Goal: Task Accomplishment & Management: Manage account settings

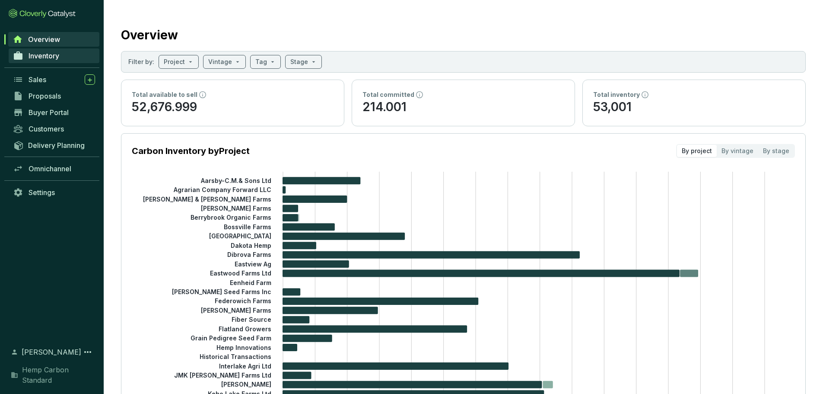
click at [64, 59] on link "Inventory" at bounding box center [54, 55] width 91 height 15
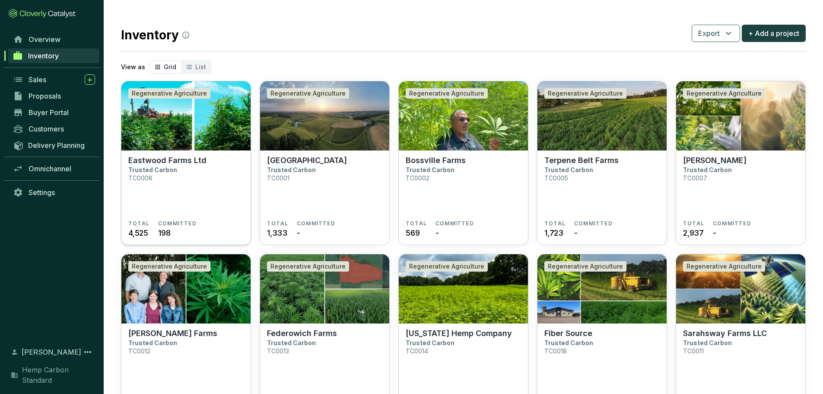
click at [188, 150] on img at bounding box center [185, 115] width 129 height 69
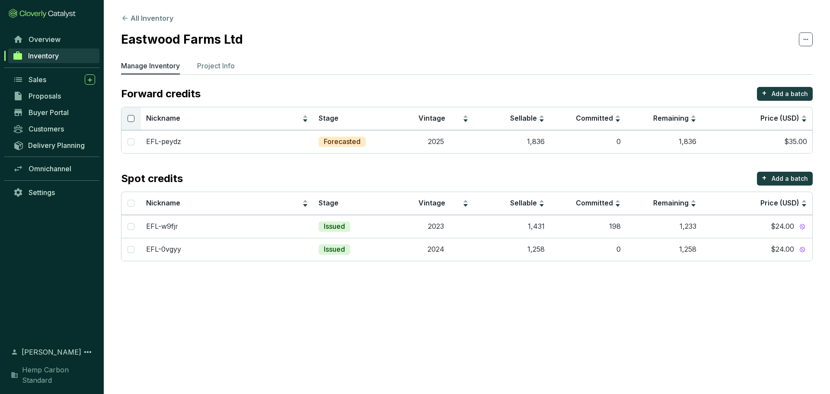
click at [128, 116] on input "Select all" at bounding box center [130, 118] width 7 height 7
checkbox input "true"
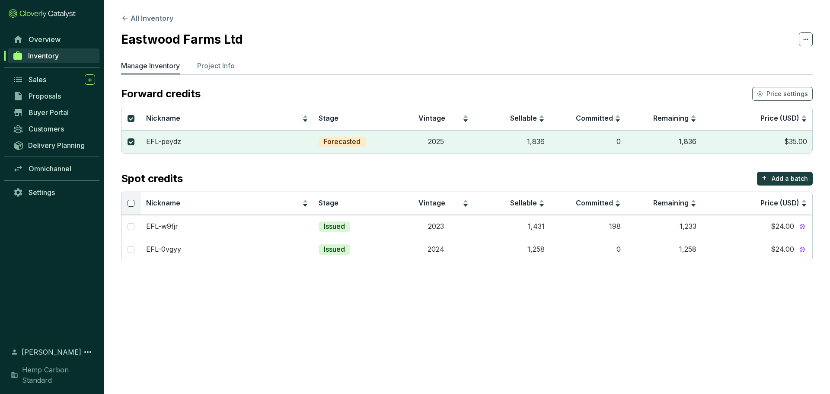
click at [132, 200] on input "Select all" at bounding box center [130, 203] width 7 height 7
checkbox input "true"
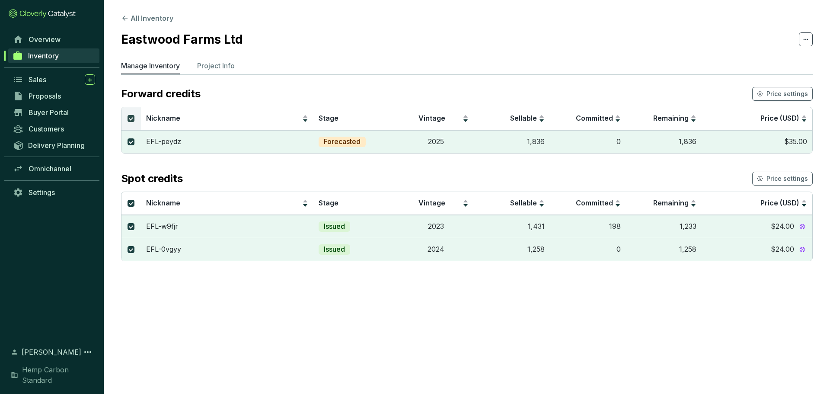
click at [130, 115] on input "Select all" at bounding box center [130, 118] width 7 height 7
checkbox input "false"
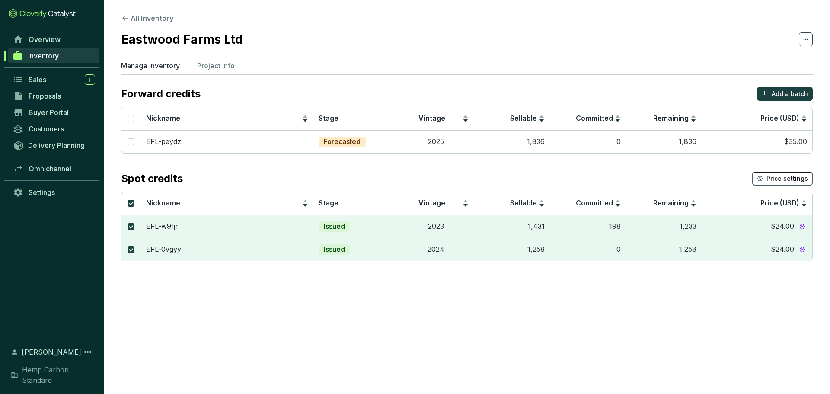
click at [777, 173] on button "Price settings" at bounding box center [782, 179] width 60 height 14
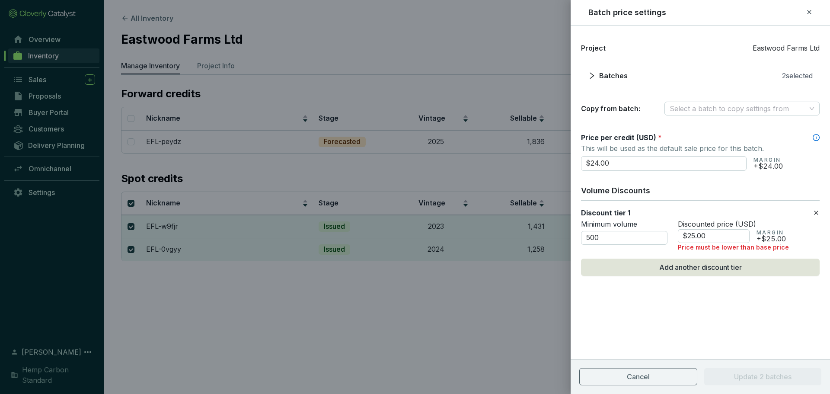
drag, startPoint x: 671, startPoint y: 164, endPoint x: 577, endPoint y: 160, distance: 94.7
click at [577, 160] on div "Project Eastwood Farms Ltd Batches 2 selected Copy from batch: Select a batch t…" at bounding box center [699, 180] width 259 height 288
type input "$15.00"
click at [815, 212] on icon at bounding box center [815, 212] width 7 height 10
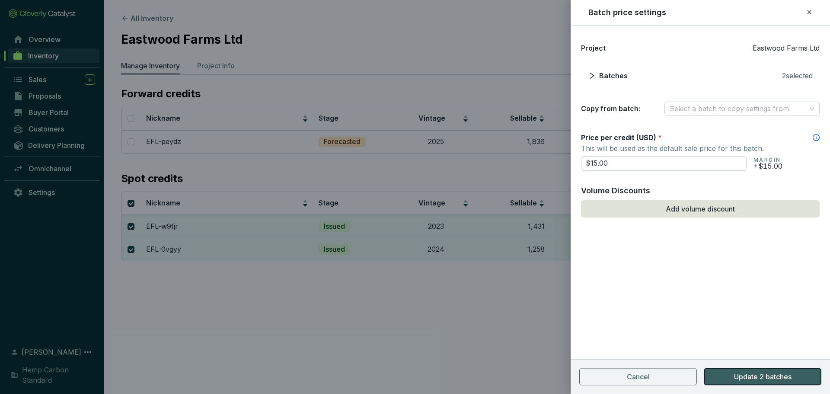
click at [735, 378] on span "Update 2 batches" at bounding box center [762, 376] width 57 height 10
checkbox input "false"
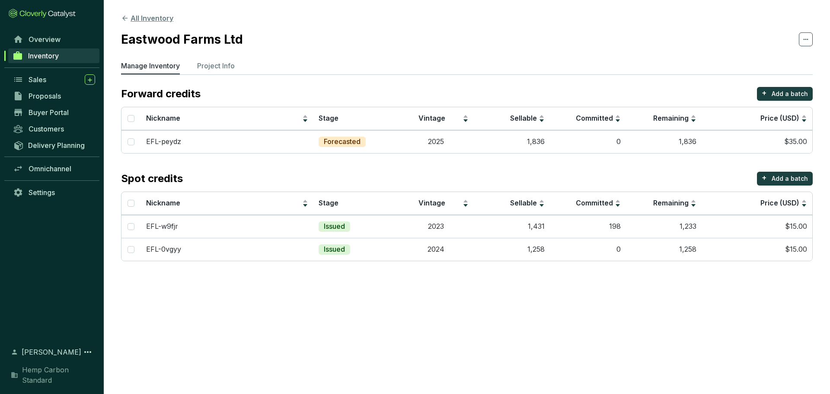
click at [121, 15] on icon at bounding box center [125, 18] width 8 height 8
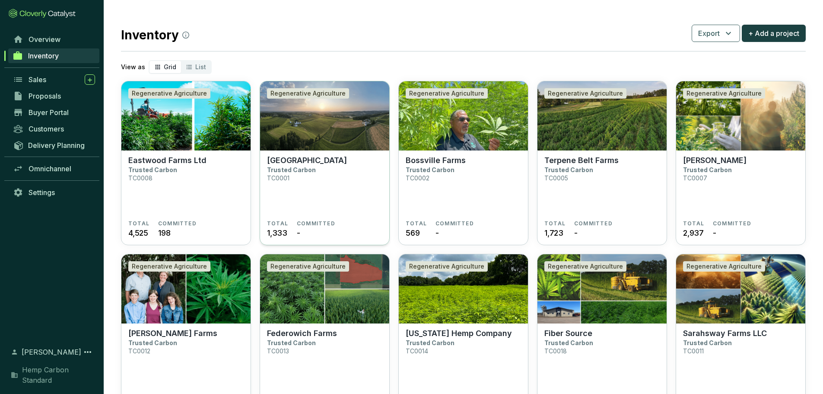
click at [304, 127] on img at bounding box center [324, 115] width 129 height 69
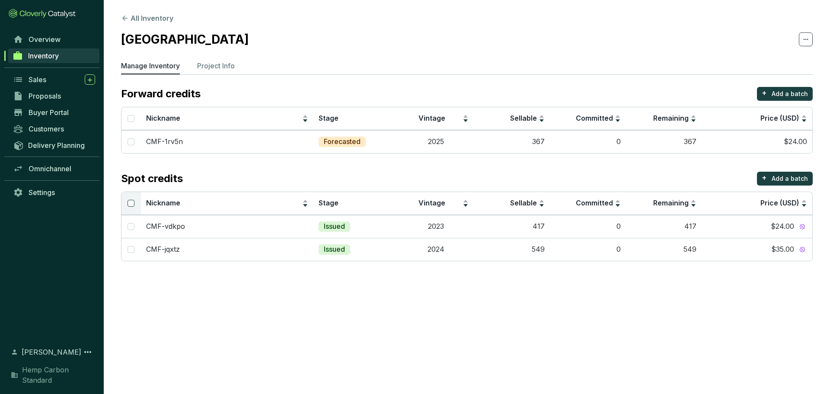
click at [130, 204] on input "Select all" at bounding box center [130, 203] width 7 height 7
checkbox input "true"
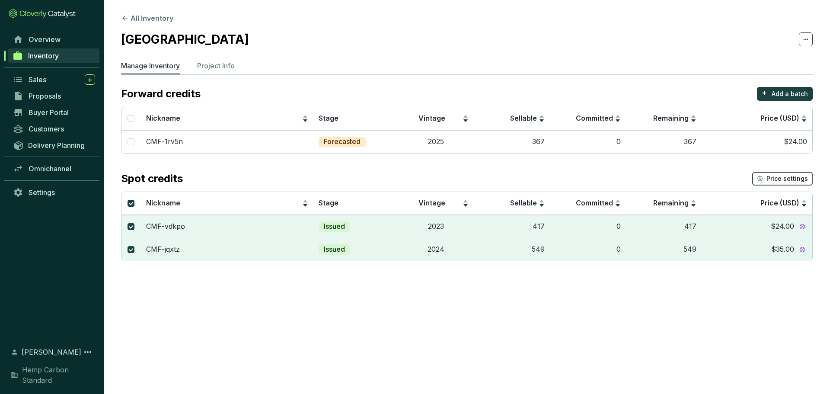
click at [798, 176] on span "Price settings" at bounding box center [786, 178] width 41 height 9
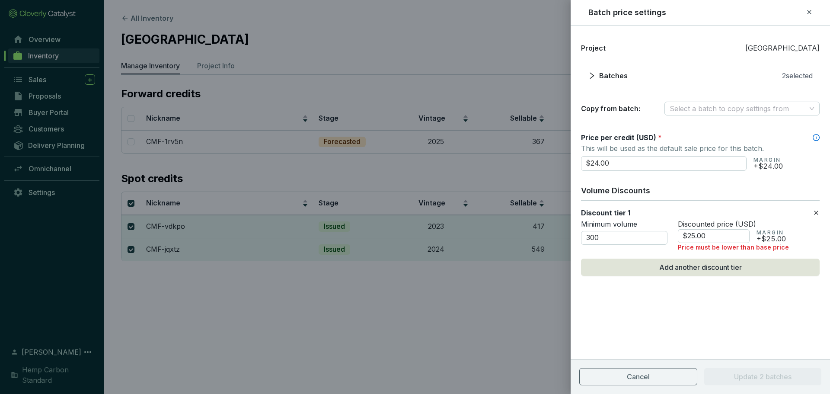
click at [816, 207] on section "Discount tier 1 Minimum volume 300 Discounted price (USD) $25.00 MARGIN +$25.00…" at bounding box center [700, 229] width 239 height 58
click at [815, 208] on icon at bounding box center [815, 212] width 7 height 10
click at [817, 215] on icon at bounding box center [815, 212] width 7 height 10
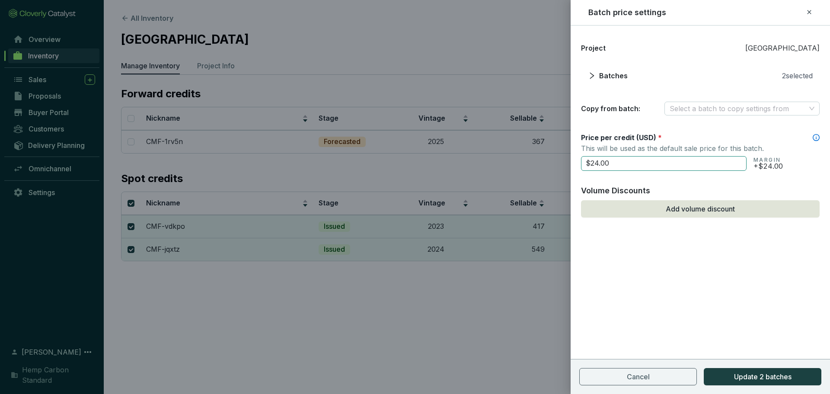
click at [630, 161] on input "$24.00" at bounding box center [663, 163] width 165 height 15
drag, startPoint x: 630, startPoint y: 161, endPoint x: 531, endPoint y: 154, distance: 99.6
click at [531, 154] on div "Batch price settings Project Cedar Meadow Farm Batches 2 selected Copy from bat…" at bounding box center [415, 197] width 830 height 394
type input "$15"
checkbox input "false"
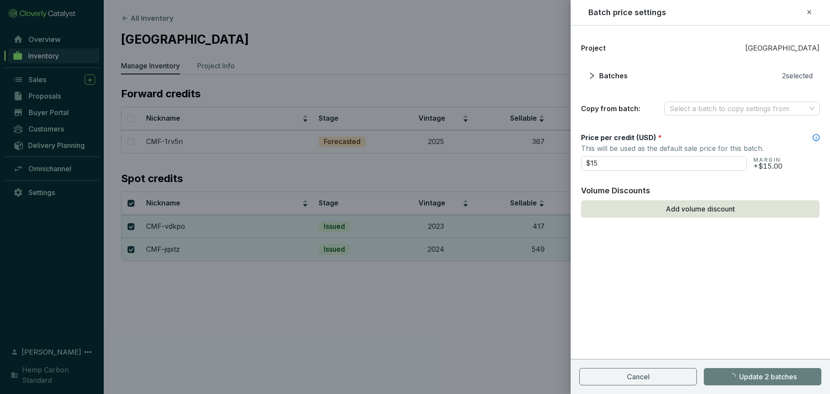
checkbox input "false"
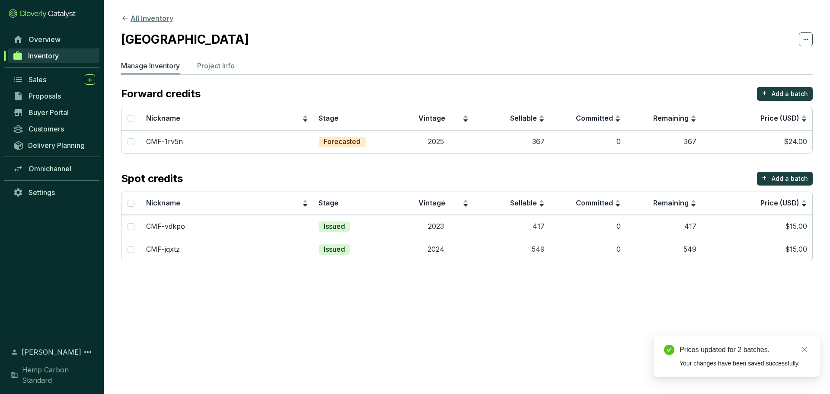
click at [126, 18] on icon at bounding box center [124, 18] width 5 height 5
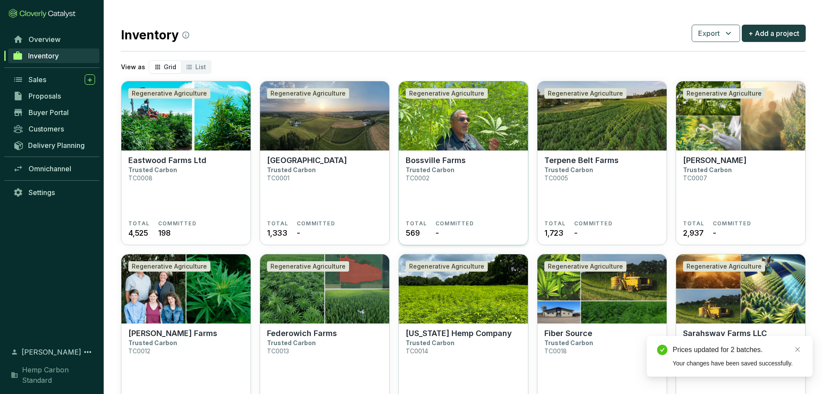
click at [456, 154] on section "Bossville Farms Trusted Carbon TC0002 TOTAL 569 COMMITTED -" at bounding box center [463, 197] width 129 height 95
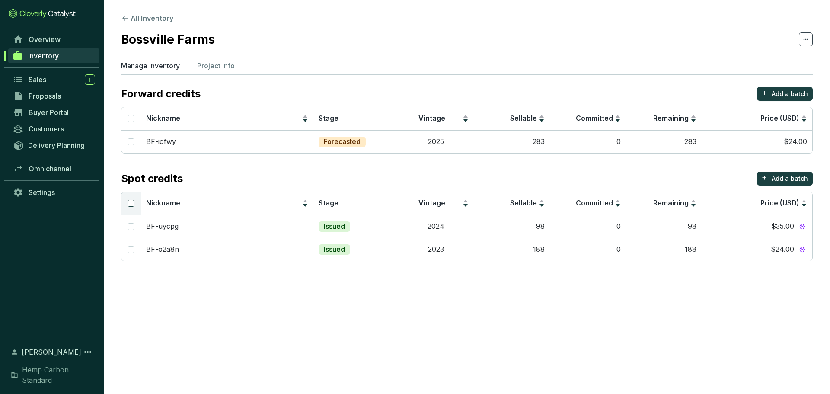
click at [133, 200] on input "Select all" at bounding box center [130, 203] width 7 height 7
checkbox input "true"
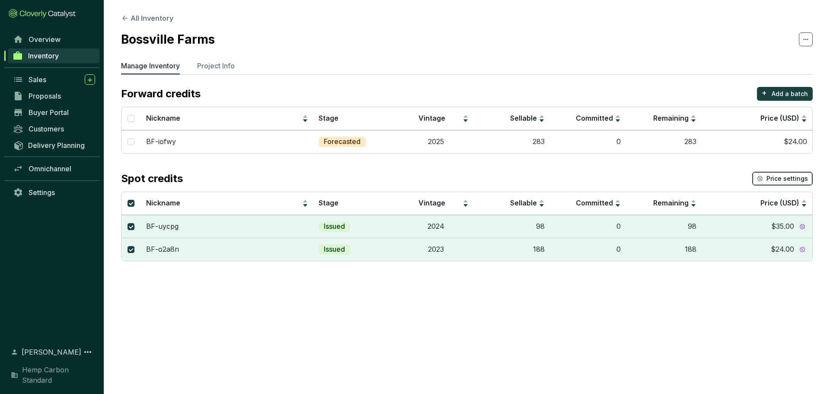
click at [787, 181] on span "Price settings" at bounding box center [786, 178] width 41 height 9
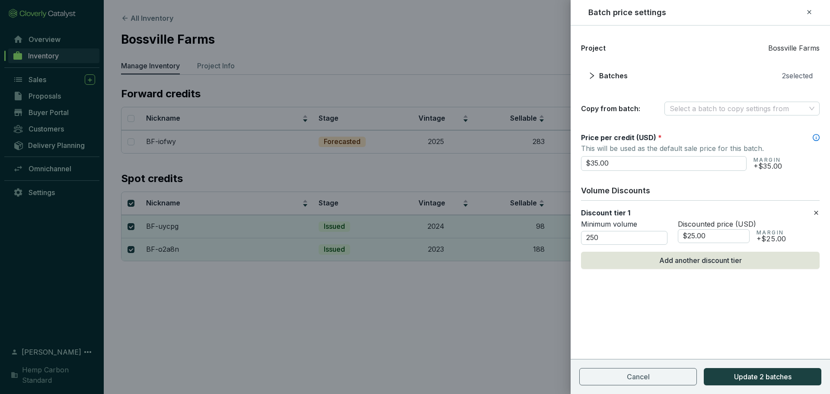
drag, startPoint x: 713, startPoint y: 167, endPoint x: 598, endPoint y: 179, distance: 114.8
click at [598, 179] on form "Price per credit (USD) * This will be used as the default sale price for this b…" at bounding box center [700, 201] width 239 height 136
click at [620, 164] on input "$35.00" at bounding box center [663, 163] width 165 height 15
drag, startPoint x: 601, startPoint y: 165, endPoint x: 560, endPoint y: 163, distance: 41.5
click at [560, 163] on div "Batch price settings Project Bossville Farms Batches 2 selected Copy from batch…" at bounding box center [415, 197] width 830 height 394
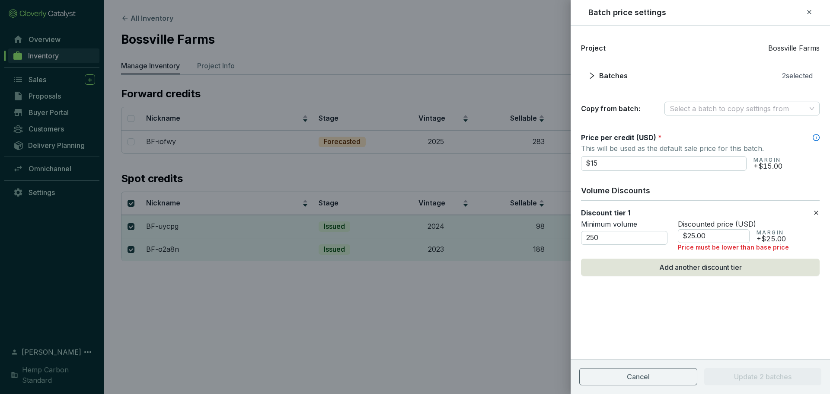
type input "$15.00"
click at [818, 215] on icon at bounding box center [815, 212] width 7 height 10
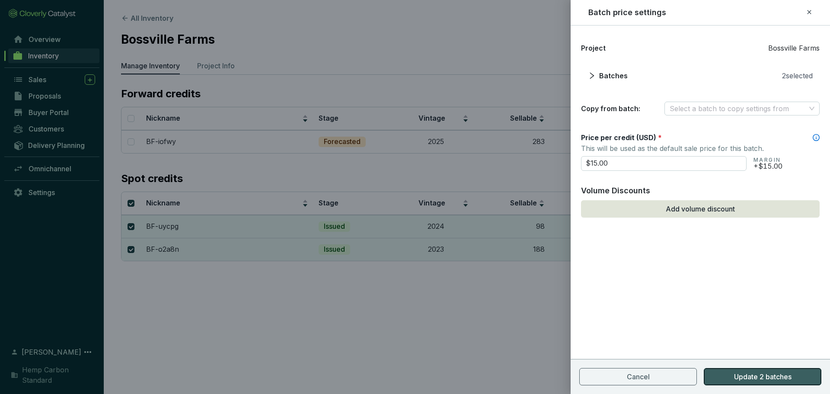
click at [760, 378] on span "Update 2 batches" at bounding box center [762, 376] width 57 height 10
checkbox input "false"
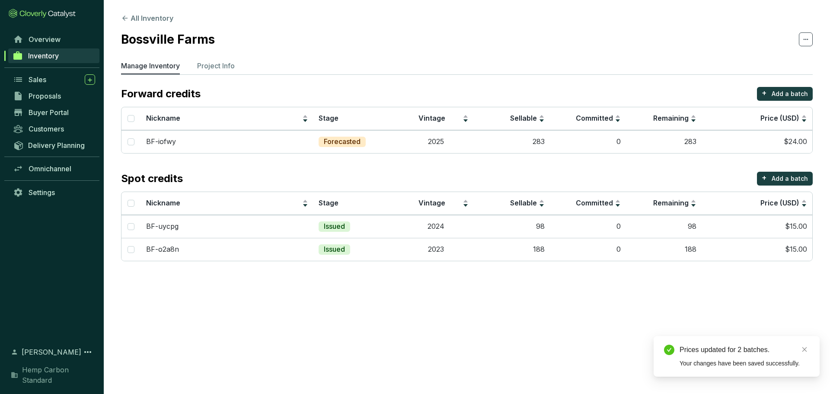
click at [115, 18] on section "All Inventory Bossville Farms Manage Inventory Project Info Forward credits + A…" at bounding box center [467, 139] width 726 height 278
click at [126, 19] on icon at bounding box center [125, 18] width 8 height 8
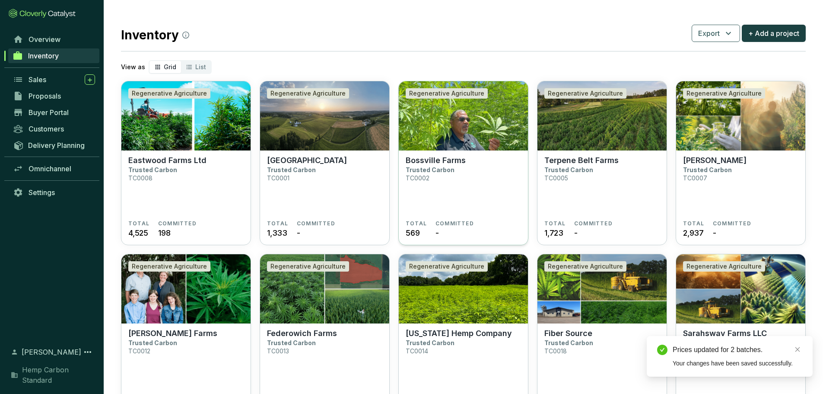
click at [479, 161] on section "Bossville Farms Trusted Carbon TC0002" at bounding box center [463, 188] width 115 height 64
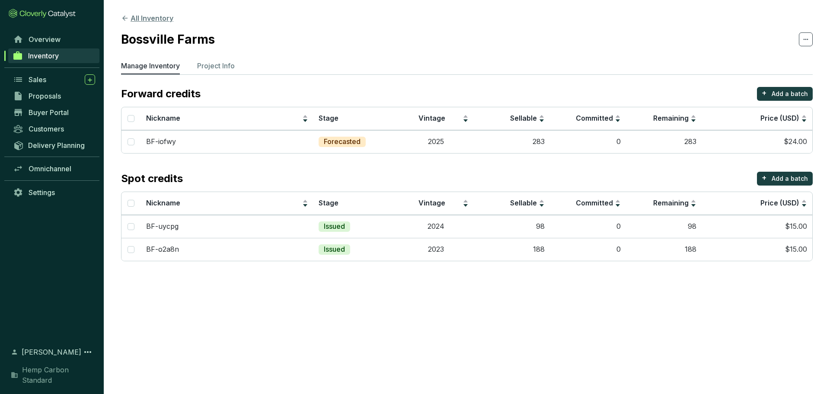
click at [126, 20] on icon at bounding box center [125, 18] width 8 height 8
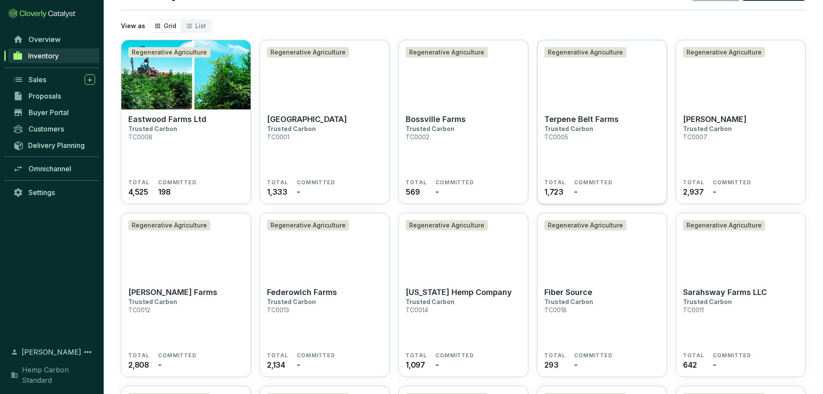
scroll to position [43, 0]
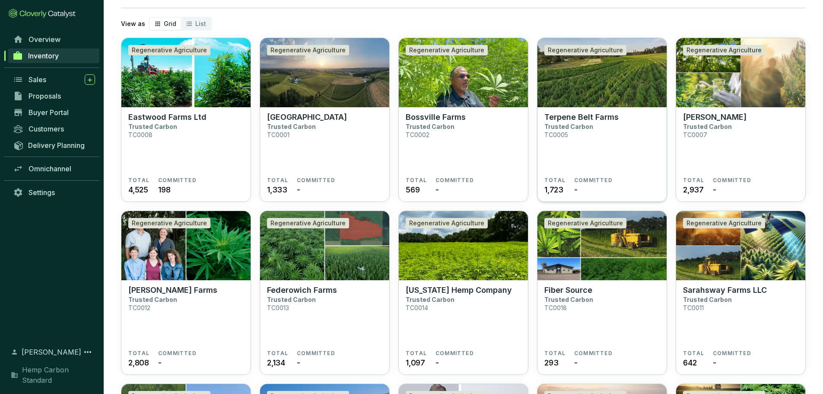
click at [620, 129] on section "Terpene Belt Farms Trusted Carbon TC0005" at bounding box center [601, 144] width 115 height 64
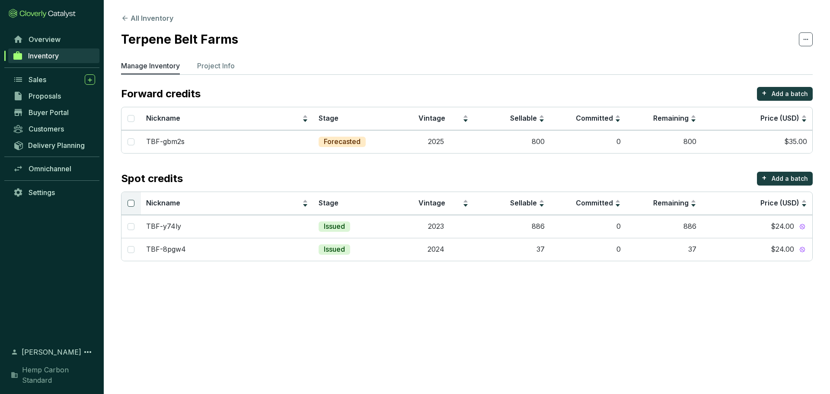
click at [131, 201] on input "Select all" at bounding box center [130, 203] width 7 height 7
checkbox input "true"
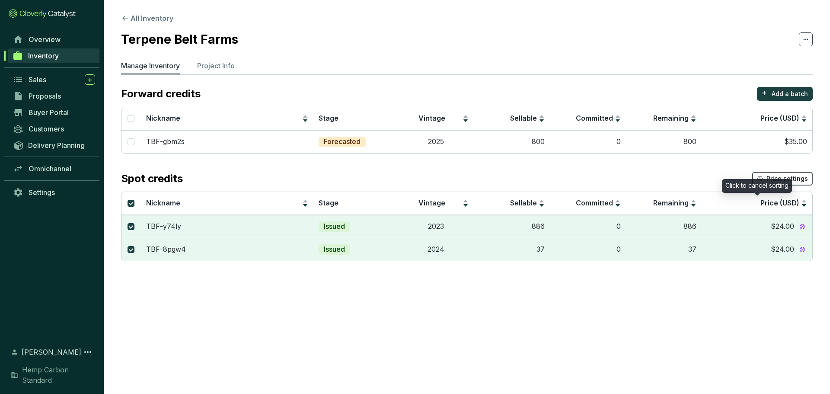
click at [774, 180] on div "Click to cancel sorting" at bounding box center [757, 186] width 70 height 14
click at [798, 176] on span "Price settings" at bounding box center [786, 178] width 41 height 9
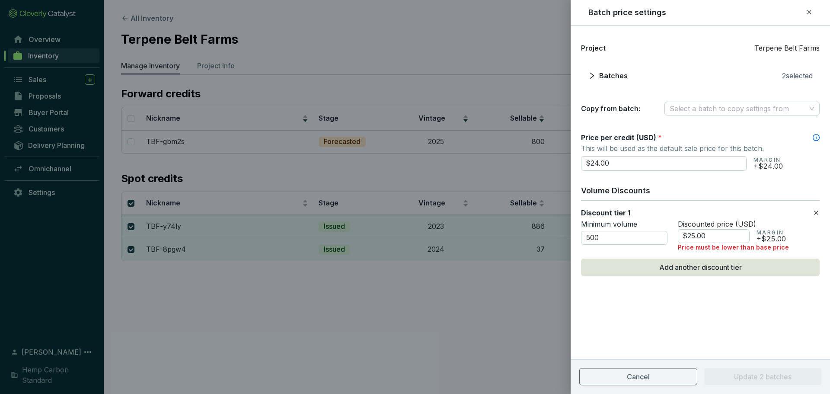
drag, startPoint x: 661, startPoint y: 165, endPoint x: 531, endPoint y: 167, distance: 129.2
click at [531, 167] on div "Batch price settings Project Terpene Belt Farms Batches 2 selected Copy from ba…" at bounding box center [415, 197] width 830 height 394
type input "$15.00"
drag, startPoint x: 605, startPoint y: 238, endPoint x: 586, endPoint y: 240, distance: 18.3
click at [586, 240] on input "500" at bounding box center [624, 238] width 86 height 14
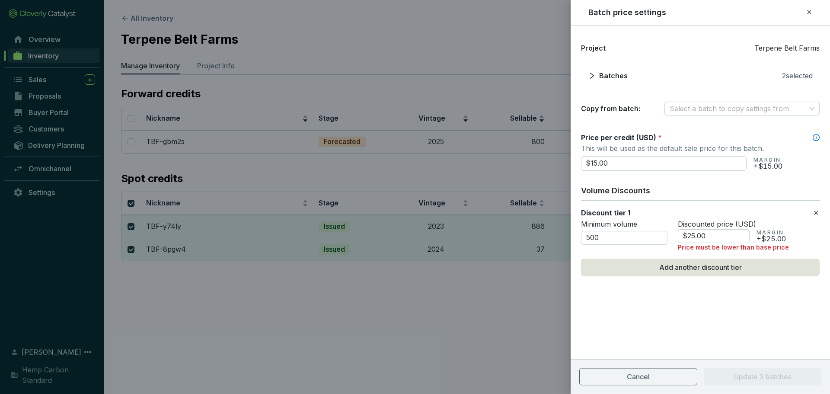
click at [815, 210] on icon at bounding box center [815, 212] width 7 height 10
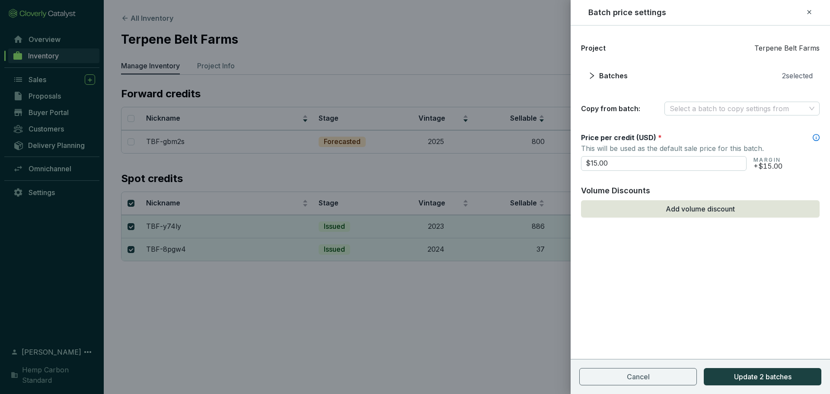
click at [766, 315] on div "Project Terpene Belt Farms Batches 2 selected Copy from batch: Select a batch t…" at bounding box center [699, 209] width 259 height 368
click at [777, 377] on span "Update 2 batches" at bounding box center [762, 376] width 57 height 10
checkbox input "false"
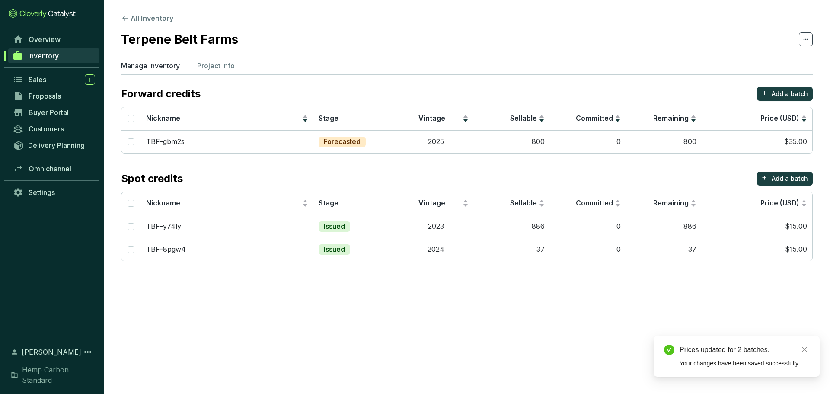
drag, startPoint x: 111, startPoint y: 16, endPoint x: 121, endPoint y: 19, distance: 10.3
click at [116, 17] on section "All Inventory Terpene Belt Farms Manage Inventory Project Info Forward credits …" at bounding box center [467, 139] width 726 height 278
click at [124, 21] on icon at bounding box center [125, 18] width 8 height 8
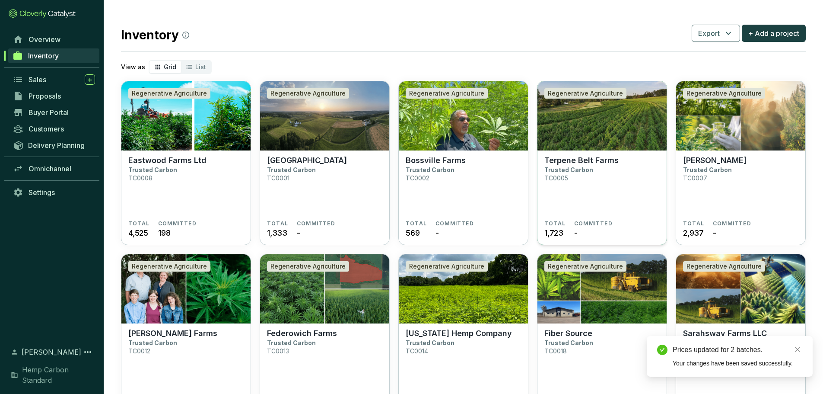
click at [602, 149] on img at bounding box center [602, 115] width 129 height 69
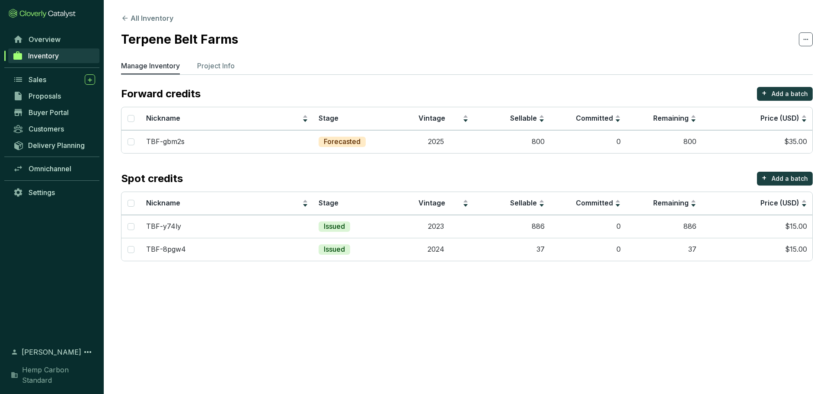
click at [119, 17] on section "All Inventory Terpene Belt Farms Manage Inventory Project Info Forward credits …" at bounding box center [467, 139] width 726 height 278
click at [125, 19] on icon at bounding box center [125, 18] width 8 height 8
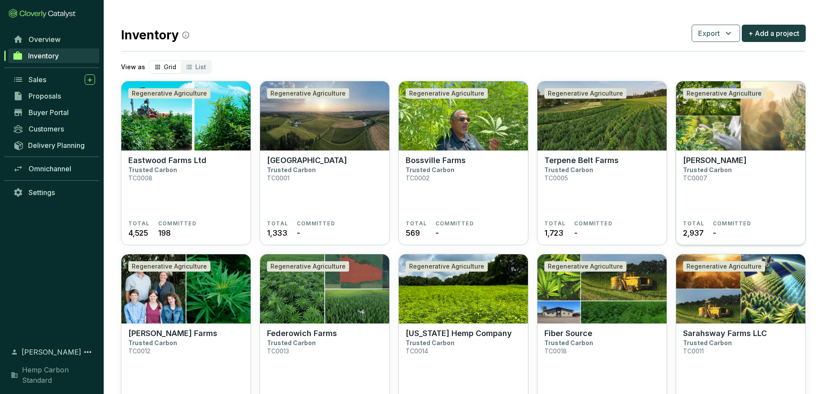
click at [732, 189] on section "John Butkiewicz Trusted Carbon TC0007" at bounding box center [740, 188] width 115 height 64
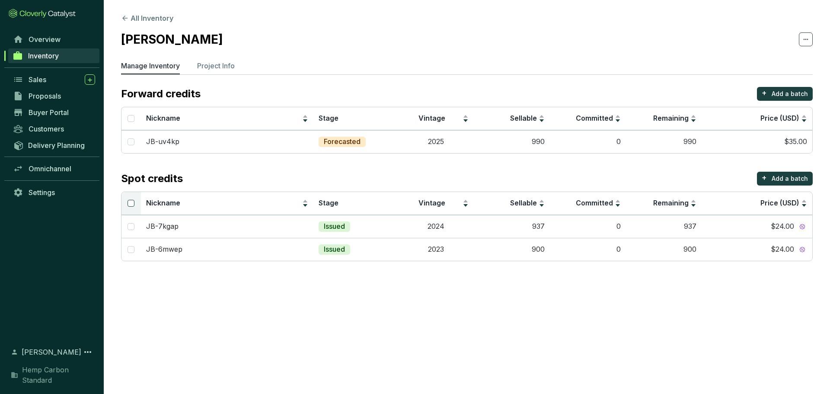
click at [131, 200] on input "Select all" at bounding box center [130, 203] width 7 height 7
checkbox input "true"
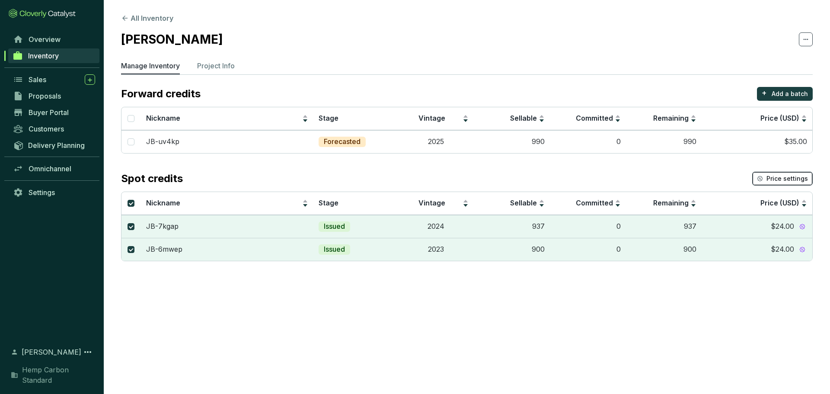
click at [759, 174] on button "Price settings" at bounding box center [782, 179] width 60 height 14
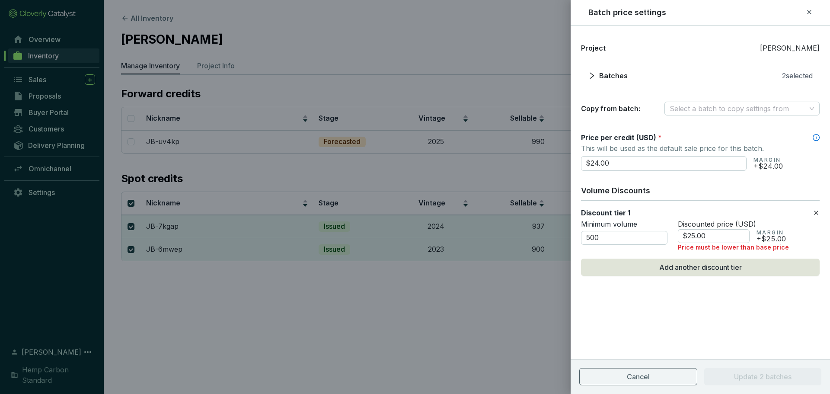
click at [815, 213] on icon at bounding box center [815, 212] width 7 height 10
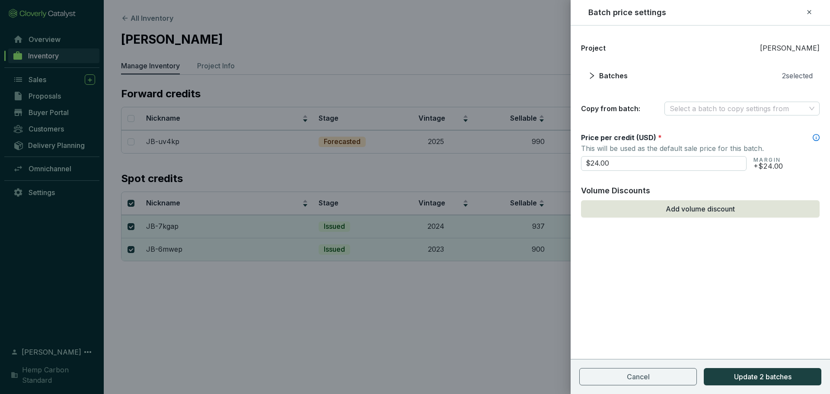
drag, startPoint x: 621, startPoint y: 165, endPoint x: 484, endPoint y: 167, distance: 137.4
click at [484, 167] on div "Batch price settings Project John Butkiewicz Batches 2 selected Copy from batch…" at bounding box center [415, 197] width 830 height 394
type input "$15.00"
click at [720, 370] on button "Update 2 batches" at bounding box center [762, 376] width 118 height 17
checkbox input "false"
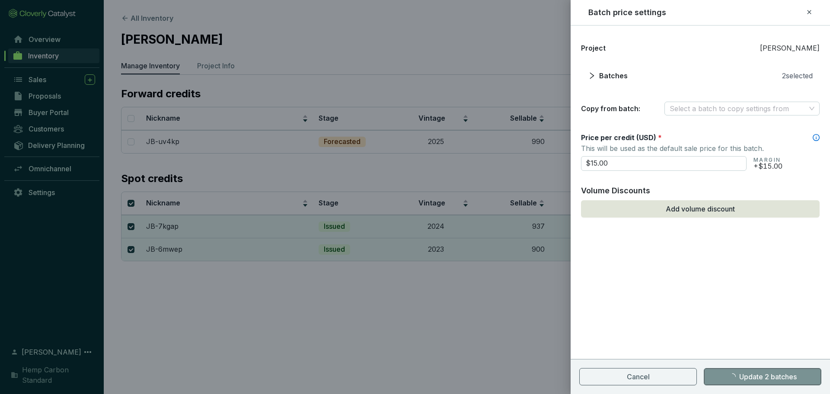
checkbox input "false"
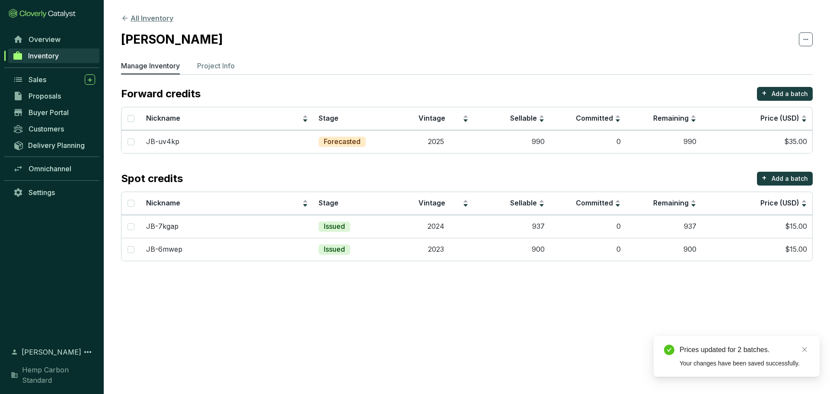
click at [123, 16] on icon at bounding box center [125, 18] width 8 height 8
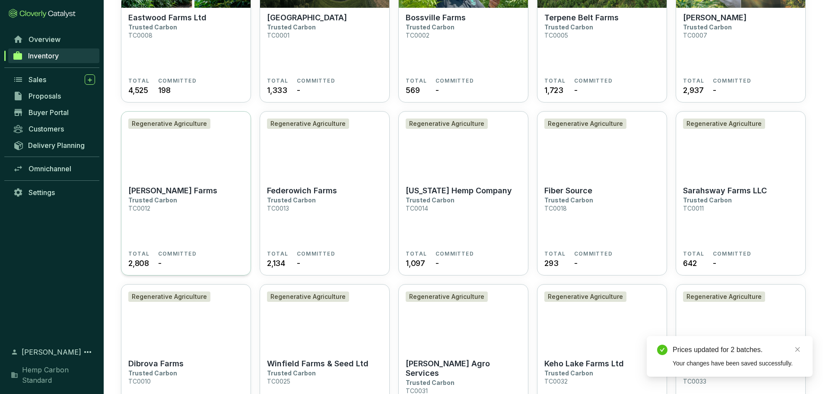
scroll to position [173, 0]
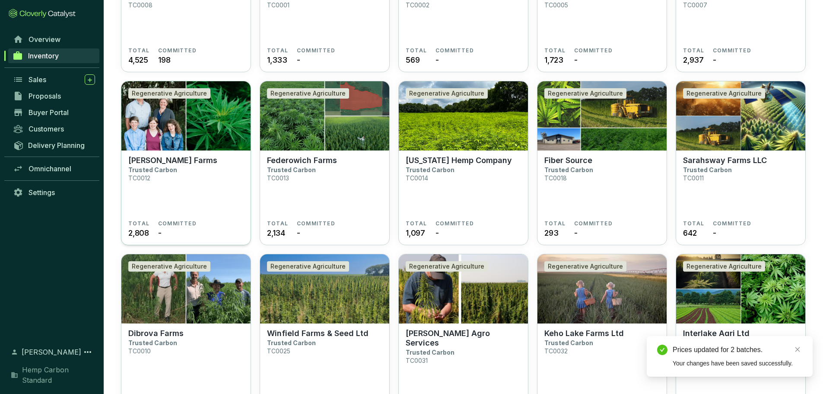
click at [172, 156] on p "[PERSON_NAME] Farms" at bounding box center [172, 161] width 89 height 10
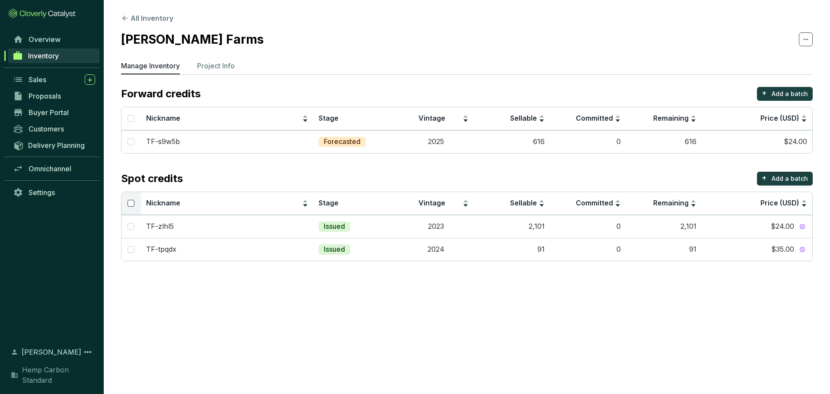
click at [130, 204] on input "Select all" at bounding box center [130, 203] width 7 height 7
checkbox input "true"
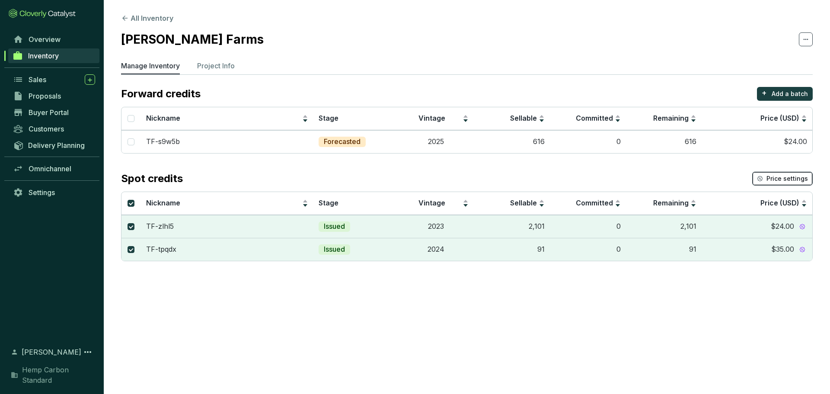
click at [771, 182] on span "Price settings" at bounding box center [786, 178] width 41 height 9
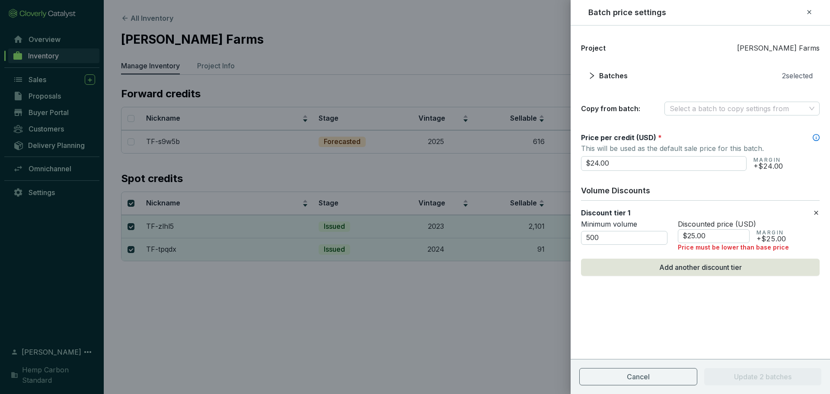
click at [817, 212] on icon at bounding box center [815, 212] width 7 height 10
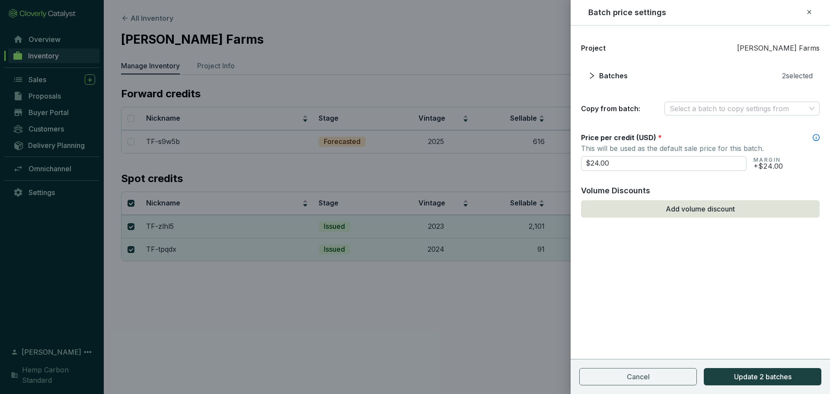
drag, startPoint x: 614, startPoint y: 166, endPoint x: 522, endPoint y: 165, distance: 92.9
click at [522, 165] on div "Batch price settings Project Tieszen Farms Batches 2 selected Copy from batch: …" at bounding box center [415, 197] width 830 height 394
type input "$15.00"
click at [756, 369] on button "Update 2 batches" at bounding box center [762, 376] width 118 height 17
checkbox input "false"
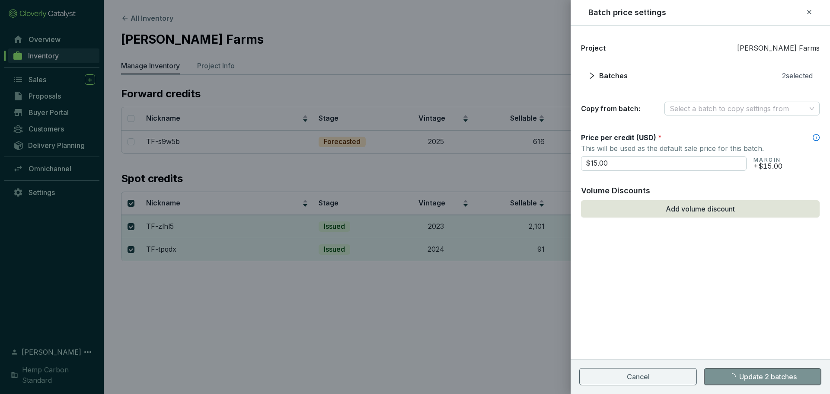
checkbox input "false"
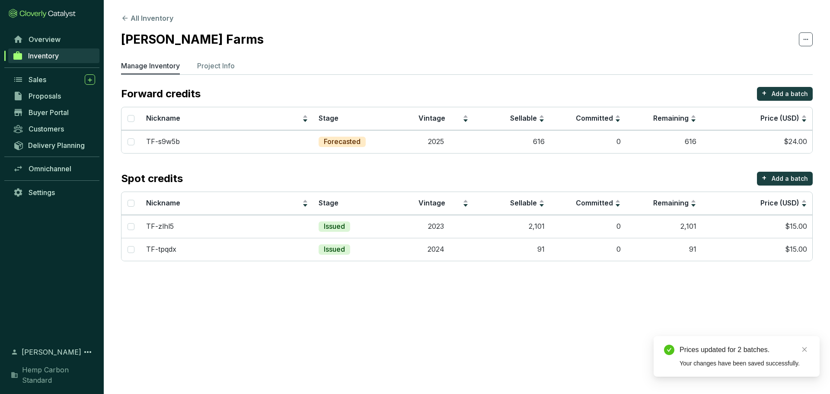
click at [120, 16] on section "All Inventory Tieszen Farms Manage Inventory Project Info Forward credits + Add…" at bounding box center [467, 139] width 726 height 278
click at [123, 18] on icon at bounding box center [124, 18] width 5 height 5
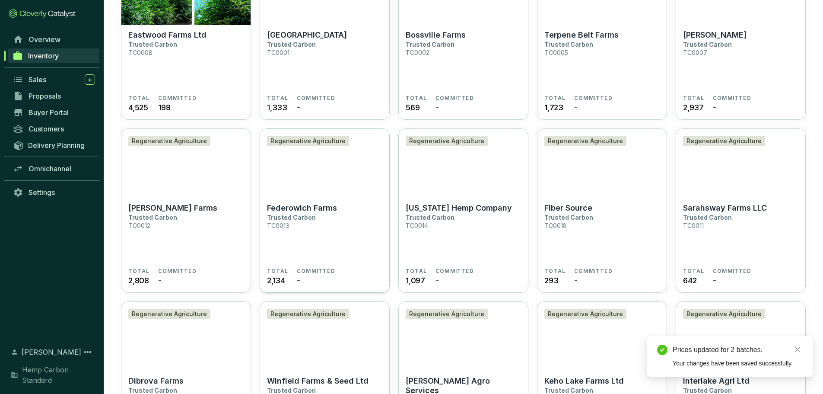
scroll to position [173, 0]
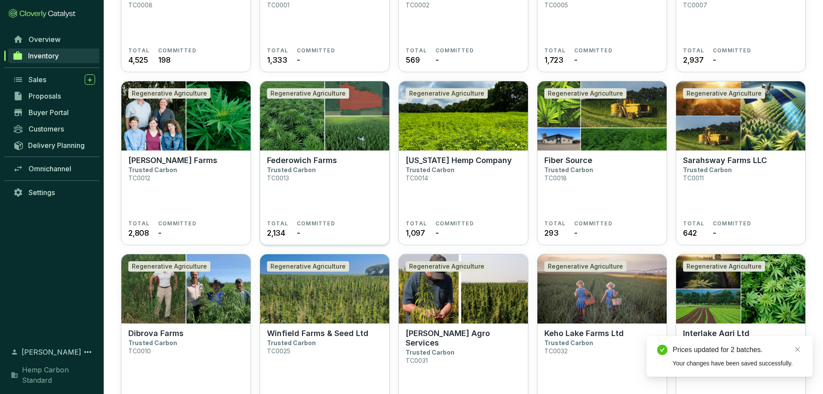
click at [320, 166] on section "Federowich Farms Trusted Carbon TC0013" at bounding box center [324, 188] width 115 height 64
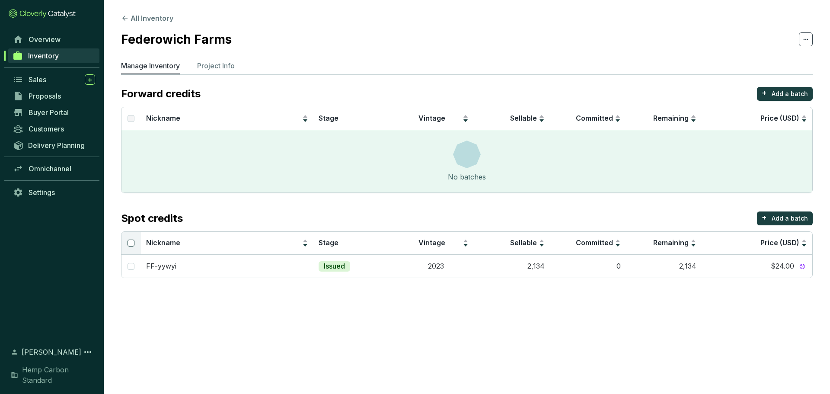
click at [129, 242] on input "Select all" at bounding box center [130, 242] width 7 height 7
checkbox input "true"
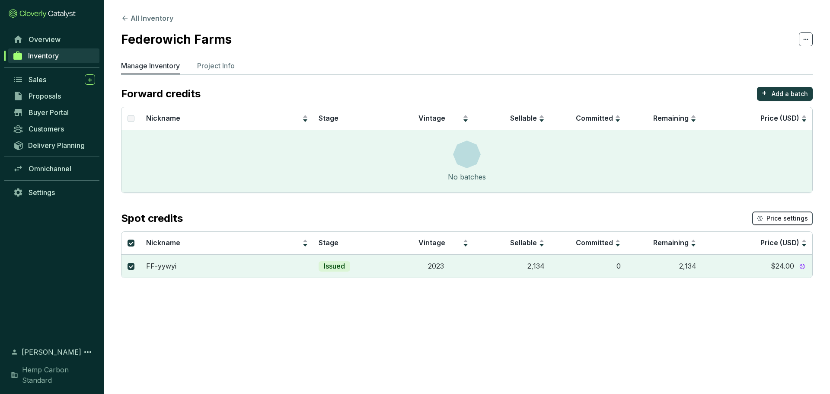
click at [802, 216] on span "Price settings" at bounding box center [786, 218] width 41 height 9
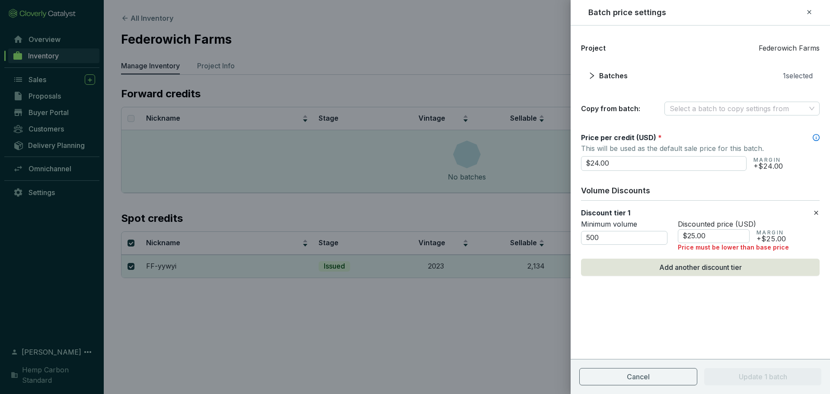
click at [820, 210] on div "Project Federowich Farms Batches 1 selected Copy from batch: Select a batch to …" at bounding box center [699, 180] width 259 height 288
click at [818, 212] on icon at bounding box center [815, 212] width 7 height 10
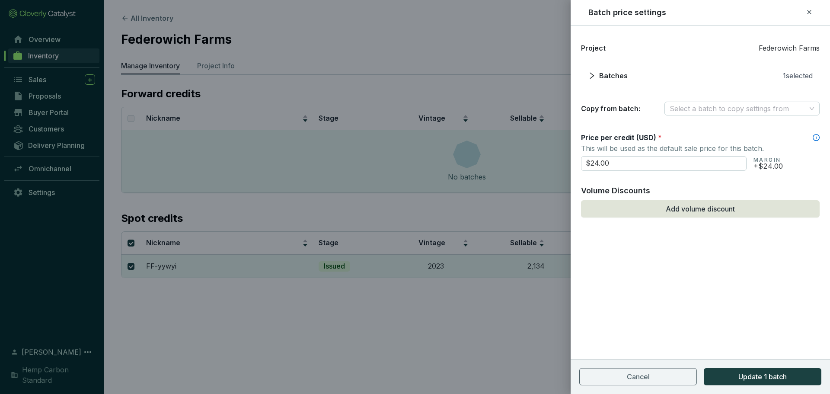
drag, startPoint x: 629, startPoint y: 165, endPoint x: 523, endPoint y: 171, distance: 105.6
click at [523, 171] on div "Batch price settings Project Federowich Farms Batches 1 selected Copy from batc…" at bounding box center [415, 197] width 830 height 394
type input "$15.00"
click at [783, 382] on button "Update 1 batch" at bounding box center [762, 376] width 118 height 17
checkbox input "false"
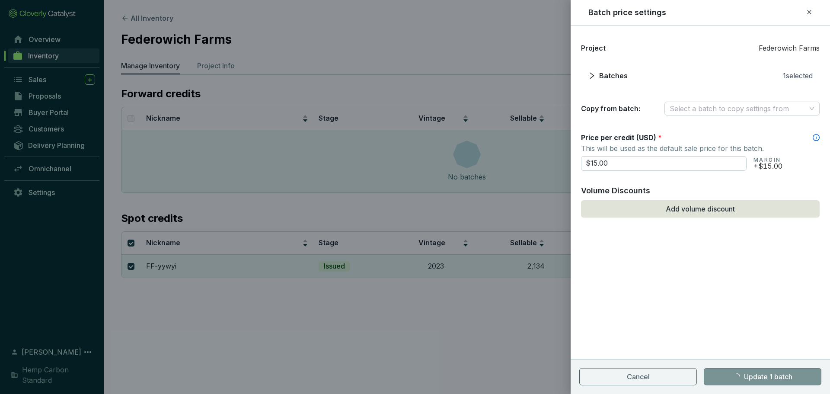
checkbox input "false"
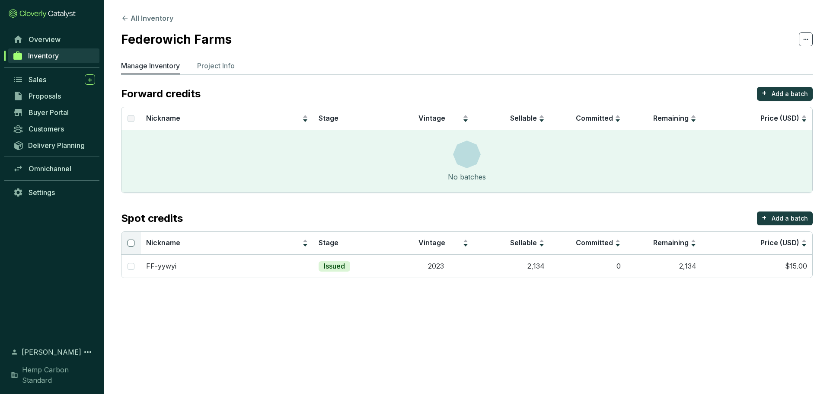
click at [131, 242] on input "Select all" at bounding box center [130, 242] width 7 height 7
checkbox input "true"
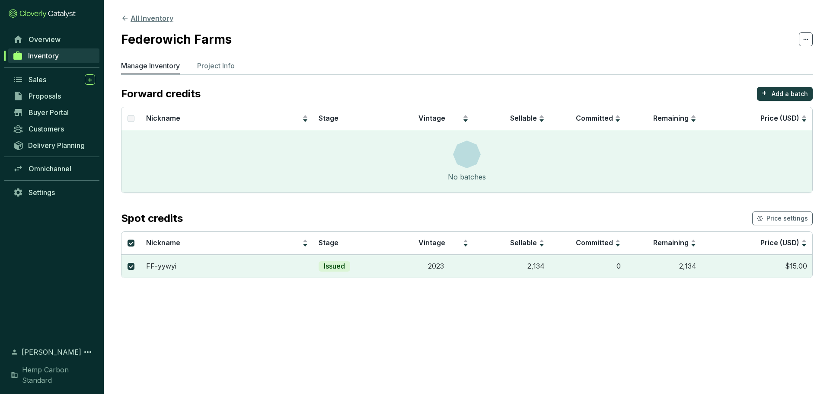
click at [125, 21] on icon at bounding box center [125, 18] width 8 height 8
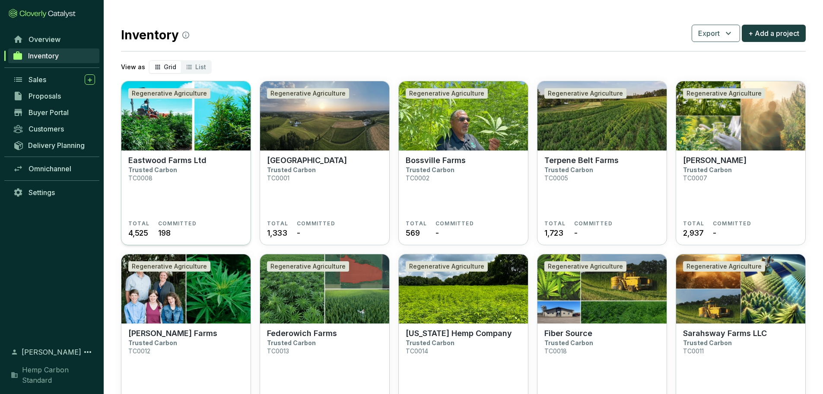
click at [210, 133] on img at bounding box center [185, 115] width 129 height 69
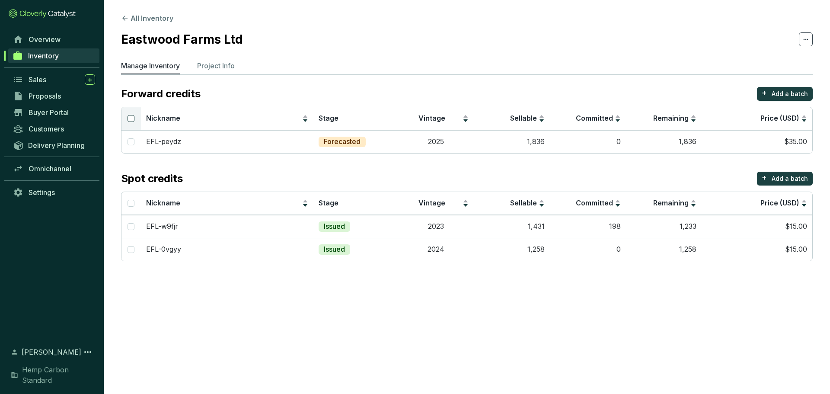
click at [134, 117] on input "Select all" at bounding box center [130, 118] width 7 height 7
checkbox input "true"
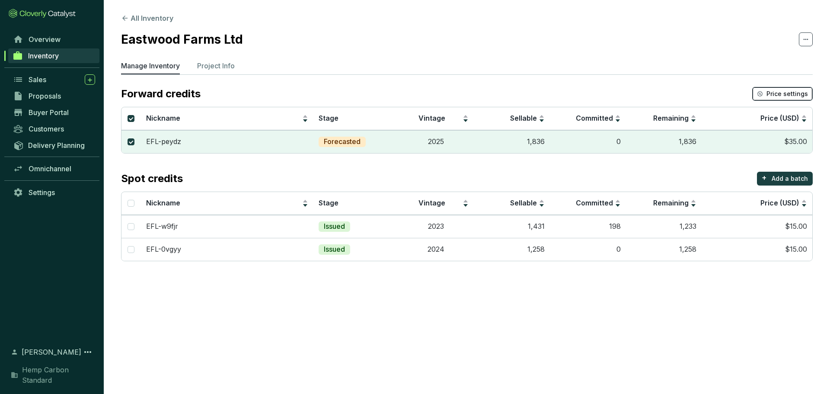
click at [783, 89] on button "Price settings" at bounding box center [782, 94] width 60 height 14
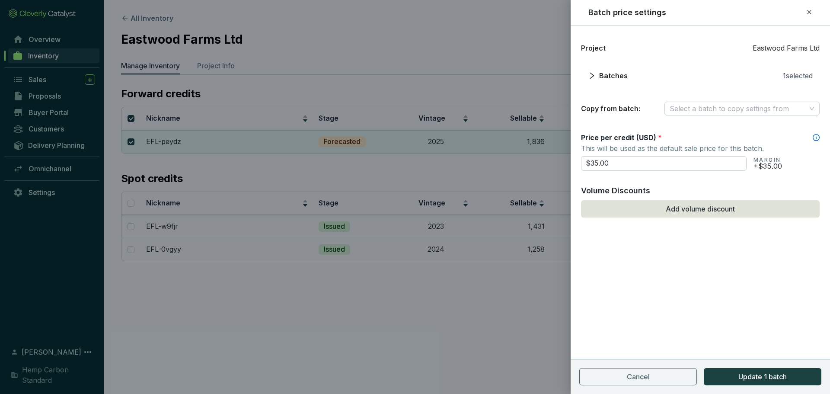
drag, startPoint x: 684, startPoint y: 161, endPoint x: 442, endPoint y: 150, distance: 241.4
click at [442, 150] on div "Batch price settings Project Eastwood Farms Ltd Batches 1 selected Copy from ba…" at bounding box center [415, 197] width 830 height 394
type input "$15.00"
click at [764, 314] on div "Project Eastwood Farms Ltd Batches 1 selected Copy from batch: Select a batch t…" at bounding box center [699, 209] width 259 height 368
click at [767, 382] on button "Update 1 batch" at bounding box center [762, 376] width 118 height 17
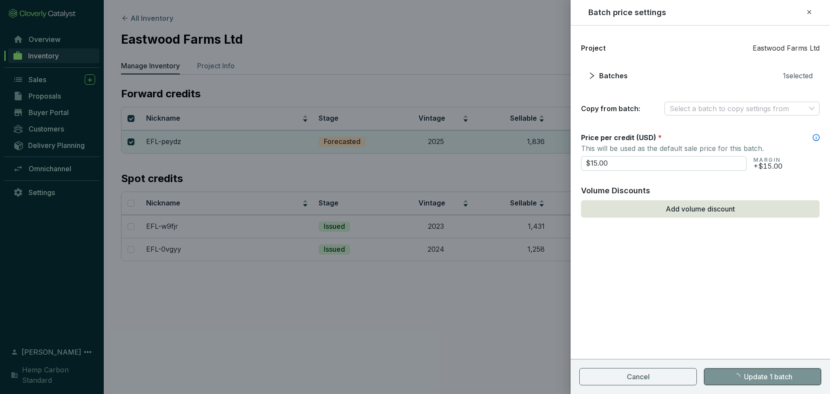
checkbox input "false"
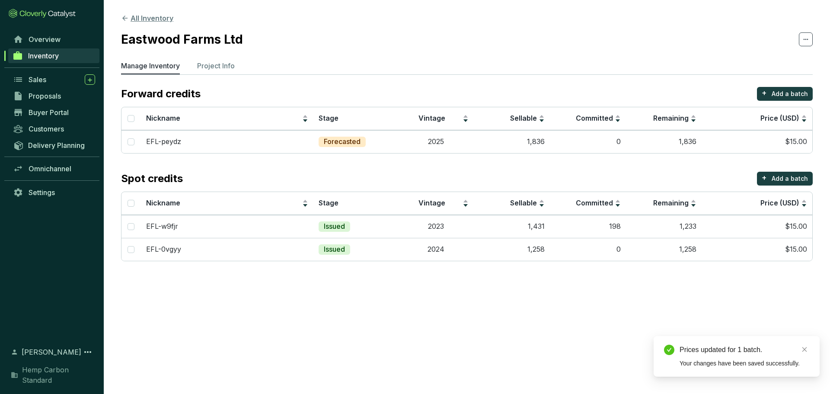
click at [124, 19] on icon at bounding box center [125, 18] width 8 height 8
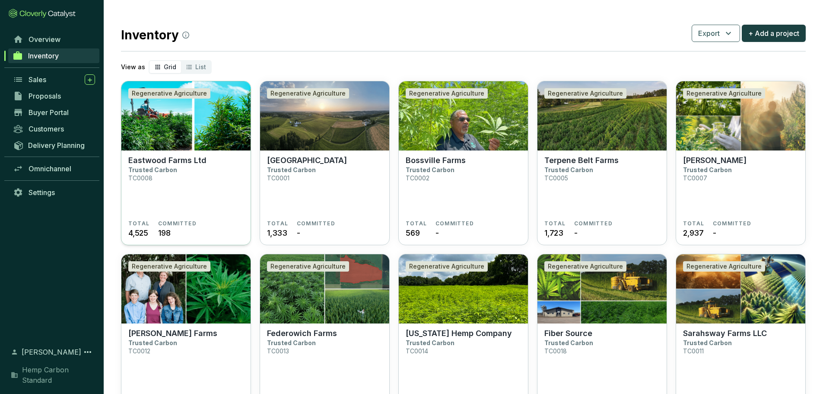
click at [207, 164] on section "Eastwood Farms Ltd Trusted Carbon TC0008" at bounding box center [185, 188] width 115 height 64
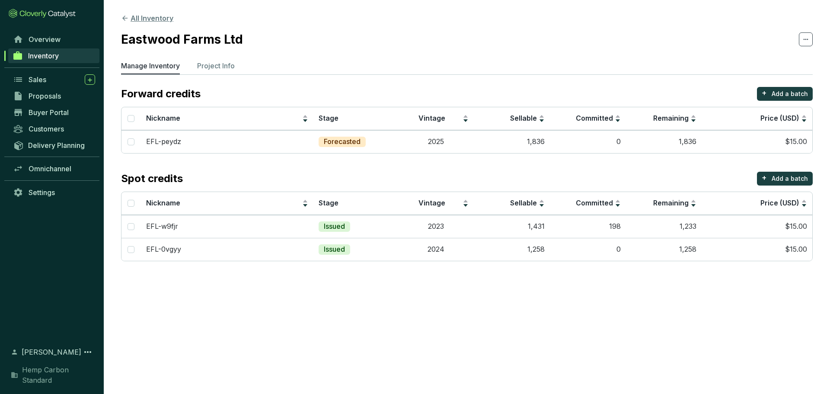
click at [127, 18] on icon at bounding box center [125, 18] width 8 height 8
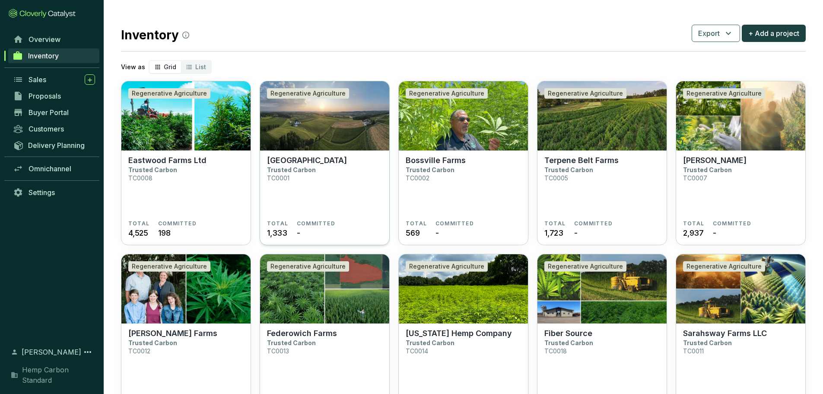
click at [308, 174] on section "Cedar Meadow Farm Trusted Carbon TC0001" at bounding box center [324, 188] width 115 height 64
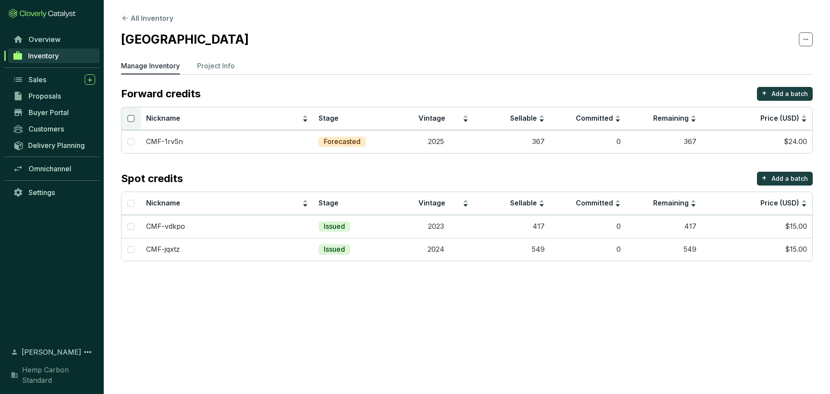
click at [130, 119] on input "Select all" at bounding box center [130, 118] width 7 height 7
checkbox input "true"
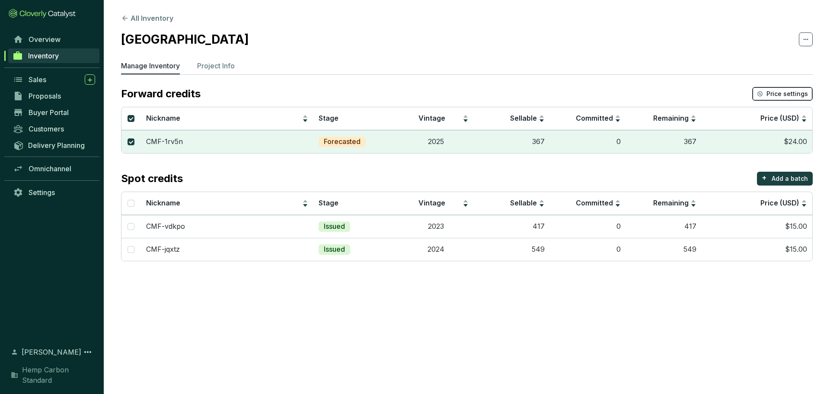
click at [795, 94] on span "Price settings" at bounding box center [786, 93] width 41 height 9
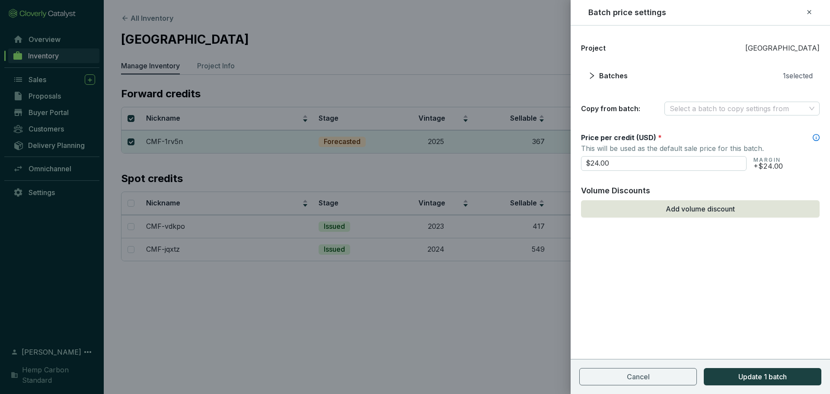
drag, startPoint x: 624, startPoint y: 164, endPoint x: 530, endPoint y: 160, distance: 93.8
click at [530, 160] on div "Batch price settings Project Cedar Meadow Farm Batches 1 selected Copy from bat…" at bounding box center [415, 197] width 830 height 394
type input "$15.00"
click at [649, 272] on div "Project Cedar Meadow Farm Batches 1 selected Copy from batch: Select a batch to…" at bounding box center [699, 209] width 259 height 368
click at [811, 379] on button "Update 1 batch" at bounding box center [762, 376] width 118 height 17
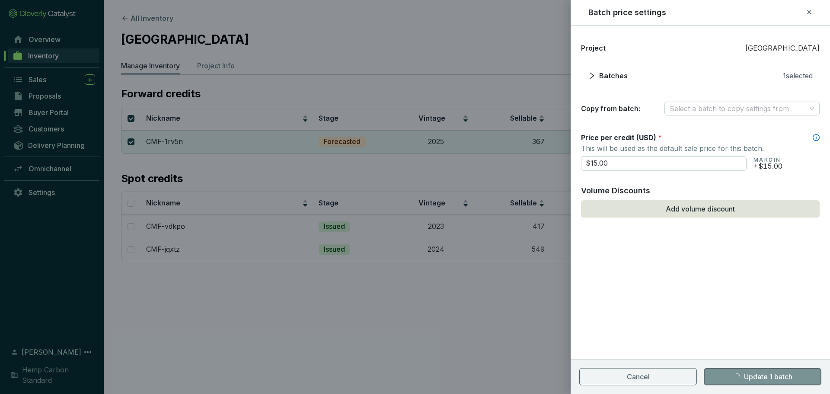
checkbox input "false"
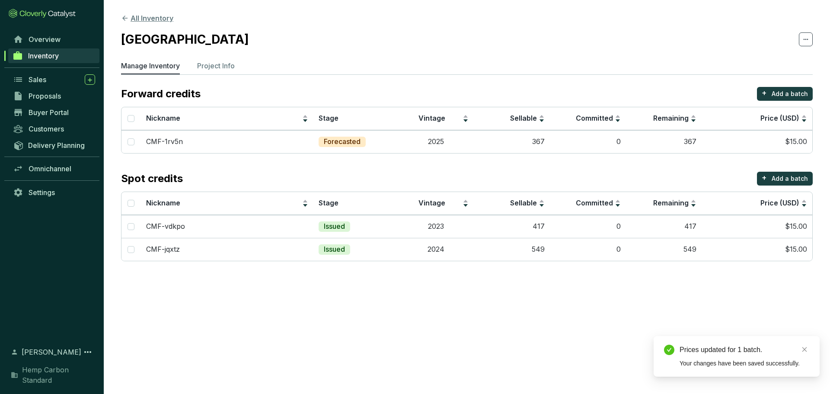
click at [124, 18] on icon at bounding box center [124, 18] width 5 height 5
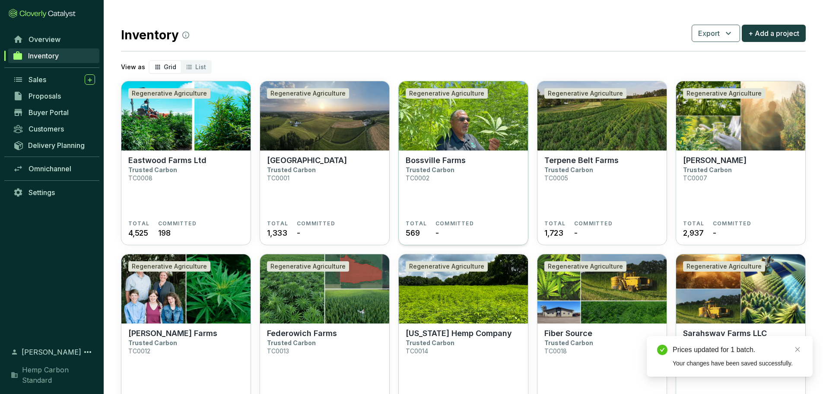
click at [452, 129] on img at bounding box center [463, 115] width 129 height 69
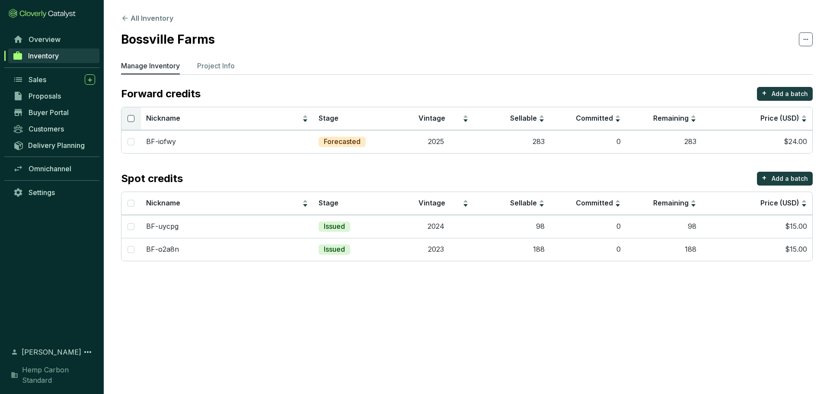
click at [132, 118] on input "Select all" at bounding box center [130, 118] width 7 height 7
checkbox input "true"
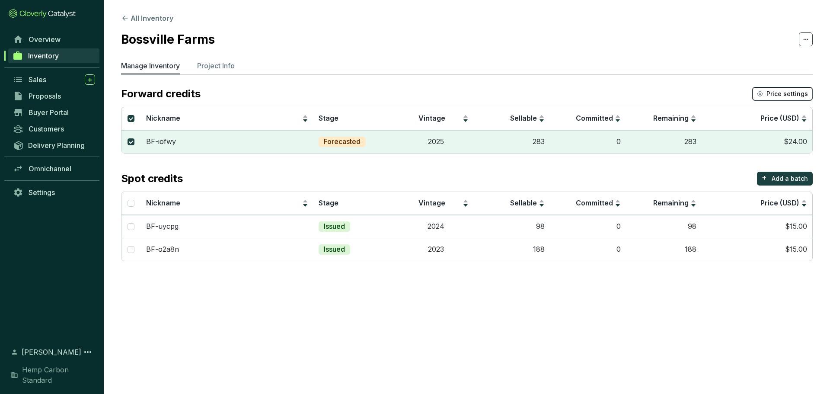
click at [770, 97] on span "Price settings" at bounding box center [786, 93] width 41 height 9
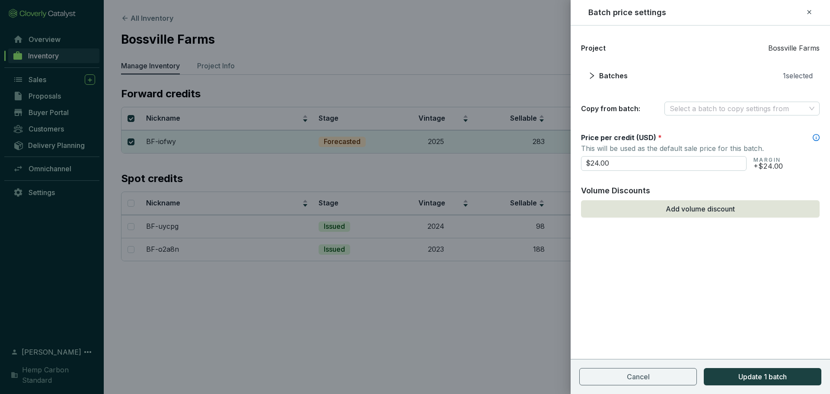
drag, startPoint x: 731, startPoint y: 156, endPoint x: 562, endPoint y: 160, distance: 169.4
click at [561, 160] on div "Batch price settings Project Bossville Farms Batches 1 selected Copy from batch…" at bounding box center [415, 197] width 830 height 394
type input "$15.00"
click at [718, 311] on div "Project Bossville Farms Batches 1 selected Copy from batch: Select a batch to c…" at bounding box center [699, 209] width 259 height 368
click at [738, 371] on span "Update 1 batch" at bounding box center [762, 376] width 48 height 10
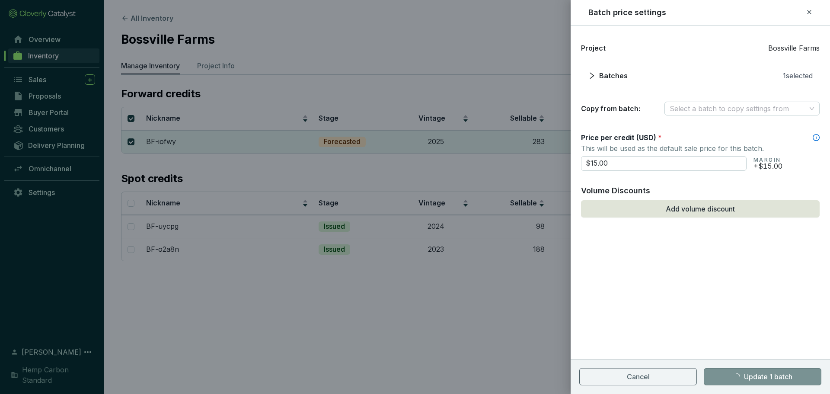
checkbox input "false"
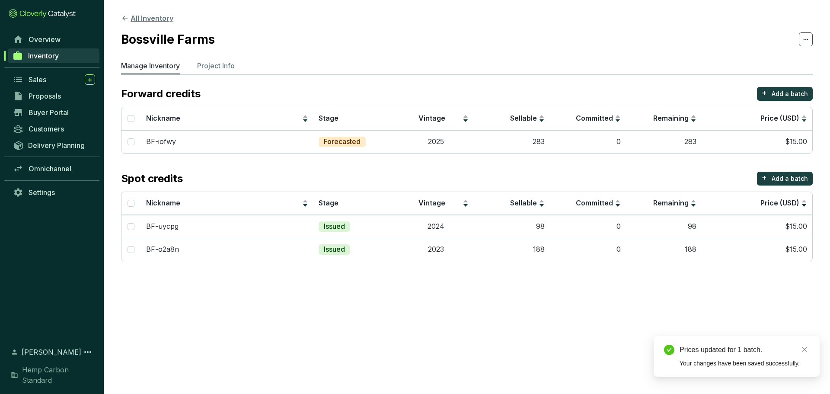
click at [123, 19] on icon at bounding box center [124, 18] width 5 height 5
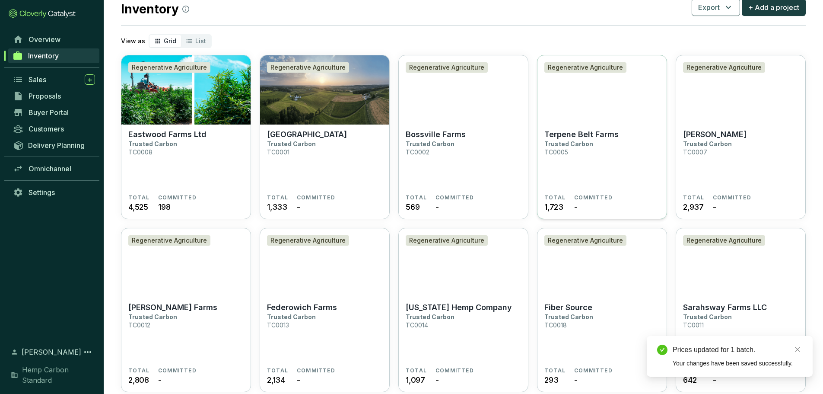
scroll to position [86, 0]
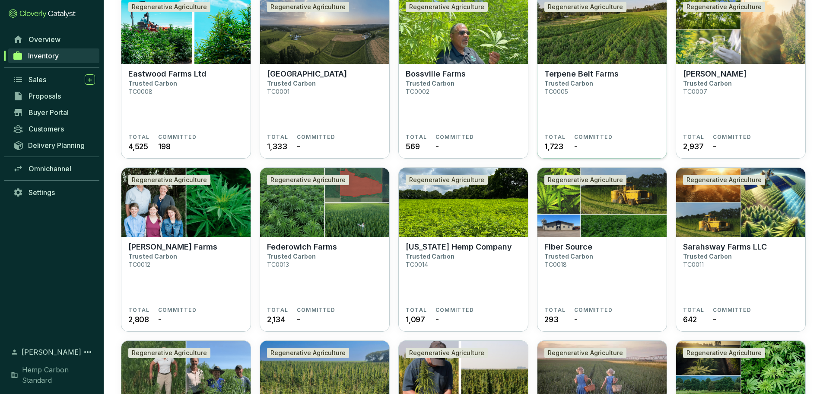
click at [601, 79] on section "Terpene Belt Farms Trusted Carbon TC0005" at bounding box center [601, 101] width 115 height 64
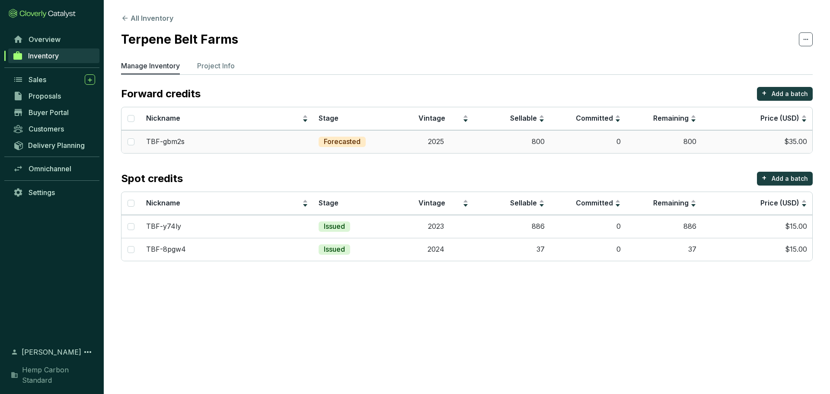
click at [137, 144] on td at bounding box center [130, 141] width 19 height 23
click at [124, 141] on td at bounding box center [130, 141] width 19 height 23
click at [130, 140] on input "checkbox" at bounding box center [130, 141] width 7 height 7
checkbox input "true"
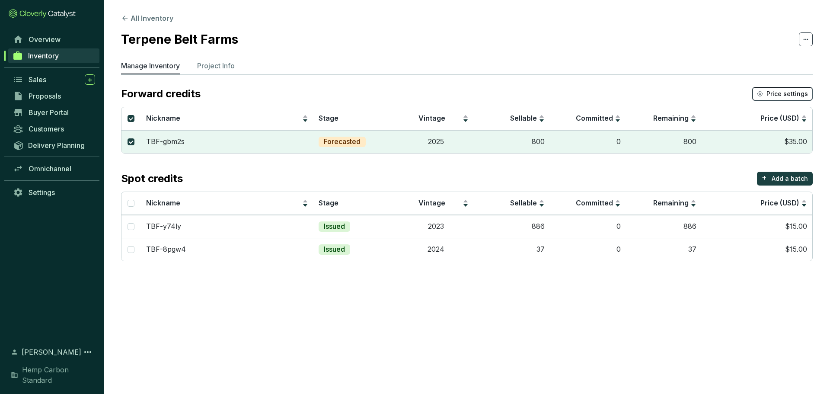
click at [793, 92] on span "Price settings" at bounding box center [786, 93] width 41 height 9
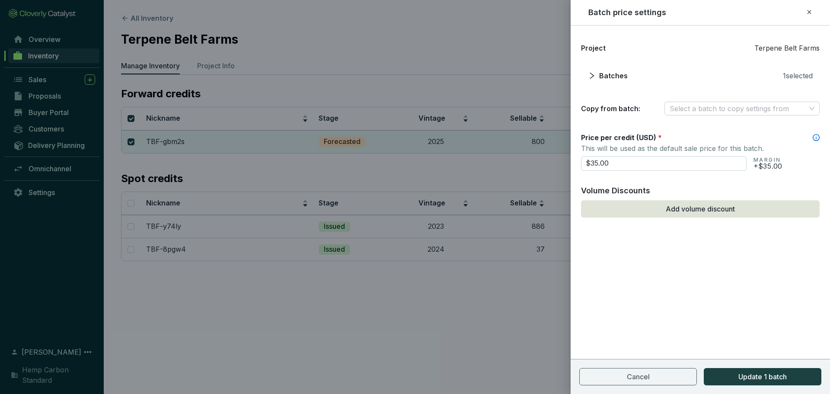
drag, startPoint x: 544, startPoint y: 162, endPoint x: 507, endPoint y: 158, distance: 37.8
click at [506, 159] on div "Batch price settings Project Terpene Belt Farms Batches 1 selected Copy from ba…" at bounding box center [415, 197] width 830 height 394
type input "$15.00"
click at [738, 375] on span "Update 1 batch" at bounding box center [762, 376] width 48 height 10
checkbox input "false"
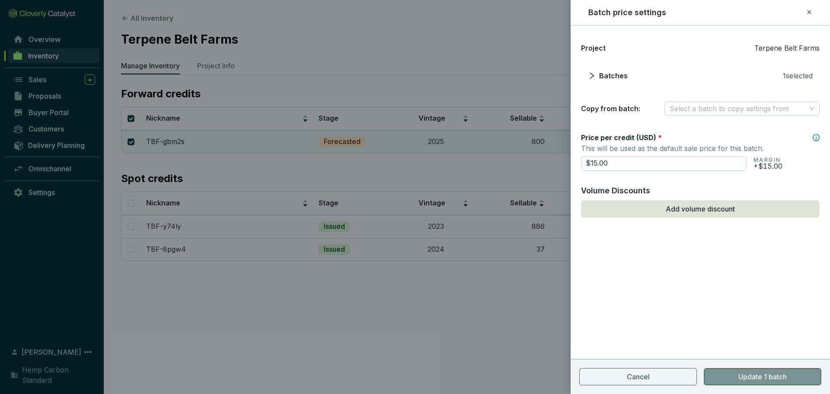
checkbox input "false"
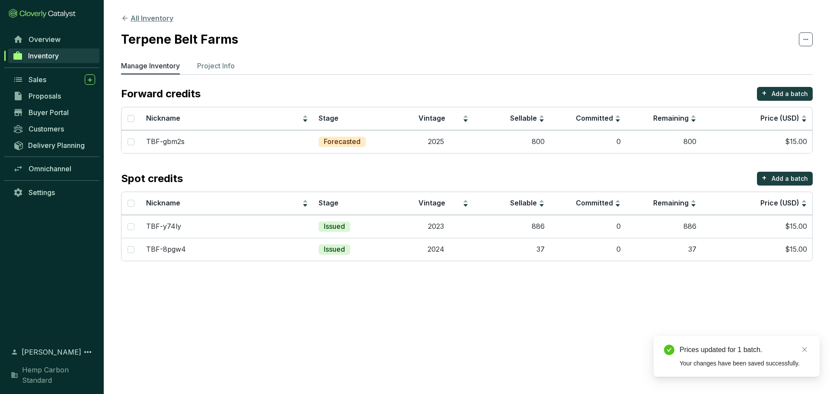
click at [122, 21] on icon at bounding box center [125, 18] width 8 height 8
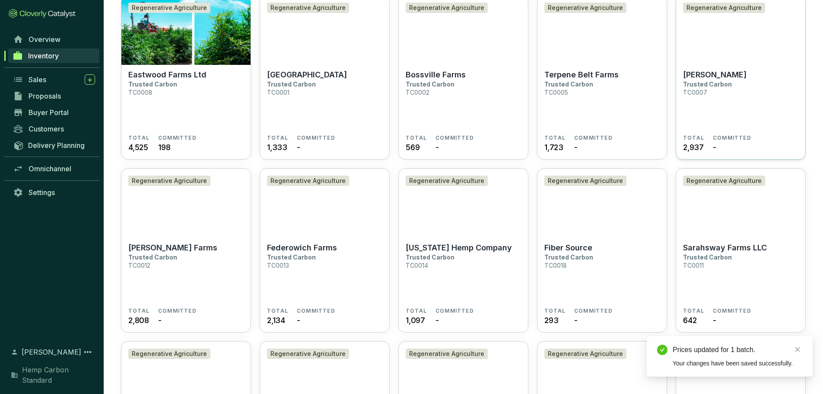
scroll to position [86, 0]
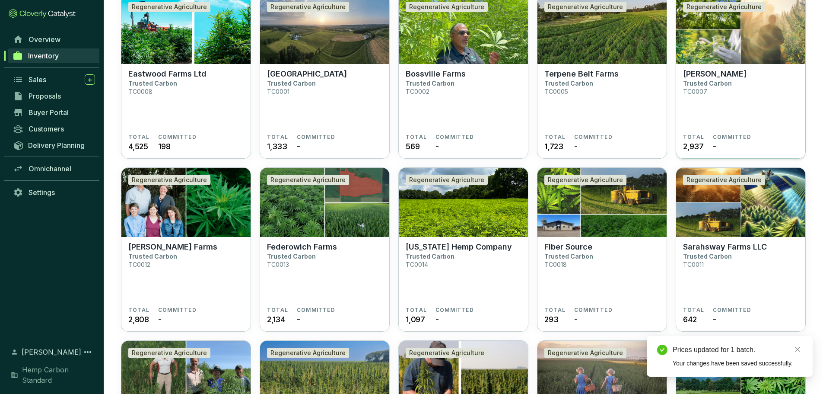
click at [726, 76] on p "[PERSON_NAME]" at bounding box center [715, 74] width 64 height 10
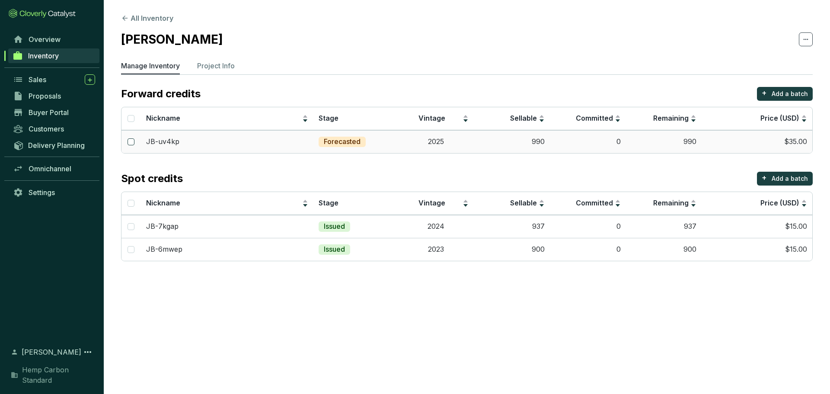
click at [129, 142] on input "checkbox" at bounding box center [130, 141] width 7 height 7
checkbox input "true"
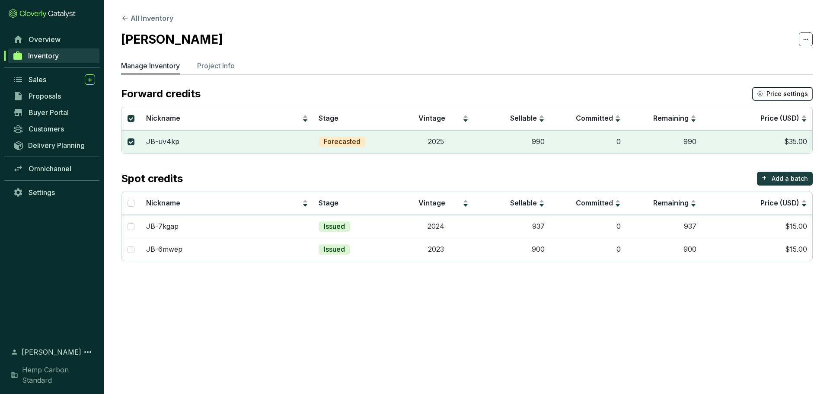
click at [786, 93] on span "Price settings" at bounding box center [786, 93] width 41 height 9
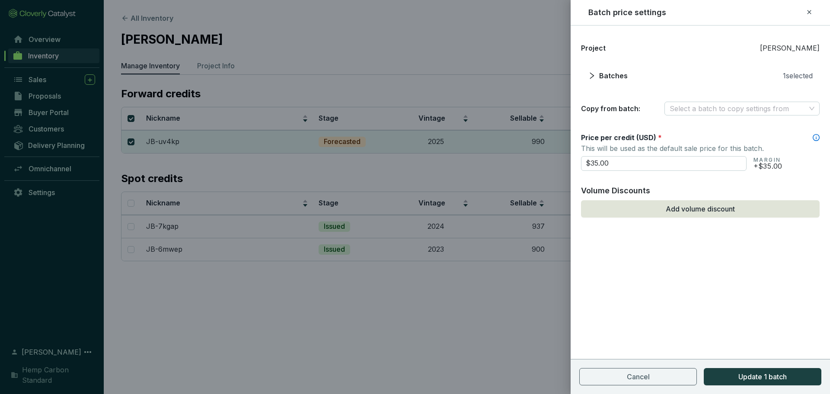
click at [519, 154] on div "Batch price settings Project [PERSON_NAME] Batches 1 selected Copy from batch: …" at bounding box center [415, 197] width 830 height 394
type input "$15.00"
click at [726, 303] on div "Project John Butkiewicz Batches 1 selected Copy from batch: Select a batch to c…" at bounding box center [699, 209] width 259 height 368
click at [761, 370] on button "Update 1 batch" at bounding box center [762, 376] width 118 height 17
checkbox input "false"
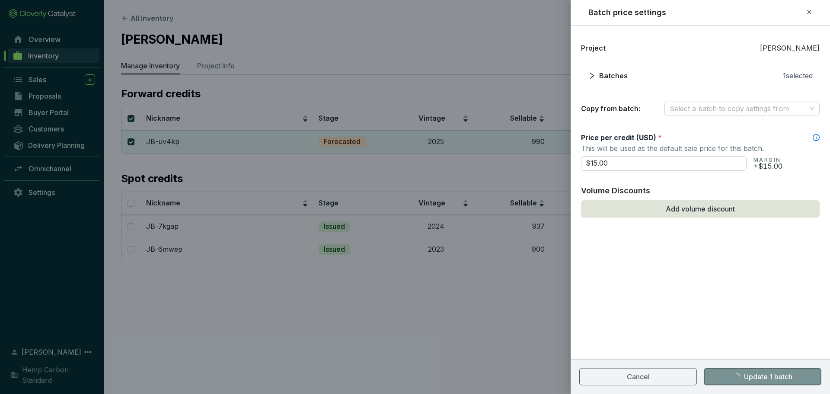
checkbox input "false"
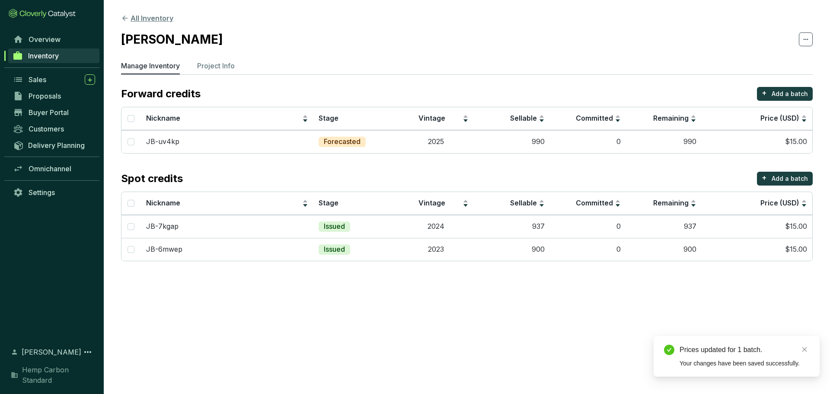
click at [123, 16] on icon at bounding box center [125, 18] width 8 height 8
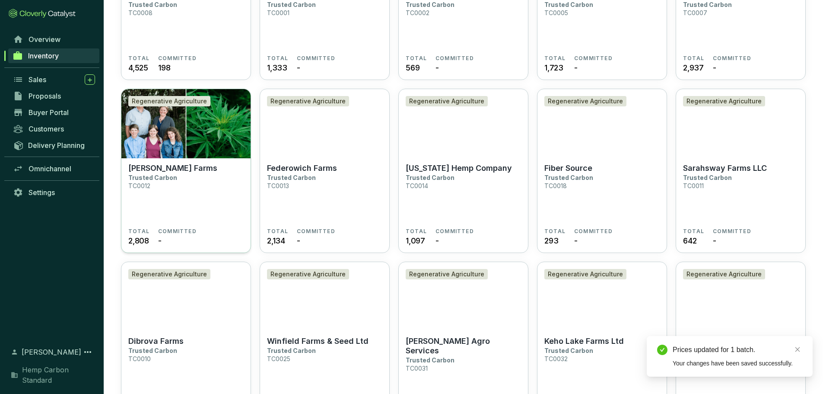
scroll to position [173, 0]
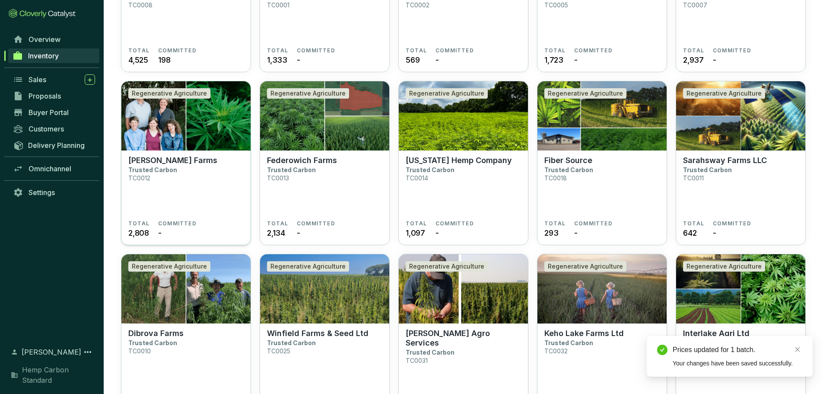
click at [204, 177] on section "Tieszen Farms Trusted Carbon TC0012" at bounding box center [185, 188] width 115 height 64
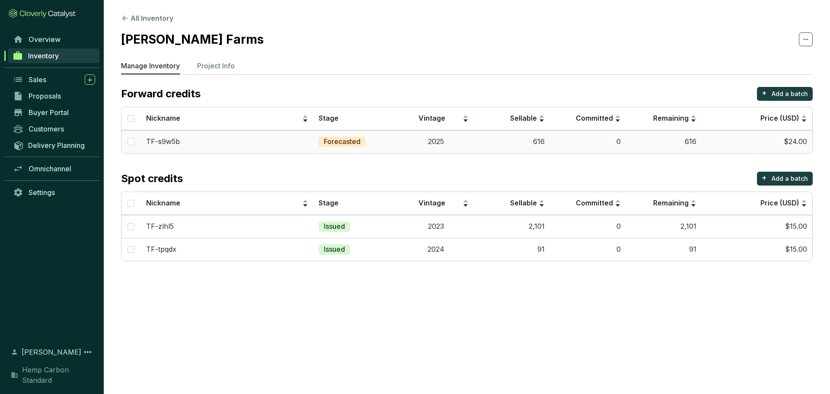
click at [126, 142] on td at bounding box center [130, 141] width 19 height 23
click at [125, 140] on td at bounding box center [130, 141] width 19 height 23
click at [134, 141] on input "checkbox" at bounding box center [130, 141] width 7 height 7
checkbox input "true"
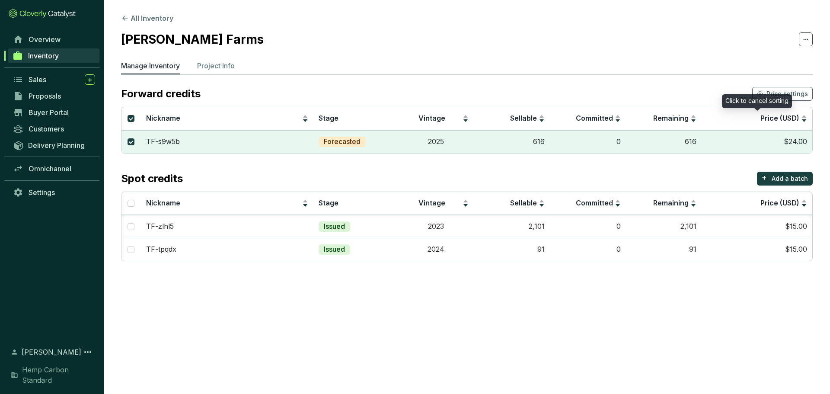
click at [784, 99] on div "Click to cancel sorting" at bounding box center [757, 101] width 70 height 14
click at [789, 95] on div "Click to sort ascending" at bounding box center [756, 101] width 72 height 14
click at [806, 92] on span "Price settings" at bounding box center [786, 93] width 41 height 9
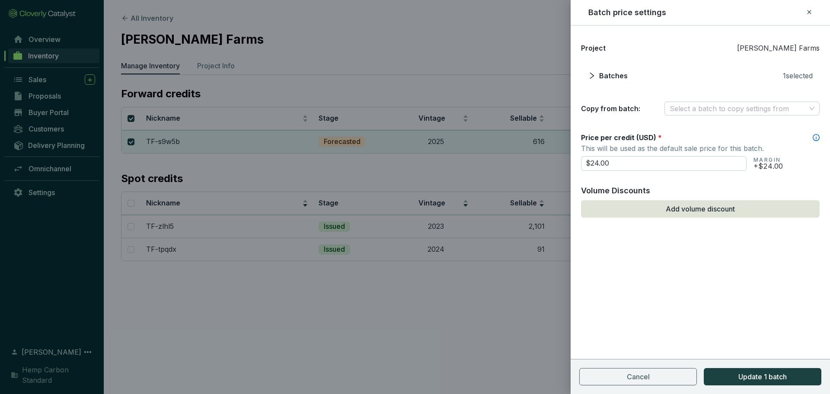
drag, startPoint x: 661, startPoint y: 161, endPoint x: 488, endPoint y: 163, distance: 172.9
click at [488, 163] on div "Batch price settings Project Tieszen Farms Batches 1 selected Copy from batch: …" at bounding box center [415, 197] width 830 height 394
type input "$15.00"
drag, startPoint x: 619, startPoint y: 160, endPoint x: 528, endPoint y: 165, distance: 91.8
click at [528, 165] on div "Batch price settings Project Tieszen Farms Batches 1 selected Copy from batch: …" at bounding box center [415, 197] width 830 height 394
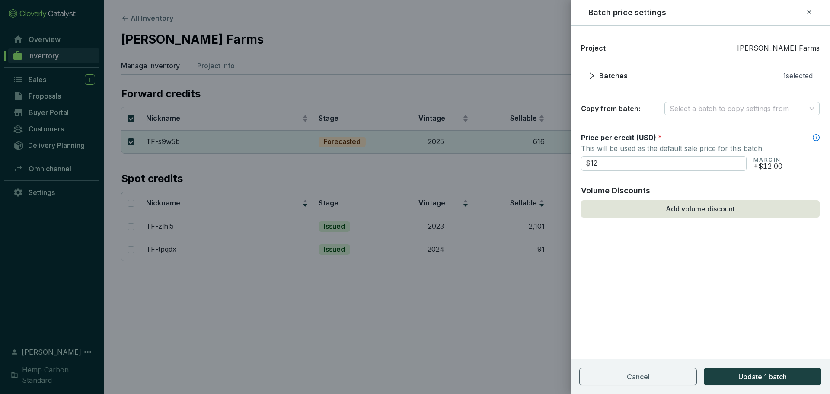
type input "$12.00"
click at [795, 360] on section "Cancel Update 1 batch" at bounding box center [699, 376] width 259 height 35
click at [777, 375] on span "Update 1 batch" at bounding box center [762, 376] width 48 height 10
checkbox input "false"
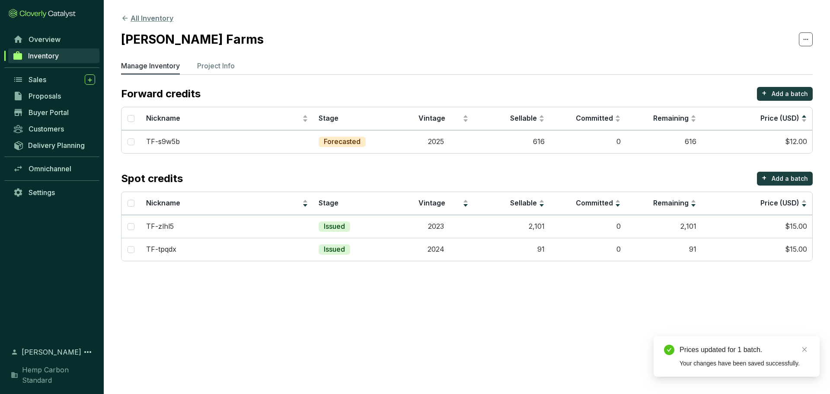
click at [123, 19] on icon at bounding box center [124, 18] width 5 height 5
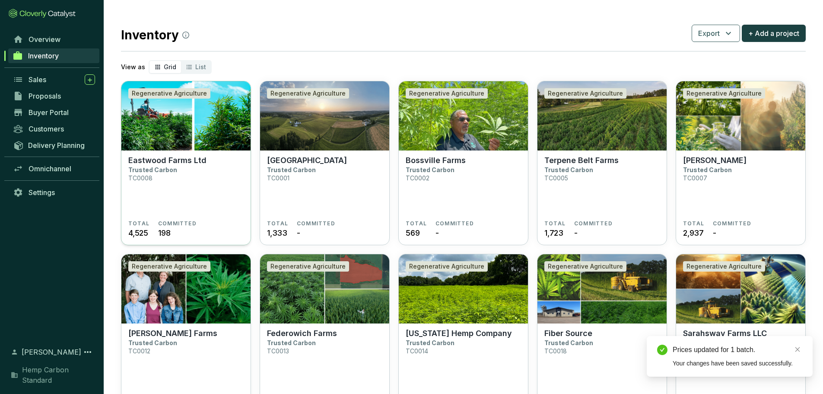
click at [222, 146] on img at bounding box center [185, 115] width 129 height 69
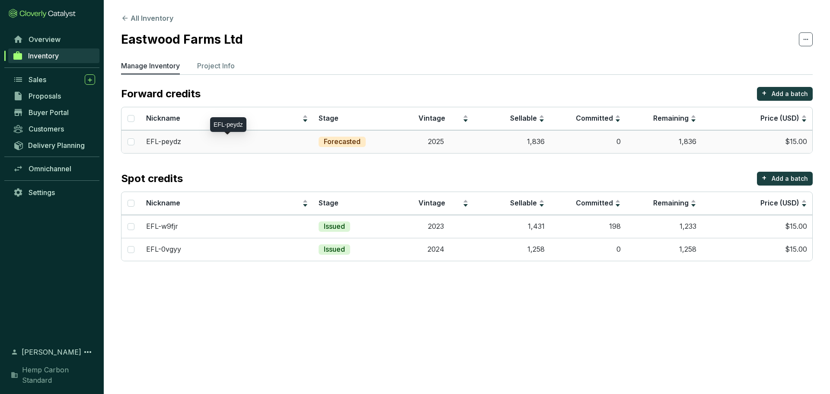
click at [165, 143] on p "EFL-peydz" at bounding box center [163, 142] width 35 height 10
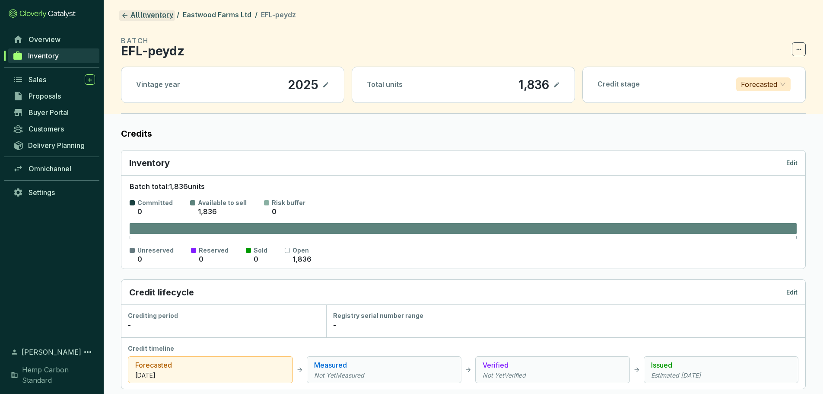
click at [125, 15] on icon at bounding box center [124, 15] width 5 height 5
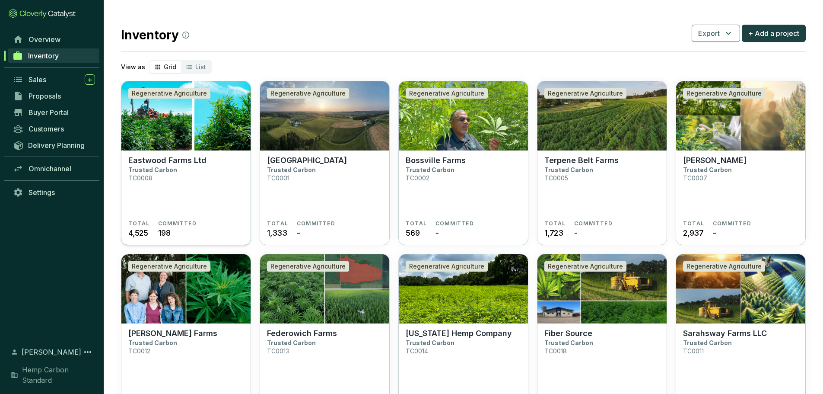
click at [185, 122] on img at bounding box center [185, 115] width 129 height 69
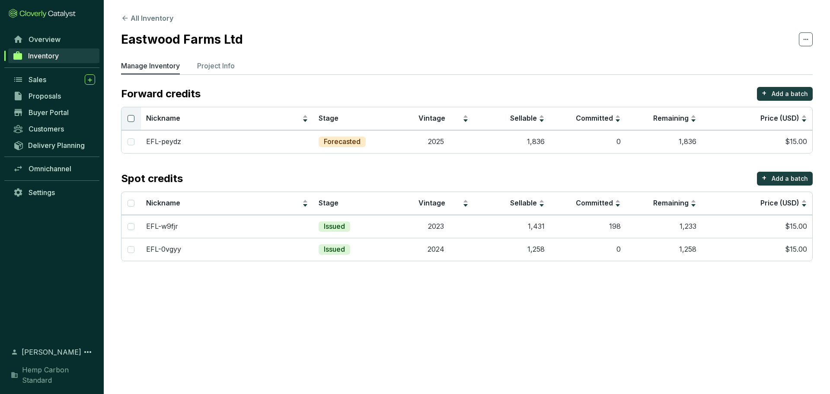
click at [133, 118] on input "Select all" at bounding box center [130, 118] width 7 height 7
checkbox input "true"
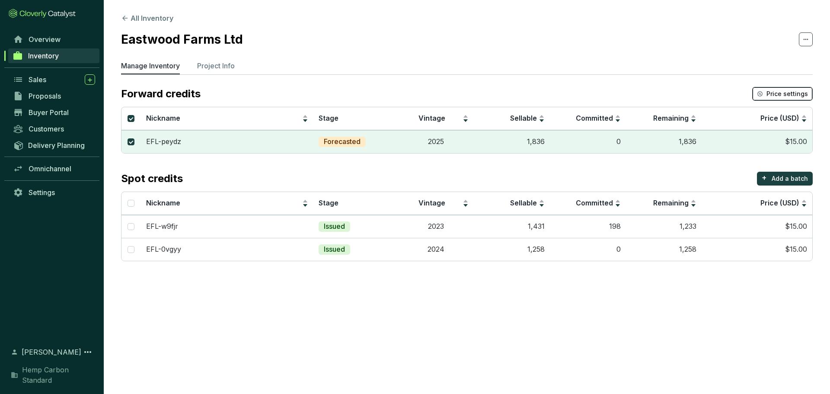
click at [785, 92] on span "Price settings" at bounding box center [786, 93] width 41 height 9
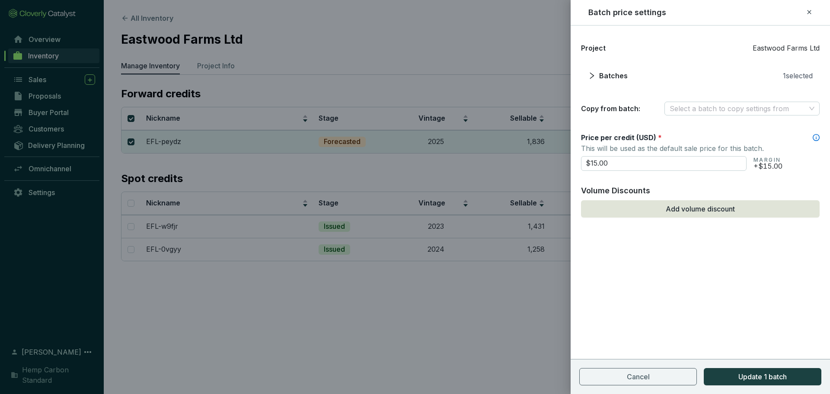
click at [528, 159] on div "Batch price settings Project Eastwood Farms Ltd Batches 1 selected Copy from ba…" at bounding box center [415, 197] width 830 height 394
type input "$12.00"
click at [795, 332] on div "Project Eastwood Farms Ltd Batches 1 selected Copy from batch: Select a batch t…" at bounding box center [699, 209] width 259 height 368
click at [792, 382] on button "Update 1 batch" at bounding box center [762, 376] width 118 height 17
checkbox input "false"
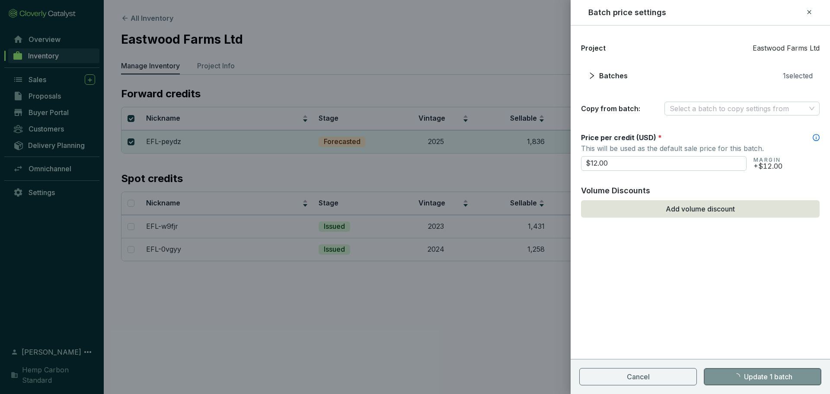
checkbox input "false"
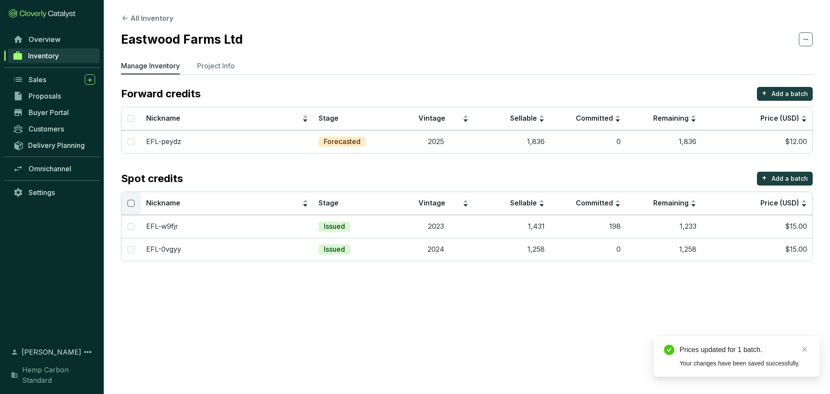
click at [128, 203] on input "Select all" at bounding box center [130, 203] width 7 height 7
checkbox input "true"
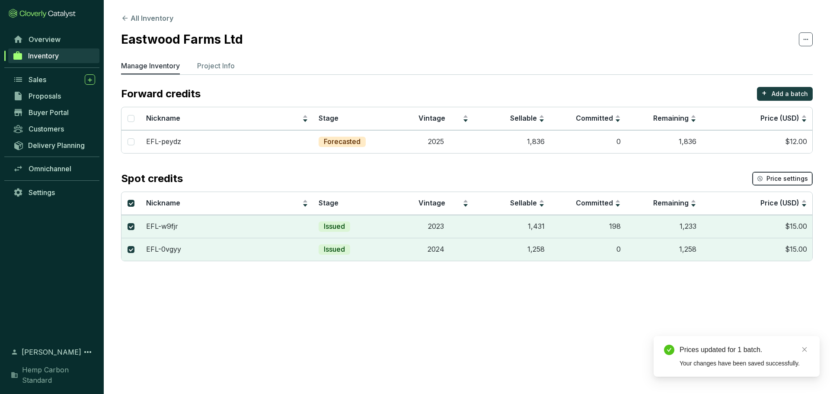
click at [782, 172] on button "Price settings" at bounding box center [782, 179] width 60 height 14
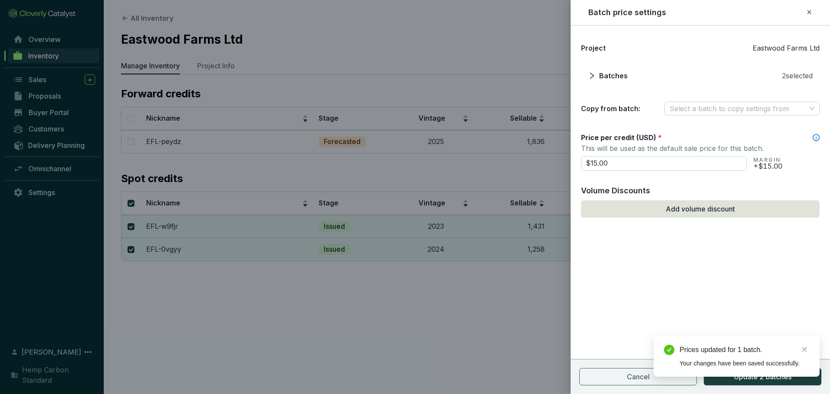
click at [577, 165] on div "Project Eastwood Farms Ltd Batches 2 selected Copy from batch: Select a batch t…" at bounding box center [699, 151] width 259 height 230
type input "$2"
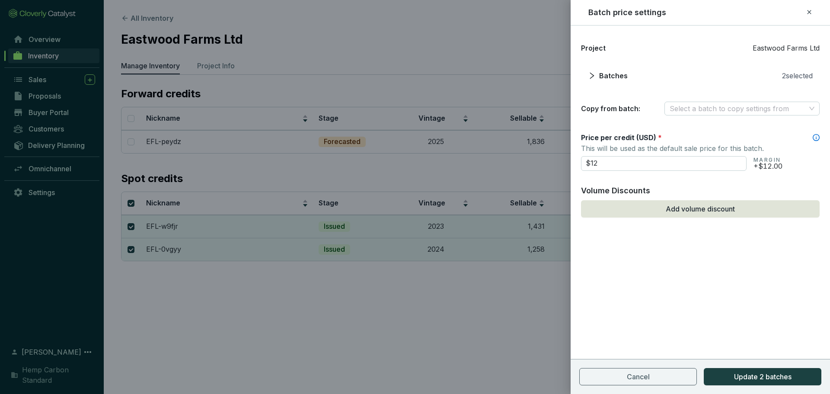
type input "$12.00"
click at [702, 287] on div "Project Eastwood Farms Ltd Batches 2 selected Copy from batch: Select a batch t…" at bounding box center [699, 209] width 259 height 368
click at [747, 371] on button "Update 2 batches" at bounding box center [762, 376] width 118 height 17
checkbox input "false"
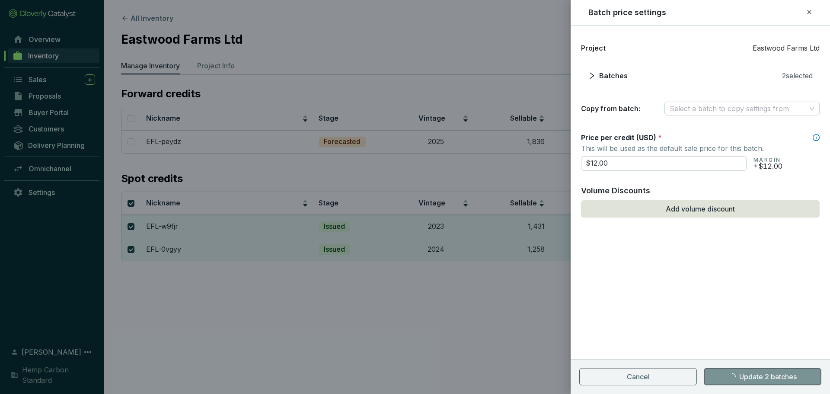
checkbox input "false"
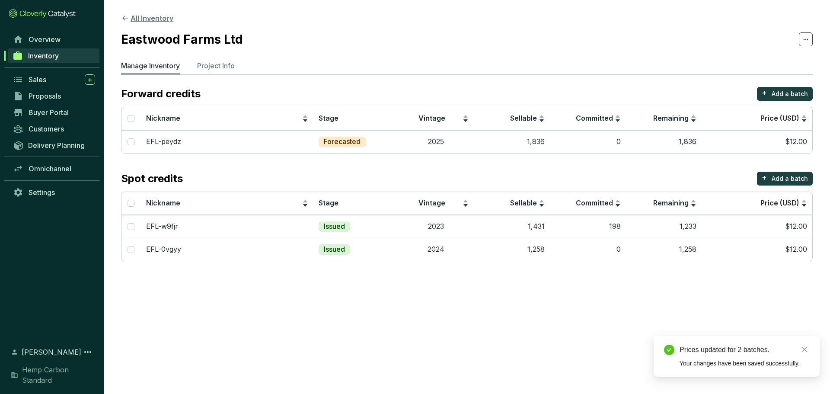
click at [124, 16] on icon at bounding box center [125, 18] width 8 height 8
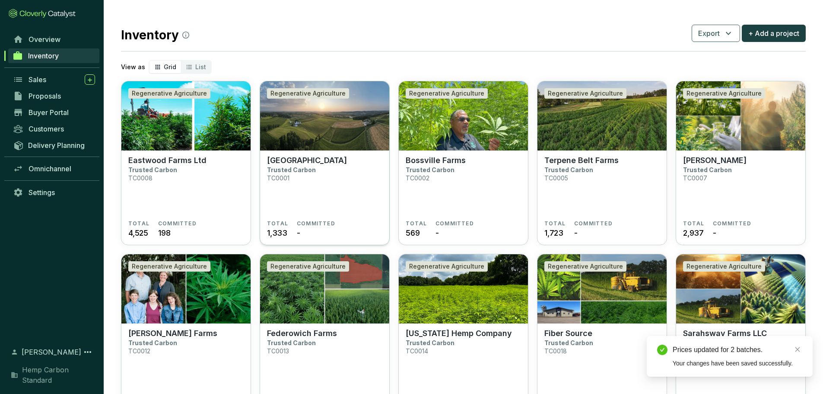
click at [340, 159] on p "[GEOGRAPHIC_DATA]" at bounding box center [307, 161] width 80 height 10
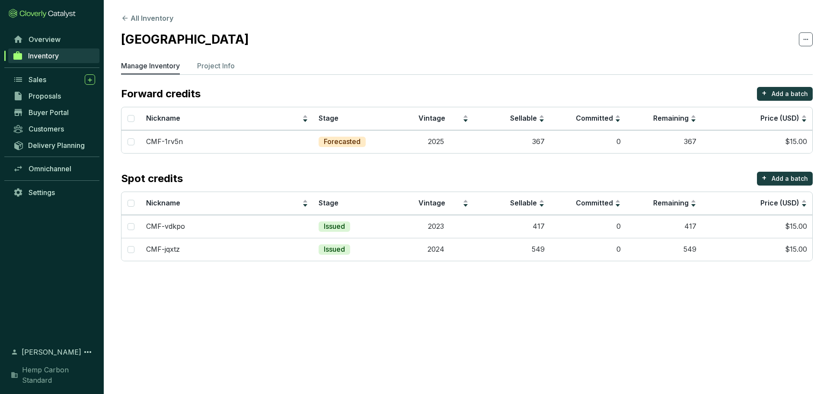
click at [366, 377] on section "All Inventory Cedar Meadow Farm Manage Inventory Project Info Forward credits +…" at bounding box center [415, 197] width 830 height 394
click at [129, 143] on input "checkbox" at bounding box center [130, 141] width 7 height 7
checkbox input "true"
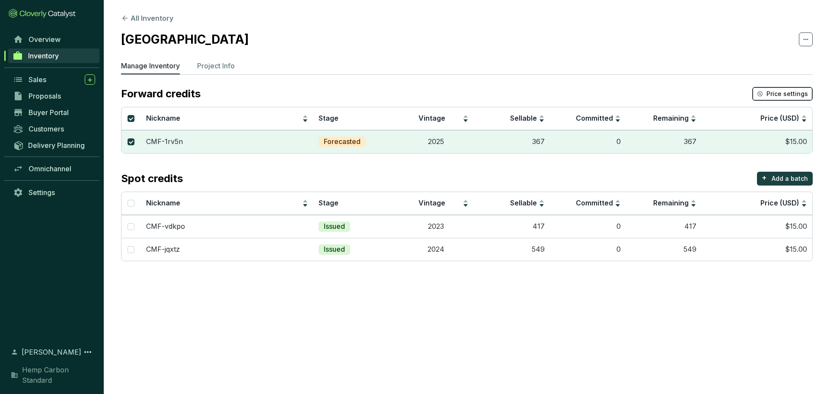
click at [770, 94] on span "Price settings" at bounding box center [786, 93] width 41 height 9
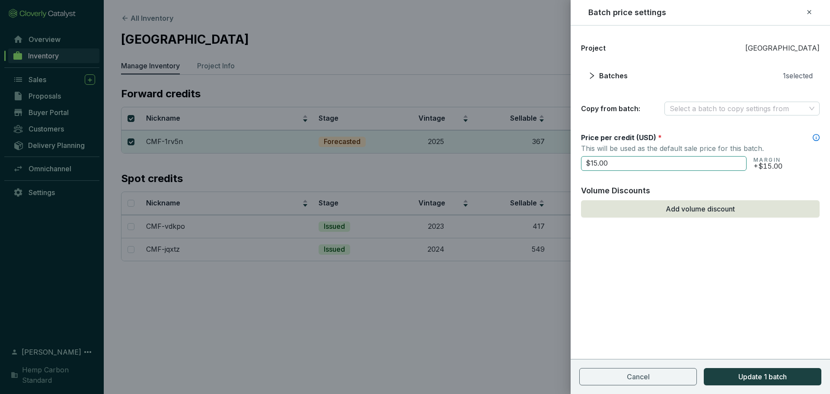
drag, startPoint x: 725, startPoint y: 165, endPoint x: 591, endPoint y: 158, distance: 134.6
click at [591, 158] on input "$15.00" at bounding box center [663, 163] width 165 height 15
type input "$2"
type input "$12.00"
click at [802, 377] on button "Update 1 batch" at bounding box center [762, 376] width 118 height 17
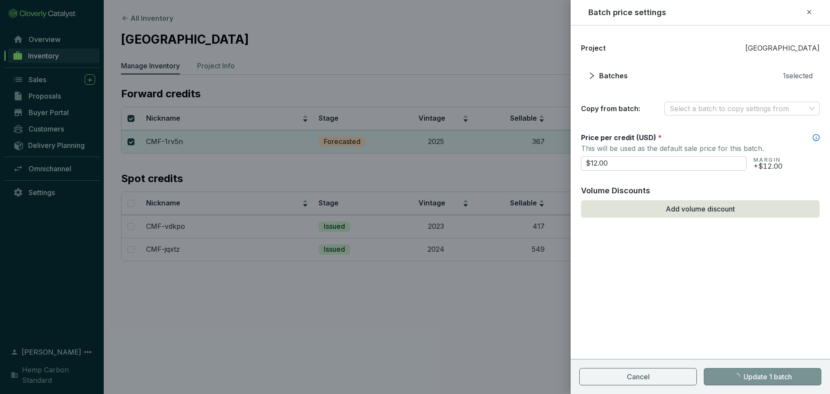
checkbox input "false"
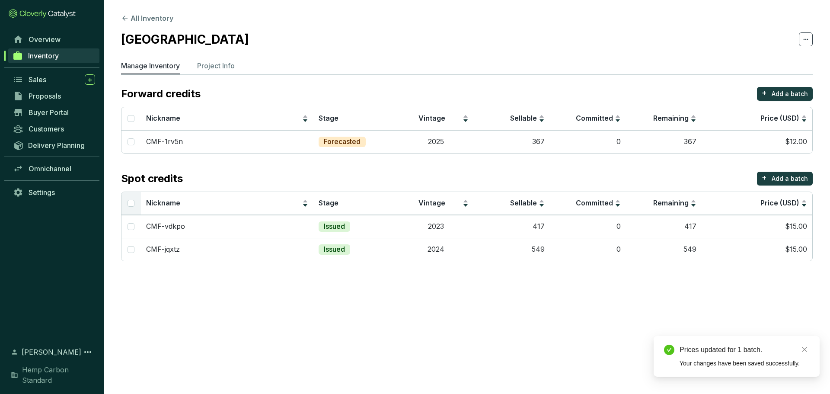
click at [125, 205] on th at bounding box center [130, 203] width 19 height 23
click at [127, 203] on input "Select all" at bounding box center [130, 203] width 7 height 7
checkbox input "true"
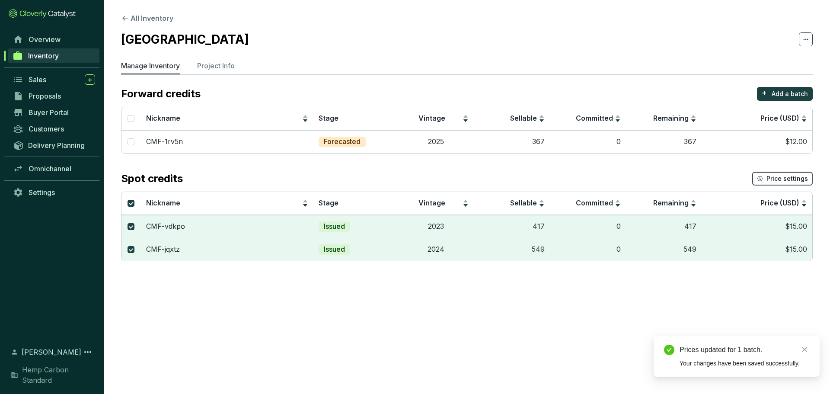
click at [777, 180] on span "Price settings" at bounding box center [786, 178] width 41 height 9
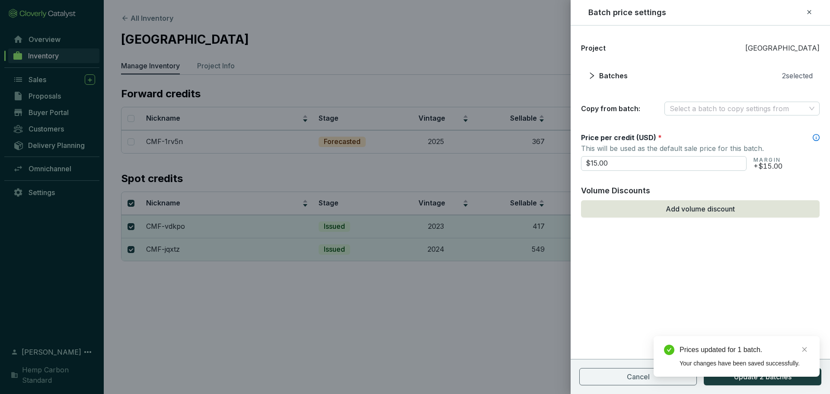
drag, startPoint x: 574, startPoint y: 159, endPoint x: 560, endPoint y: 159, distance: 13.8
click at [560, 159] on div "Batch price settings Project Cedar Meadow Farm Batches 2 selected Copy from bat…" at bounding box center [415, 197] width 830 height 394
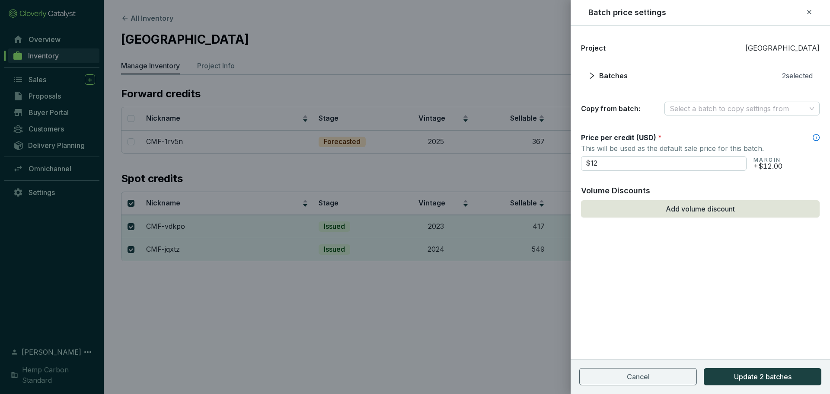
type input "$12.00"
click at [715, 274] on div "Project Cedar Meadow Farm Batches 2 selected Copy from batch: Select a batch to…" at bounding box center [699, 209] width 259 height 368
click at [758, 375] on span "Update 2 batches" at bounding box center [762, 376] width 57 height 10
checkbox input "false"
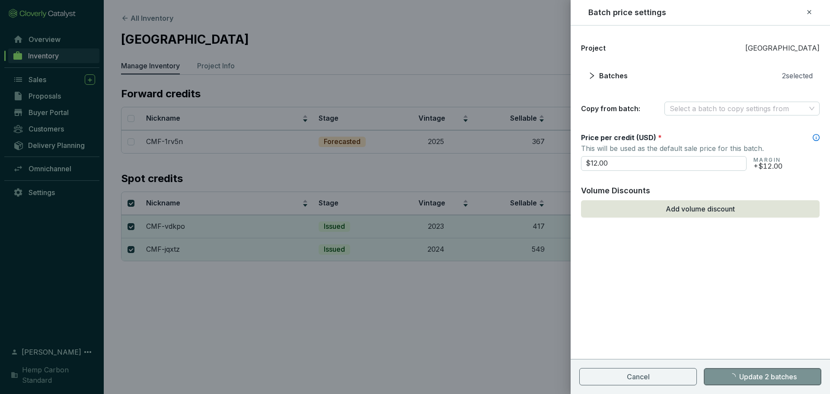
checkbox input "false"
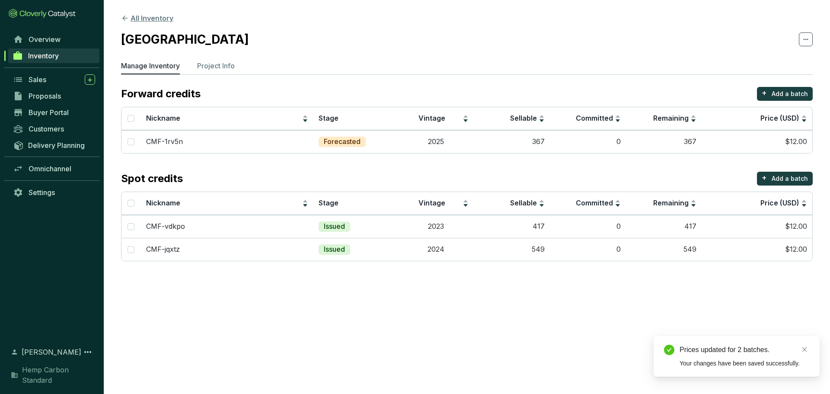
click at [125, 18] on icon at bounding box center [124, 18] width 5 height 5
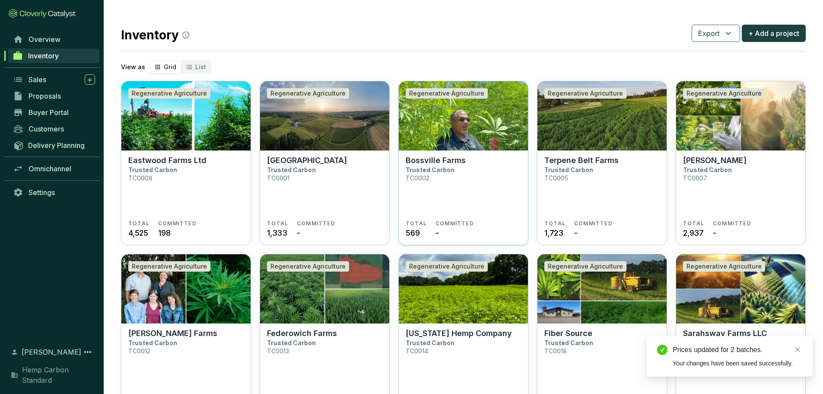
click at [429, 113] on img at bounding box center [463, 115] width 129 height 69
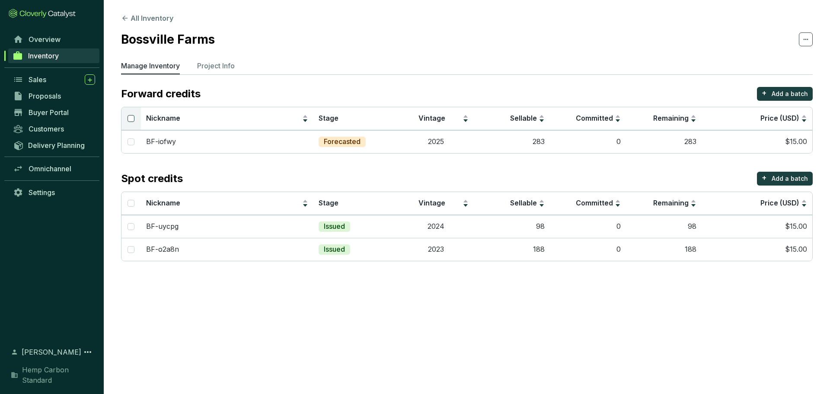
click at [132, 118] on input "Select all" at bounding box center [130, 118] width 7 height 7
checkbox input "true"
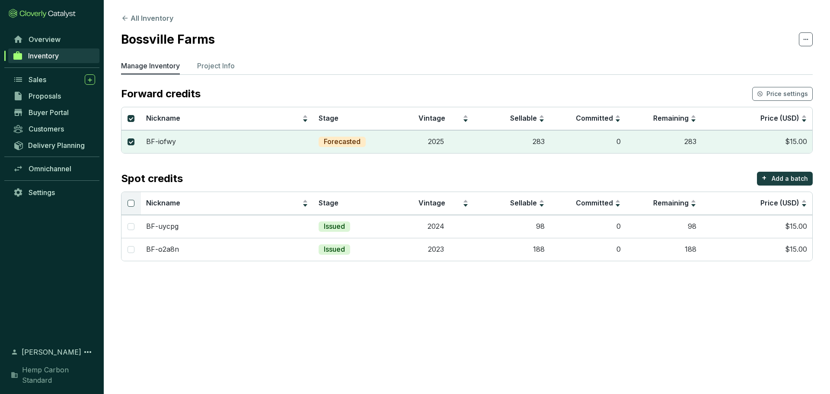
click at [134, 198] on label at bounding box center [130, 203] width 7 height 10
click at [134, 200] on input "Select all" at bounding box center [130, 203] width 7 height 7
checkbox input "true"
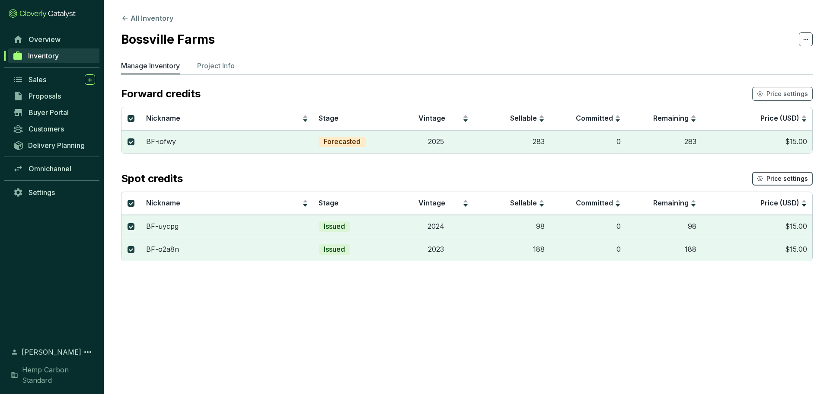
click at [783, 176] on span "Price settings" at bounding box center [786, 178] width 41 height 9
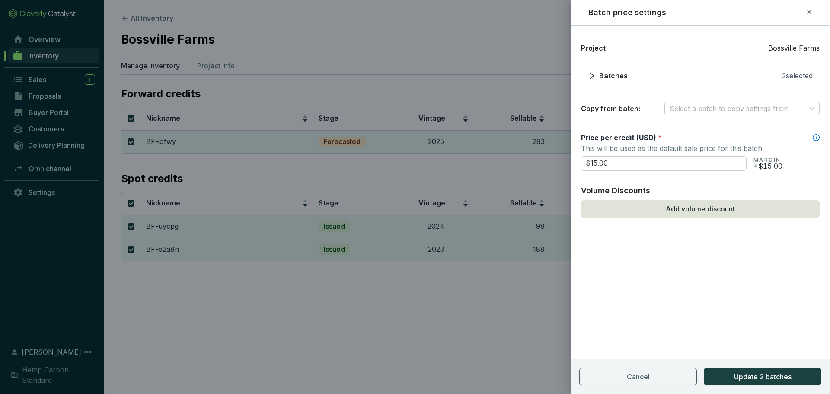
drag, startPoint x: 621, startPoint y: 157, endPoint x: 535, endPoint y: 158, distance: 85.6
click at [535, 158] on div "Batch price settings Project Bossville Farms Batches 2 selected Copy from batch…" at bounding box center [415, 197] width 830 height 394
type input "$12.00"
click at [802, 380] on button "Update 2 batches" at bounding box center [762, 376] width 118 height 17
checkbox input "false"
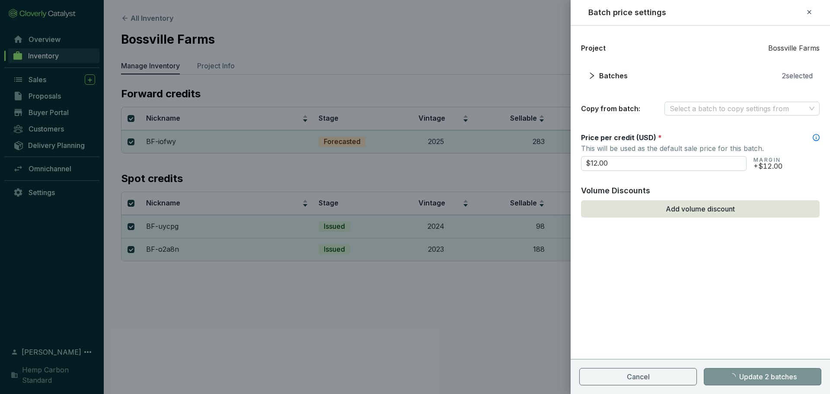
checkbox input "false"
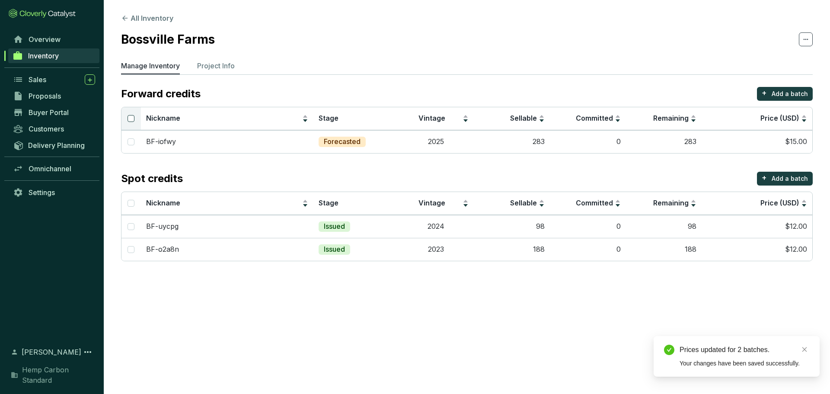
click at [134, 119] on input "Select all" at bounding box center [130, 118] width 7 height 7
checkbox input "true"
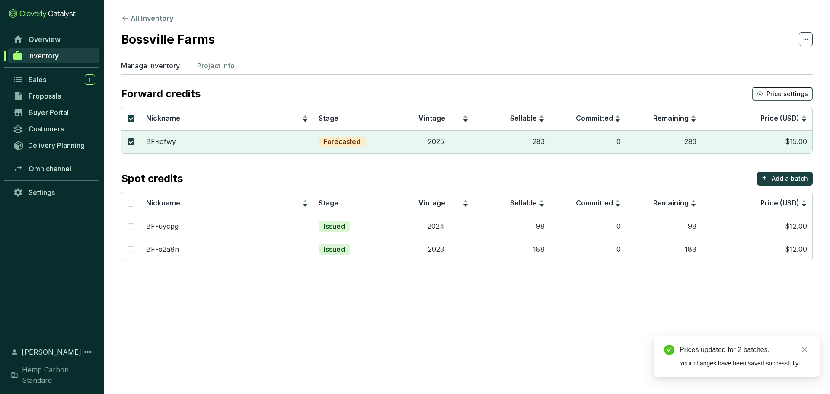
click at [778, 92] on span "Price settings" at bounding box center [786, 93] width 41 height 9
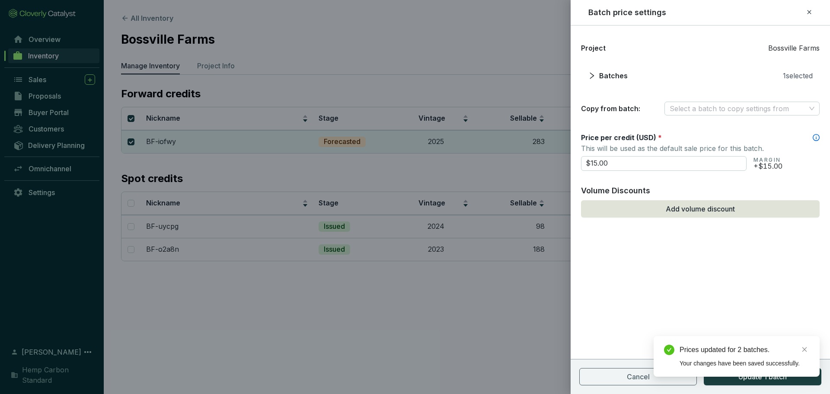
drag, startPoint x: 531, startPoint y: 162, endPoint x: 525, endPoint y: 162, distance: 6.5
click at [523, 162] on div "Batch price settings Project Bossville Farms Batches 1 selected Copy from batch…" at bounding box center [415, 197] width 830 height 394
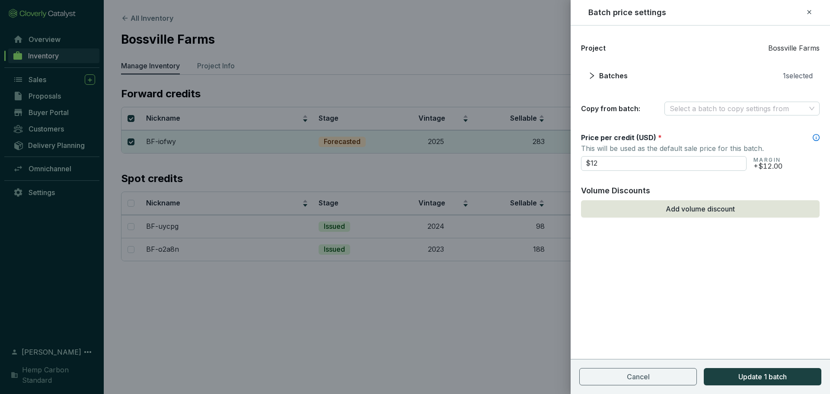
type input "$12.00"
click at [669, 284] on div "Project Bossville Farms Batches 1 selected Copy from batch: Select a batch to c…" at bounding box center [699, 209] width 259 height 368
click at [785, 371] on button "Update 1 batch" at bounding box center [762, 376] width 118 height 17
checkbox input "false"
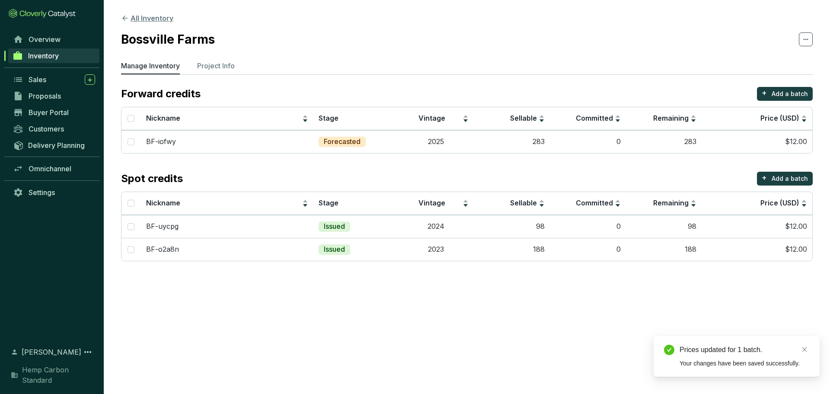
click at [127, 21] on icon at bounding box center [125, 18] width 8 height 8
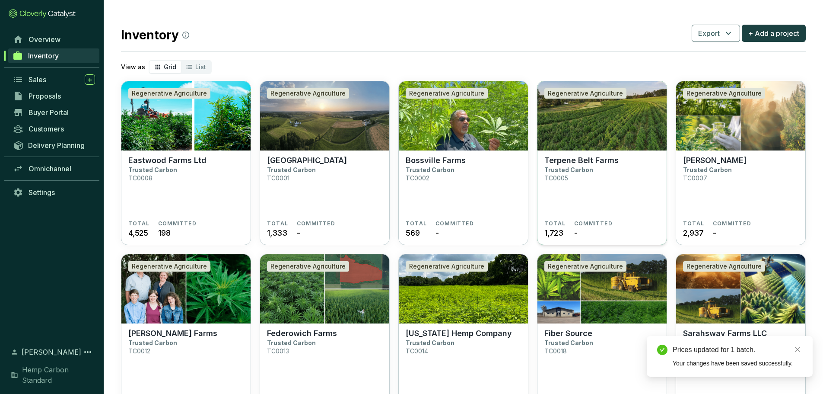
click at [617, 155] on section "Terpene Belt Farms Trusted Carbon TC0005 TOTAL 1,723 COMMITTED -" at bounding box center [602, 197] width 129 height 95
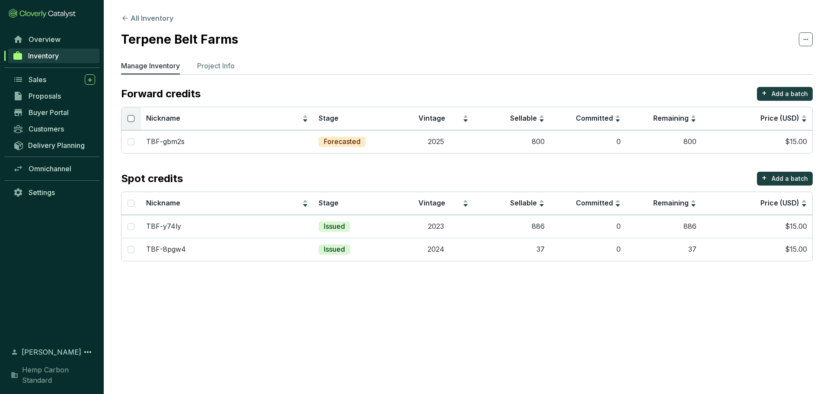
click at [130, 117] on input "Select all" at bounding box center [130, 118] width 7 height 7
checkbox input "true"
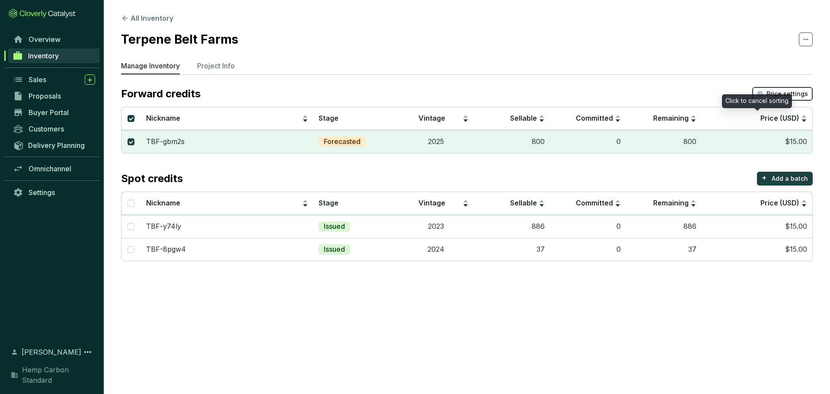
click at [772, 93] on span "Price settings" at bounding box center [786, 93] width 41 height 9
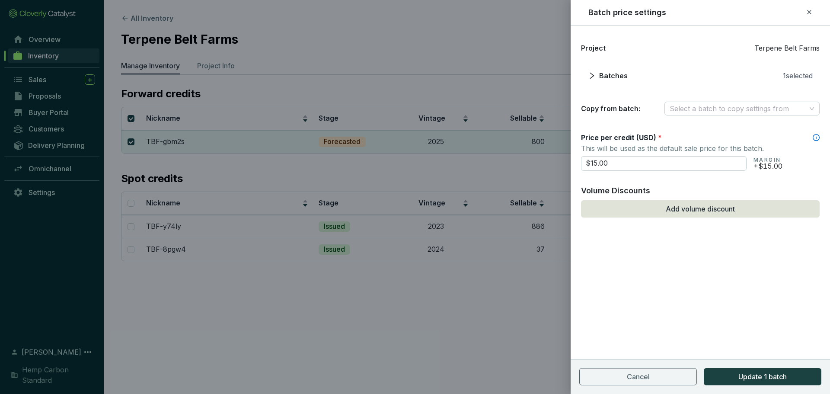
drag, startPoint x: 688, startPoint y: 163, endPoint x: 505, endPoint y: 159, distance: 183.3
click at [505, 159] on div "Batch price settings Project Terpene Belt Farms Batches 1 selected Copy from ba…" at bounding box center [415, 197] width 830 height 394
type input "$12.00"
click at [701, 318] on div "Project Terpene Belt Farms Batches 1 selected Copy from batch: Select a batch t…" at bounding box center [699, 209] width 259 height 368
click at [745, 377] on span "Update 1 batch" at bounding box center [762, 376] width 48 height 10
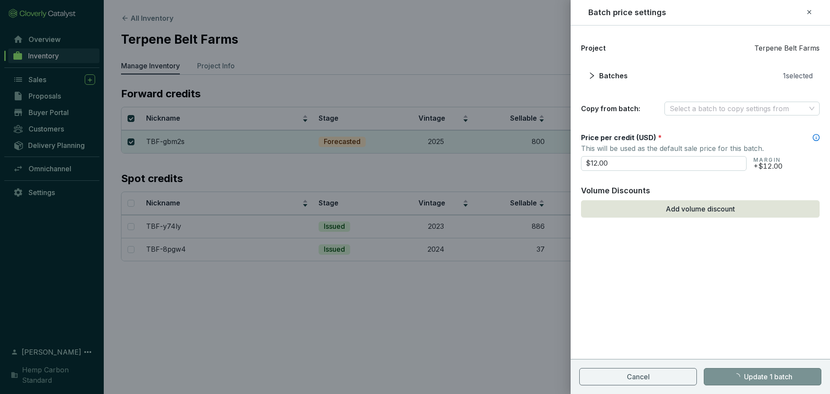
checkbox input "false"
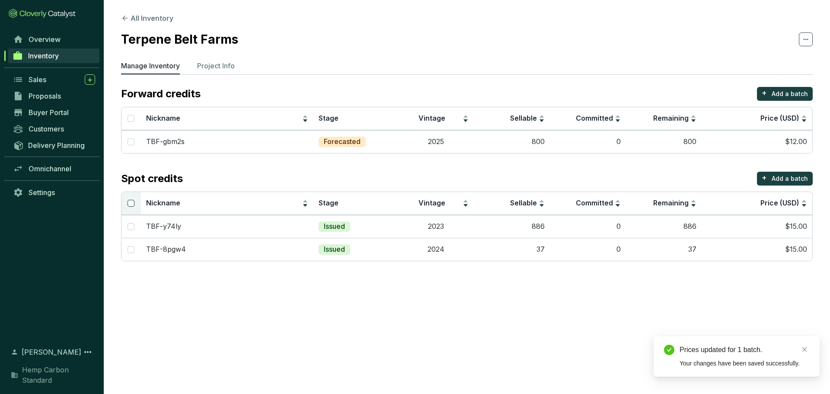
click at [134, 202] on input "Select all" at bounding box center [130, 203] width 7 height 7
checkbox input "true"
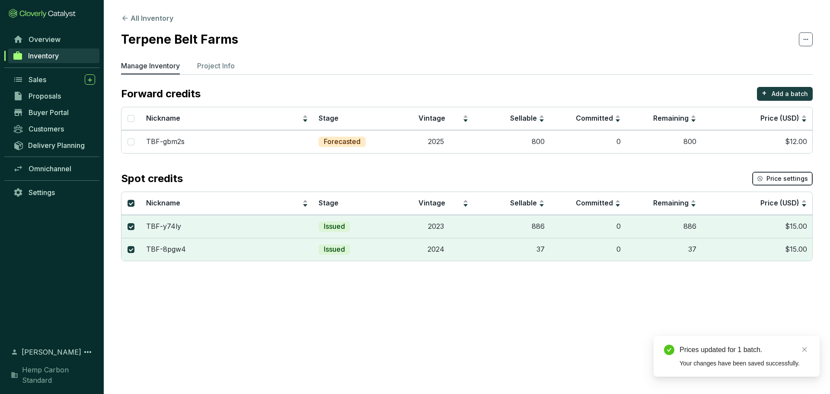
click at [774, 181] on span "Price settings" at bounding box center [786, 178] width 41 height 9
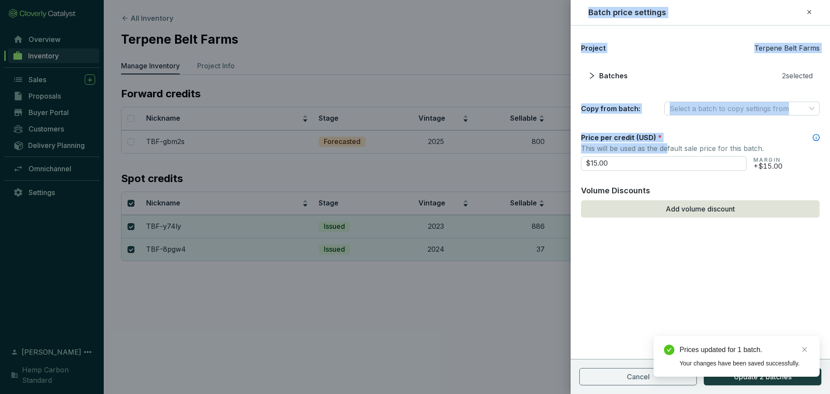
drag, startPoint x: 666, startPoint y: 153, endPoint x: 487, endPoint y: 159, distance: 179.9
click at [481, 159] on div "Batch price settings Project Terpene Belt Farms Batches 2 selected Copy from ba…" at bounding box center [415, 197] width 830 height 394
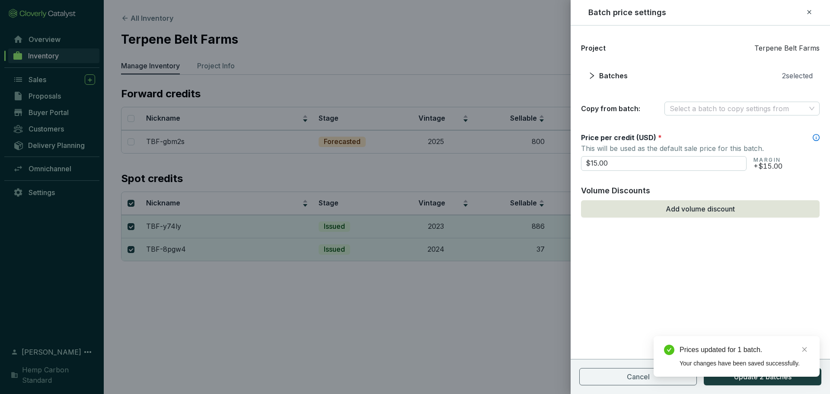
drag, startPoint x: 630, startPoint y: 167, endPoint x: 499, endPoint y: 165, distance: 131.4
click at [499, 165] on div "Batch price settings Project Terpene Belt Farms Batches 2 selected Copy from ba…" at bounding box center [415, 197] width 830 height 394
type input "$12.00"
click at [648, 256] on div "Project Terpene Belt Farms Batches 2 selected Copy from batch: Select a batch t…" at bounding box center [699, 151] width 259 height 230
click at [757, 378] on span "Update 2 batches" at bounding box center [762, 376] width 57 height 10
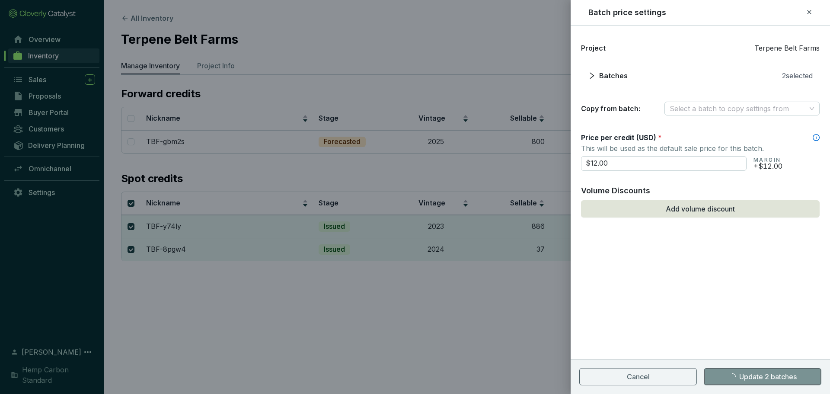
checkbox input "false"
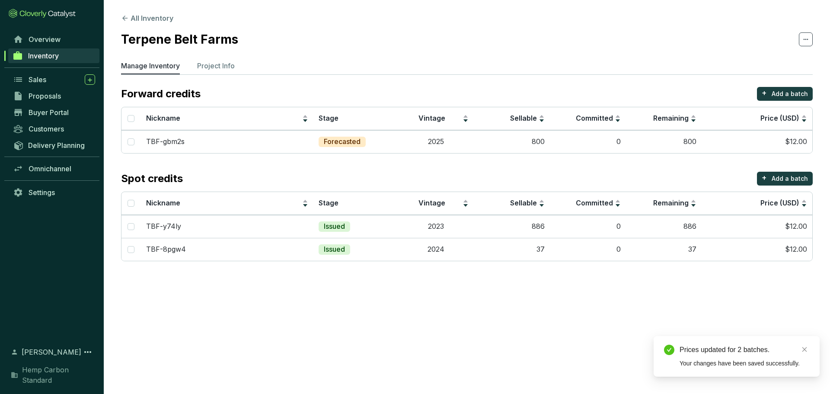
click at [423, 292] on section "All Inventory Terpene Belt Farms Manage Inventory Project Info Forward credits …" at bounding box center [415, 197] width 830 height 394
click at [130, 15] on button "All Inventory" at bounding box center [147, 18] width 52 height 10
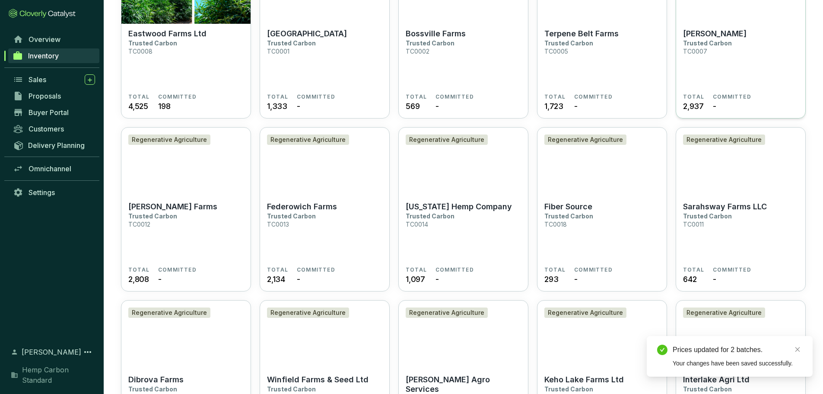
scroll to position [130, 0]
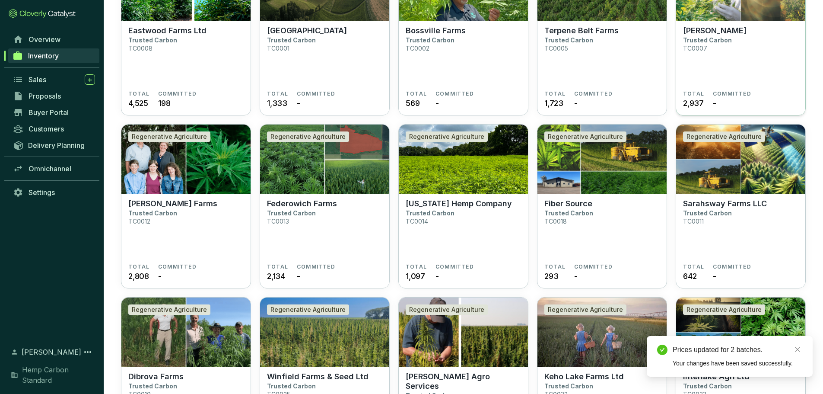
click at [729, 49] on section "John Butkiewicz Trusted Carbon TC0007" at bounding box center [740, 58] width 115 height 64
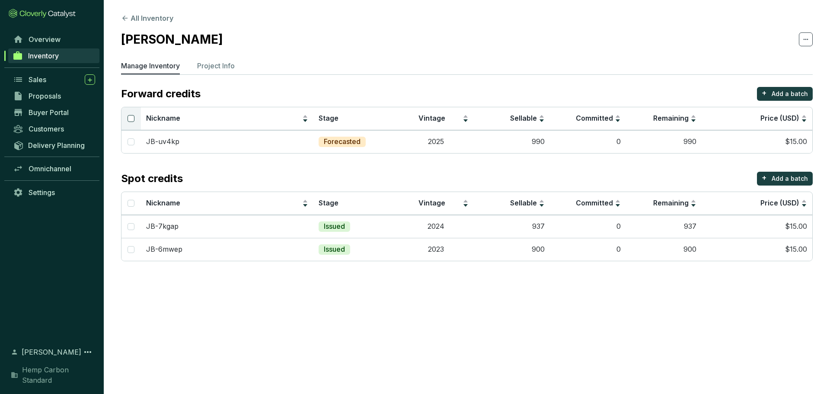
click at [132, 121] on input "Select all" at bounding box center [130, 118] width 7 height 7
checkbox input "true"
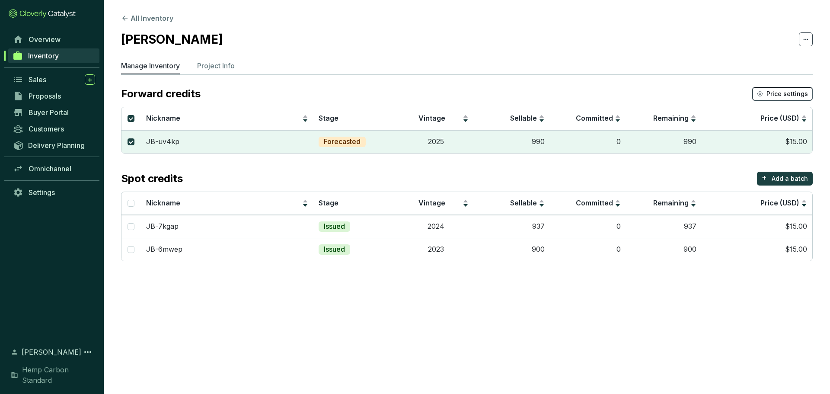
click at [785, 95] on span "Price settings" at bounding box center [786, 93] width 41 height 9
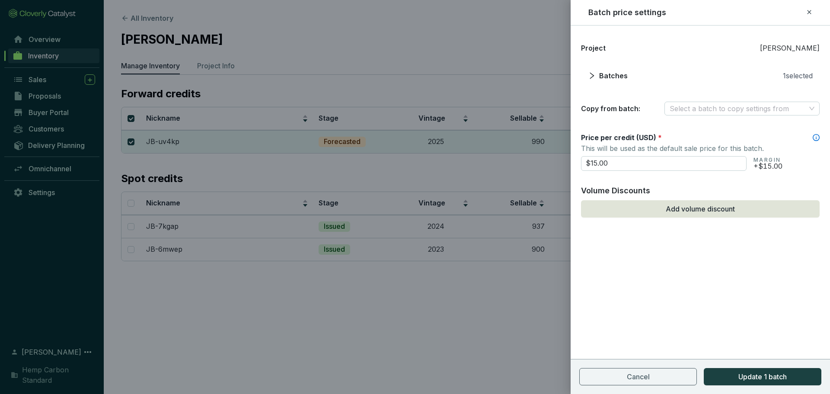
drag, startPoint x: 554, startPoint y: 156, endPoint x: 528, endPoint y: 159, distance: 26.1
click at [528, 159] on div "Batch price settings Project John Butkiewicz Batches 1 selected Copy from batch…" at bounding box center [415, 197] width 830 height 394
type input "$12.00"
click at [770, 376] on span "Update 1 batch" at bounding box center [762, 376] width 48 height 10
checkbox input "false"
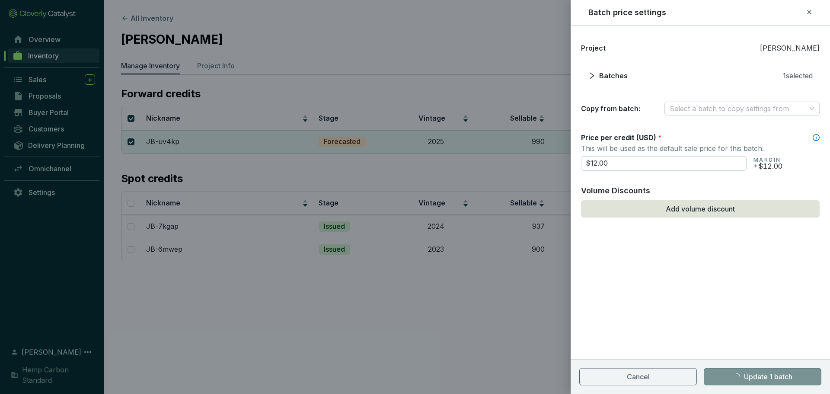
checkbox input "false"
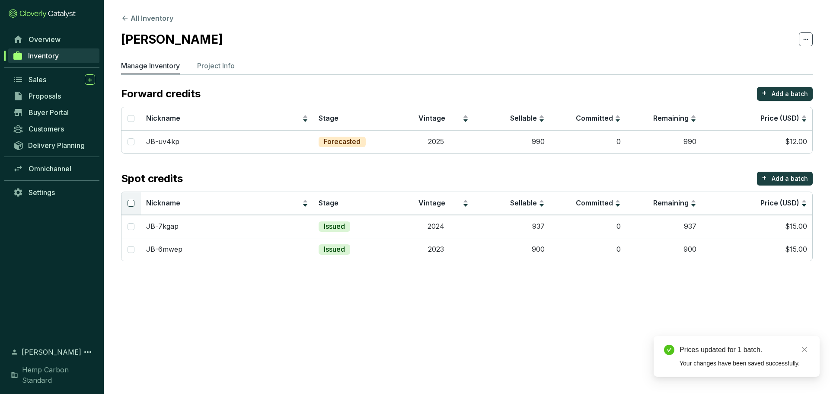
click at [128, 204] on input "Select all" at bounding box center [130, 203] width 7 height 7
checkbox input "true"
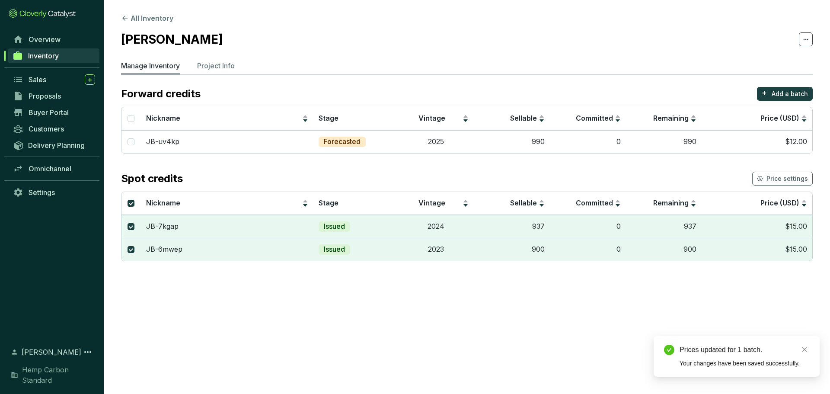
drag, startPoint x: 788, startPoint y: 189, endPoint x: 789, endPoint y: 181, distance: 8.8
click at [789, 186] on section "Spot credits Price settings Nickname Stage Vintage Sellable Committed Remaining…" at bounding box center [466, 216] width 691 height 89
click at [789, 179] on span "Price settings" at bounding box center [786, 178] width 41 height 9
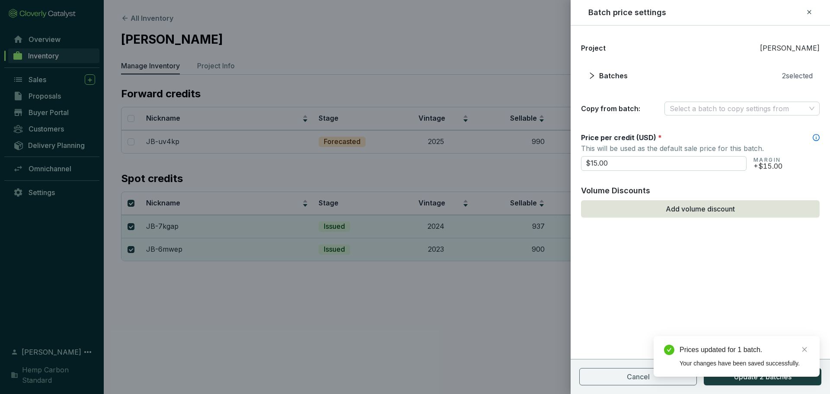
drag, startPoint x: 616, startPoint y: 161, endPoint x: 550, endPoint y: 163, distance: 65.3
click at [550, 163] on div "Batch price settings Project John Butkiewicz Batches 2 selected Copy from batch…" at bounding box center [415, 197] width 830 height 394
type input "$12.00"
click at [787, 376] on div "Prices updated for 1 batch. Your changes have been saved successfully." at bounding box center [736, 356] width 166 height 41
click at [689, 278] on div "Project John Butkiewicz Batches 2 selected Copy from batch: Select a batch to c…" at bounding box center [699, 209] width 259 height 368
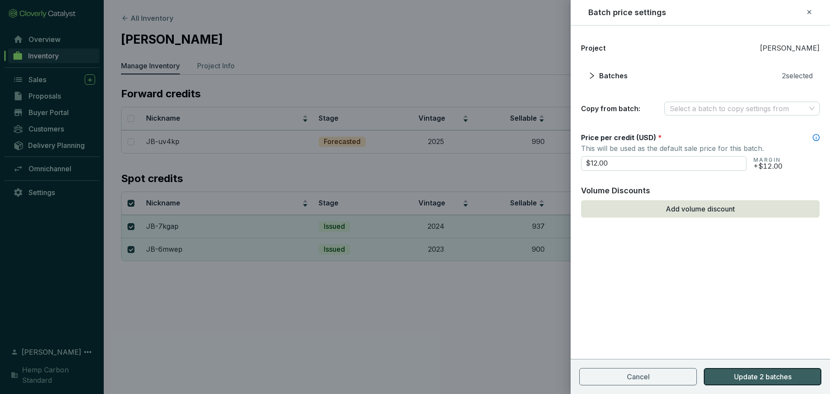
click at [736, 376] on span "Update 2 batches" at bounding box center [762, 376] width 57 height 10
checkbox input "false"
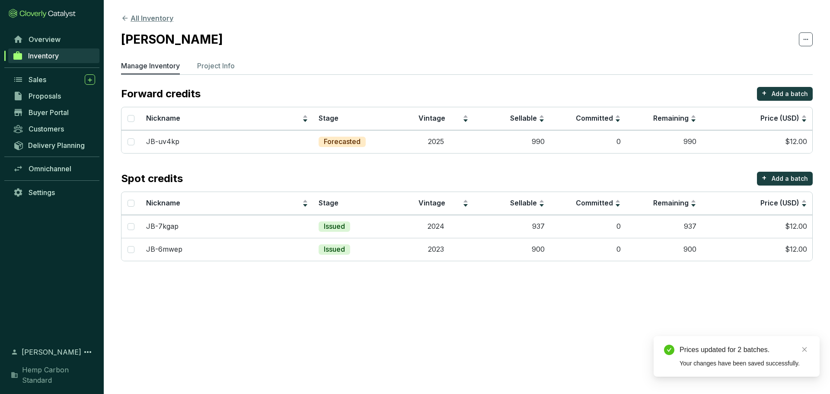
click at [121, 19] on icon at bounding box center [125, 18] width 8 height 8
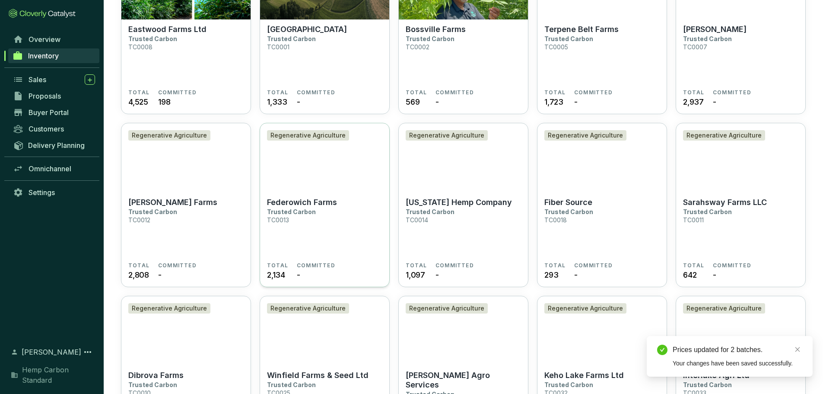
scroll to position [173, 0]
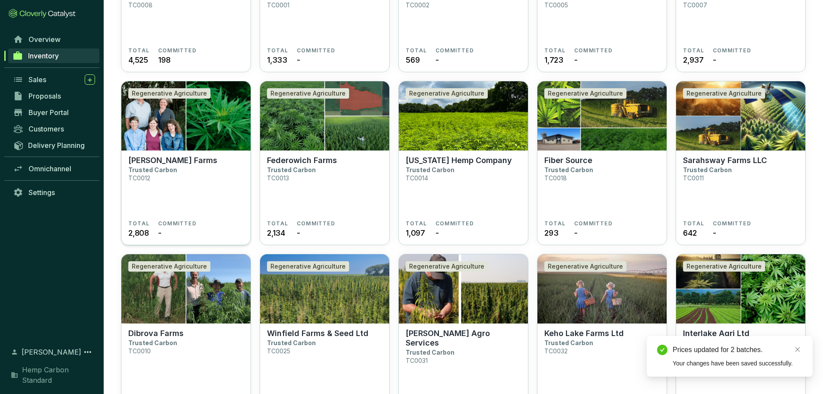
click at [202, 165] on section "Tieszen Farms Trusted Carbon TC0012" at bounding box center [185, 188] width 115 height 64
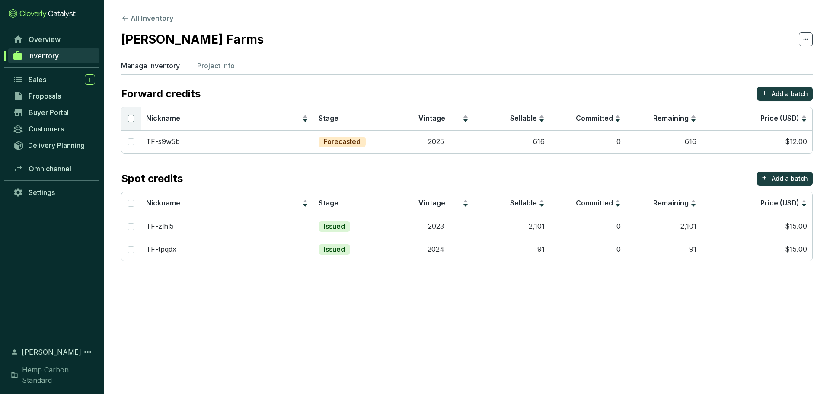
click at [131, 118] on input "Select all" at bounding box center [130, 118] width 7 height 7
checkbox input "true"
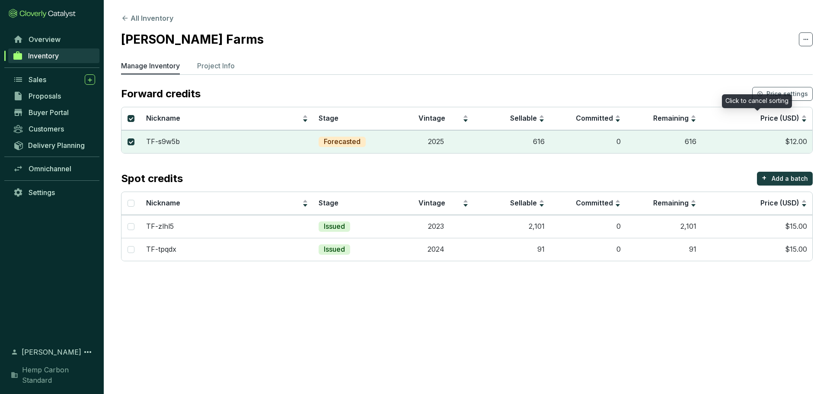
click at [788, 95] on div "Click to cancel sorting" at bounding box center [757, 101] width 70 height 14
click at [129, 204] on input "Select all" at bounding box center [130, 203] width 7 height 7
checkbox input "true"
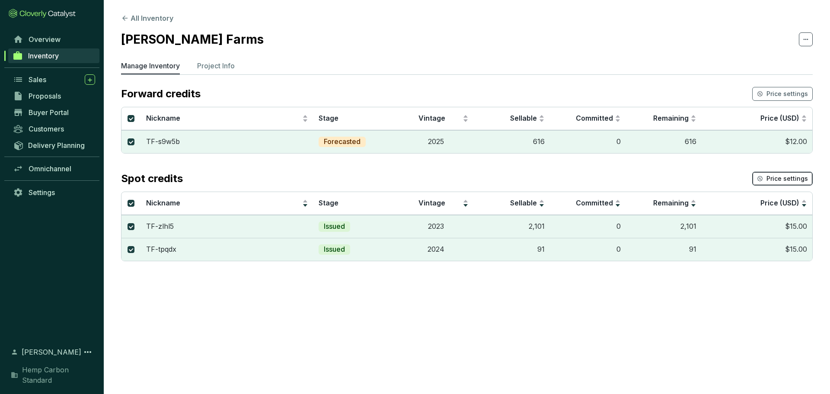
click at [791, 180] on span "Price settings" at bounding box center [786, 178] width 41 height 9
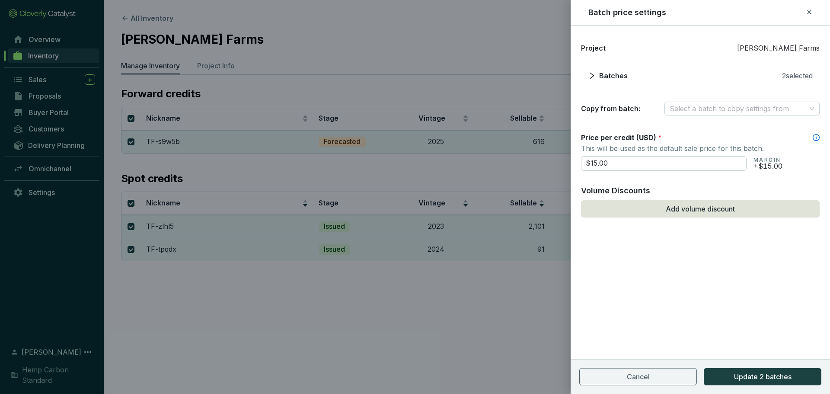
drag, startPoint x: 566, startPoint y: 165, endPoint x: 512, endPoint y: 164, distance: 54.0
click at [488, 161] on div "Batch price settings Project Tieszen Farms Batches 2 selected Copy from batch: …" at bounding box center [415, 197] width 830 height 394
type input "$12.00"
click at [757, 376] on span "Update 2 batches" at bounding box center [762, 376] width 57 height 10
checkbox input "false"
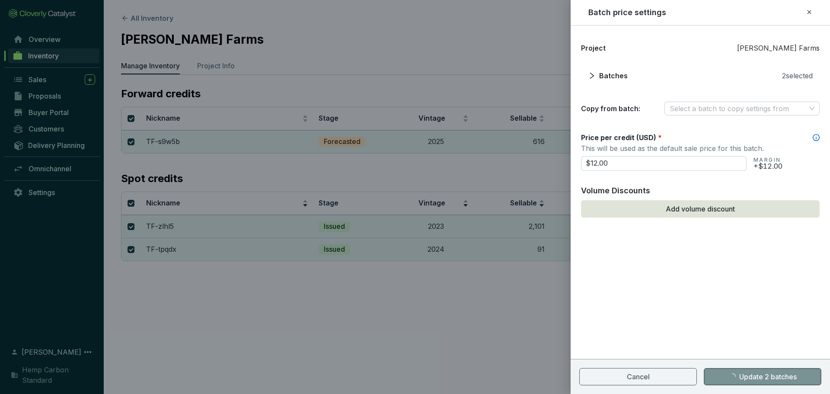
checkbox input "false"
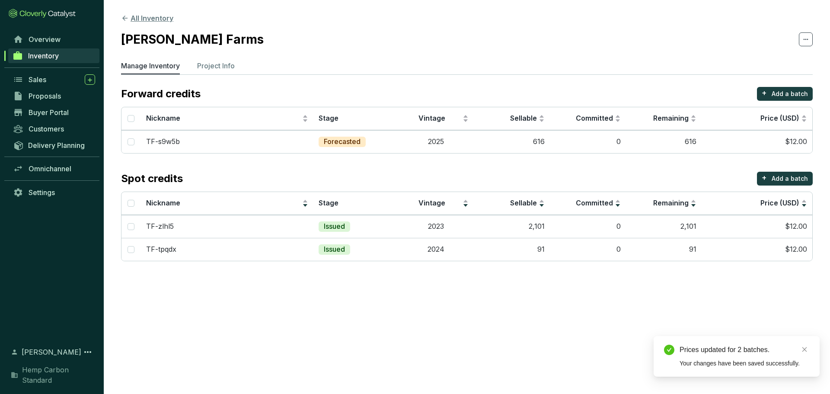
click at [122, 16] on icon at bounding box center [125, 18] width 8 height 8
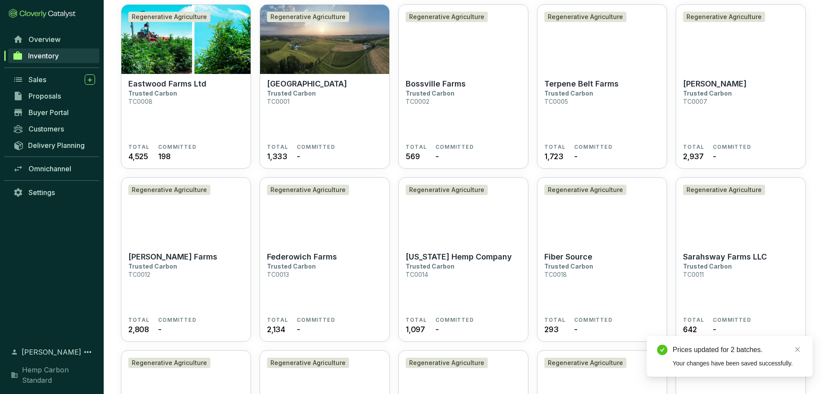
scroll to position [130, 0]
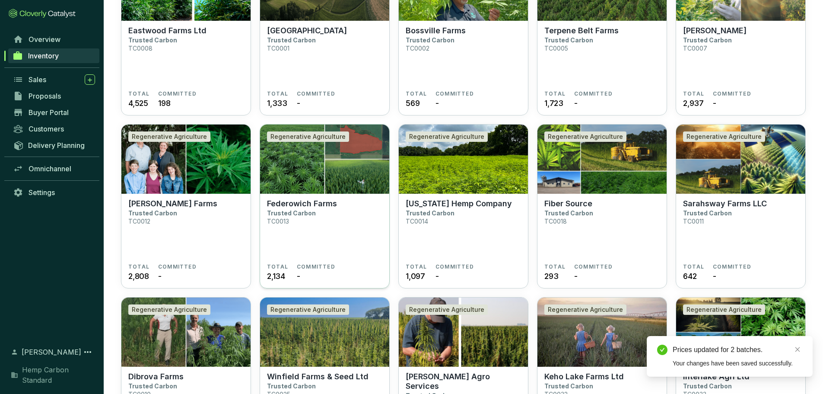
click at [313, 216] on section "Federowich Farms Trusted Carbon TC0013" at bounding box center [324, 231] width 115 height 64
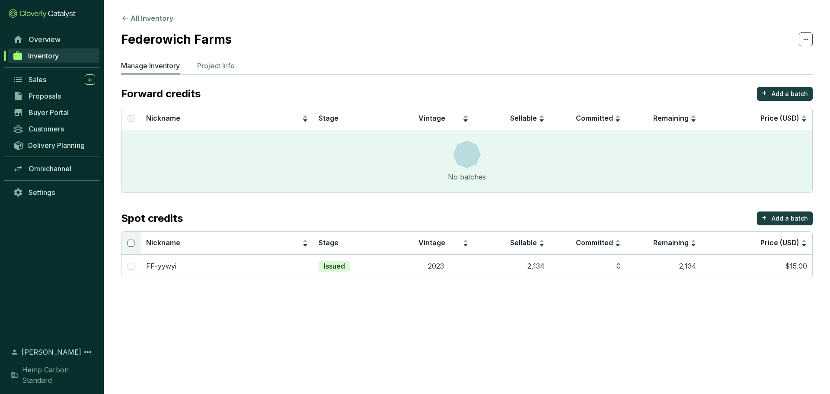
click at [131, 247] on label at bounding box center [130, 243] width 7 height 10
click at [131, 246] on input "Select all" at bounding box center [130, 242] width 7 height 7
checkbox input "true"
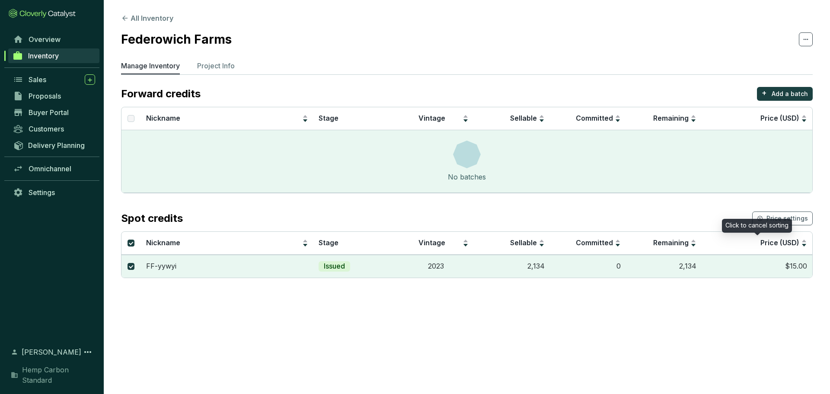
click at [775, 219] on div "Click to cancel sorting" at bounding box center [757, 226] width 70 height 14
click at [780, 215] on span "Price settings" at bounding box center [786, 218] width 41 height 9
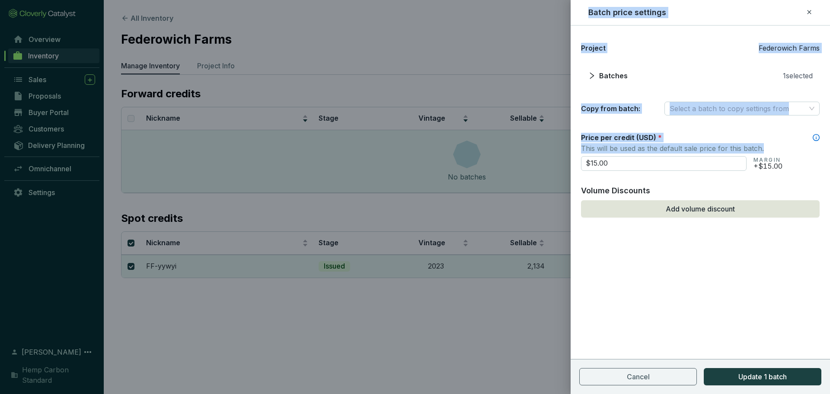
drag, startPoint x: 595, startPoint y: 170, endPoint x: 536, endPoint y: 172, distance: 58.4
click at [536, 172] on div "Batch price settings Project Federowich Farms Batches 1 selected Copy from batc…" at bounding box center [415, 197] width 830 height 394
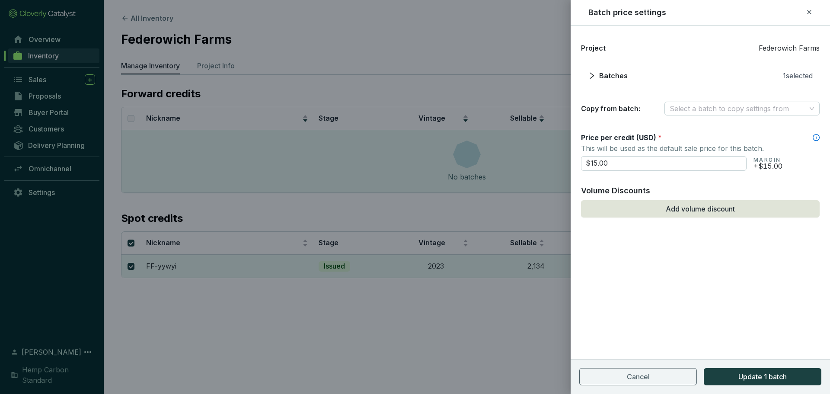
drag, startPoint x: 616, startPoint y: 166, endPoint x: 560, endPoint y: 170, distance: 56.3
click at [560, 170] on div "Batch price settings Project Federowich Farms Batches 1 selected Copy from batc…" at bounding box center [415, 197] width 830 height 394
type input "$12.00"
click at [754, 384] on button "Update 1 batch" at bounding box center [762, 376] width 118 height 17
checkbox input "false"
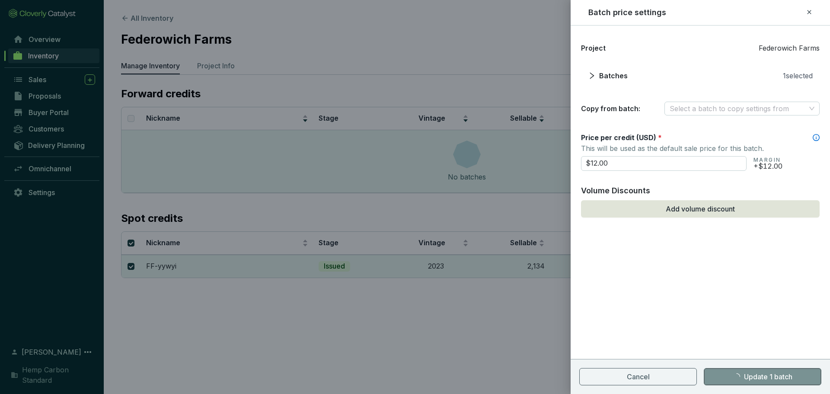
checkbox input "false"
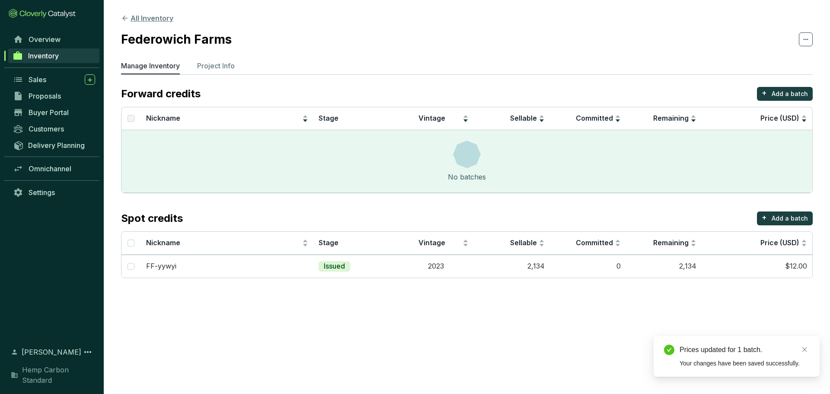
click at [125, 16] on icon at bounding box center [125, 18] width 8 height 8
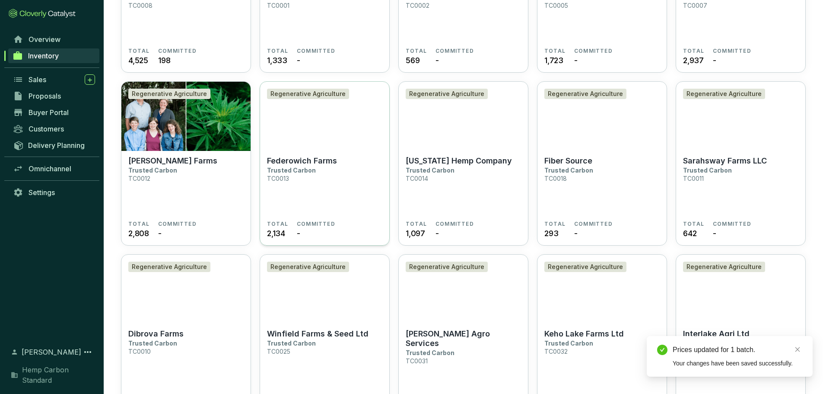
scroll to position [173, 0]
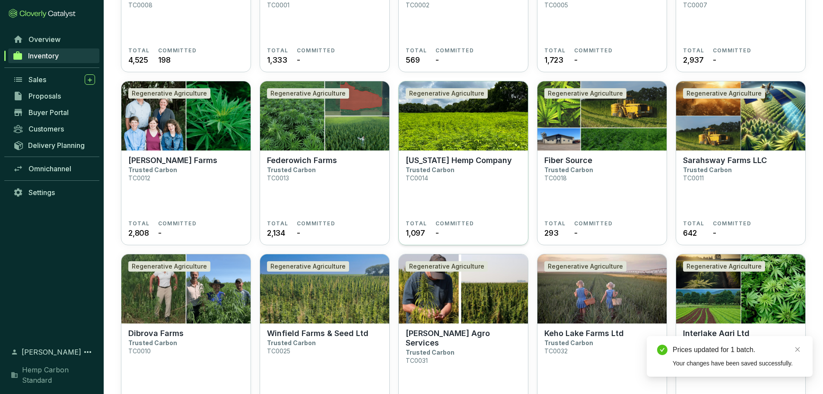
click at [463, 174] on section "Ohio Hemp Company Trusted Carbon TC0014" at bounding box center [463, 188] width 115 height 64
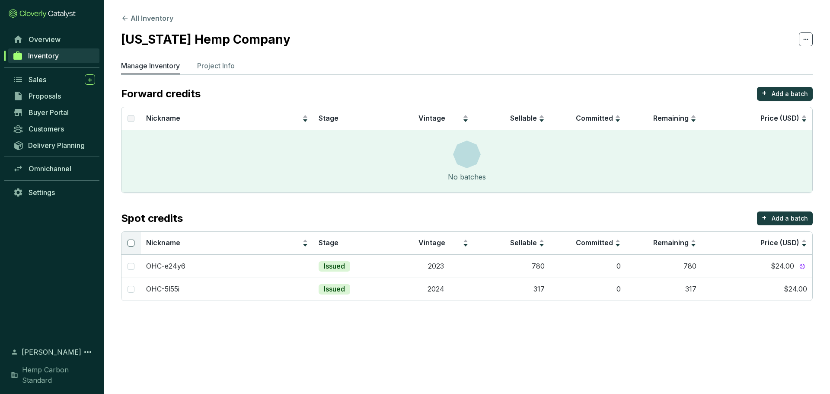
click at [134, 239] on input "Select all" at bounding box center [130, 242] width 7 height 7
checkbox input "true"
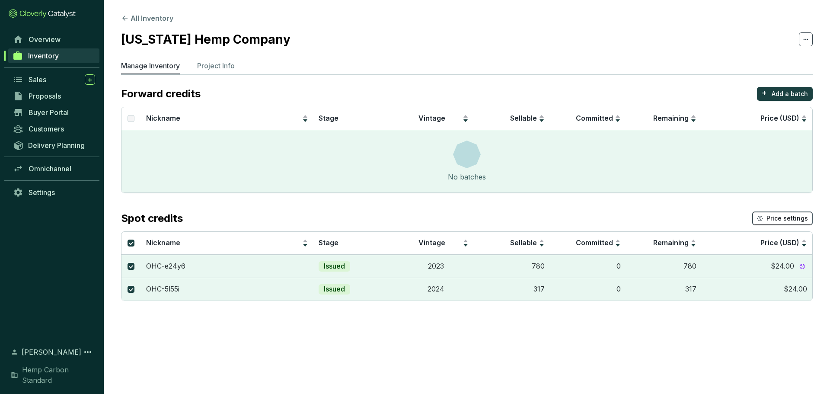
click at [783, 223] on button "Price settings" at bounding box center [782, 218] width 60 height 14
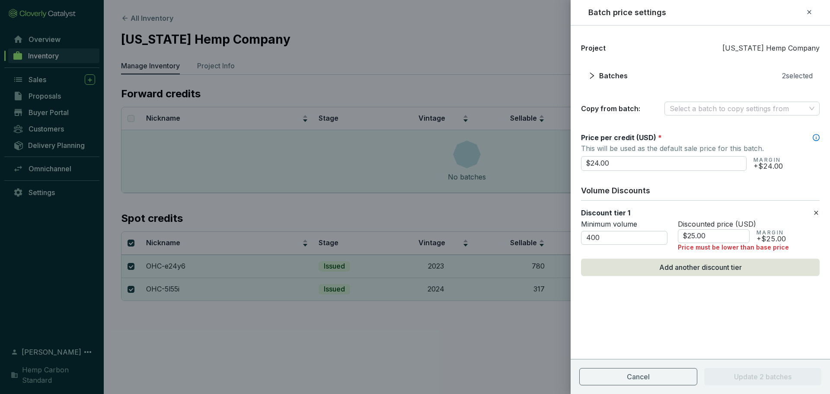
click at [817, 215] on icon at bounding box center [815, 212] width 7 height 10
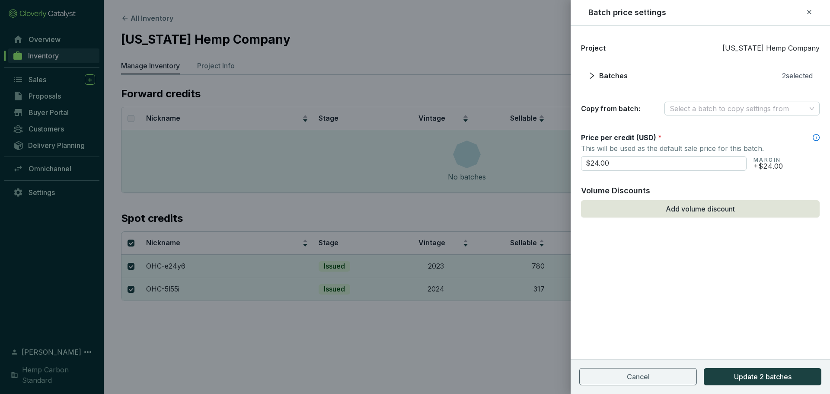
drag, startPoint x: 650, startPoint y: 161, endPoint x: 446, endPoint y: 157, distance: 204.4
click at [446, 157] on div "Batch price settings Project [US_STATE] Hemp Company Batches 2 selected Copy fr…" at bounding box center [415, 197] width 830 height 394
type input "$12.00"
click at [753, 375] on span "Update 2 batches" at bounding box center [762, 376] width 57 height 10
checkbox input "false"
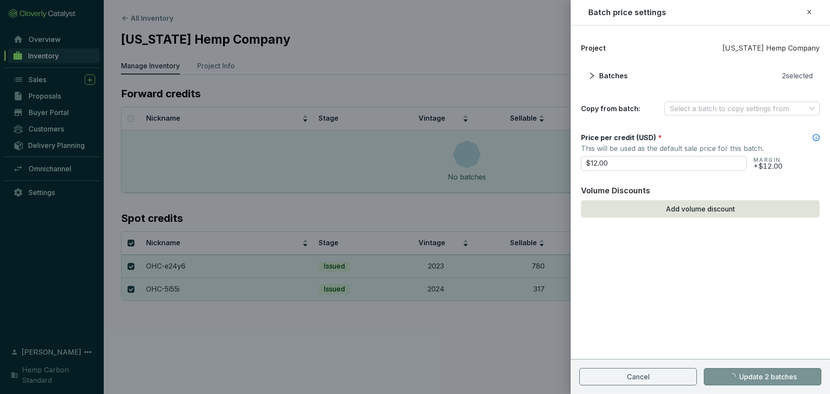
checkbox input "false"
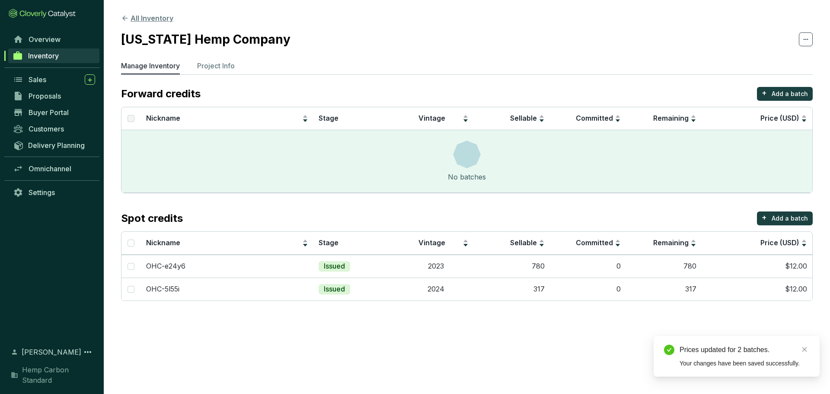
click at [128, 16] on icon at bounding box center [125, 18] width 8 height 8
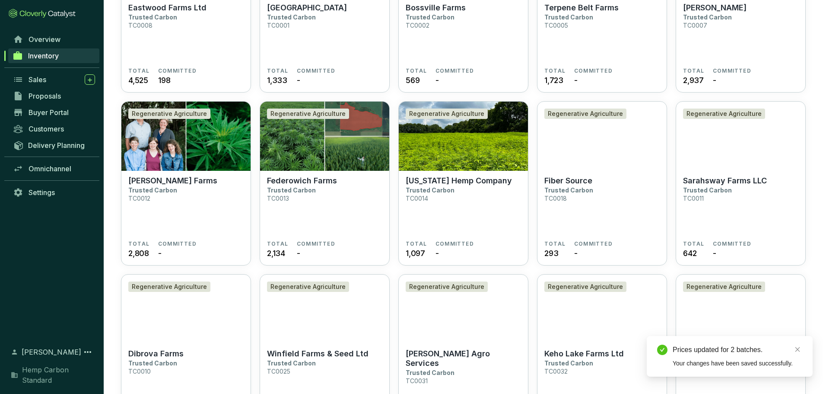
scroll to position [173, 0]
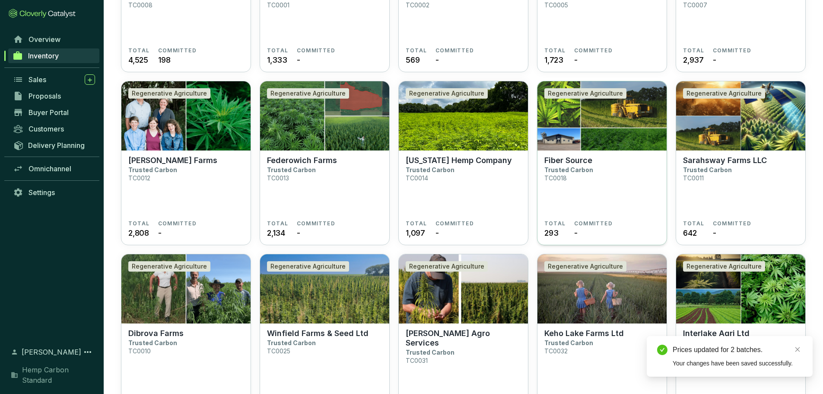
click at [576, 161] on p "Fiber Source" at bounding box center [568, 161] width 48 height 10
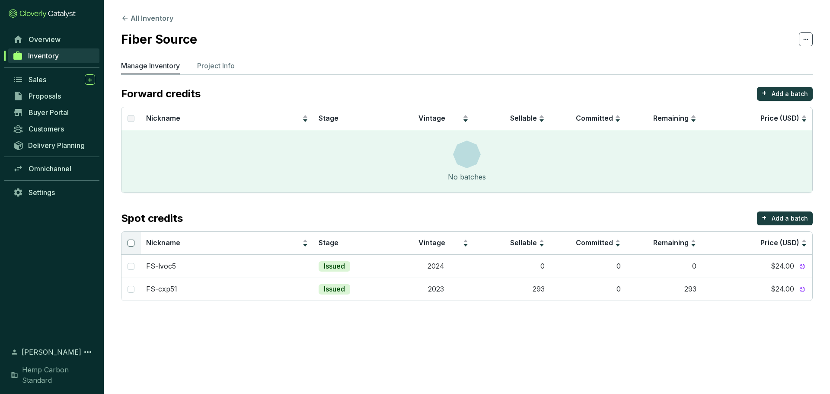
click at [133, 242] on input "Select all" at bounding box center [130, 242] width 7 height 7
checkbox input "true"
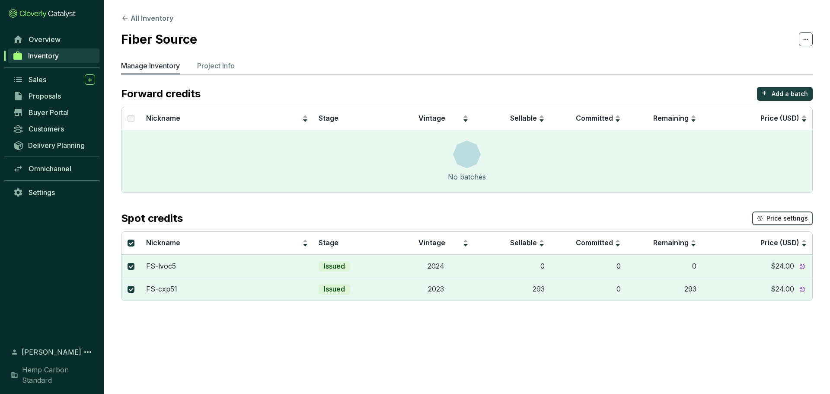
click at [793, 220] on span "Price settings" at bounding box center [786, 218] width 41 height 9
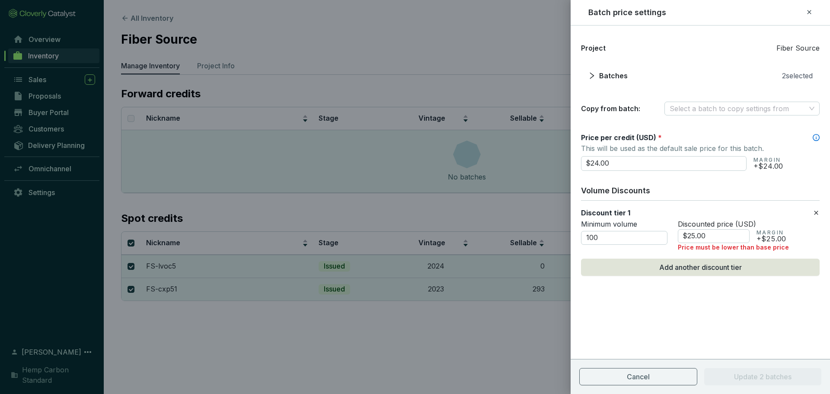
click at [815, 215] on icon at bounding box center [815, 212] width 7 height 10
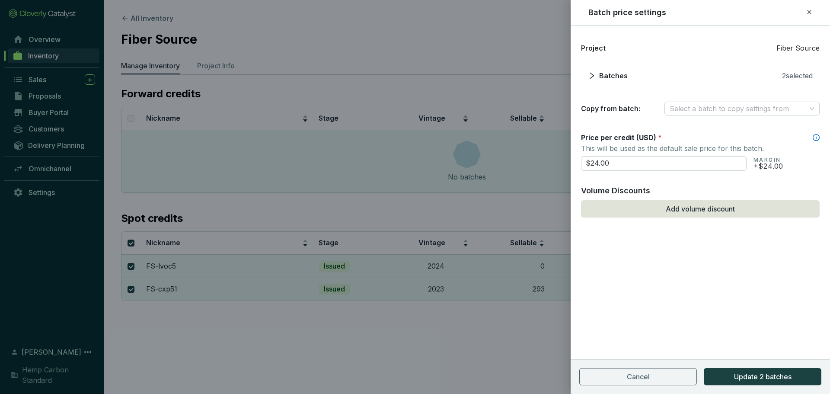
drag, startPoint x: 568, startPoint y: 163, endPoint x: 506, endPoint y: 163, distance: 61.4
click at [506, 163] on div "Batch price settings Project Fiber Source Batches 2 selected Copy from batch: S…" at bounding box center [415, 197] width 830 height 394
type input "$12.00"
click at [747, 378] on span "Update 2 batches" at bounding box center [762, 376] width 57 height 10
checkbox input "false"
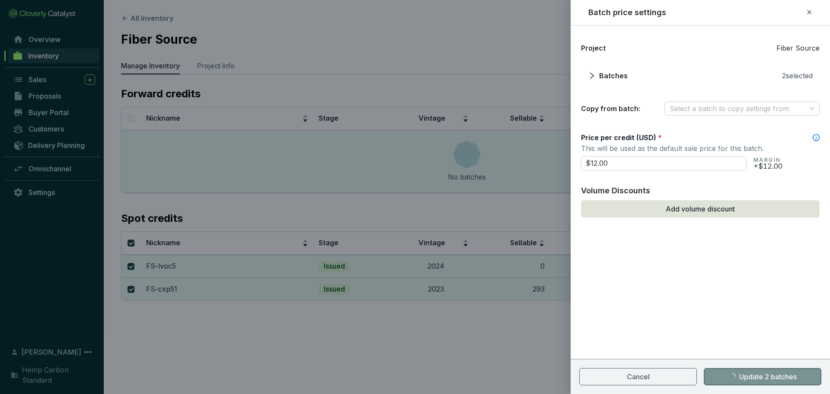
checkbox input "false"
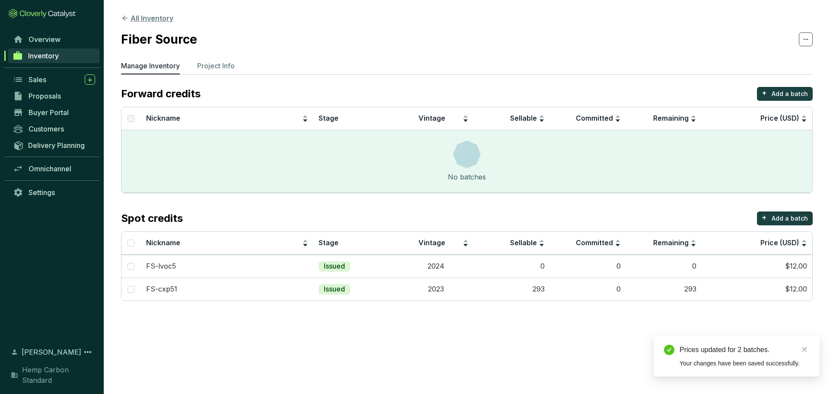
click at [127, 18] on icon at bounding box center [125, 18] width 8 height 8
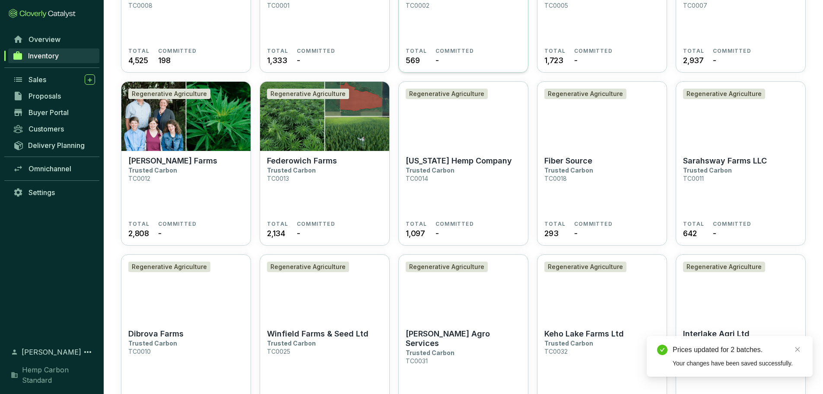
scroll to position [173, 0]
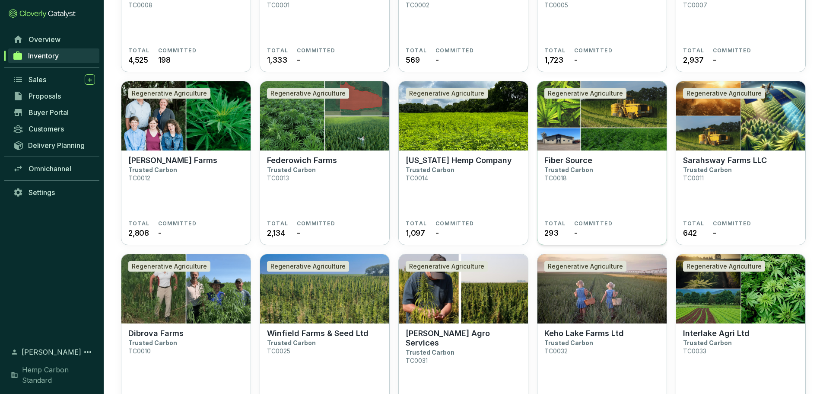
click at [581, 165] on section "Fiber Source Trusted Carbon TC0018" at bounding box center [601, 188] width 115 height 64
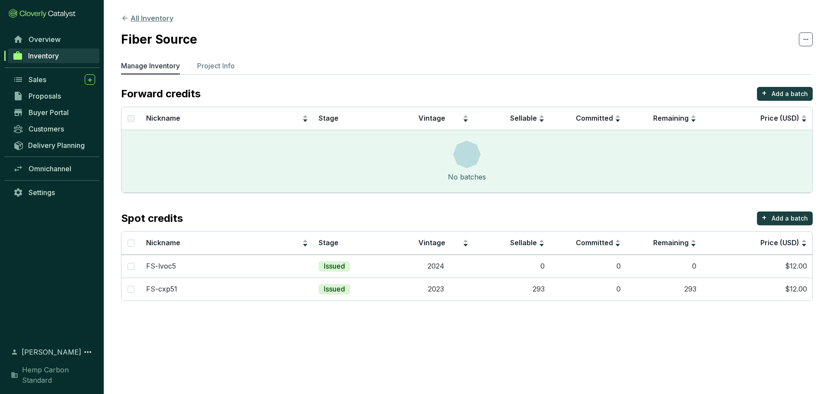
click at [130, 16] on button "All Inventory" at bounding box center [147, 18] width 52 height 10
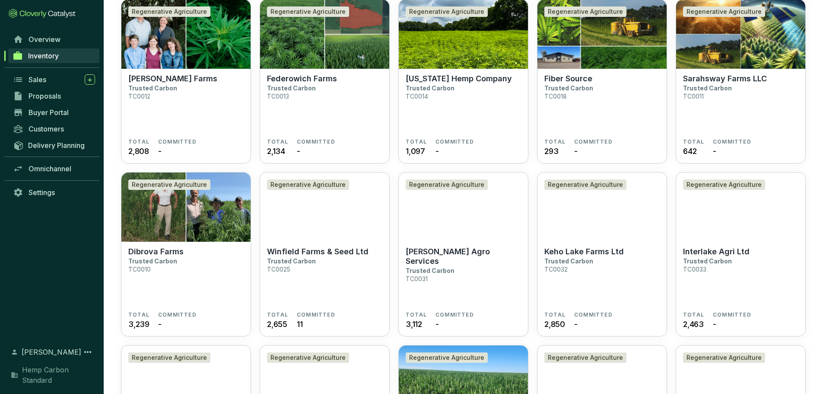
scroll to position [249, 0]
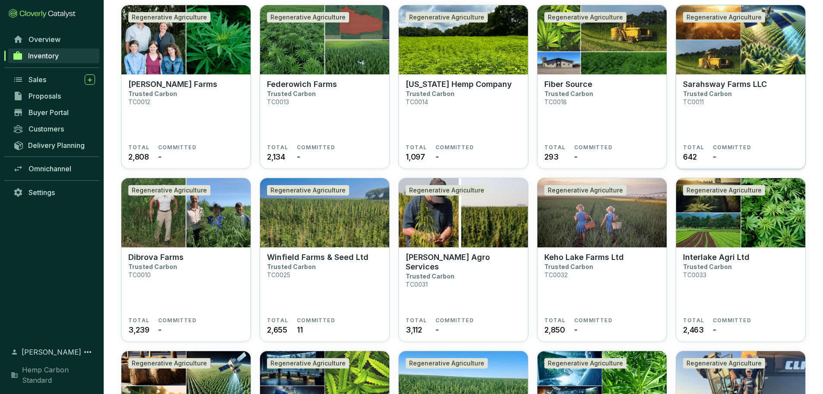
click at [748, 77] on section "Sarahsway Farms LLC Trusted Carbon TC0011 TOTAL 642 COMMITTED -" at bounding box center [740, 121] width 129 height 95
click at [718, 67] on img at bounding box center [740, 39] width 129 height 69
click at [175, 282] on section "Dibrova Farms Trusted Carbon TC0010" at bounding box center [185, 284] width 115 height 64
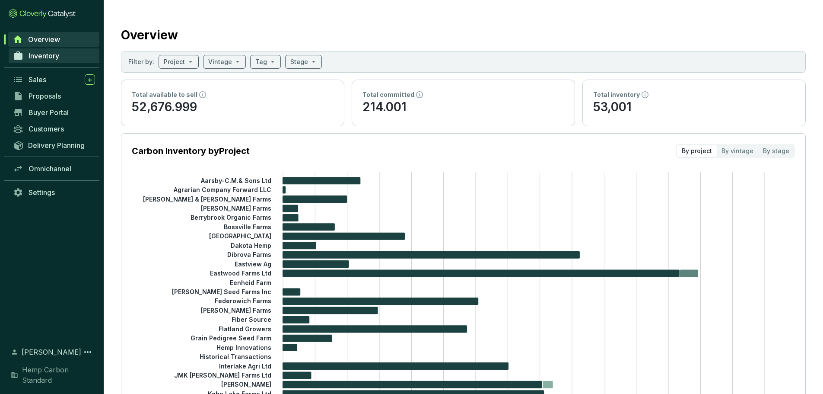
click at [46, 59] on span "Inventory" at bounding box center [44, 55] width 31 height 9
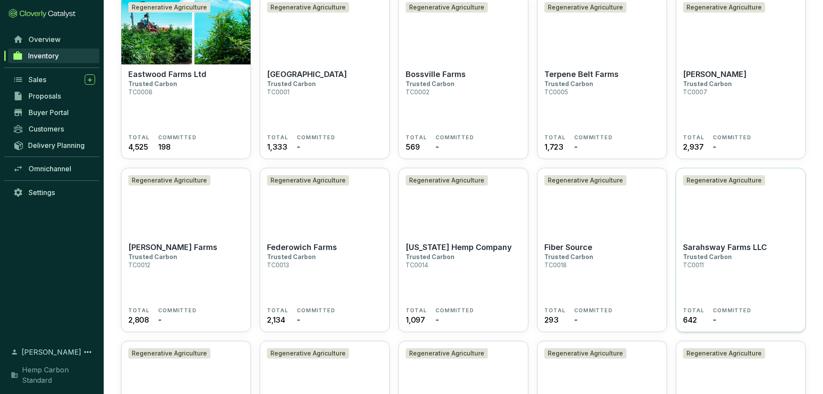
scroll to position [173, 0]
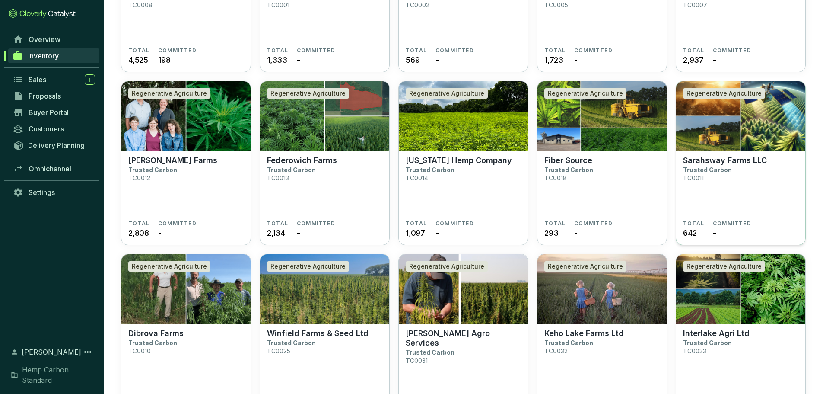
click at [711, 156] on p "Sarahsway Farms LLC" at bounding box center [725, 161] width 84 height 10
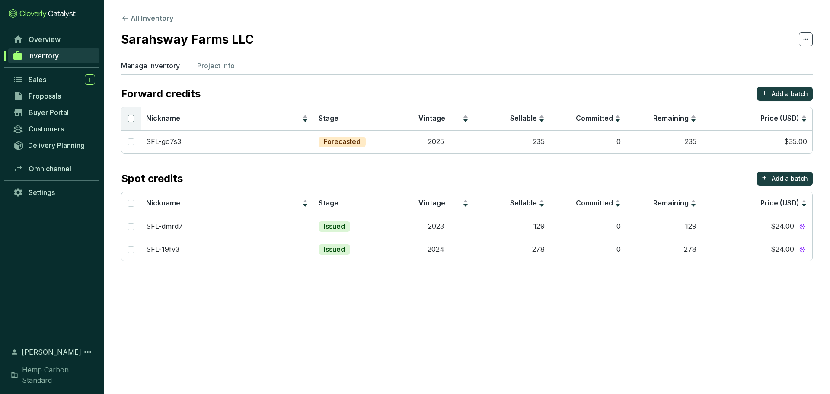
click at [127, 116] on input "Select all" at bounding box center [130, 118] width 7 height 7
checkbox input "true"
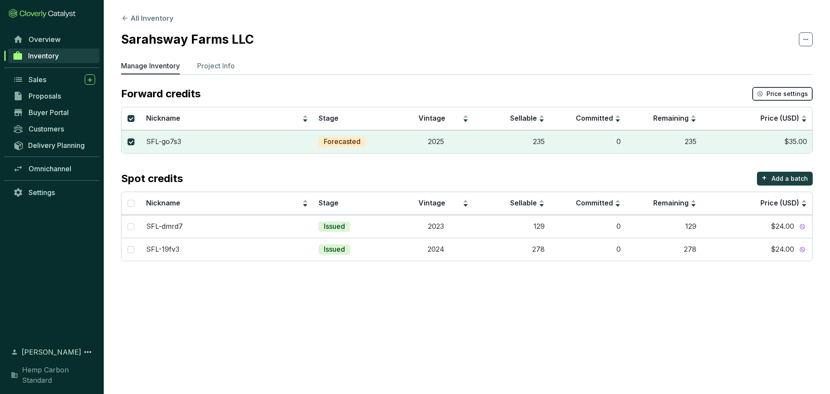
click at [784, 94] on span "Price settings" at bounding box center [786, 93] width 41 height 9
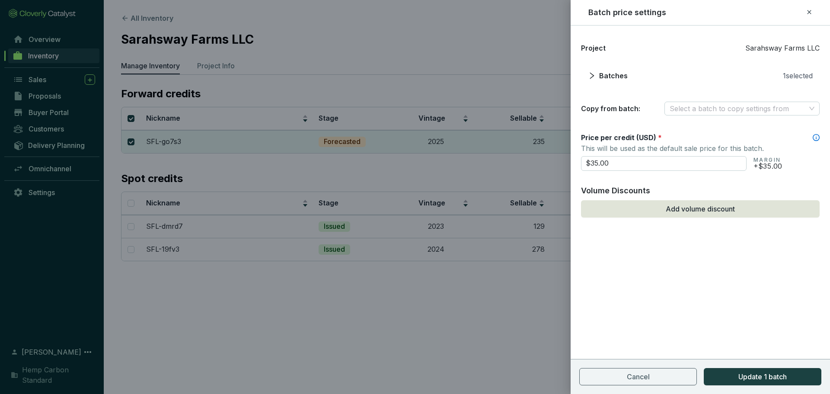
drag, startPoint x: 667, startPoint y: 165, endPoint x: 534, endPoint y: 161, distance: 133.2
click at [534, 161] on div "Batch price settings Project Sarahsway Farms LLC Batches 1 selected Copy from b…" at bounding box center [415, 197] width 830 height 394
type input "$12.00"
click at [764, 375] on span "Update 1 batch" at bounding box center [762, 376] width 48 height 10
checkbox input "false"
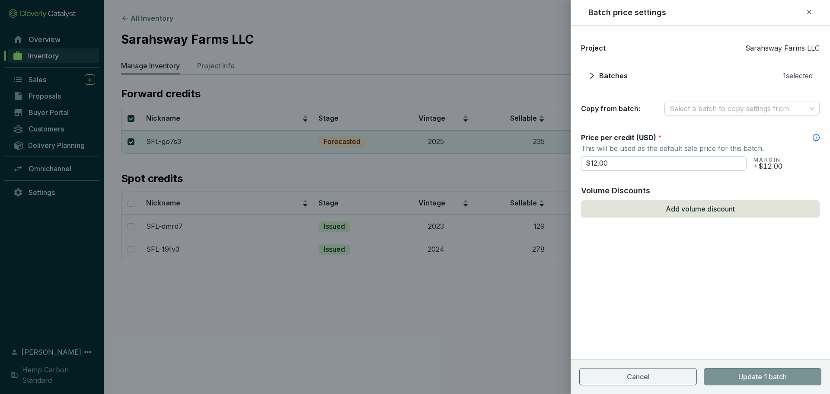
checkbox input "false"
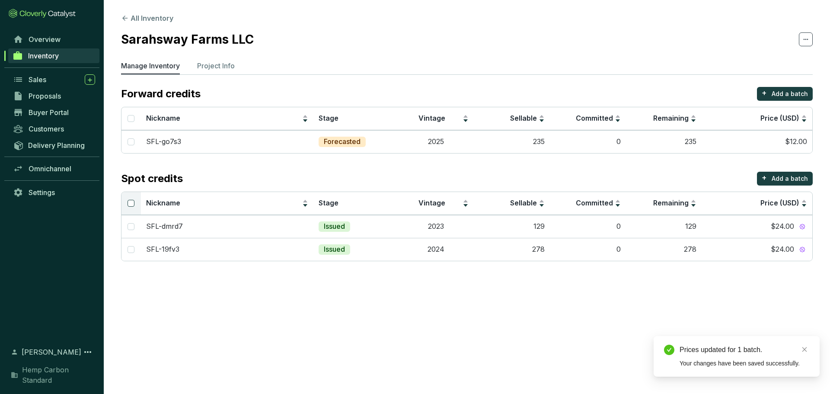
click at [129, 202] on input "Select all" at bounding box center [130, 203] width 7 height 7
checkbox input "true"
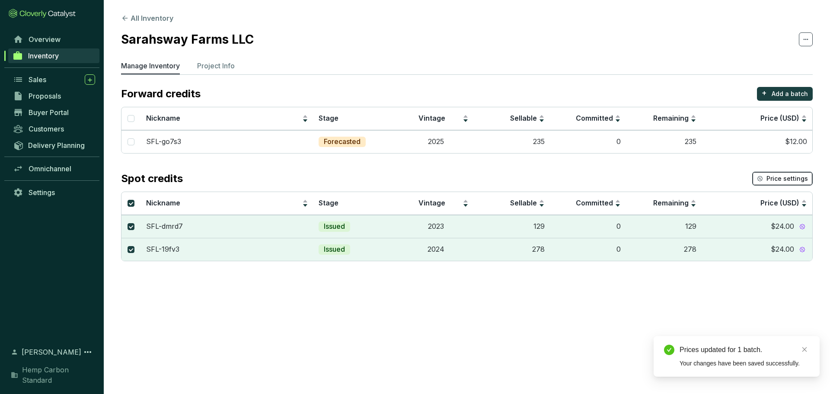
click at [778, 177] on span "Price settings" at bounding box center [786, 178] width 41 height 9
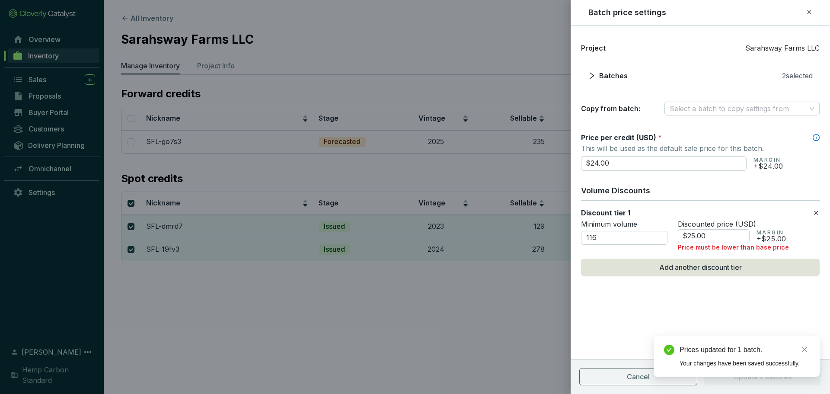
drag, startPoint x: 614, startPoint y: 160, endPoint x: 526, endPoint y: 160, distance: 87.7
click at [526, 160] on div "Batch price settings Project Sarahsway Farms LLC Batches 2 selected Copy from b…" at bounding box center [415, 197] width 830 height 394
type input "$12.00"
click at [663, 306] on div "Project Sarahsway Farms LLC Batches 2 selected Copy from batch: Select a batch …" at bounding box center [699, 180] width 259 height 288
click at [814, 218] on section "Discount tier 1 Minimum volume 116 Discounted price (USD) $25.00 MARGIN +$25.00…" at bounding box center [700, 229] width 239 height 58
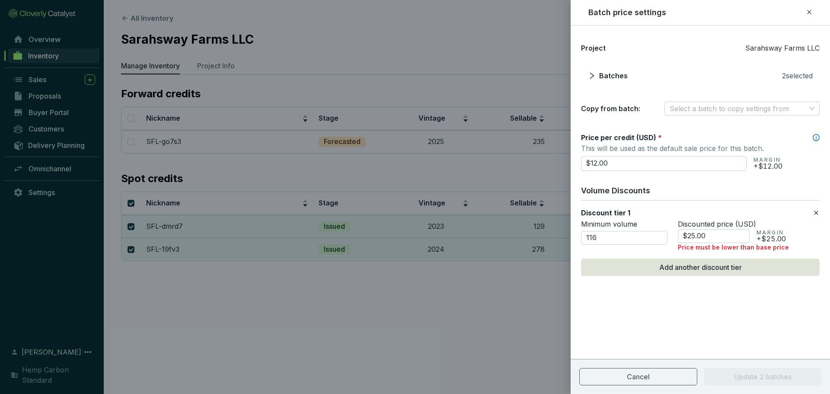
click at [815, 212] on icon at bounding box center [815, 212] width 7 height 10
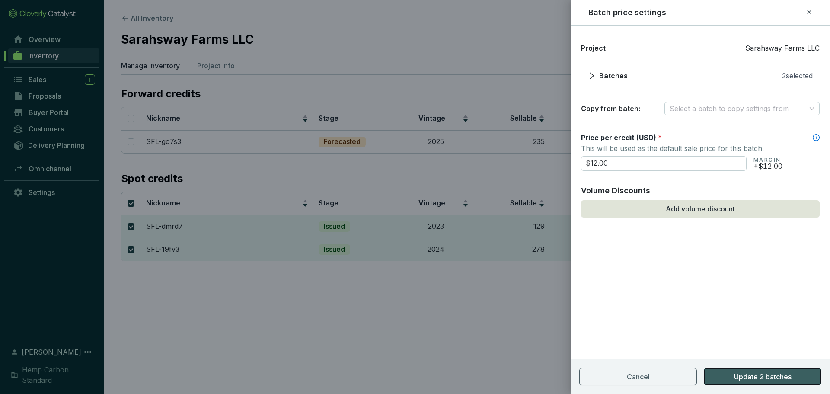
click at [769, 375] on span "Update 2 batches" at bounding box center [762, 376] width 57 height 10
checkbox input "false"
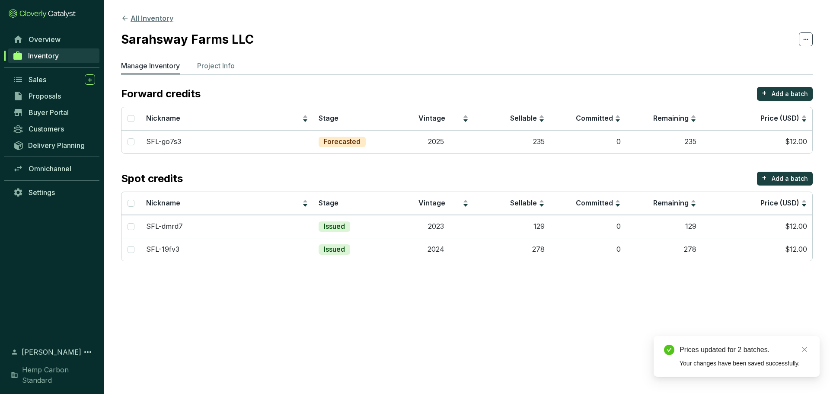
click at [125, 16] on icon at bounding box center [124, 18] width 5 height 5
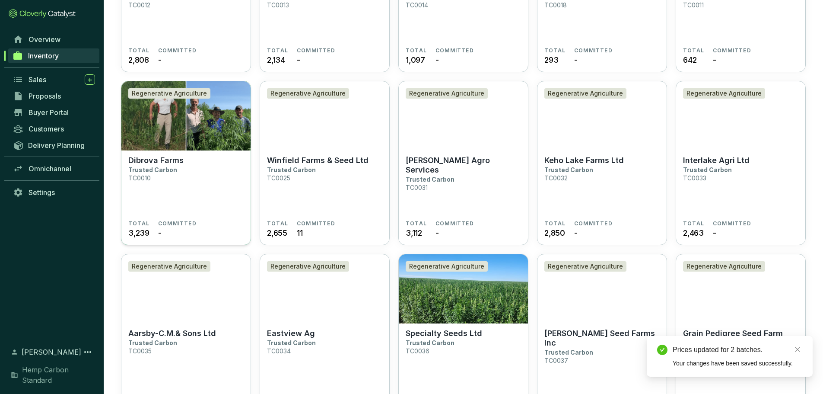
scroll to position [432, 0]
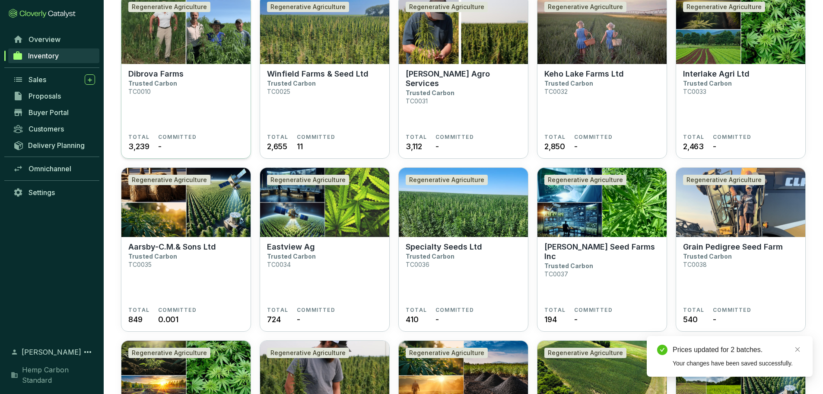
click at [197, 117] on section "Dibrova Farms Trusted Carbon TC0010" at bounding box center [185, 101] width 115 height 64
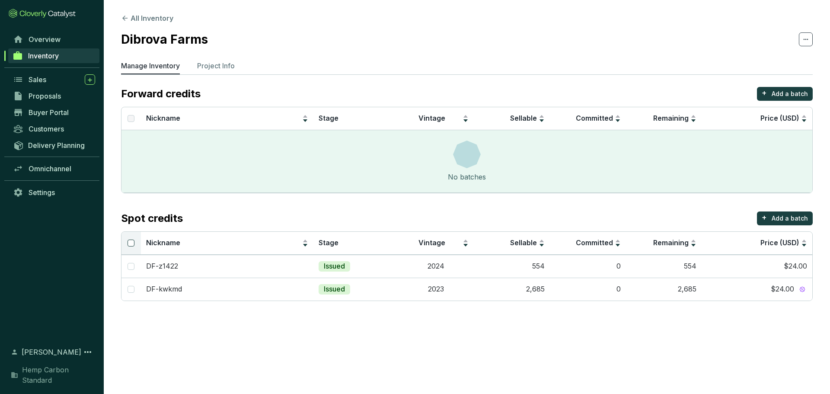
click at [131, 243] on input "Select all" at bounding box center [130, 242] width 7 height 7
checkbox input "true"
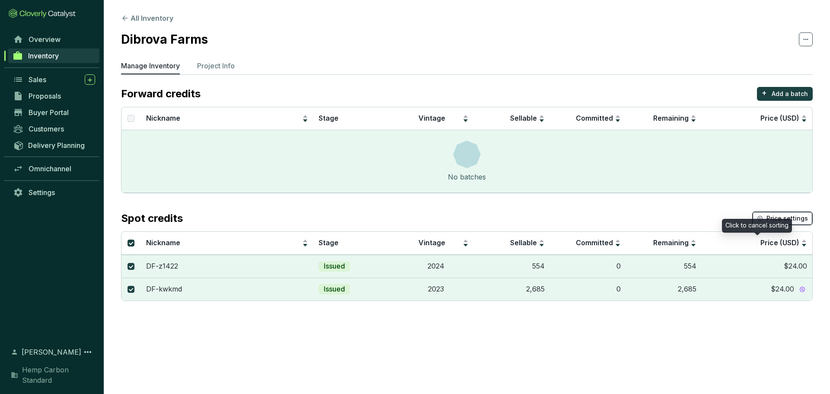
click at [777, 218] on span "Price settings" at bounding box center [786, 218] width 41 height 9
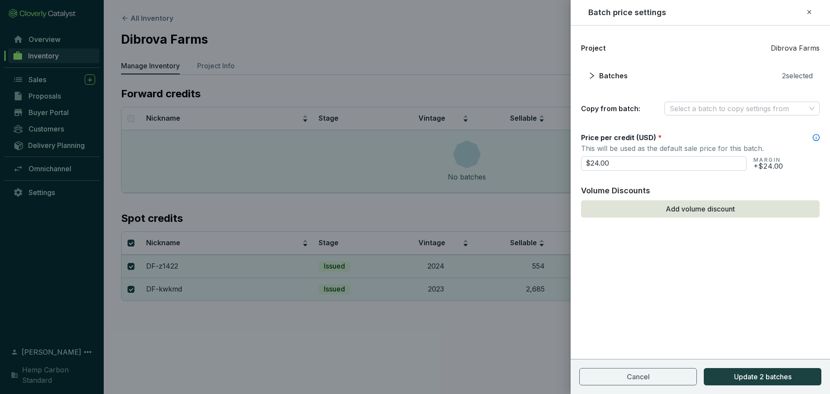
drag, startPoint x: 654, startPoint y: 163, endPoint x: 488, endPoint y: 156, distance: 165.6
click at [488, 156] on div "Batch price settings Project Dibrova Farms Batches 2 selected Copy from batch: …" at bounding box center [415, 197] width 830 height 394
type input "$12.00"
click at [773, 373] on span "Update 2 batches" at bounding box center [762, 376] width 57 height 10
checkbox input "false"
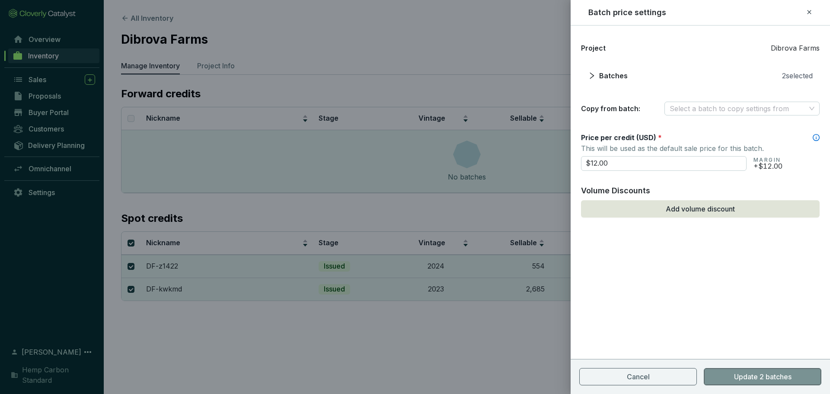
checkbox input "false"
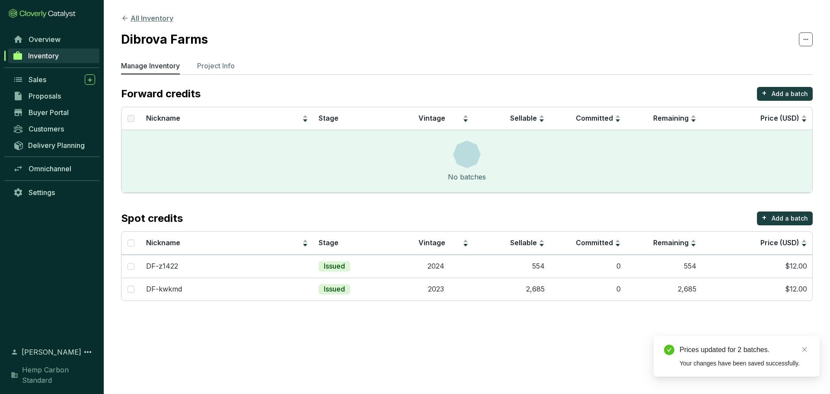
click at [131, 16] on button "All Inventory" at bounding box center [147, 18] width 52 height 10
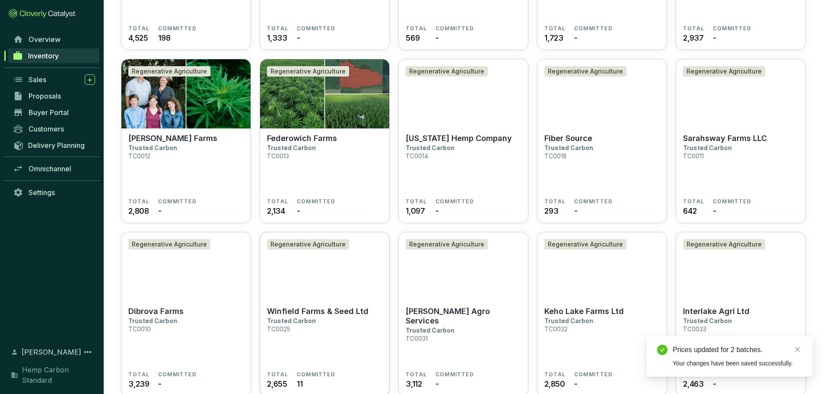
scroll to position [216, 0]
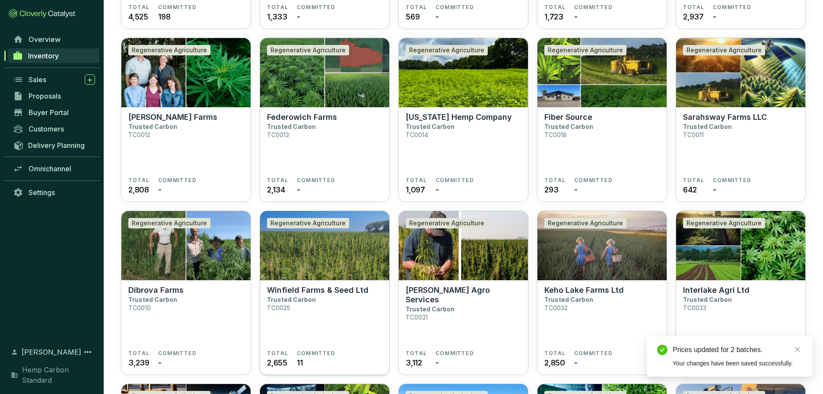
click at [312, 300] on p "Trusted Carbon" at bounding box center [291, 299] width 49 height 7
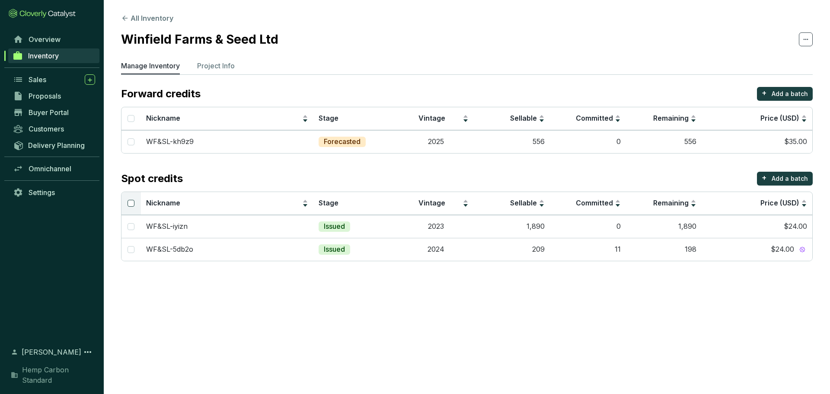
click at [132, 205] on input "Select all" at bounding box center [130, 203] width 7 height 7
checkbox input "true"
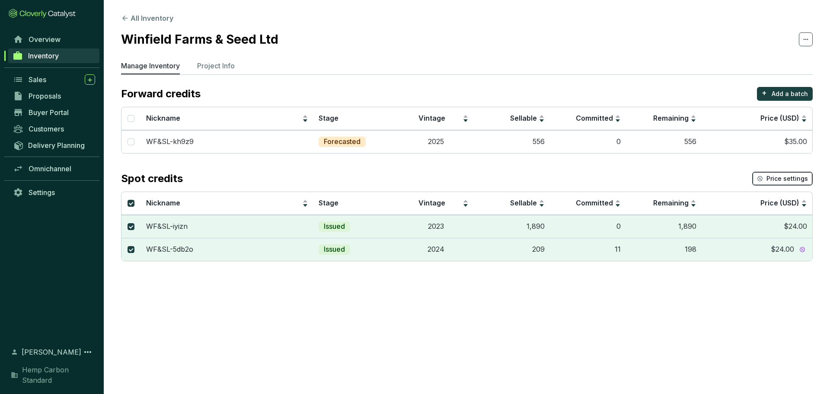
click at [782, 177] on span "Price settings" at bounding box center [786, 178] width 41 height 9
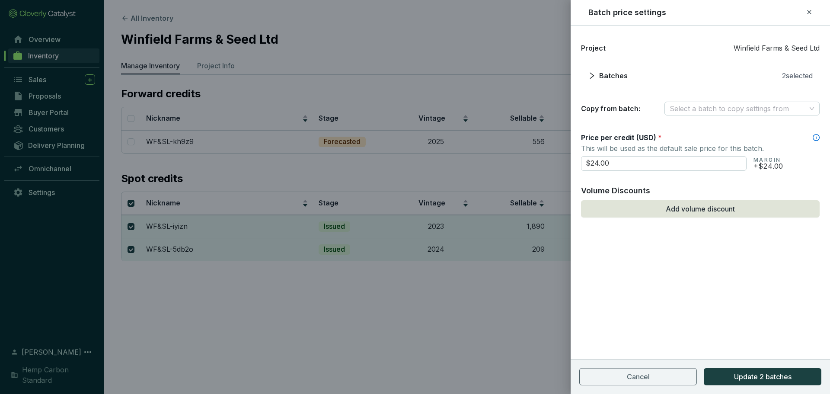
drag, startPoint x: 629, startPoint y: 159, endPoint x: 525, endPoint y: 162, distance: 104.2
click at [525, 162] on div "Batch price settings Project Winfield Farms & Seed Ltd Batches 2 selected Copy …" at bounding box center [415, 197] width 830 height 394
type input "$12.00"
click at [733, 332] on div "Project Winfield Farms & Seed Ltd Batches 2 selected Copy from batch: Select a …" at bounding box center [699, 209] width 259 height 368
click at [747, 371] on button "Update 2 batches" at bounding box center [762, 376] width 118 height 17
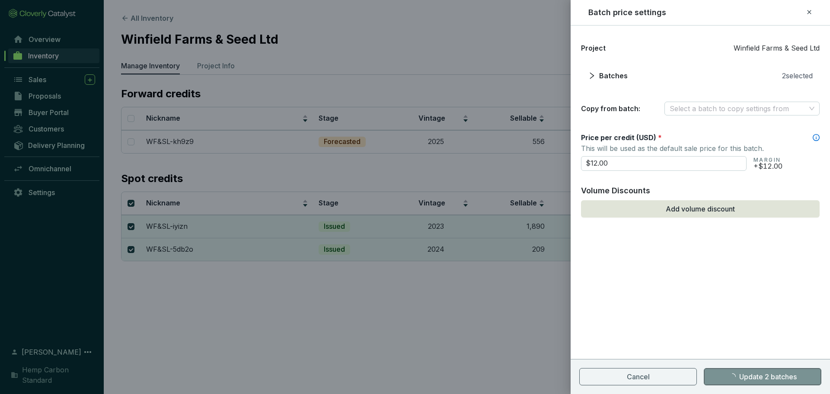
checkbox input "false"
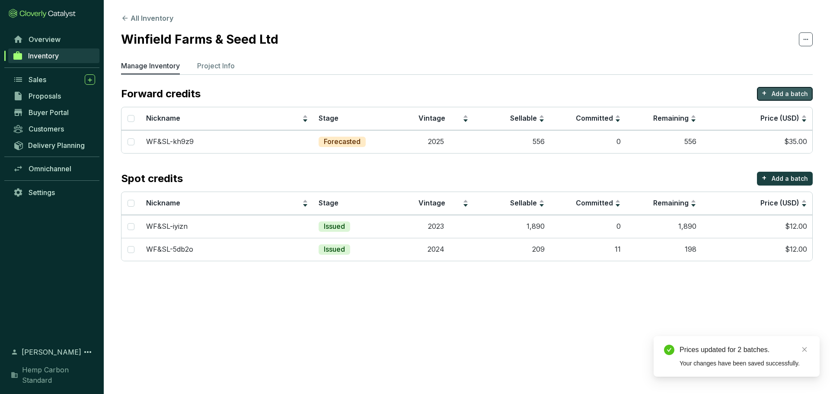
click at [795, 89] on p "Add a batch" at bounding box center [789, 93] width 36 height 9
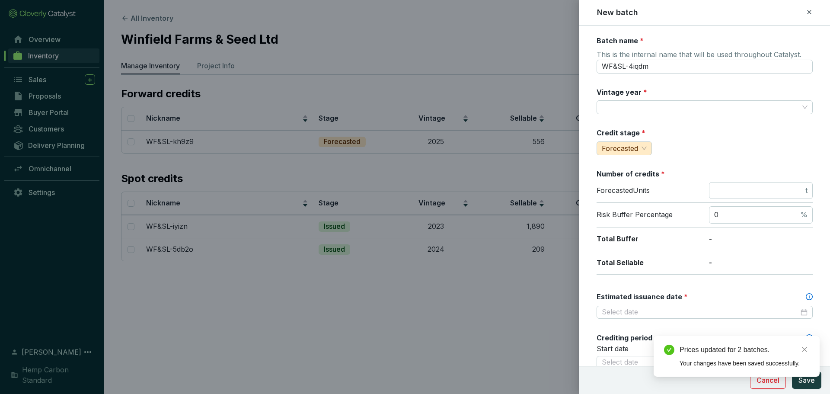
click at [809, 16] on icon at bounding box center [808, 12] width 7 height 10
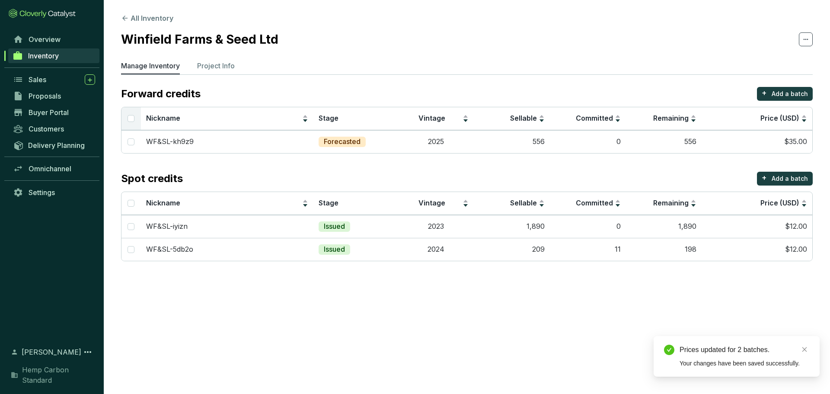
click at [125, 118] on th at bounding box center [130, 118] width 19 height 23
click at [127, 118] on th at bounding box center [130, 118] width 19 height 23
click at [128, 116] on input "Select all" at bounding box center [130, 118] width 7 height 7
checkbox input "true"
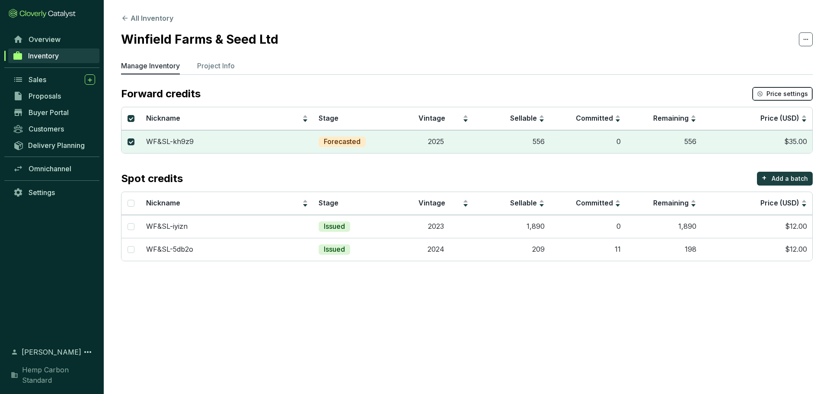
click at [780, 92] on span "Price settings" at bounding box center [786, 93] width 41 height 9
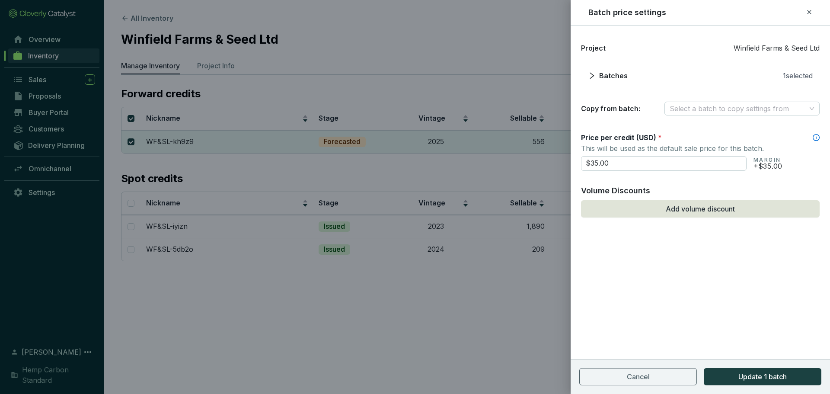
drag, startPoint x: 644, startPoint y: 156, endPoint x: 538, endPoint y: 168, distance: 106.1
click at [538, 168] on div "Batch price settings Project Winfield Farms & Seed Ltd Batches 1 selected Copy …" at bounding box center [415, 197] width 830 height 394
type input "$12.00"
click at [700, 290] on div "Project Winfield Farms & Seed Ltd Batches 1 selected Copy from batch: Select a …" at bounding box center [699, 209] width 259 height 368
click at [732, 377] on button "Update 1 batch" at bounding box center [762, 376] width 118 height 17
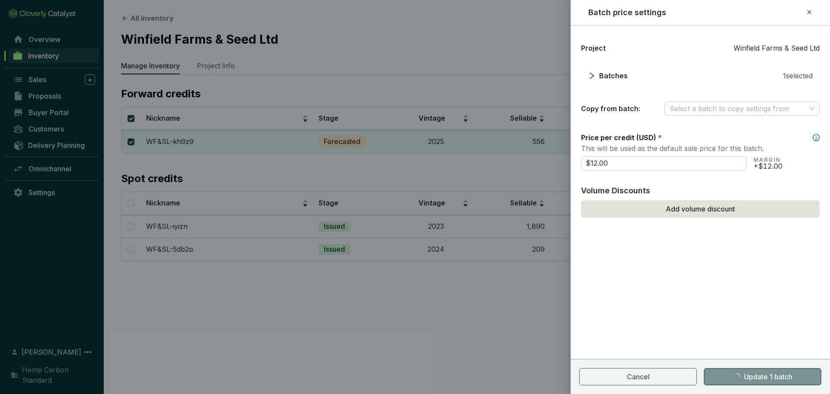
checkbox input "false"
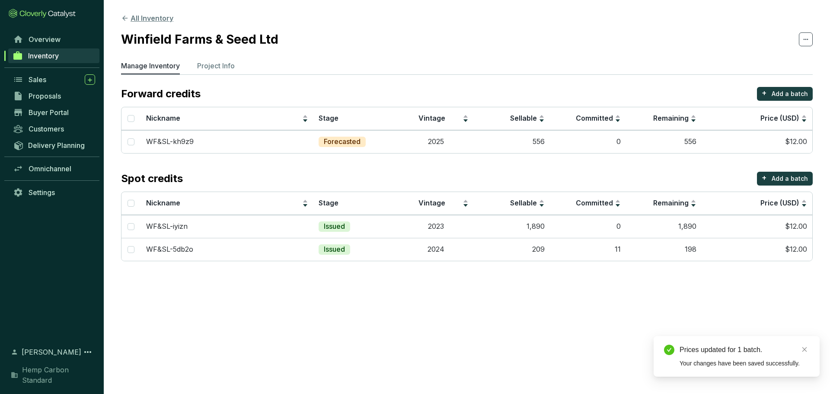
click at [124, 17] on icon at bounding box center [124, 18] width 5 height 5
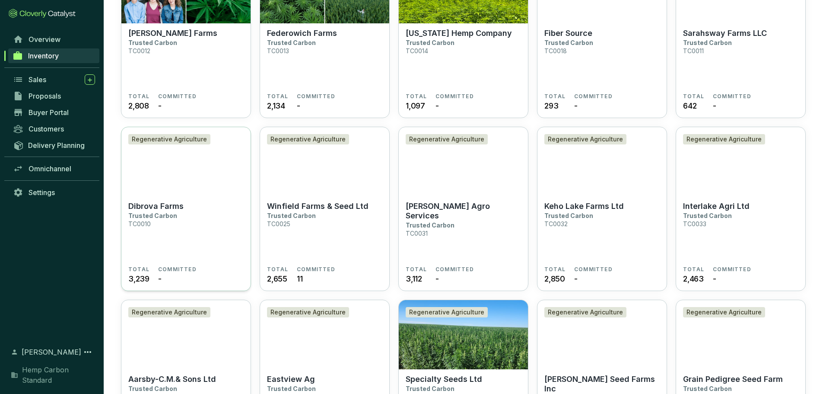
scroll to position [302, 0]
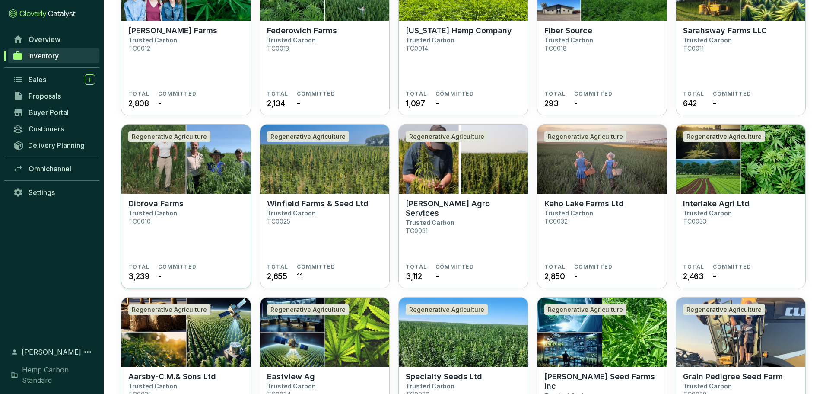
click at [246, 234] on section "Dibrova Farms Trusted Carbon TC0010 TOTAL 3,239 COMMITTED -" at bounding box center [185, 241] width 129 height 95
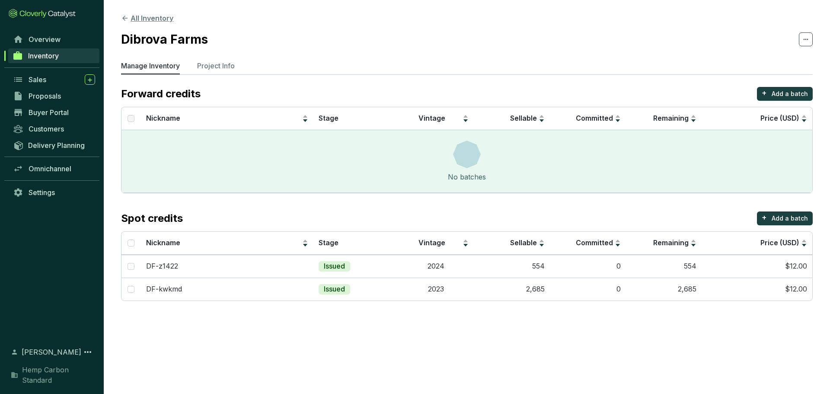
click at [128, 20] on icon at bounding box center [125, 18] width 8 height 8
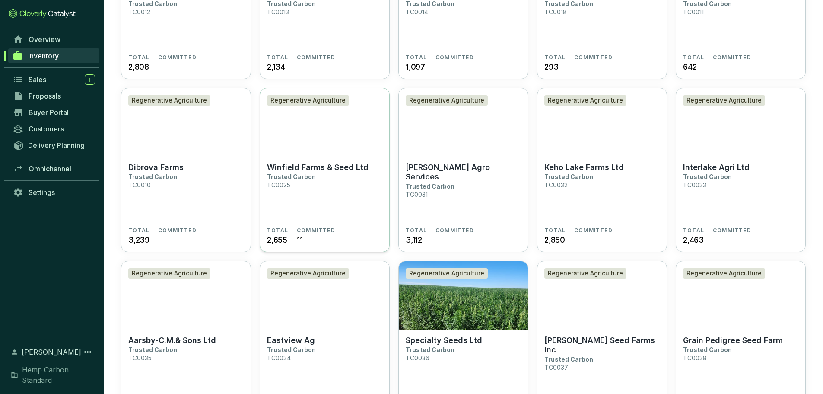
scroll to position [389, 0]
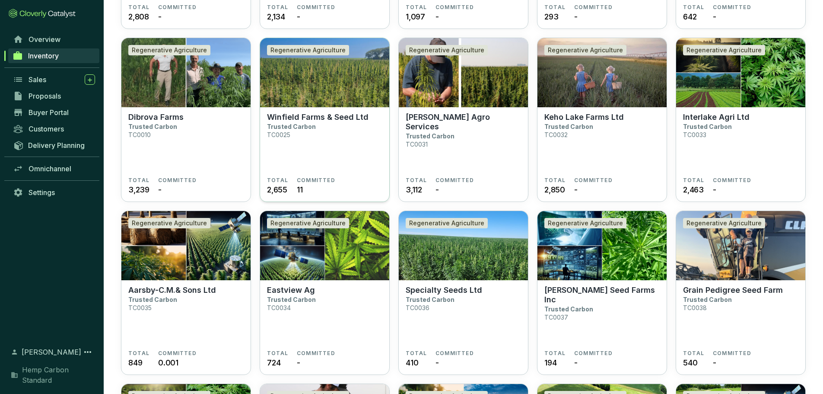
click at [329, 165] on section "Winfield Farms & Seed Ltd Trusted Carbon TC0025" at bounding box center [324, 144] width 115 height 64
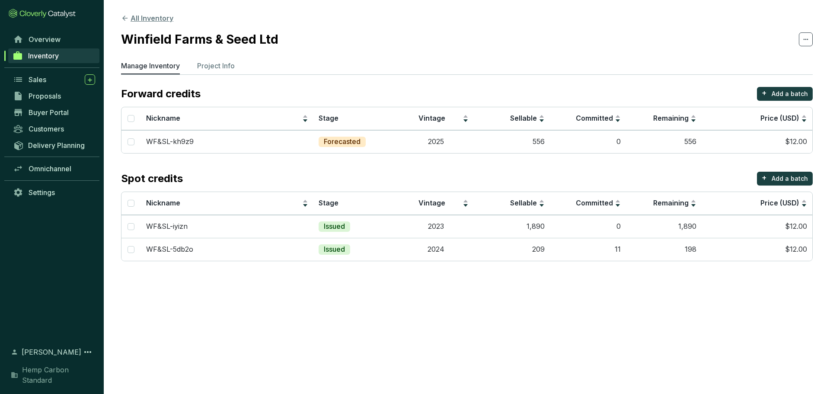
click at [127, 19] on icon at bounding box center [125, 18] width 8 height 8
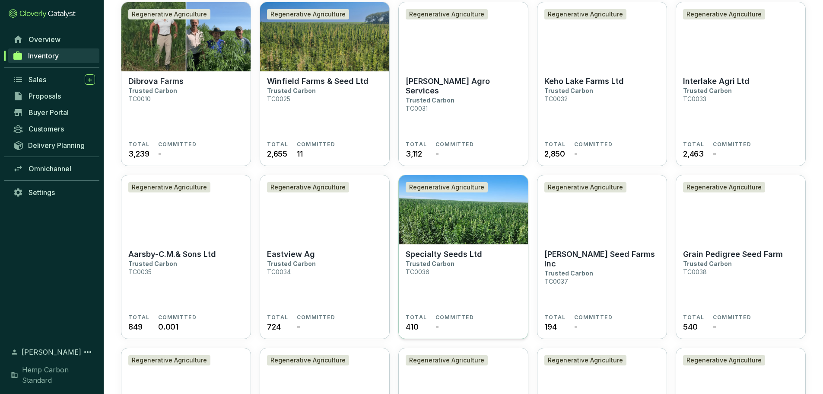
scroll to position [432, 0]
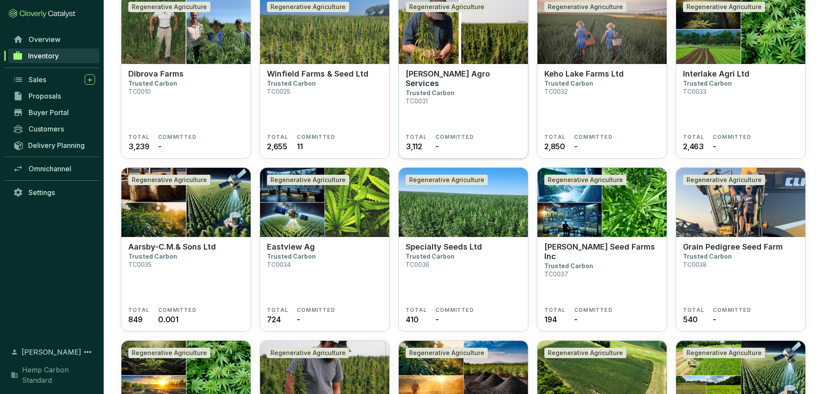
click at [480, 156] on section "[PERSON_NAME] Agro Services Trusted Carbon TC0031 TOTAL 3,112 COMMITTED -" at bounding box center [463, 111] width 129 height 95
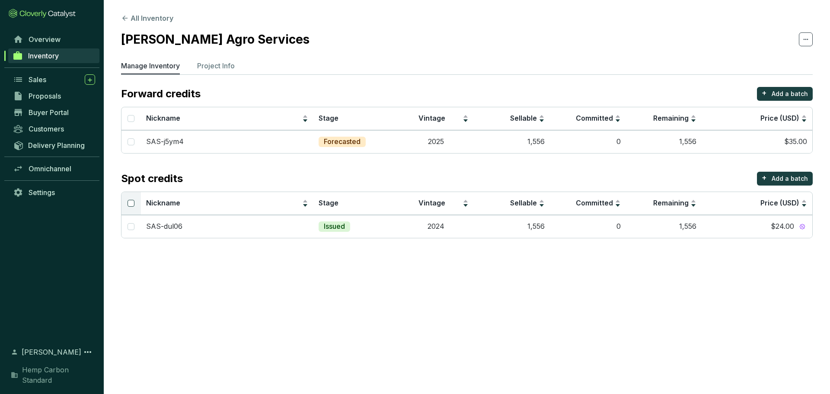
click at [131, 204] on input "Select all" at bounding box center [130, 203] width 7 height 7
checkbox input "true"
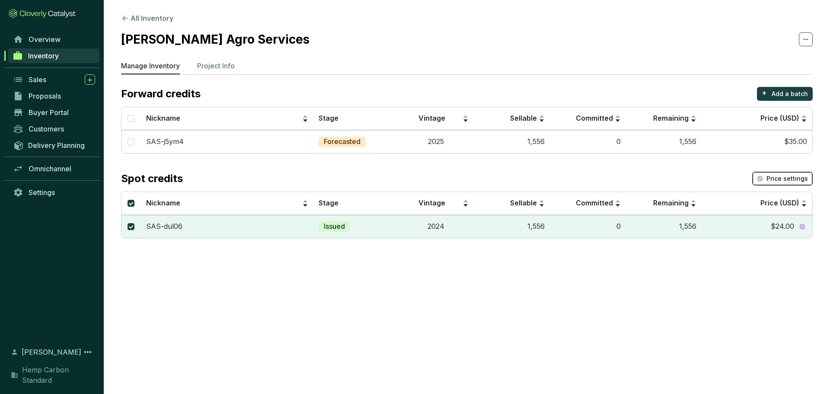
click at [781, 175] on span "Price settings" at bounding box center [786, 178] width 41 height 9
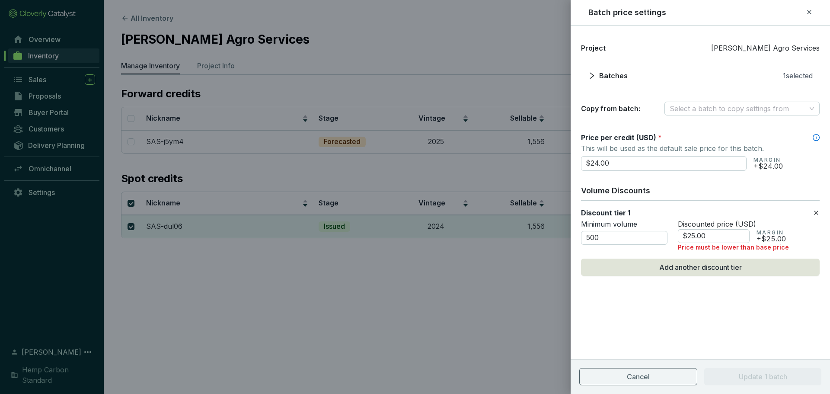
drag, startPoint x: 619, startPoint y: 171, endPoint x: 411, endPoint y: 163, distance: 207.6
click at [409, 163] on div "Batch price settings Project Skrove Agro Services Batches 1 selected Copy from …" at bounding box center [415, 197] width 830 height 394
type input "$12.00"
click at [821, 211] on div "Project Skrove Agro Services Batches 1 selected Copy from batch: Select a batch…" at bounding box center [699, 180] width 259 height 288
click at [818, 211] on icon at bounding box center [815, 212] width 7 height 10
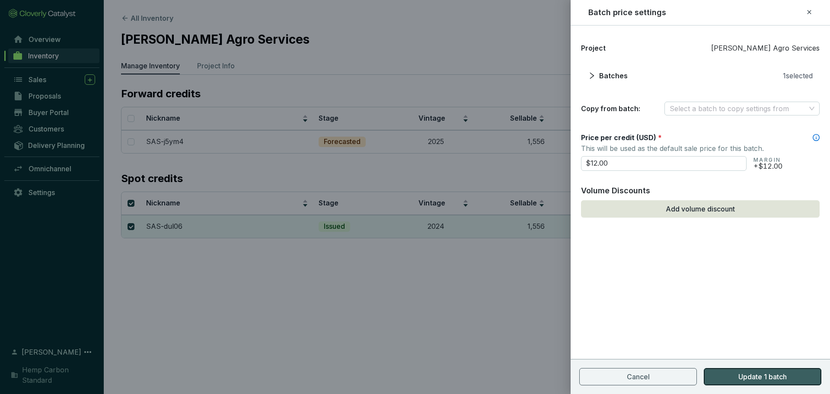
click at [781, 376] on span "Update 1 batch" at bounding box center [762, 376] width 48 height 10
checkbox input "false"
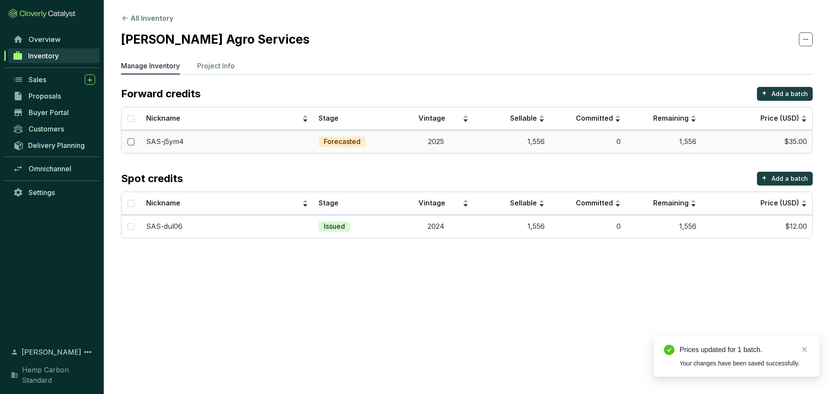
click at [132, 141] on input "checkbox" at bounding box center [130, 141] width 7 height 7
checkbox input "true"
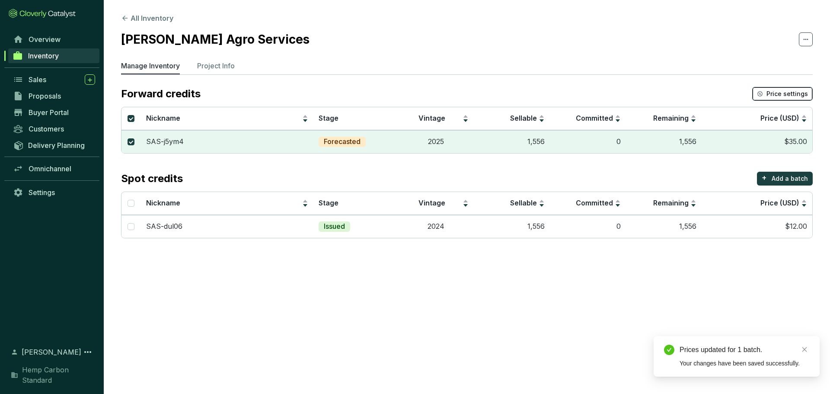
click at [799, 95] on span "Price settings" at bounding box center [786, 93] width 41 height 9
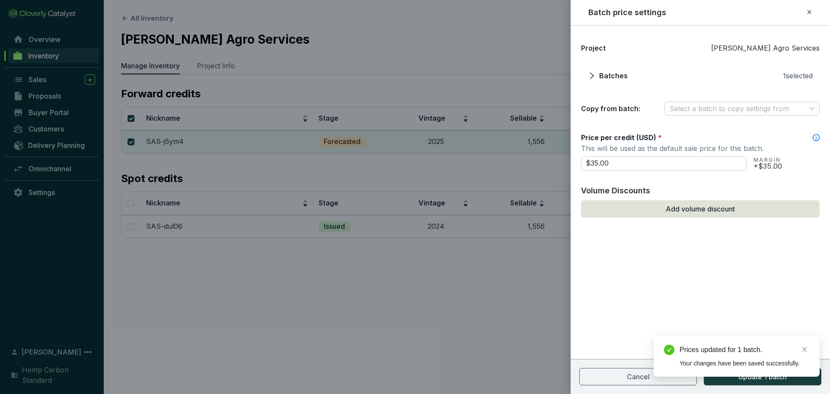
drag, startPoint x: 617, startPoint y: 162, endPoint x: 543, endPoint y: 160, distance: 73.5
click at [543, 160] on div "Batch price settings Project Skrove Agro Services Batches 1 selected Copy from …" at bounding box center [415, 197] width 830 height 394
type input "$12.00"
click at [776, 376] on div "Prices updated for 1 batch. Your changes have been saved successfully." at bounding box center [736, 356] width 166 height 41
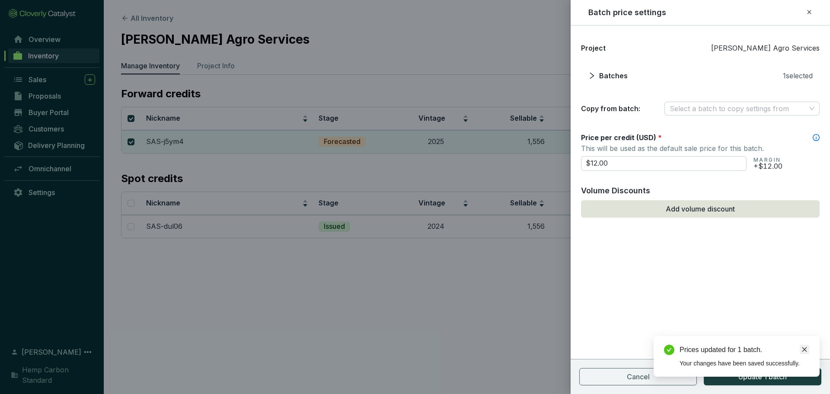
click at [807, 350] on icon "close" at bounding box center [804, 349] width 6 height 6
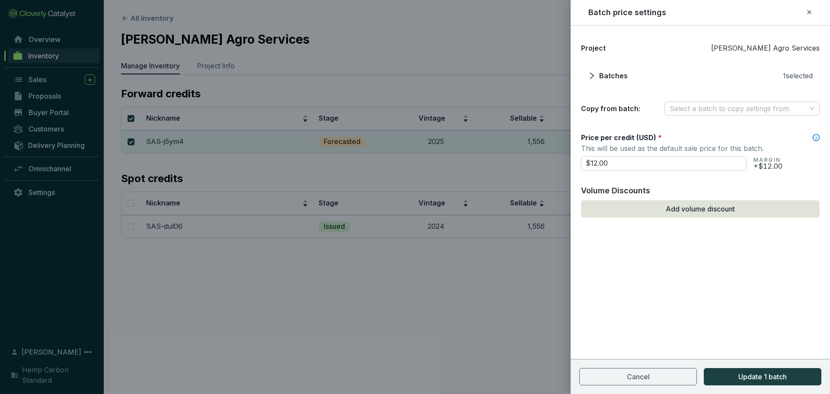
click at [799, 366] on section "Cancel Update 1 batch" at bounding box center [699, 376] width 259 height 35
click at [799, 370] on button "Update 1 batch" at bounding box center [762, 376] width 118 height 17
checkbox input "false"
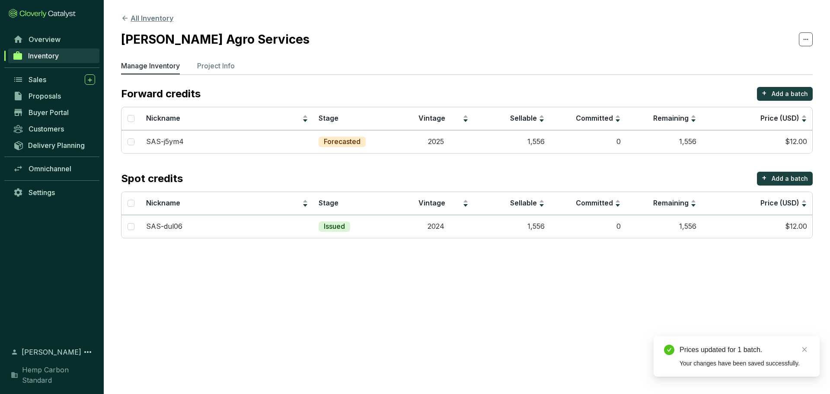
click at [123, 15] on icon at bounding box center [125, 18] width 8 height 8
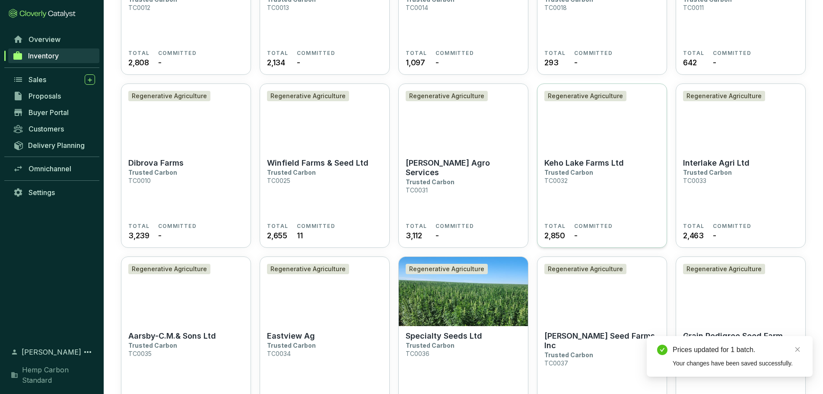
scroll to position [346, 0]
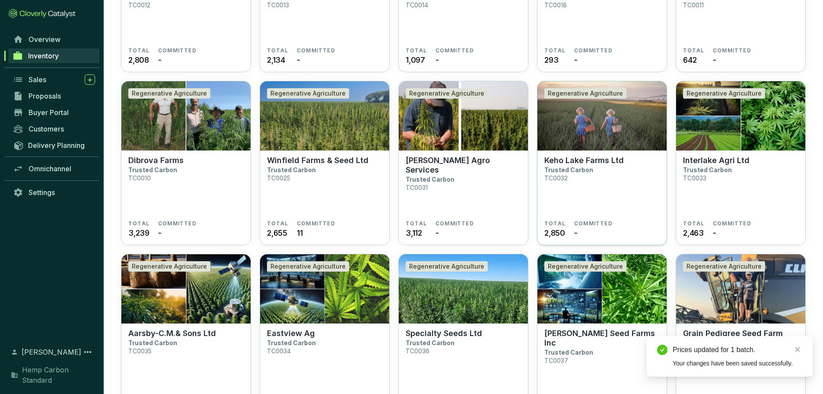
click at [597, 160] on p "Keho Lake Farms Ltd" at bounding box center [584, 161] width 80 height 10
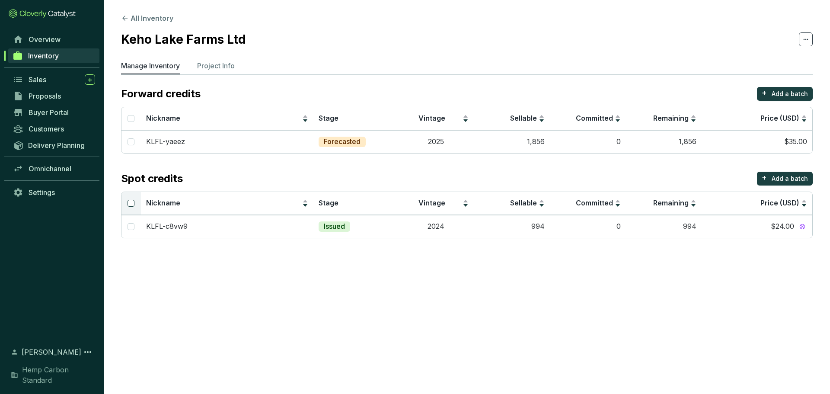
click at [129, 200] on input "Select all" at bounding box center [130, 203] width 7 height 7
checkbox input "true"
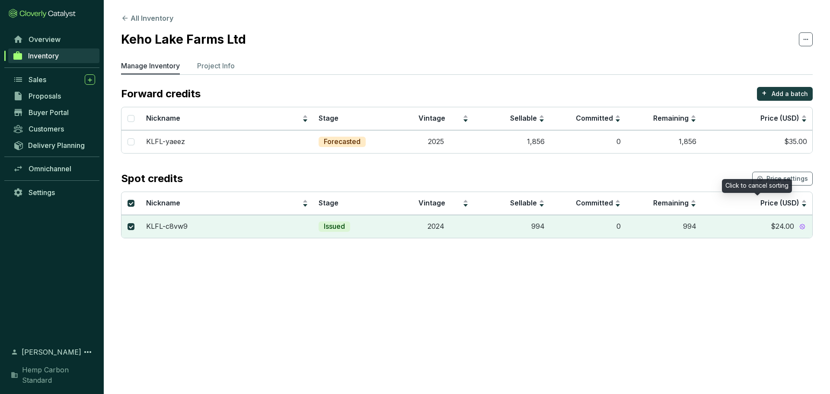
click at [779, 179] on div "Click to cancel sorting" at bounding box center [757, 186] width 70 height 14
click at [782, 174] on span "Price settings" at bounding box center [786, 178] width 41 height 9
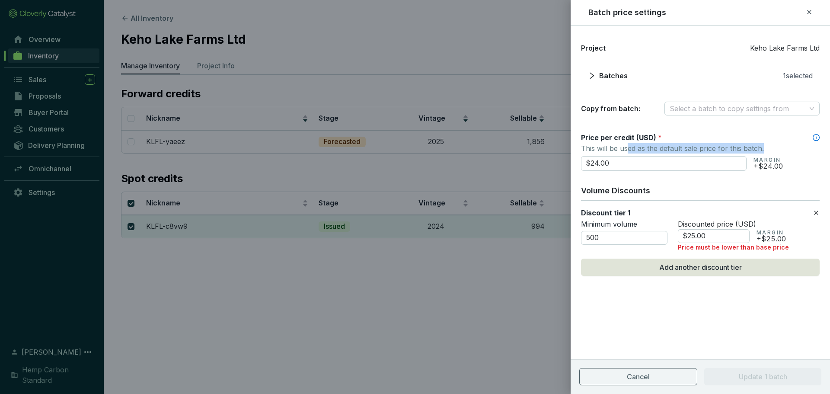
drag, startPoint x: 621, startPoint y: 153, endPoint x: 571, endPoint y: 167, distance: 52.1
click at [571, 169] on div "Project Keho Lake Farms Ltd Batches 1 selected Copy from batch: Select a batch …" at bounding box center [699, 180] width 259 height 288
drag, startPoint x: 611, startPoint y: 162, endPoint x: 558, endPoint y: 167, distance: 53.0
click at [558, 167] on div "Batch price settings Project Keho Lake Farms Ltd Batches 1 selected Copy from b…" at bounding box center [415, 197] width 830 height 394
type input "$12.00"
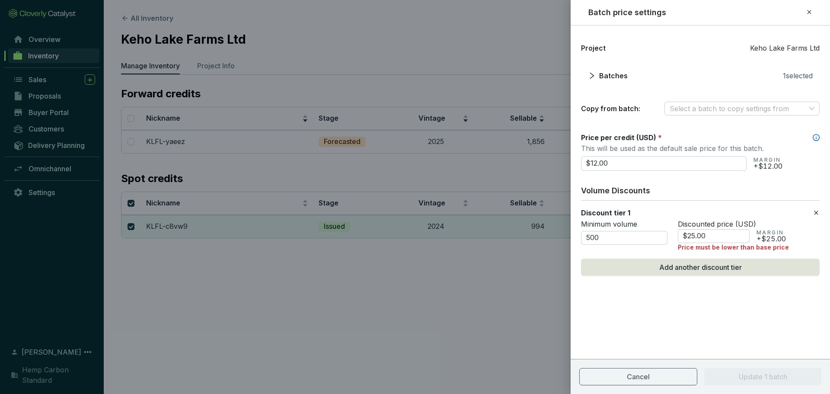
click at [818, 214] on icon at bounding box center [815, 212] width 7 height 10
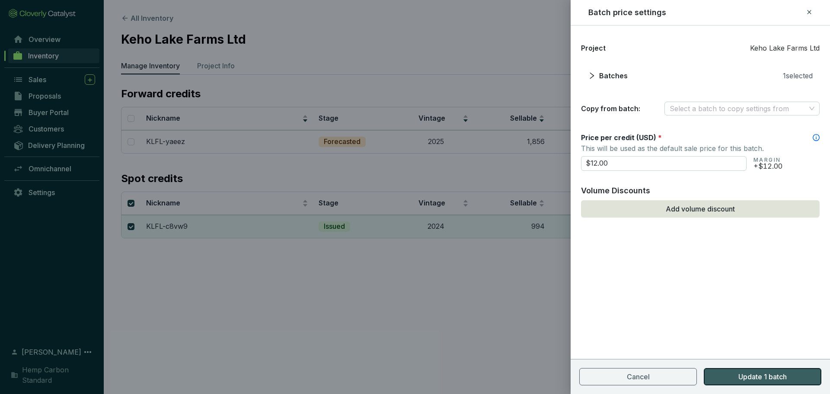
click at [747, 369] on button "Update 1 batch" at bounding box center [762, 376] width 118 height 17
checkbox input "false"
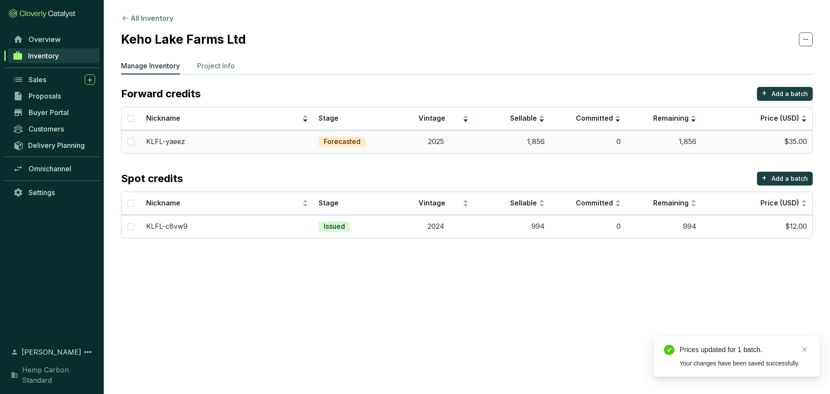
click at [129, 134] on td at bounding box center [130, 141] width 19 height 23
click at [128, 142] on input "checkbox" at bounding box center [130, 141] width 7 height 7
checkbox input "true"
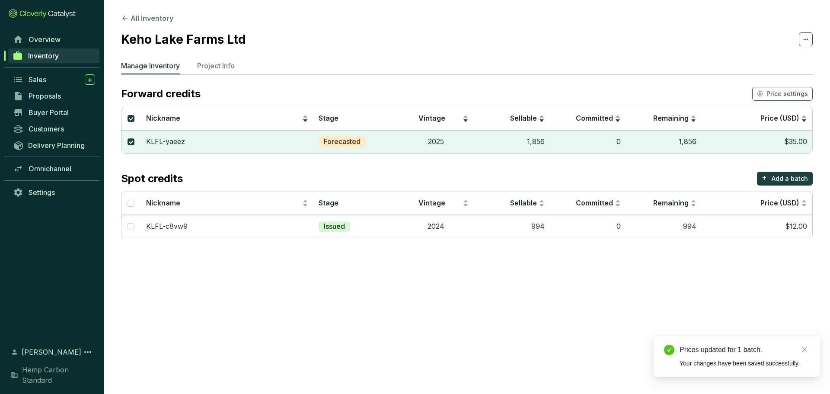
click at [773, 103] on section "Forward credits Price settings Nickname Stage Vintage Sellable Committed Remain…" at bounding box center [466, 120] width 691 height 67
click at [773, 96] on span "Price settings" at bounding box center [786, 93] width 41 height 9
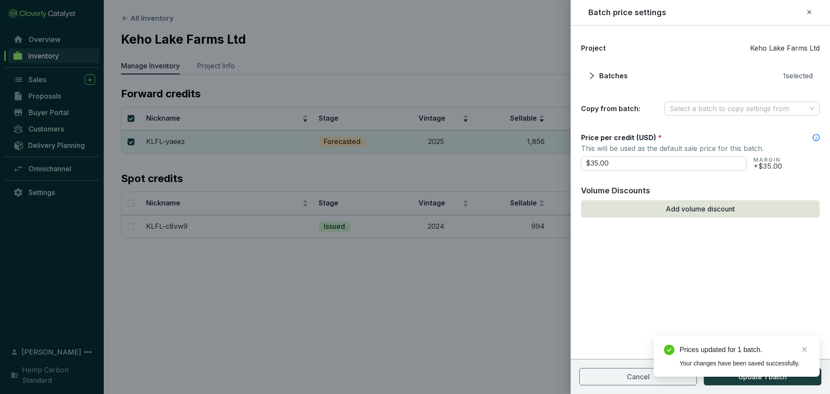
drag, startPoint x: 659, startPoint y: 162, endPoint x: 509, endPoint y: 158, distance: 149.6
click at [509, 158] on div "Batch price settings Project Keho Lake Farms Ltd Batches 1 selected Copy from b…" at bounding box center [415, 197] width 830 height 394
type input "$12.00"
click at [749, 377] on span "Update 1 batch" at bounding box center [762, 376] width 48 height 10
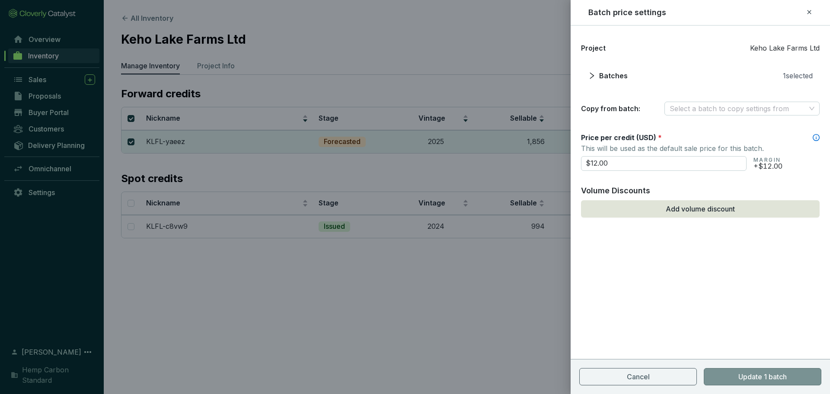
checkbox input "false"
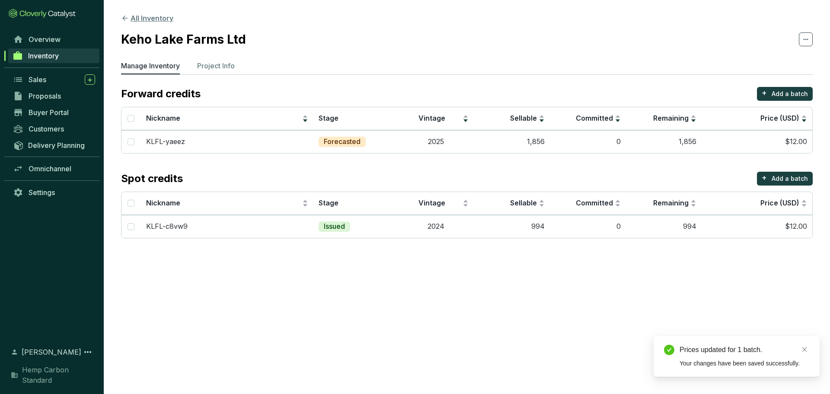
click at [125, 17] on icon at bounding box center [125, 18] width 8 height 8
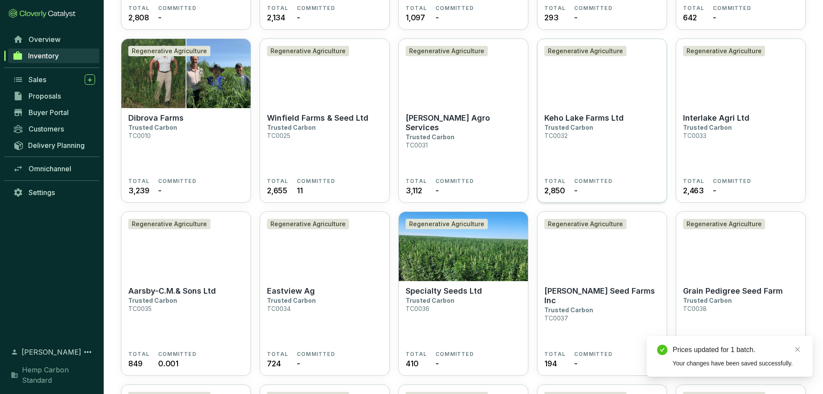
scroll to position [389, 0]
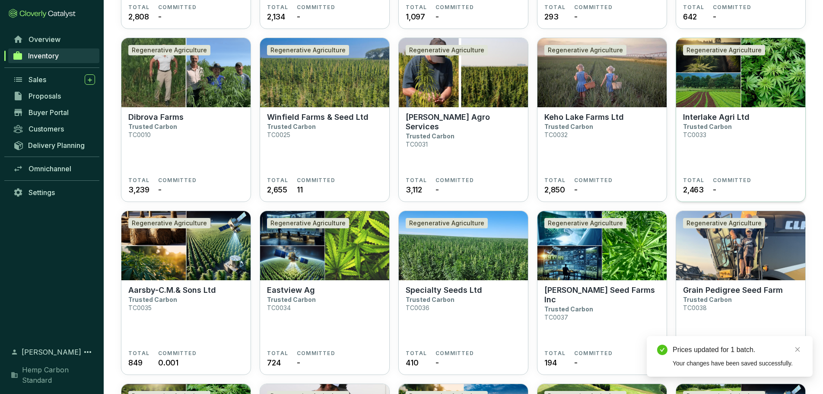
click at [701, 121] on p "Interlake Agri Ltd" at bounding box center [716, 117] width 67 height 10
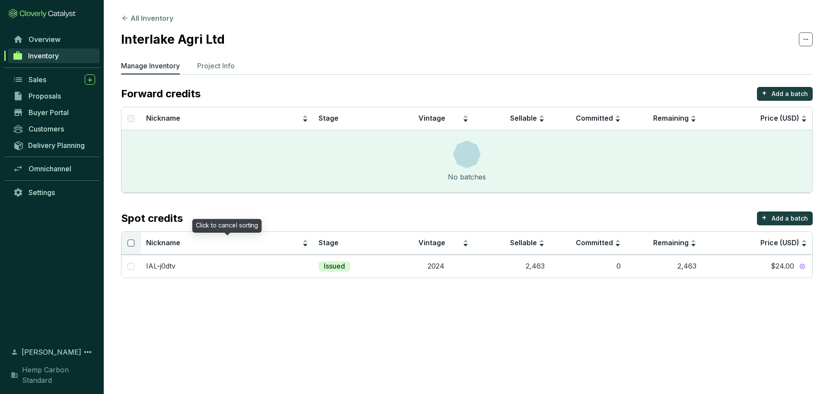
click at [130, 243] on input "Select all" at bounding box center [130, 242] width 7 height 7
checkbox input "true"
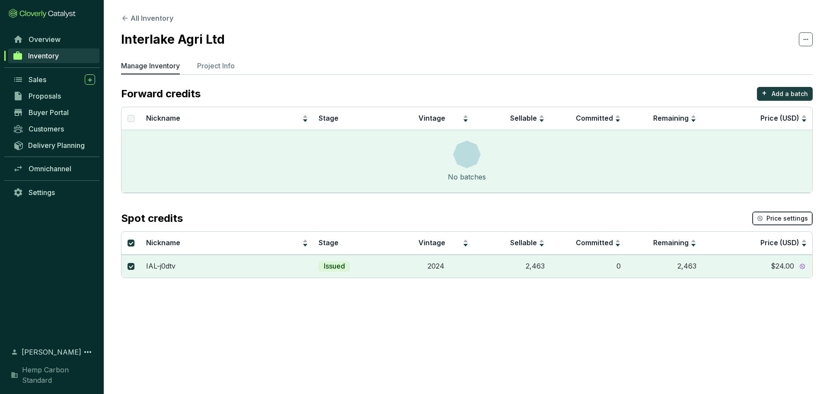
click at [791, 215] on span "Price settings" at bounding box center [786, 218] width 41 height 9
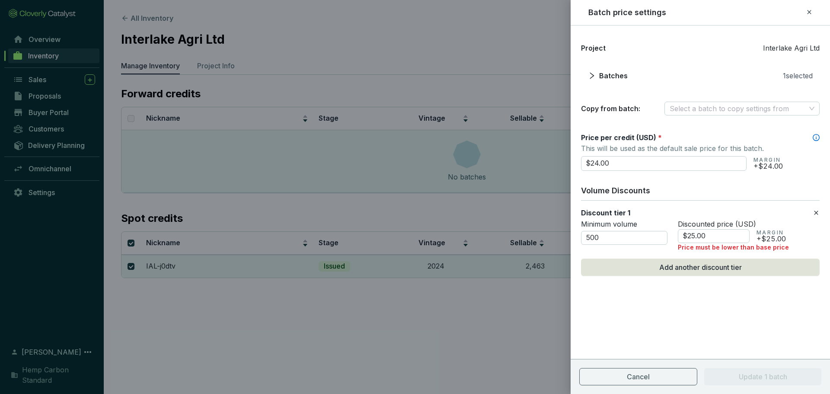
drag, startPoint x: 646, startPoint y: 166, endPoint x: 531, endPoint y: 164, distance: 114.5
click at [531, 164] on div "Batch price settings Project Interlake Agri Ltd Batches 1 selected Copy from ba…" at bounding box center [415, 197] width 830 height 394
type input "$12.00"
click at [819, 215] on div "Project Interlake Agri Ltd Batches 1 selected Copy from batch: Select a batch t…" at bounding box center [699, 180] width 259 height 288
click at [816, 212] on icon at bounding box center [815, 212] width 7 height 10
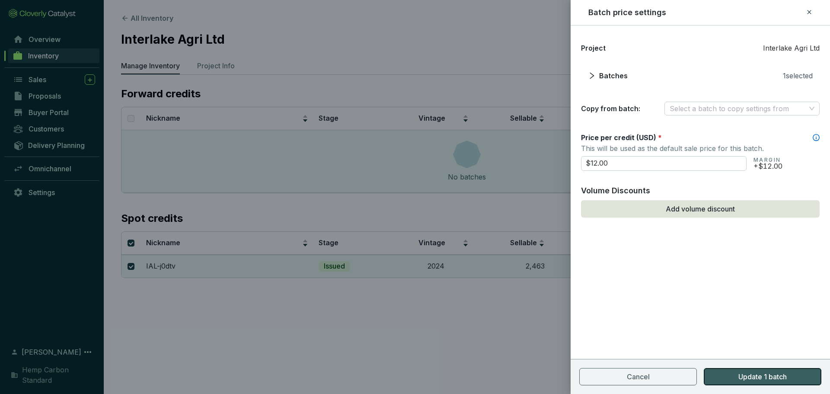
click at [784, 375] on span "Update 1 batch" at bounding box center [762, 376] width 48 height 10
checkbox input "false"
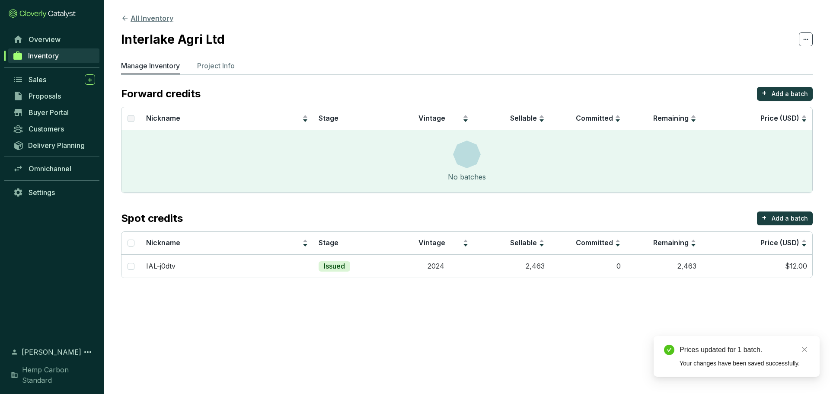
click at [124, 22] on button "All Inventory" at bounding box center [147, 18] width 52 height 10
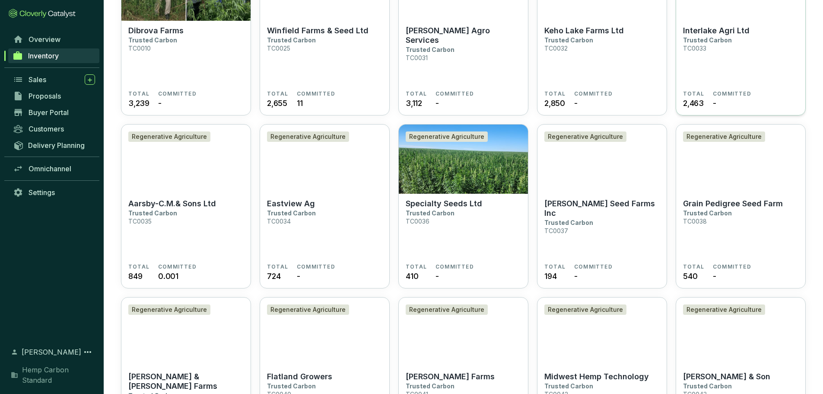
scroll to position [432, 0]
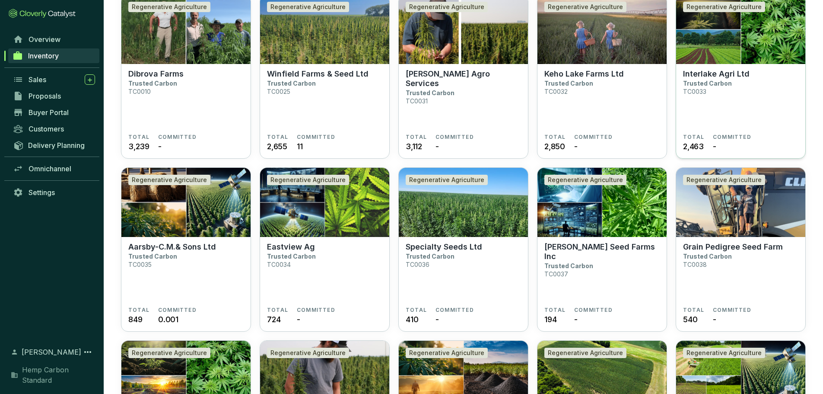
click at [722, 76] on p "Interlake Agri Ltd" at bounding box center [716, 74] width 67 height 10
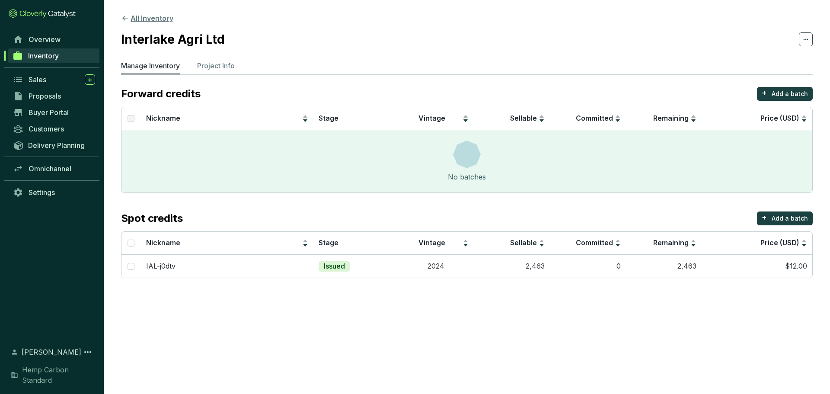
click at [123, 19] on icon at bounding box center [125, 18] width 8 height 8
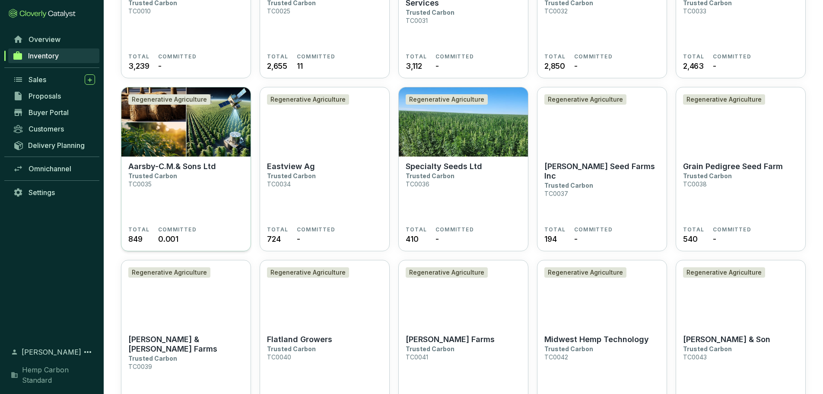
scroll to position [519, 0]
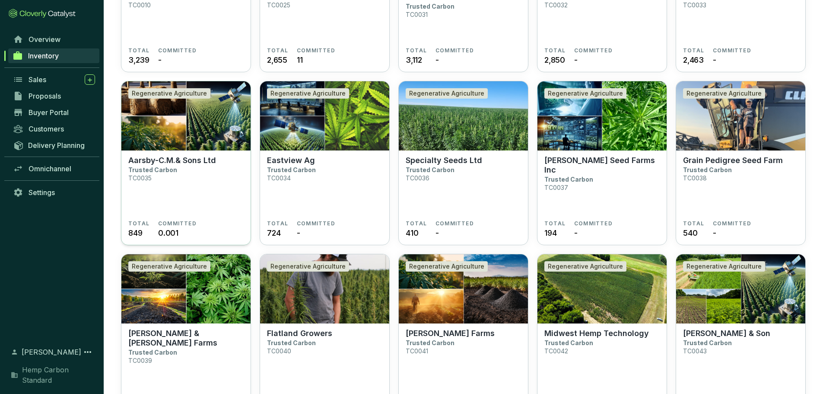
click at [177, 157] on p "Aarsby-C.M.& Sons Ltd" at bounding box center [172, 161] width 88 height 10
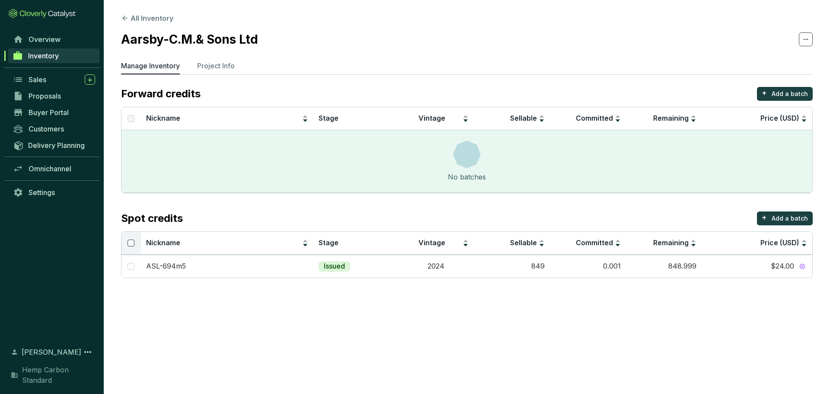
click at [130, 245] on input "Select all" at bounding box center [130, 242] width 7 height 7
checkbox input "true"
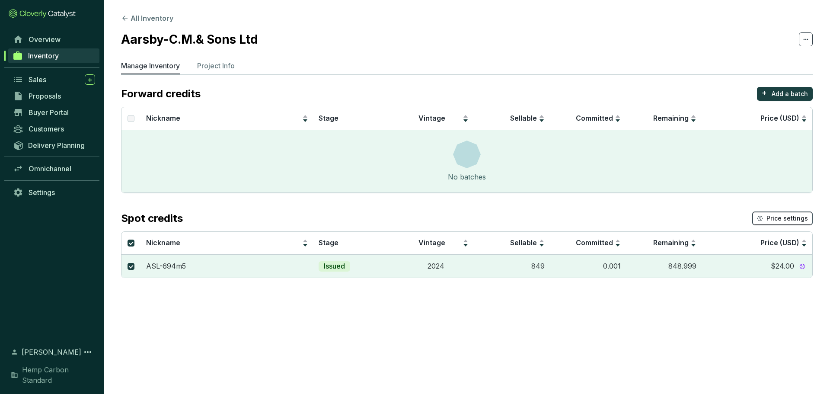
click at [800, 217] on span "Price settings" at bounding box center [786, 218] width 41 height 9
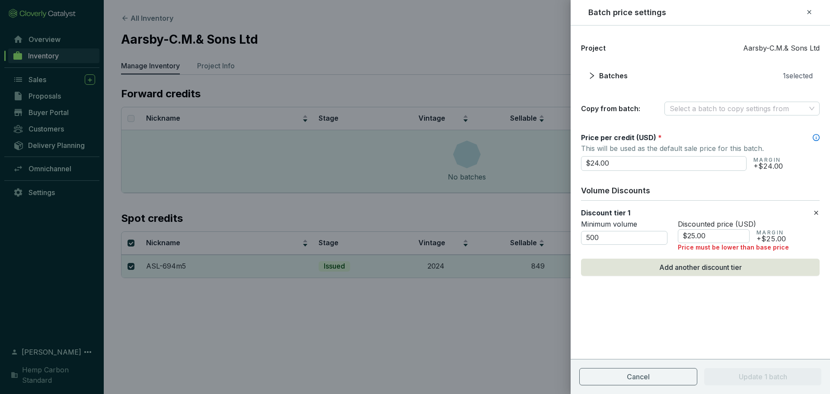
click at [817, 210] on icon at bounding box center [815, 212] width 7 height 10
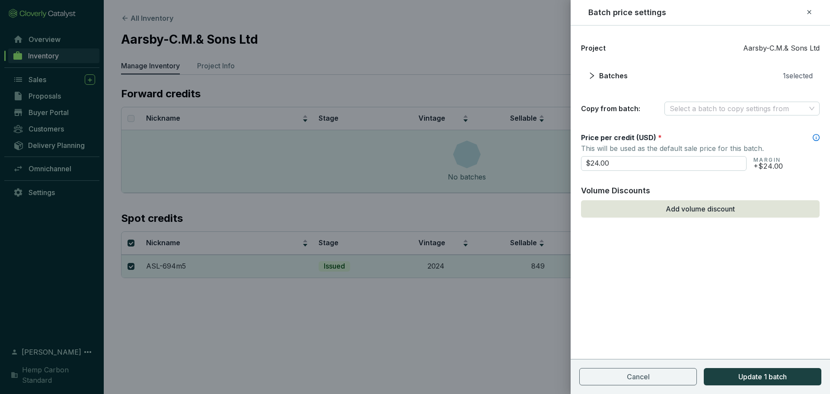
drag, startPoint x: 665, startPoint y: 162, endPoint x: 575, endPoint y: 167, distance: 90.0
click at [575, 167] on div "Project Aarsby-C.M.& Sons Ltd Batches 1 selected Copy from batch: Select a batc…" at bounding box center [699, 151] width 259 height 230
type input "$12.00"
click at [735, 321] on div "Project Aarsby-C.M.& Sons Ltd Batches 1 selected Copy from batch: Select a batc…" at bounding box center [699, 209] width 259 height 368
click at [761, 381] on span "Update 1 batch" at bounding box center [762, 376] width 48 height 10
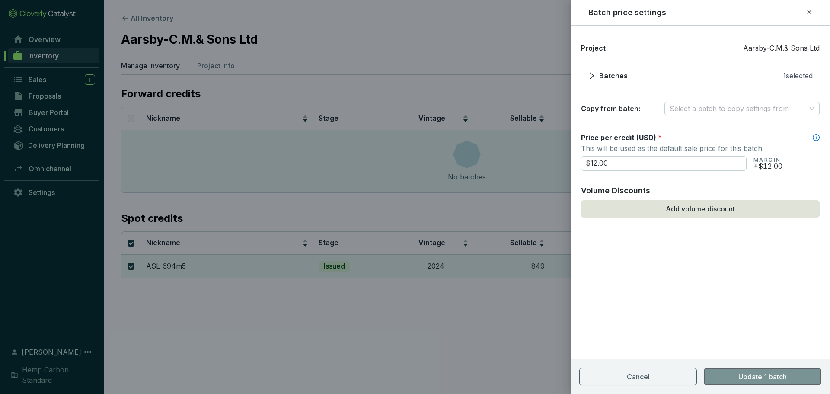
checkbox input "false"
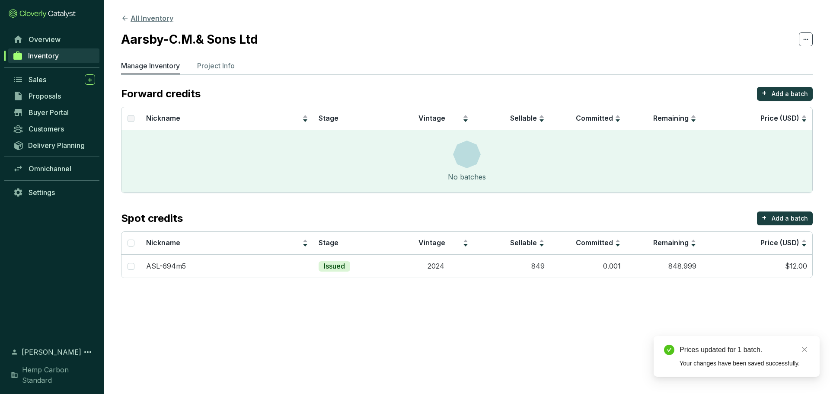
click at [126, 21] on icon at bounding box center [125, 18] width 8 height 8
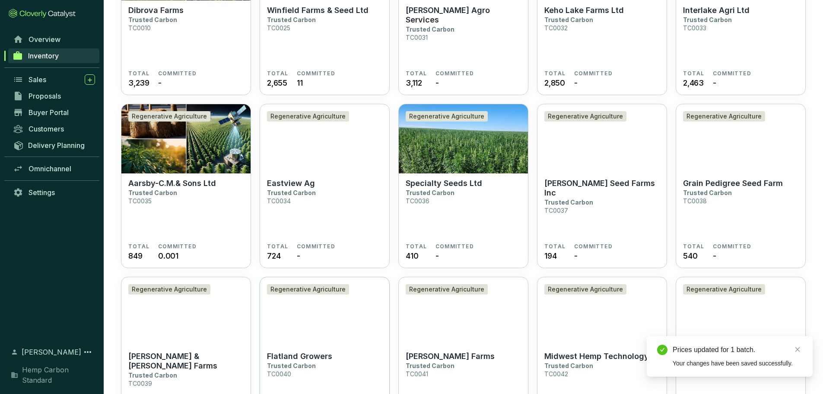
scroll to position [519, 0]
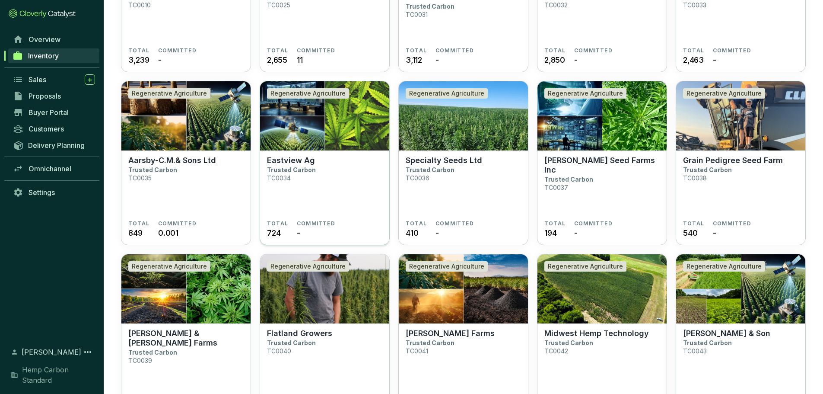
click at [312, 172] on p "Trusted Carbon" at bounding box center [291, 169] width 49 height 7
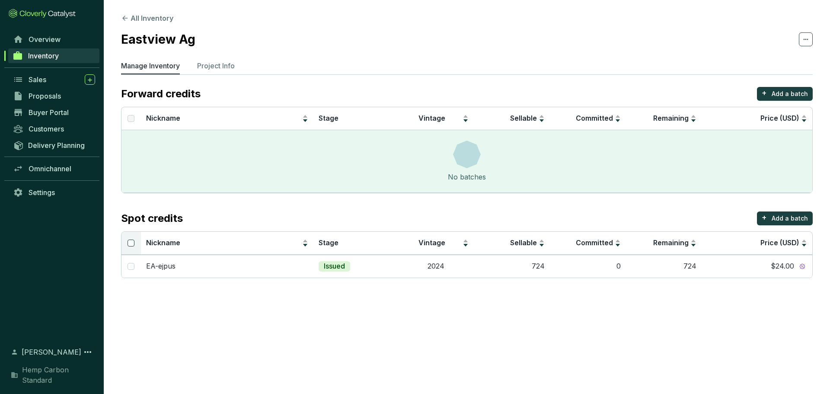
click at [131, 244] on input "Select all" at bounding box center [130, 242] width 7 height 7
checkbox input "true"
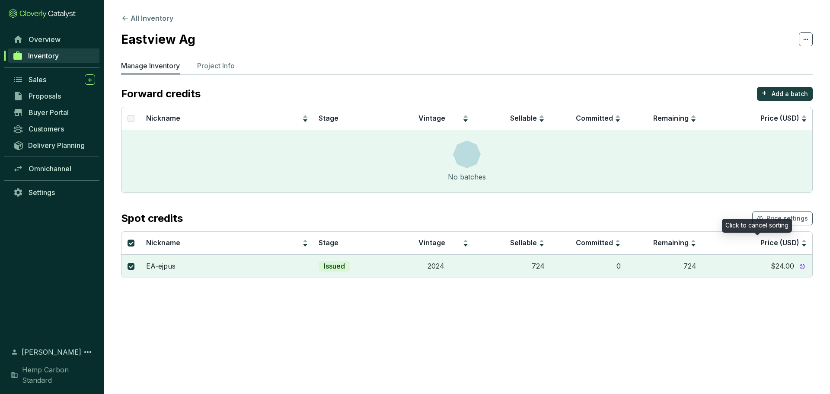
click at [780, 221] on div "Click to cancel sorting" at bounding box center [757, 226] width 70 height 14
click at [783, 218] on span "Price settings" at bounding box center [786, 218] width 41 height 9
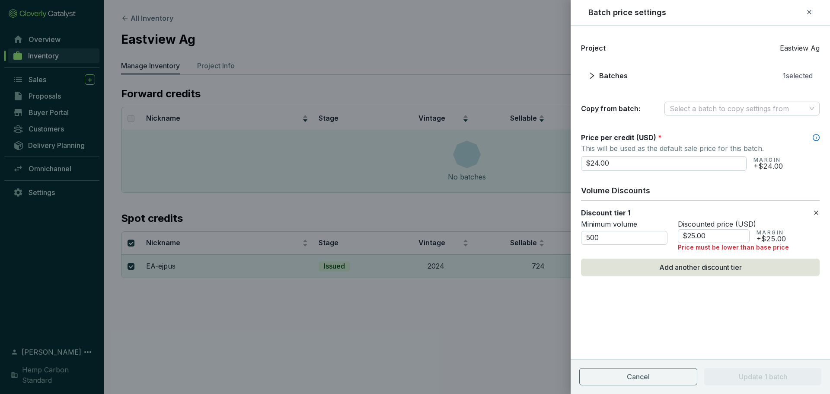
drag, startPoint x: 681, startPoint y: 165, endPoint x: 466, endPoint y: 164, distance: 214.3
click at [466, 164] on div "Batch price settings Project Eastview Ag Batches 1 selected Copy from batch: Se…" at bounding box center [415, 197] width 830 height 394
type input "$12.00"
click at [818, 213] on icon at bounding box center [815, 212] width 7 height 10
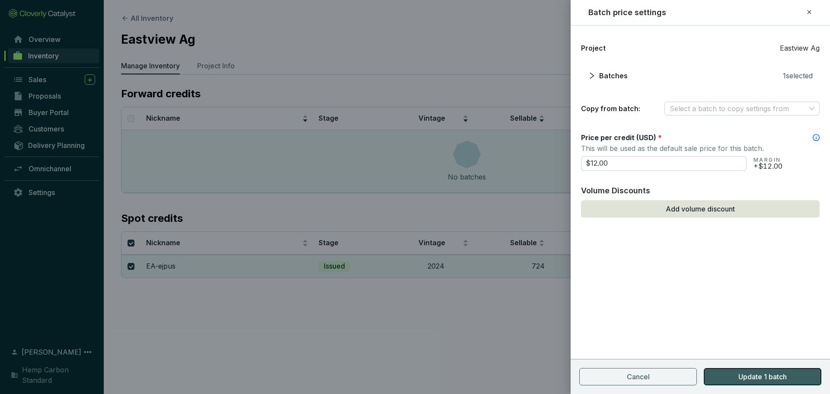
click at [779, 378] on span "Update 1 batch" at bounding box center [762, 376] width 48 height 10
checkbox input "false"
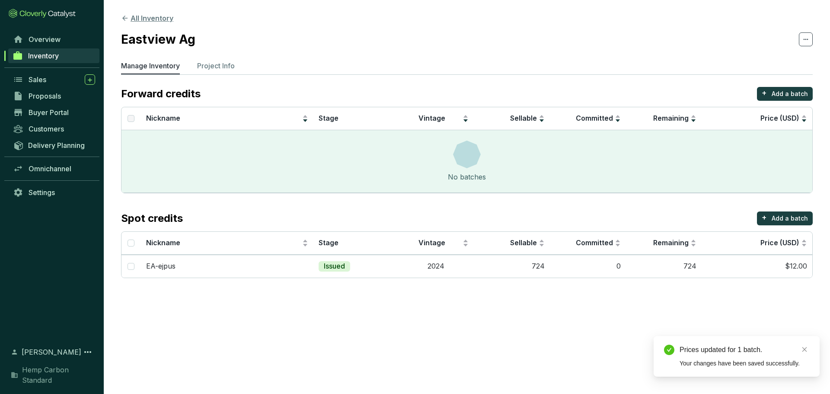
click at [124, 21] on icon at bounding box center [125, 18] width 8 height 8
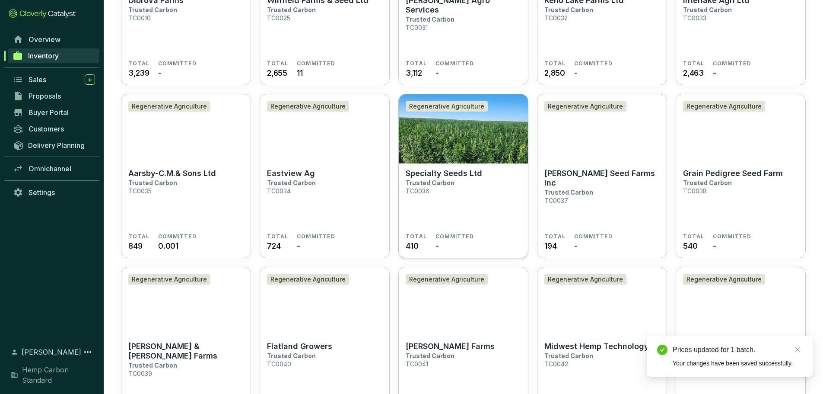
scroll to position [519, 0]
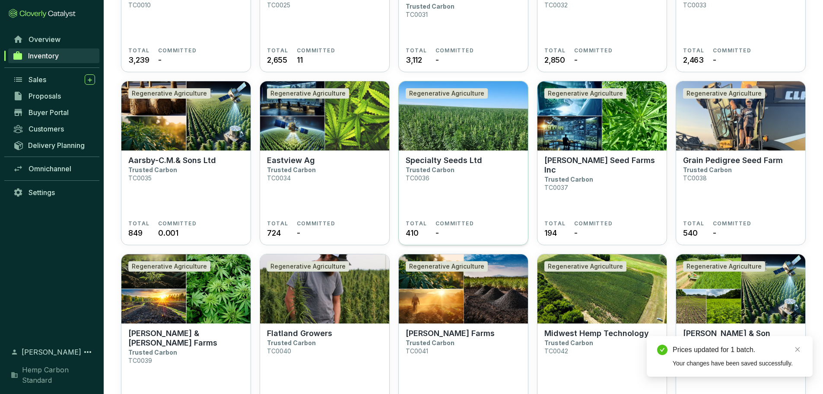
click at [464, 166] on section "Specialty Seeds Ltd Trusted Carbon TC0036" at bounding box center [463, 188] width 115 height 64
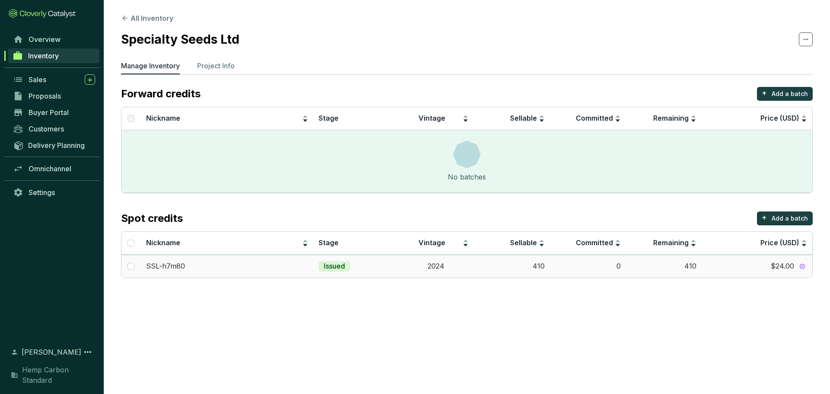
click at [130, 273] on td at bounding box center [130, 266] width 19 height 23
click at [131, 268] on input "checkbox" at bounding box center [130, 266] width 7 height 7
checkbox input "true"
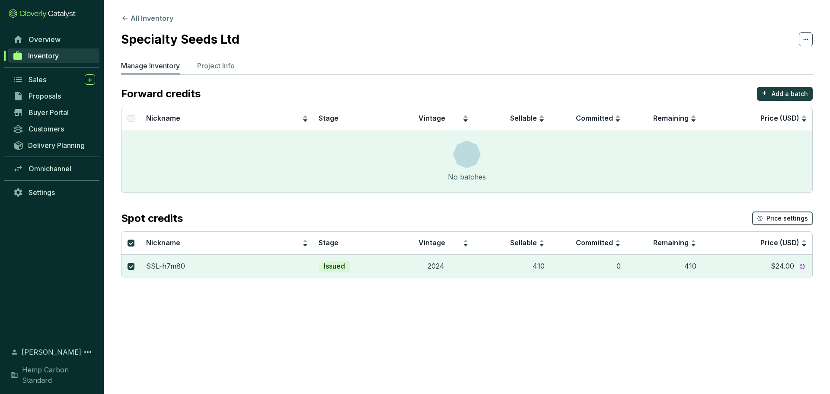
click at [763, 218] on icon "button" at bounding box center [760, 218] width 6 height 6
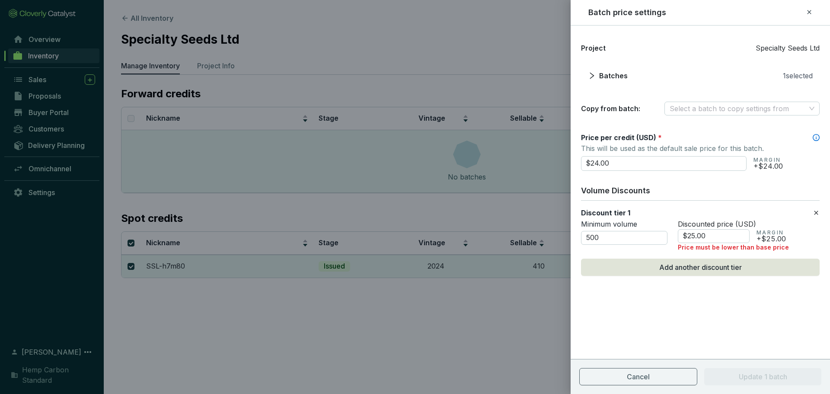
click at [818, 211] on icon at bounding box center [815, 212] width 7 height 10
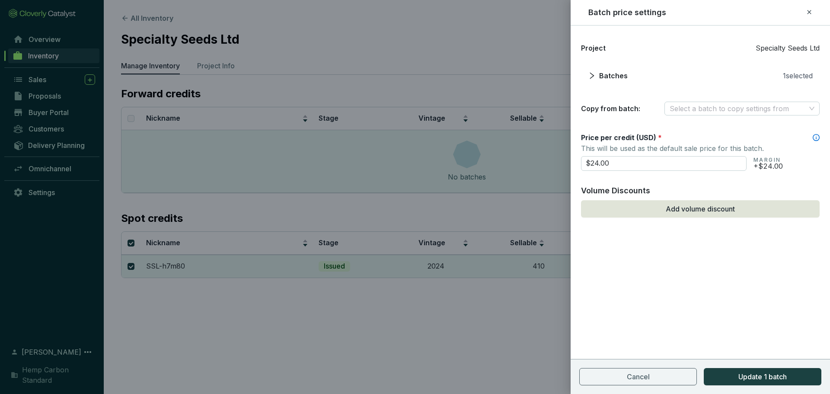
drag, startPoint x: 671, startPoint y: 166, endPoint x: 510, endPoint y: 169, distance: 160.8
click at [510, 169] on div "Batch price settings Project Specialty Seeds Ltd Batches 1 selected Copy from b…" at bounding box center [415, 197] width 830 height 394
type input "$12.00"
click at [765, 377] on span "Update 1 batch" at bounding box center [762, 376] width 48 height 10
checkbox input "false"
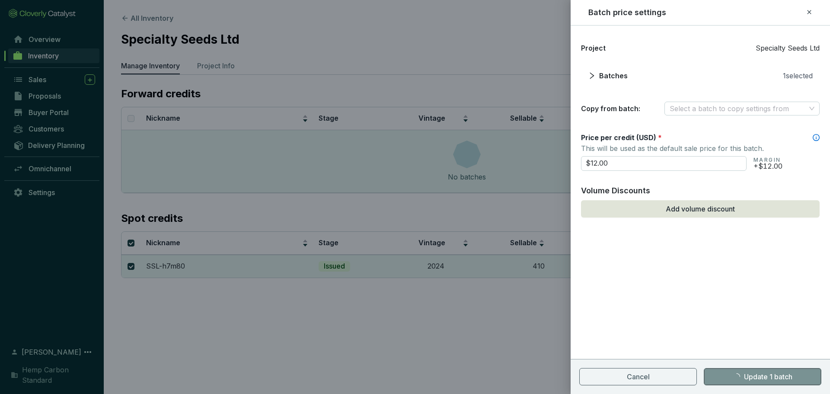
checkbox input "false"
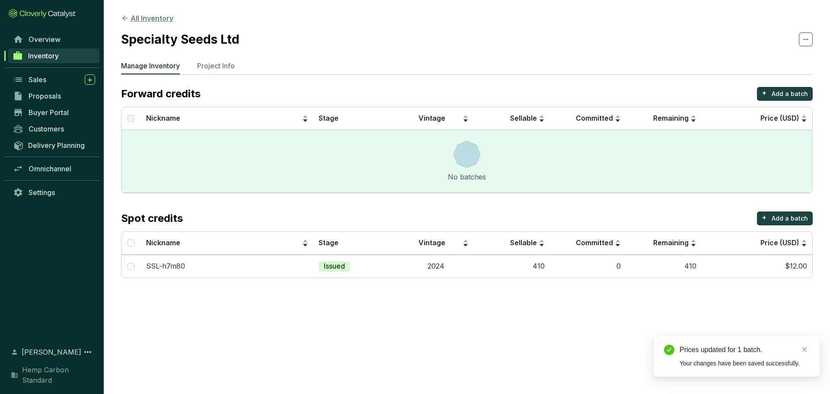
click at [121, 16] on icon at bounding box center [125, 18] width 8 height 8
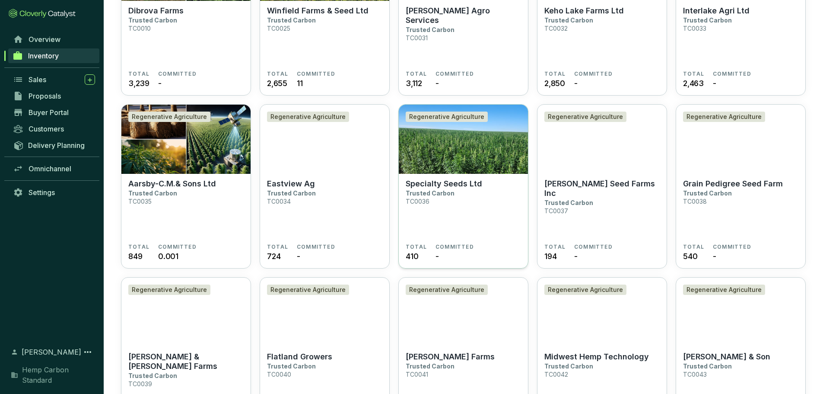
scroll to position [475, 0]
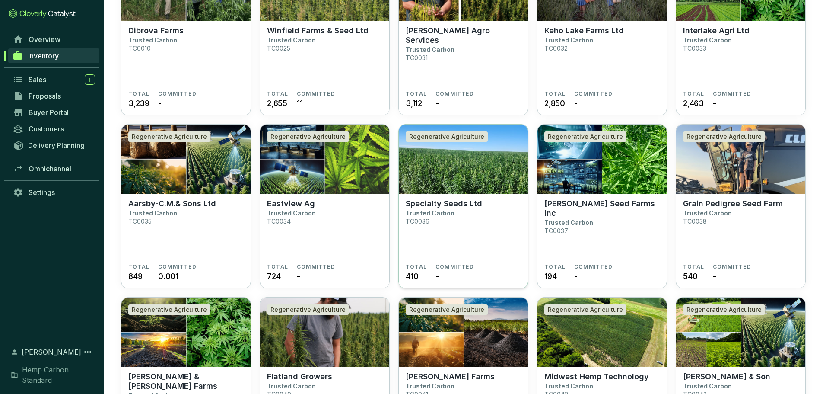
click at [459, 200] on p "Specialty Seeds Ltd" at bounding box center [444, 204] width 76 height 10
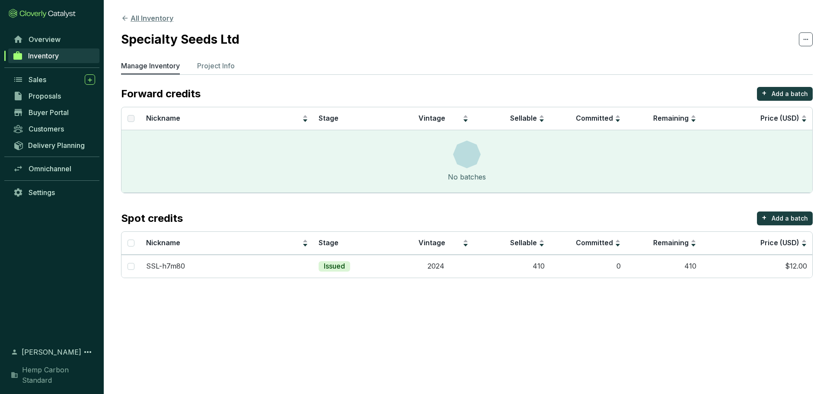
click at [137, 13] on button "All Inventory" at bounding box center [147, 18] width 52 height 10
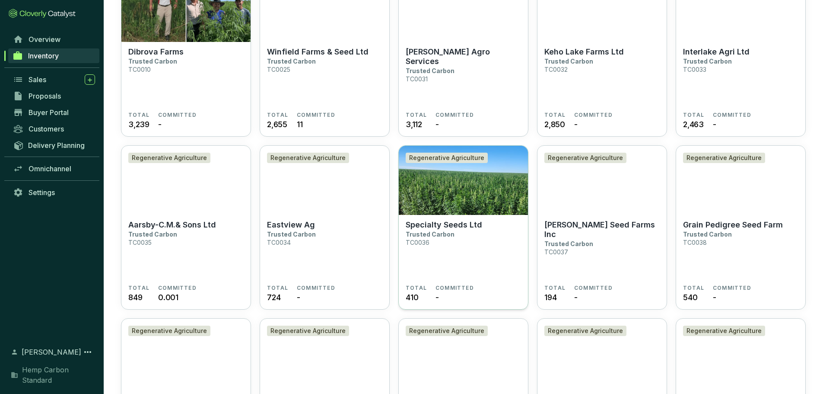
scroll to position [475, 0]
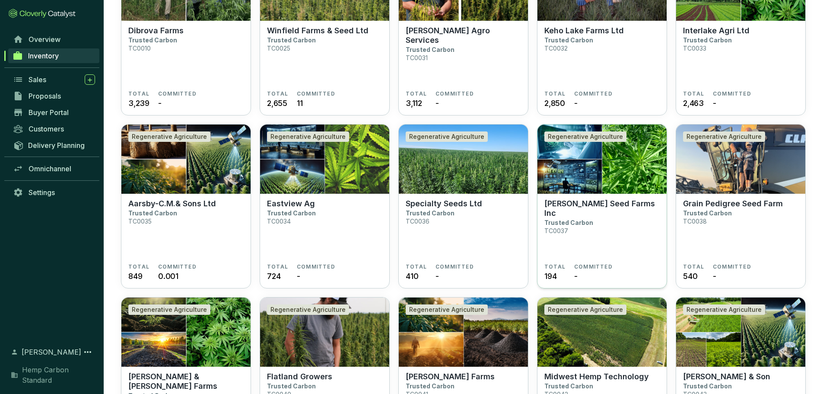
click at [593, 210] on section "[PERSON_NAME] Seed Farms Inc Trusted Carbon TC0037" at bounding box center [601, 231] width 115 height 64
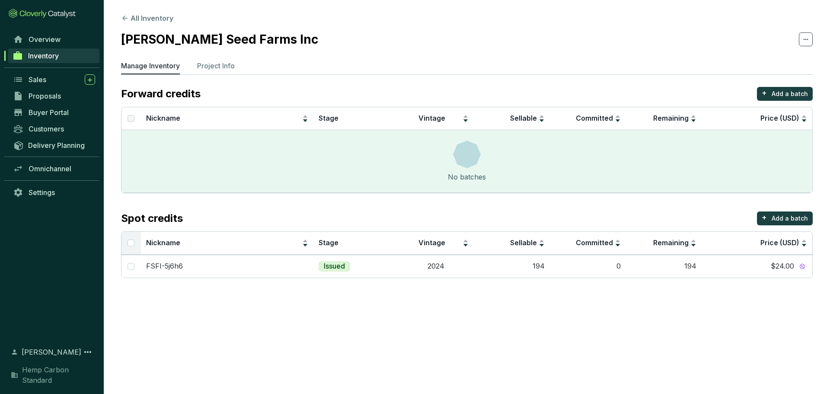
click at [137, 243] on th at bounding box center [130, 243] width 19 height 23
click at [134, 242] on input "Select all" at bounding box center [130, 242] width 7 height 7
checkbox input "true"
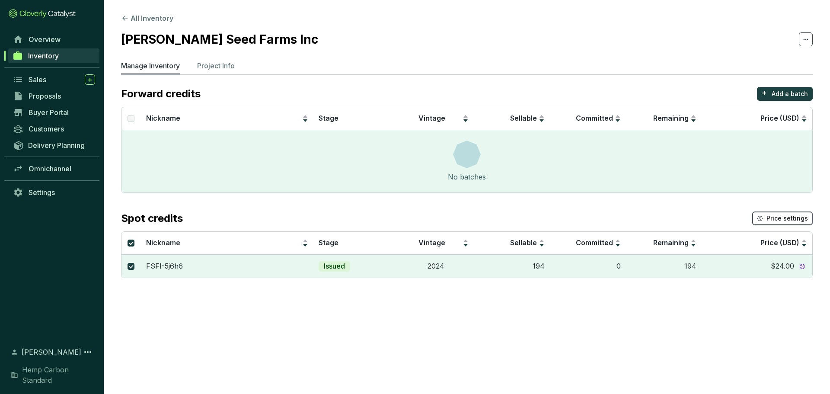
click at [789, 217] on span "Price settings" at bounding box center [786, 218] width 41 height 9
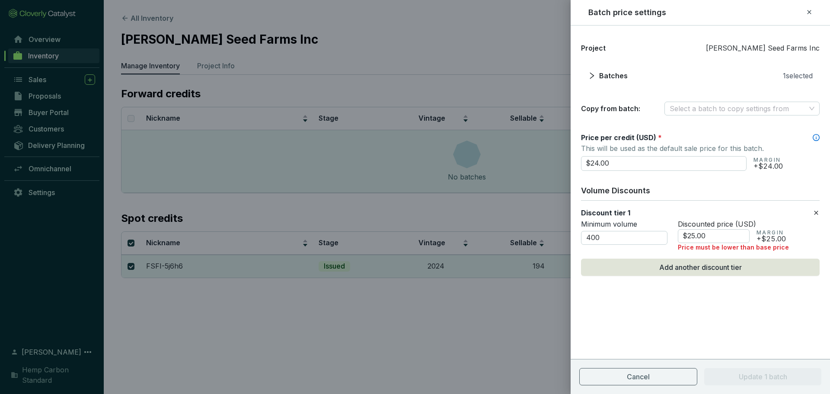
click at [818, 212] on icon at bounding box center [815, 212] width 7 height 10
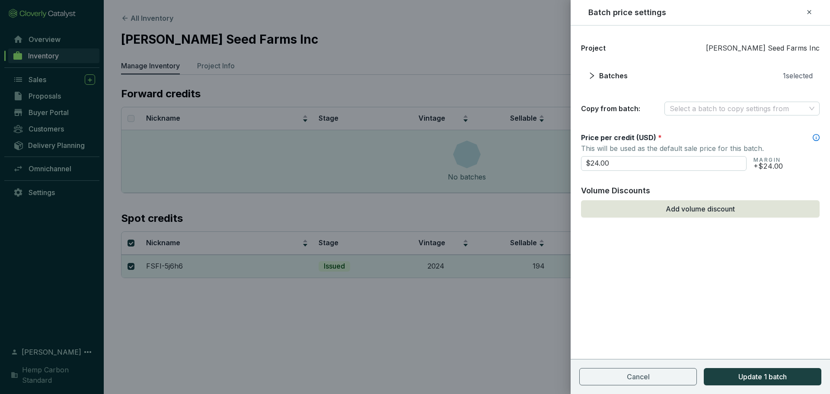
drag, startPoint x: 608, startPoint y: 165, endPoint x: 545, endPoint y: 164, distance: 62.2
click at [546, 165] on div "Batch price settings Project Fabian Seed Farms Inc Batches 1 selected Copy from…" at bounding box center [415, 197] width 830 height 394
type input "$12.00"
click at [780, 372] on span "Update 1 batch" at bounding box center [762, 376] width 48 height 10
checkbox input "false"
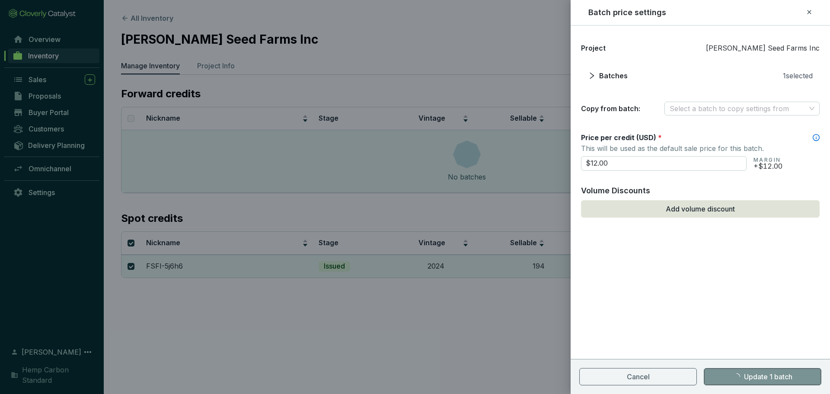
checkbox input "false"
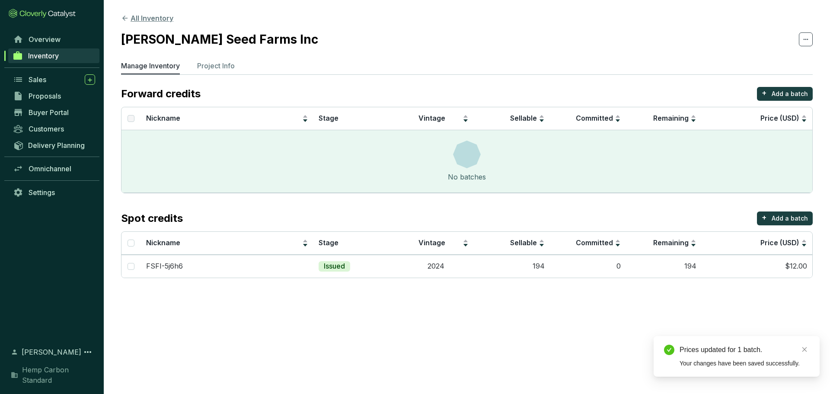
click at [127, 16] on icon at bounding box center [125, 18] width 8 height 8
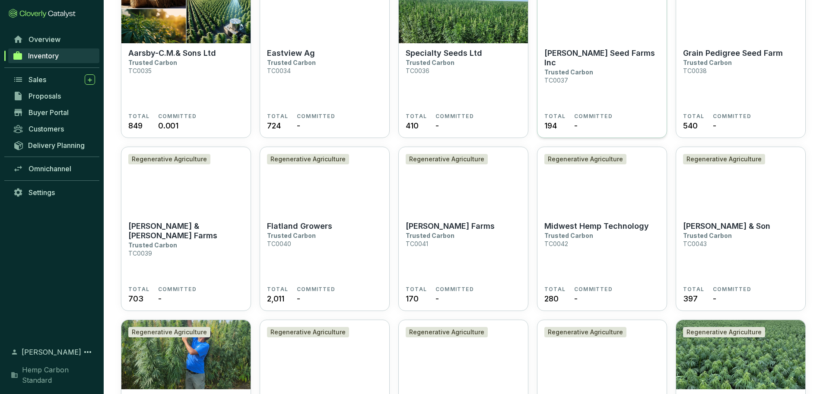
scroll to position [605, 0]
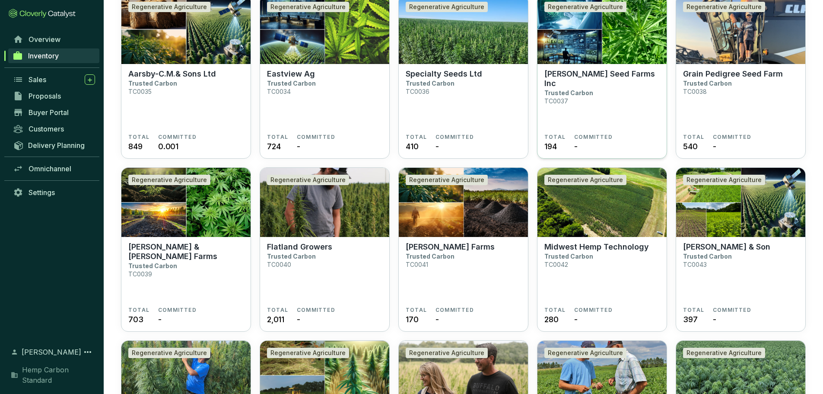
click at [621, 70] on p "[PERSON_NAME] Seed Farms Inc" at bounding box center [601, 78] width 115 height 19
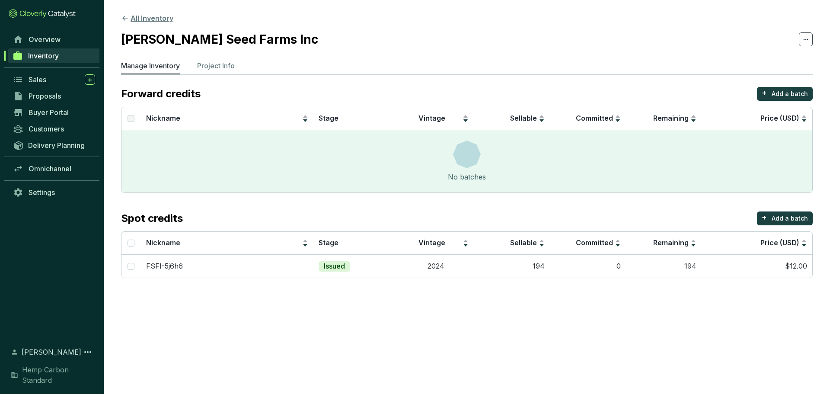
click at [121, 15] on icon at bounding box center [125, 18] width 8 height 8
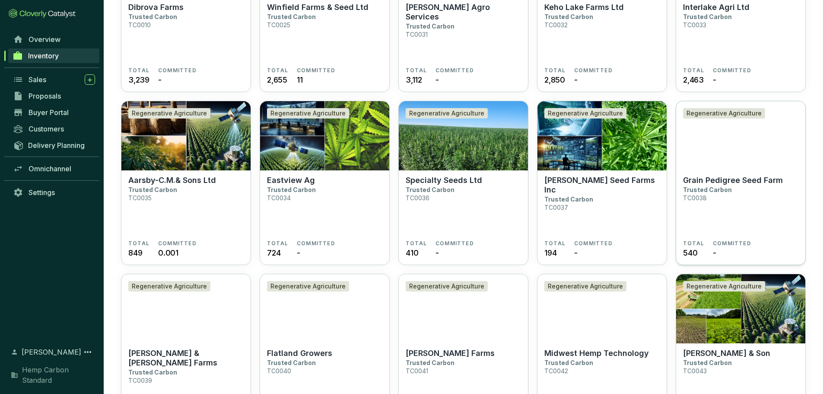
scroll to position [562, 0]
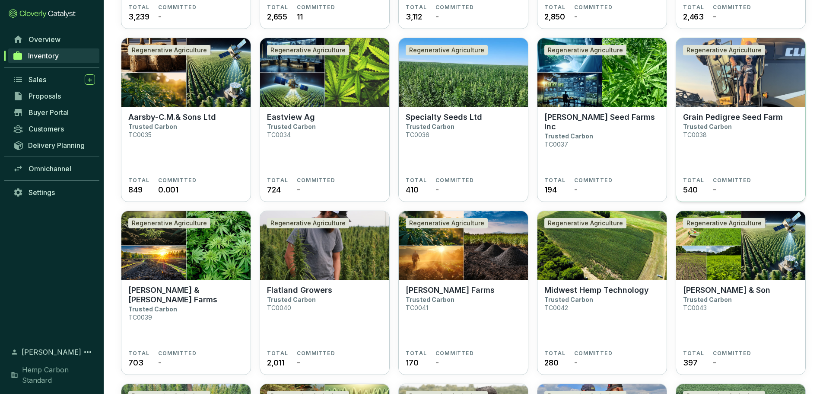
click at [713, 118] on p "Grain Pedigree Seed Farm" at bounding box center [733, 117] width 100 height 10
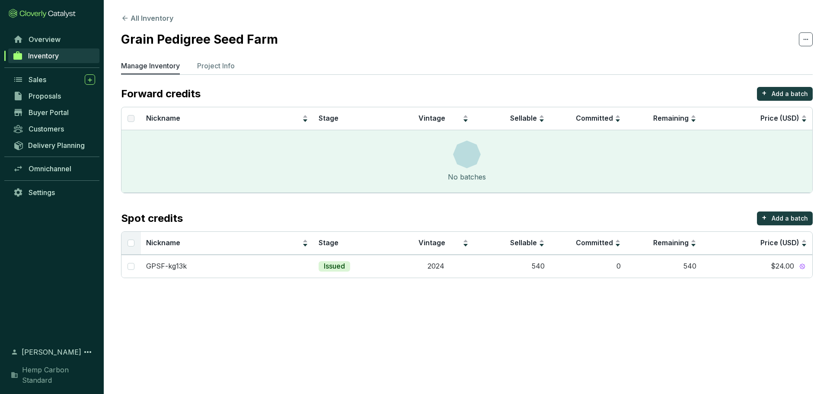
click at [135, 243] on th at bounding box center [130, 243] width 19 height 23
click at [132, 245] on input "Select all" at bounding box center [130, 242] width 7 height 7
checkbox input "true"
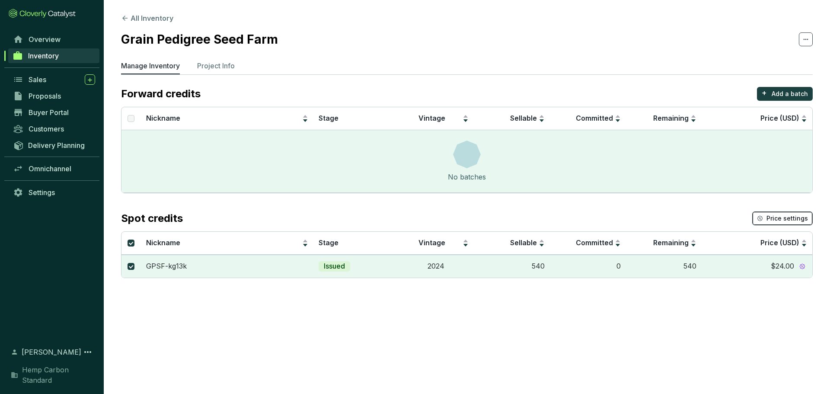
click at [767, 217] on button "Price settings" at bounding box center [782, 218] width 60 height 14
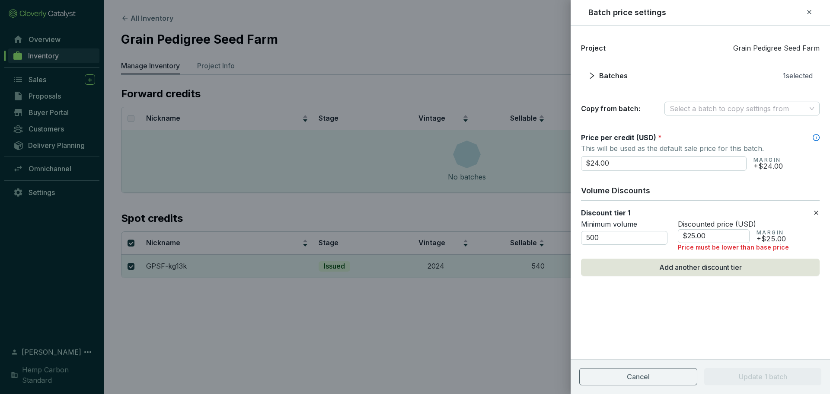
click at [811, 207] on div "Discount tier 1" at bounding box center [700, 212] width 239 height 10
click at [817, 210] on icon at bounding box center [815, 212] width 7 height 10
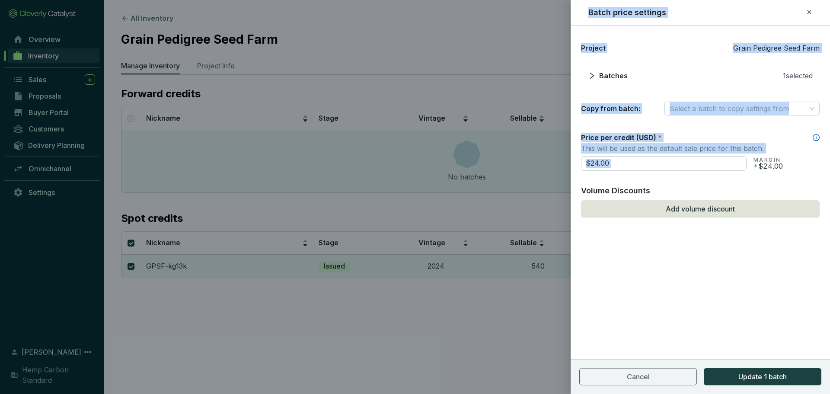
drag, startPoint x: 672, startPoint y: 172, endPoint x: 534, endPoint y: 169, distance: 137.9
click at [532, 170] on div "Batch price settings Project Grain Pedigree Seed Farm Batches 1 selected Copy f…" at bounding box center [415, 197] width 830 height 394
click at [595, 168] on input "$24.00" at bounding box center [663, 163] width 165 height 15
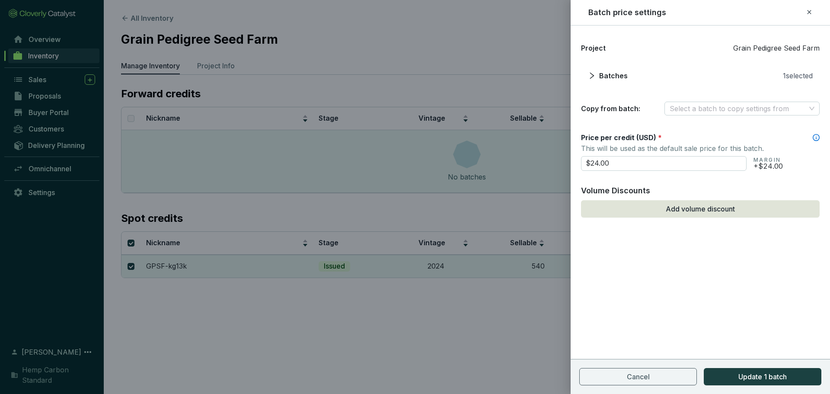
drag, startPoint x: 617, startPoint y: 164, endPoint x: 564, endPoint y: 163, distance: 53.2
click at [564, 163] on div "Batch price settings Project Grain Pedigree Seed Farm Batches 1 selected Copy f…" at bounding box center [415, 197] width 830 height 394
type input "$12.00"
click at [746, 372] on span "Update 1 batch" at bounding box center [762, 376] width 48 height 10
checkbox input "false"
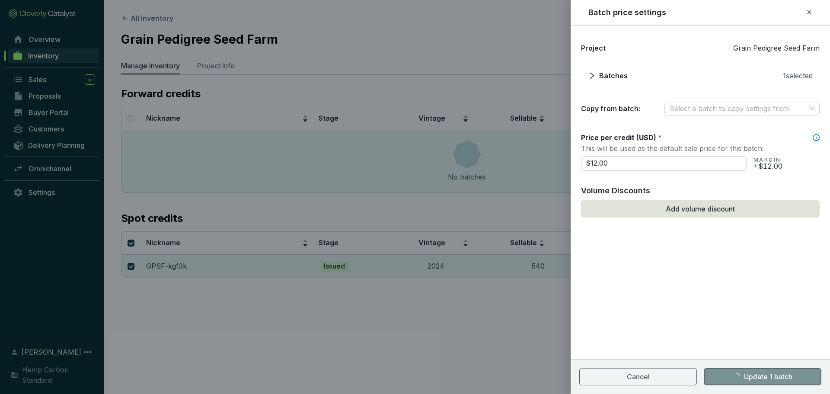
checkbox input "false"
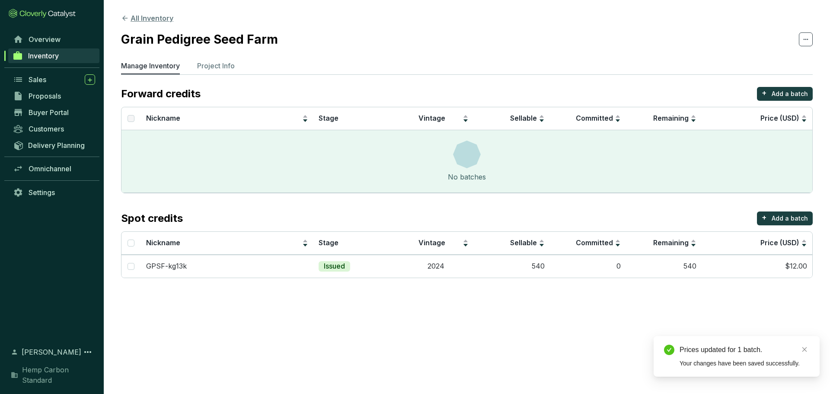
click at [124, 19] on icon at bounding box center [125, 18] width 8 height 8
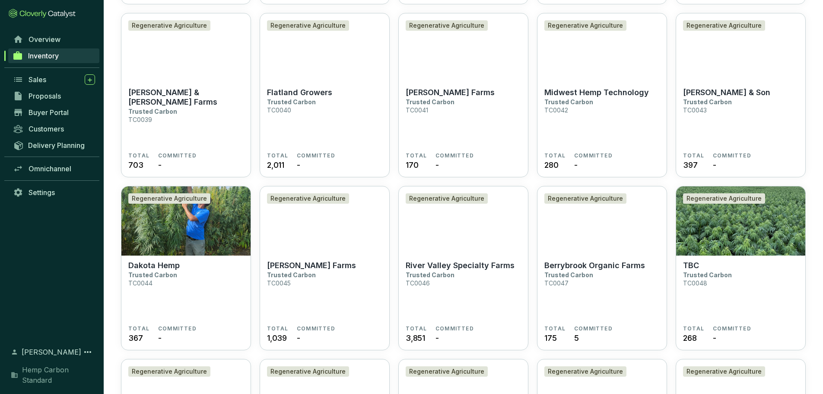
scroll to position [778, 0]
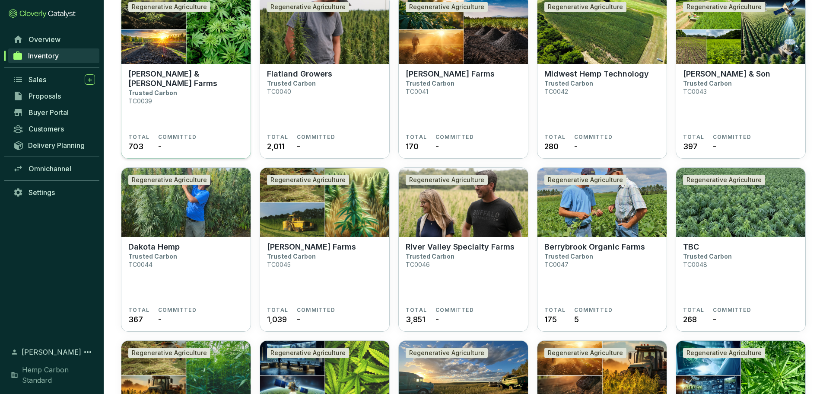
click at [174, 87] on p "[PERSON_NAME] & [PERSON_NAME] Farms" at bounding box center [185, 78] width 115 height 19
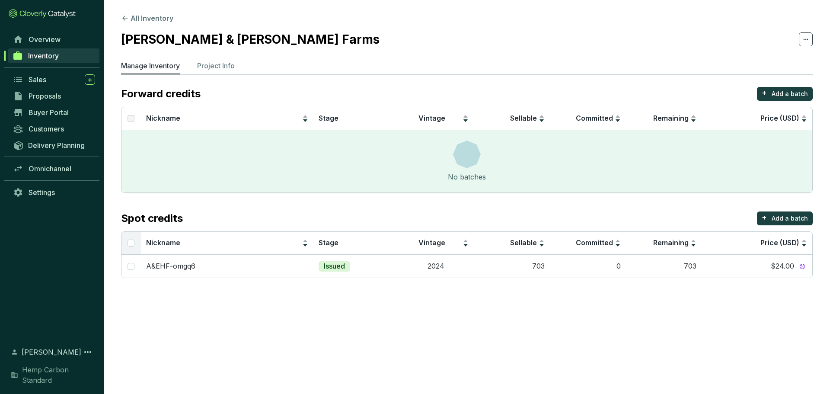
click at [124, 239] on th at bounding box center [130, 243] width 19 height 23
click at [136, 244] on th at bounding box center [130, 243] width 19 height 23
click at [136, 245] on th at bounding box center [130, 243] width 19 height 23
click at [135, 245] on th at bounding box center [130, 243] width 19 height 23
click at [130, 240] on input "Select all" at bounding box center [130, 242] width 7 height 7
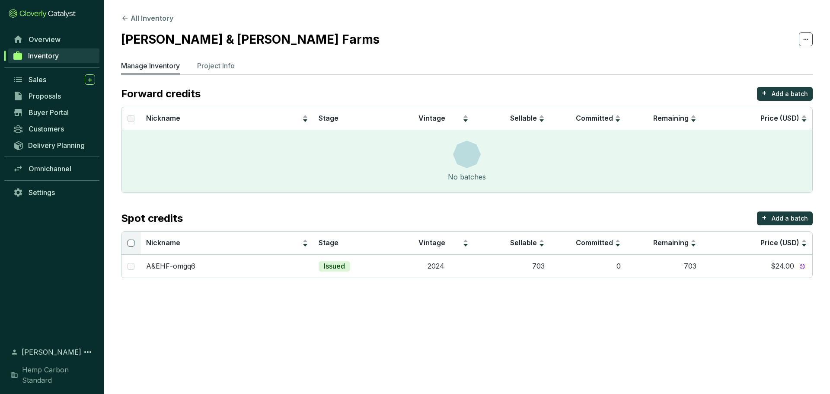
checkbox input "true"
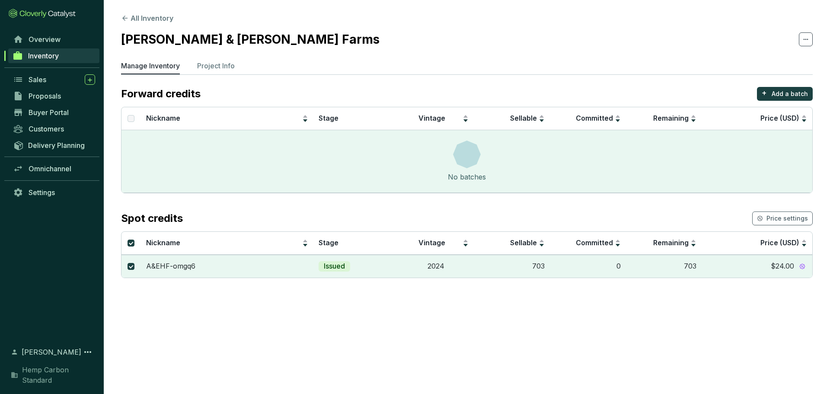
click at [794, 227] on section "Spot credits Price settings Nickname Stage Vintage Sellable Committed Remaining…" at bounding box center [466, 244] width 691 height 67
click at [797, 217] on span "Price settings" at bounding box center [786, 218] width 41 height 9
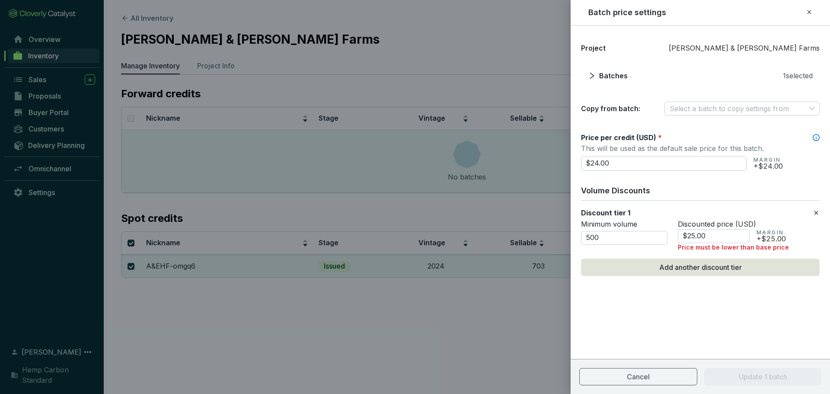
drag, startPoint x: 678, startPoint y: 165, endPoint x: 525, endPoint y: 162, distance: 153.4
click at [522, 162] on div "Batch price settings Project Anthony & Edward Hofer Farms Batches 1 selected Co…" at bounding box center [415, 197] width 830 height 394
type input "$12.00"
click at [819, 213] on icon at bounding box center [815, 212] width 7 height 10
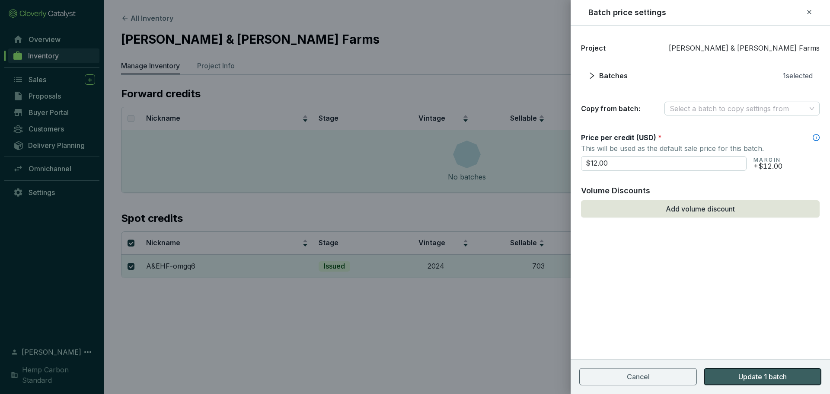
click at [780, 374] on span "Update 1 batch" at bounding box center [762, 376] width 48 height 10
checkbox input "false"
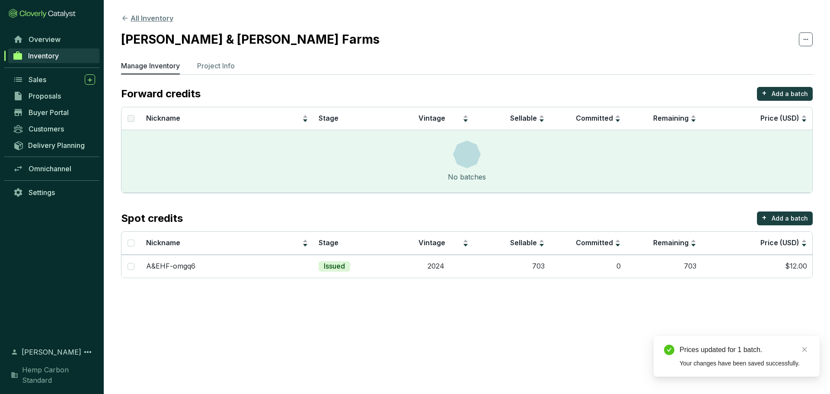
click at [130, 22] on button "All Inventory" at bounding box center [147, 18] width 52 height 10
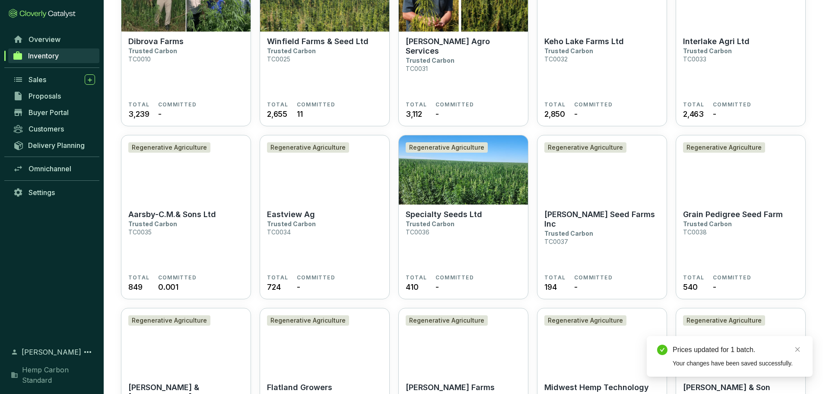
scroll to position [519, 0]
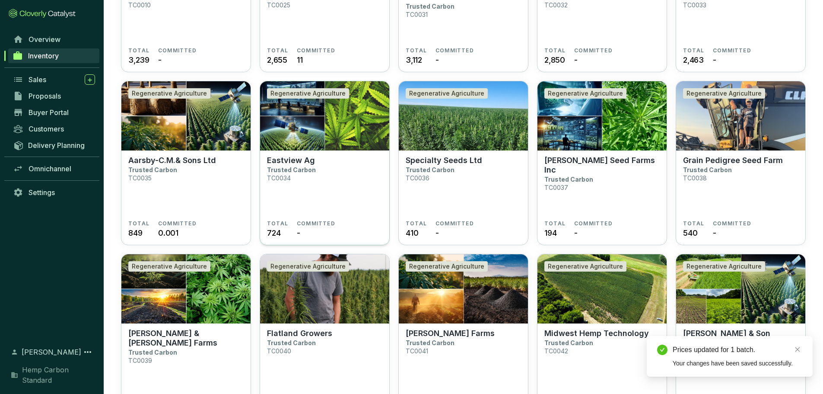
click at [309, 148] on img at bounding box center [324, 115] width 129 height 69
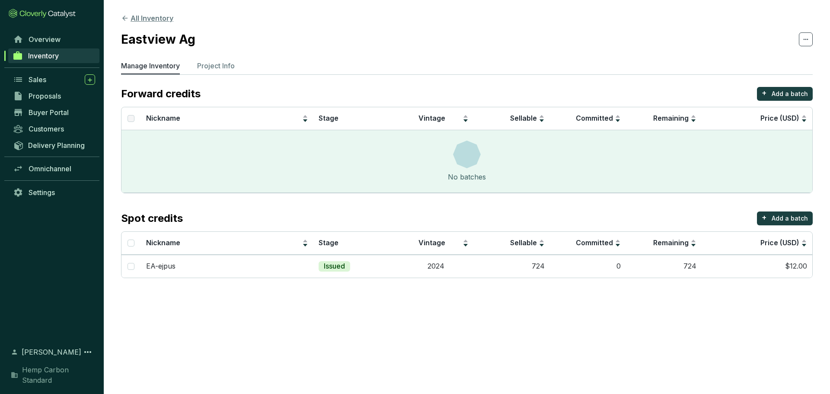
click at [129, 21] on button "All Inventory" at bounding box center [147, 18] width 52 height 10
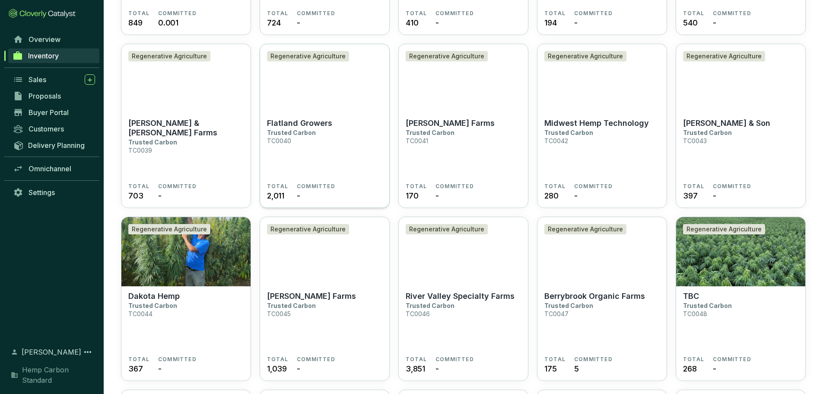
scroll to position [735, 0]
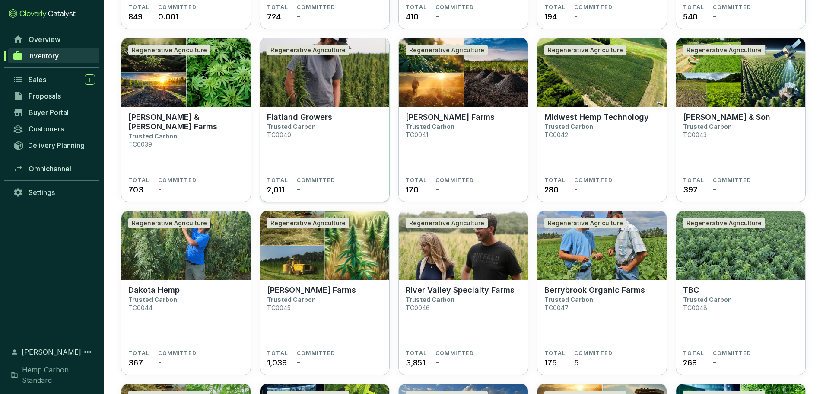
click at [311, 162] on section "Flatland Growers Trusted Carbon TC0040" at bounding box center [324, 144] width 115 height 64
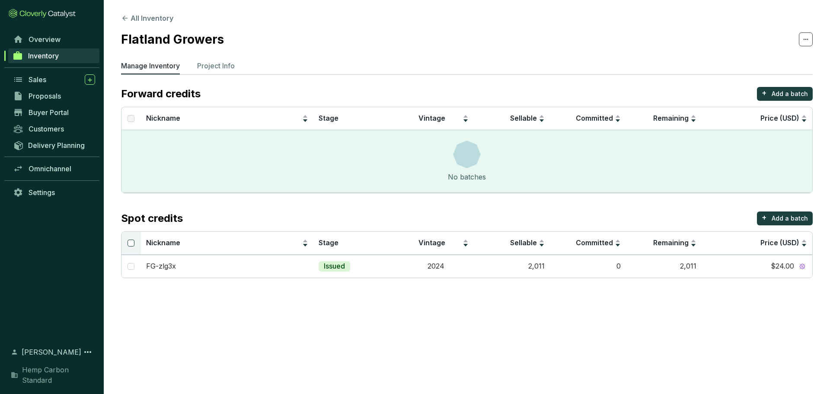
click at [133, 242] on input "Select all" at bounding box center [130, 242] width 7 height 7
checkbox input "true"
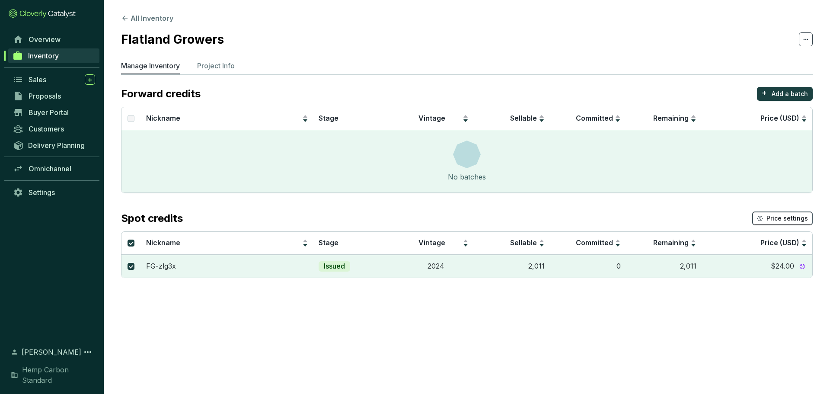
click at [784, 222] on span "Price settings" at bounding box center [786, 218] width 41 height 9
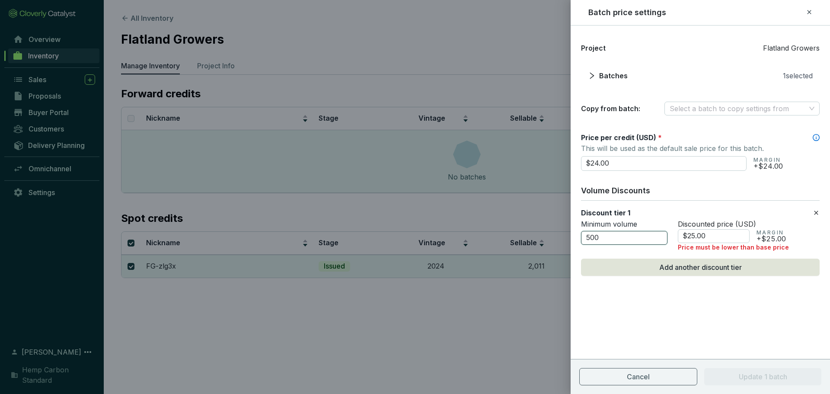
click at [529, 228] on div "Batch price settings Project Flatland Growers Batches 1 selected Copy from batc…" at bounding box center [415, 197] width 830 height 394
click at [818, 212] on icon at bounding box center [815, 212] width 7 height 10
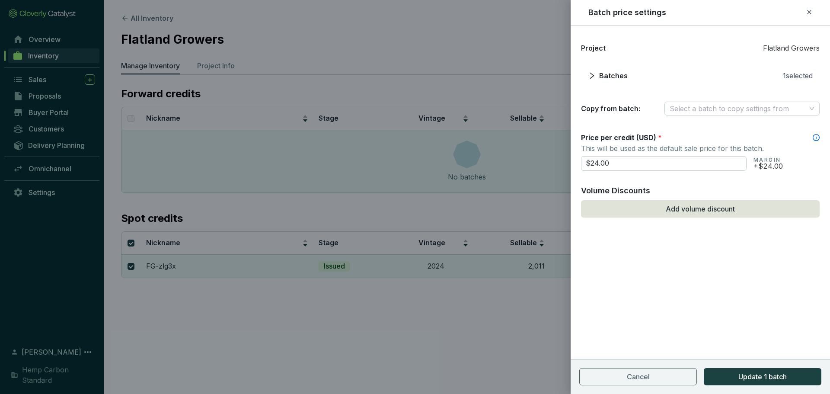
drag, startPoint x: 697, startPoint y: 162, endPoint x: 536, endPoint y: 166, distance: 160.4
click at [536, 166] on div "Batch price settings Project Flatland Growers Batches 1 selected Copy from batc…" at bounding box center [415, 197] width 830 height 394
type input "$12.00"
click at [753, 381] on span "Update 1 batch" at bounding box center [762, 376] width 48 height 10
checkbox input "false"
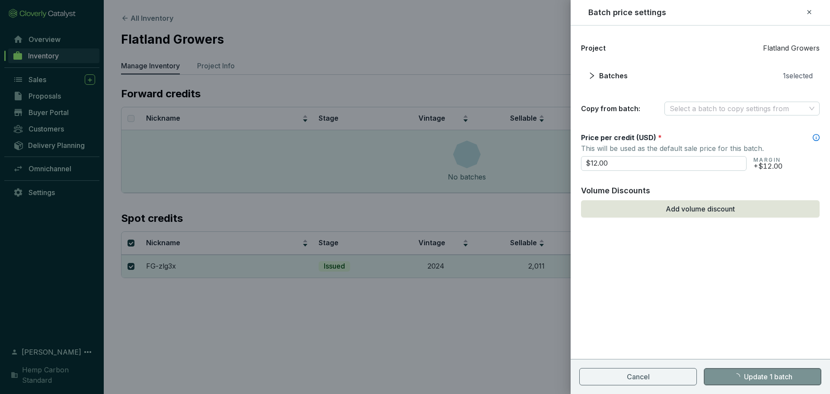
checkbox input "false"
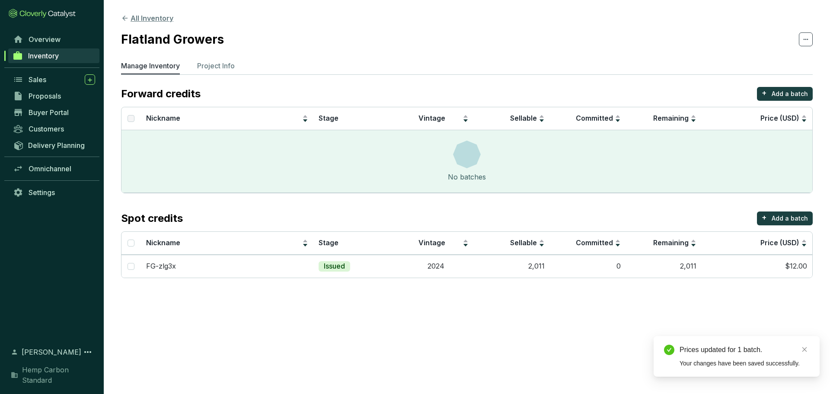
click at [124, 16] on icon at bounding box center [125, 18] width 8 height 8
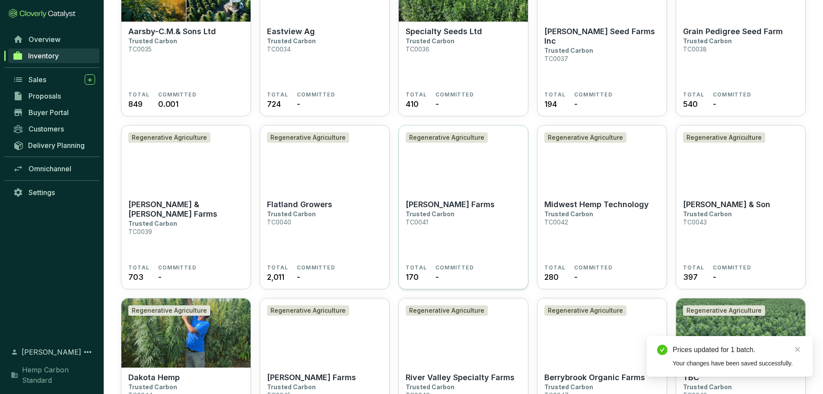
scroll to position [648, 0]
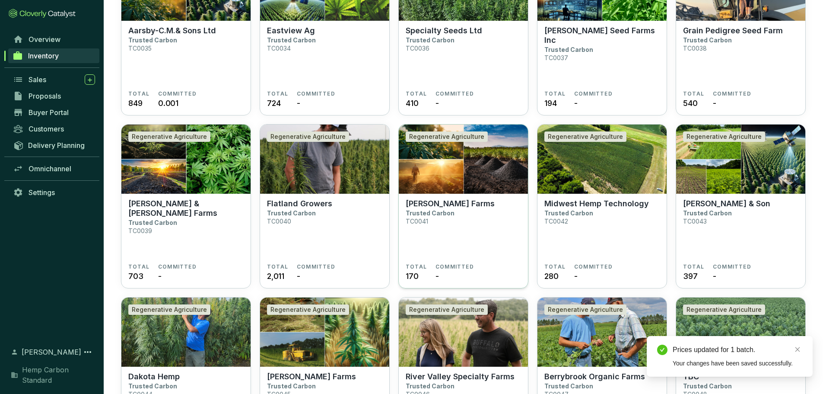
click at [439, 206] on p "[PERSON_NAME] Farms" at bounding box center [450, 204] width 89 height 10
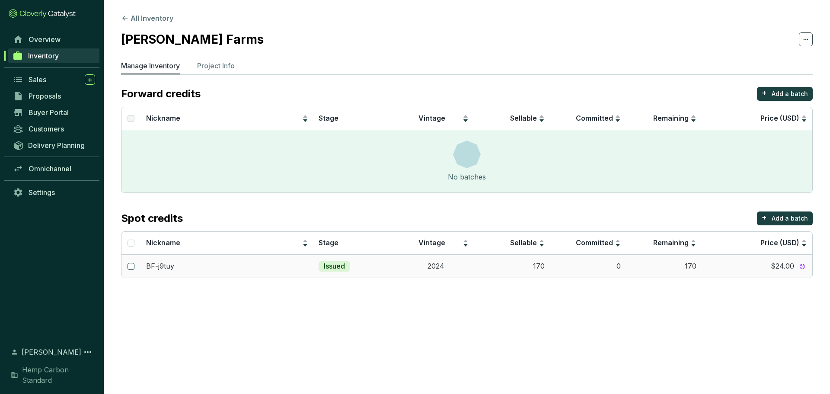
click at [128, 267] on input "checkbox" at bounding box center [130, 266] width 7 height 7
checkbox input "true"
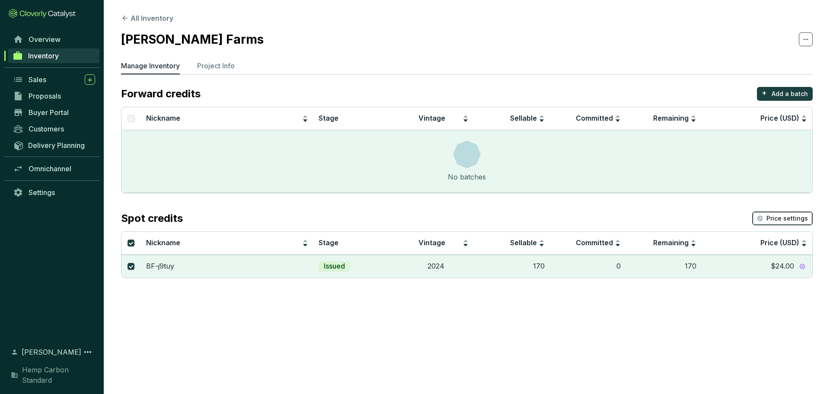
click at [783, 216] on span "Price settings" at bounding box center [786, 218] width 41 height 9
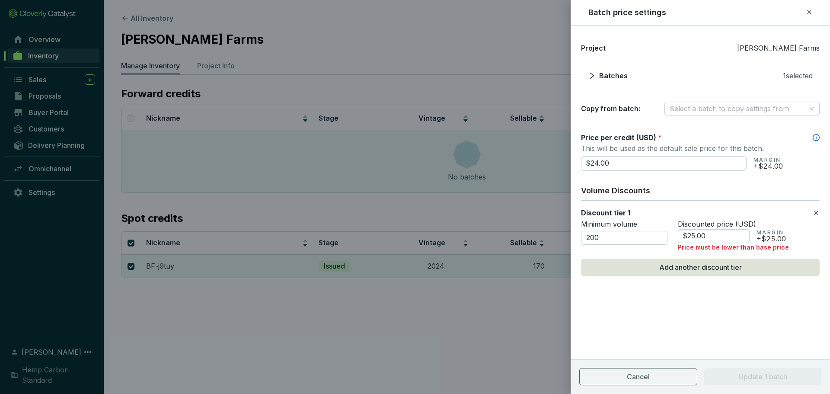
click at [814, 212] on icon at bounding box center [815, 212] width 7 height 10
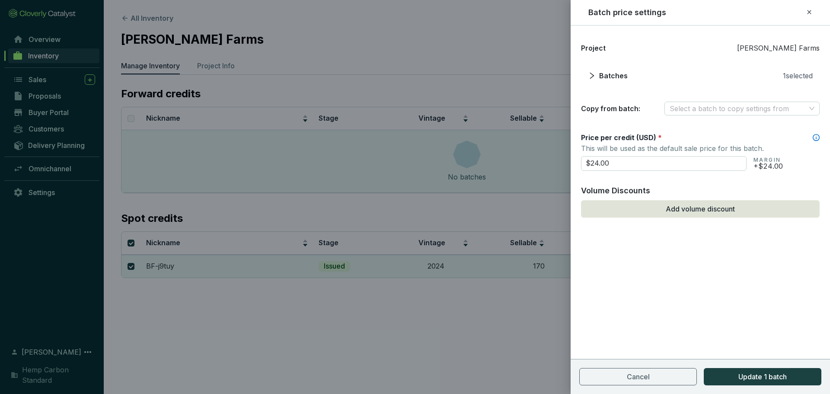
drag, startPoint x: 643, startPoint y: 166, endPoint x: 503, endPoint y: 163, distance: 140.5
click at [503, 163] on div "Batch price settings Project Benson Farms Batches 1 selected Copy from batch: S…" at bounding box center [415, 197] width 830 height 394
type input "$12.00"
click at [736, 376] on button "Update 1 batch" at bounding box center [762, 376] width 118 height 17
checkbox input "false"
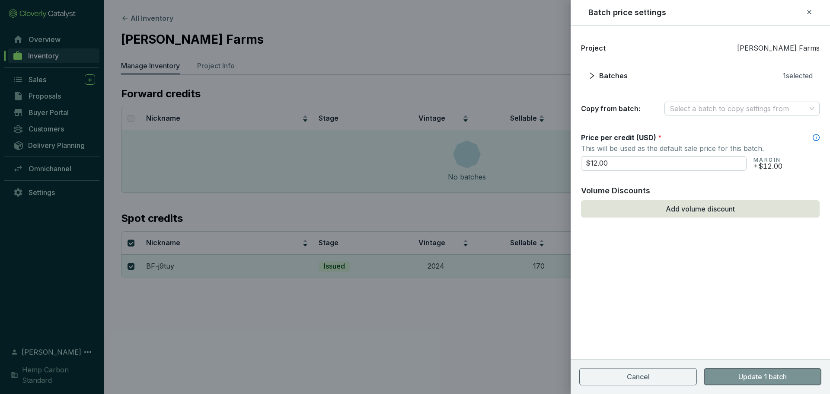
checkbox input "false"
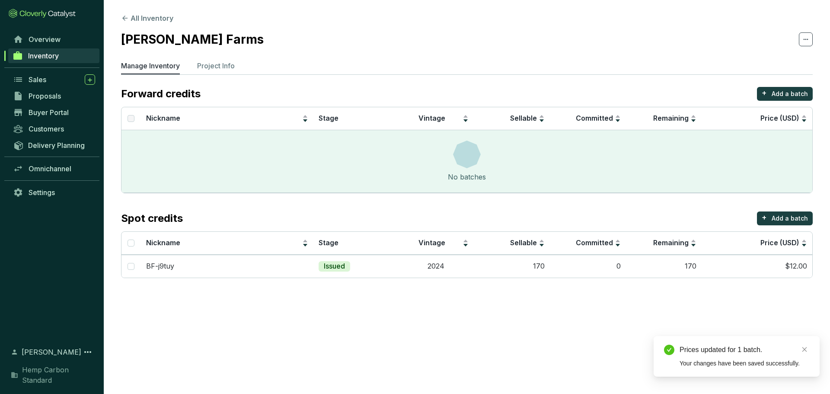
click at [119, 17] on section "All Inventory Benson Farms Manage Inventory Project Info Forward credits + Add …" at bounding box center [467, 147] width 726 height 295
click at [125, 18] on icon at bounding box center [124, 18] width 5 height 5
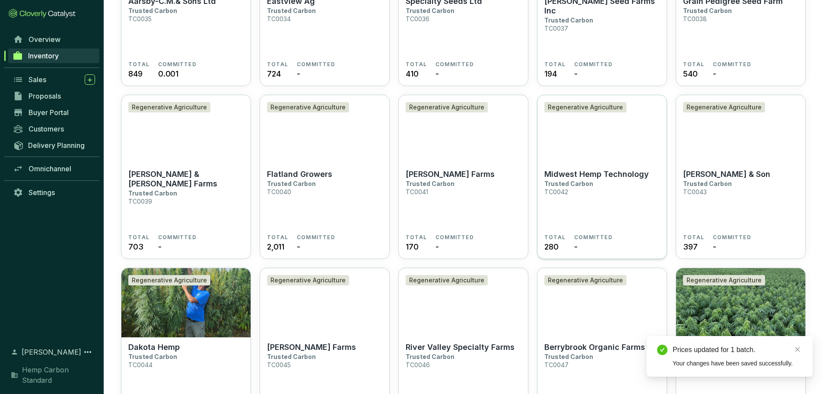
scroll to position [691, 0]
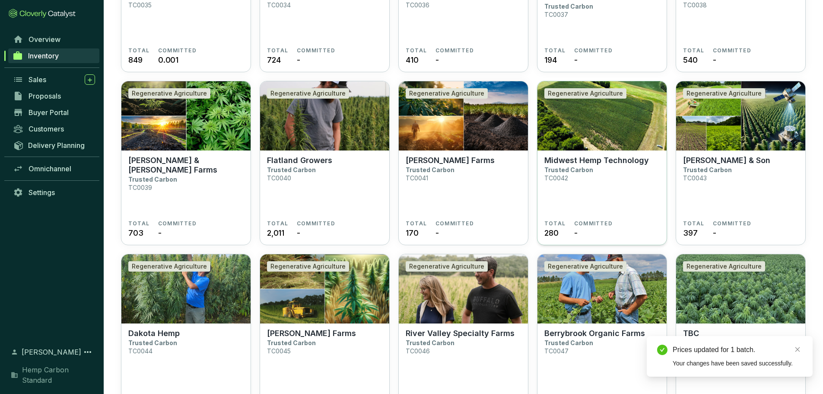
click at [586, 170] on p "Trusted Carbon" at bounding box center [568, 169] width 49 height 7
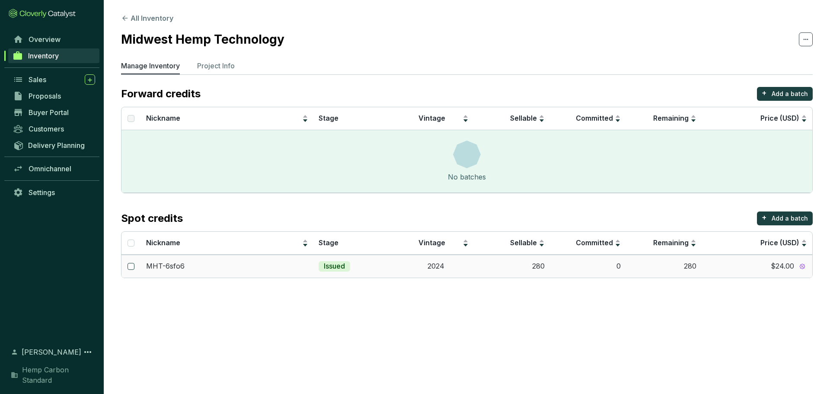
click at [129, 265] on input "checkbox" at bounding box center [130, 266] width 7 height 7
checkbox input "true"
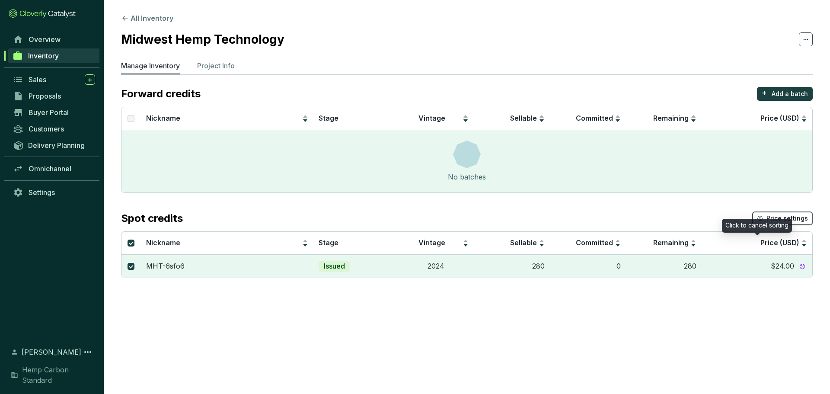
click at [771, 216] on span "Price settings" at bounding box center [786, 218] width 41 height 9
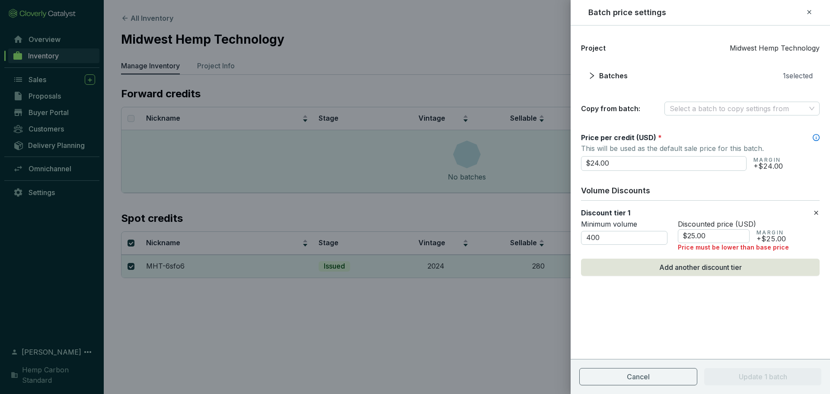
drag, startPoint x: 813, startPoint y: 213, endPoint x: 673, endPoint y: 207, distance: 140.6
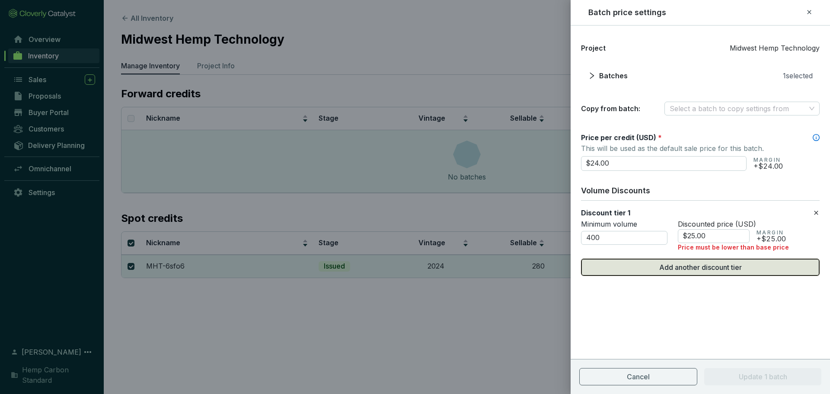
click at [813, 213] on icon at bounding box center [815, 212] width 7 height 10
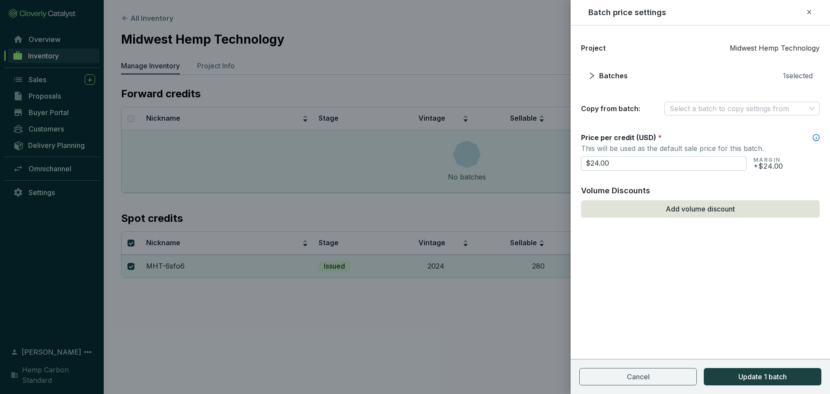
drag, startPoint x: 619, startPoint y: 161, endPoint x: 466, endPoint y: 168, distance: 153.1
click at [459, 168] on div "Batch price settings Project Midwest Hemp Technology Batches 1 selected Copy fr…" at bounding box center [415, 197] width 830 height 394
type input "$12.00"
click at [733, 375] on button "Update 1 batch" at bounding box center [762, 376] width 118 height 17
checkbox input "false"
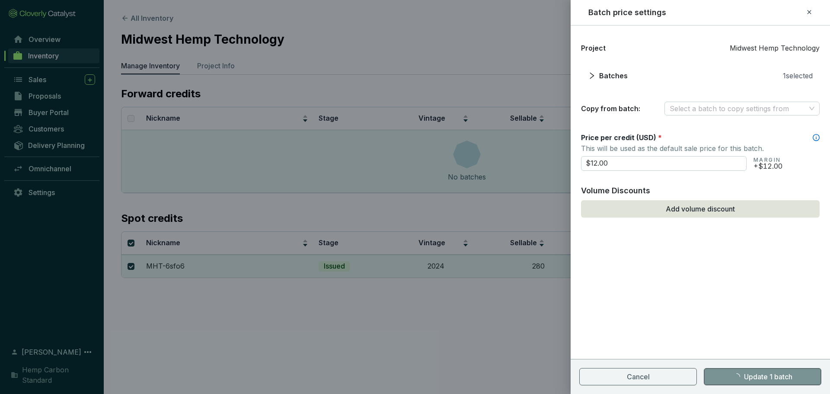
checkbox input "false"
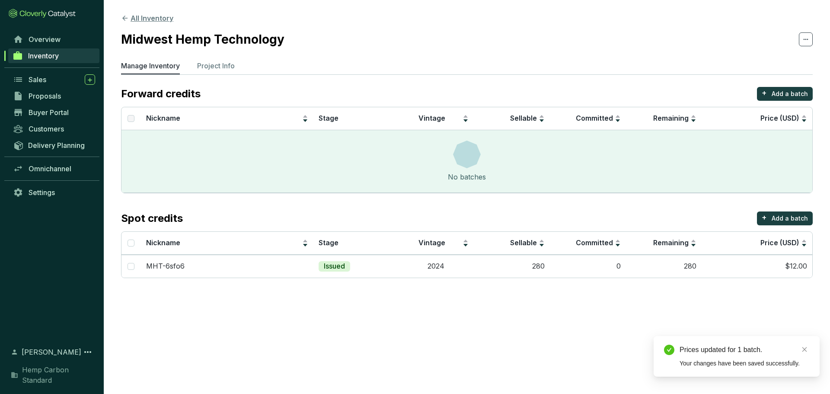
click at [128, 19] on icon at bounding box center [125, 18] width 8 height 8
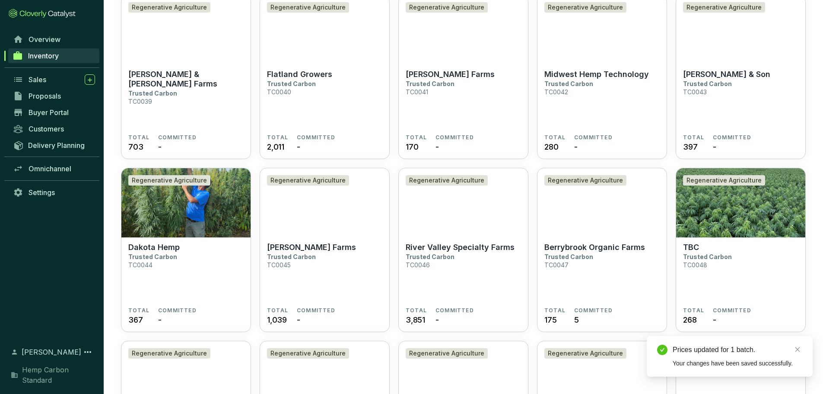
scroll to position [778, 0]
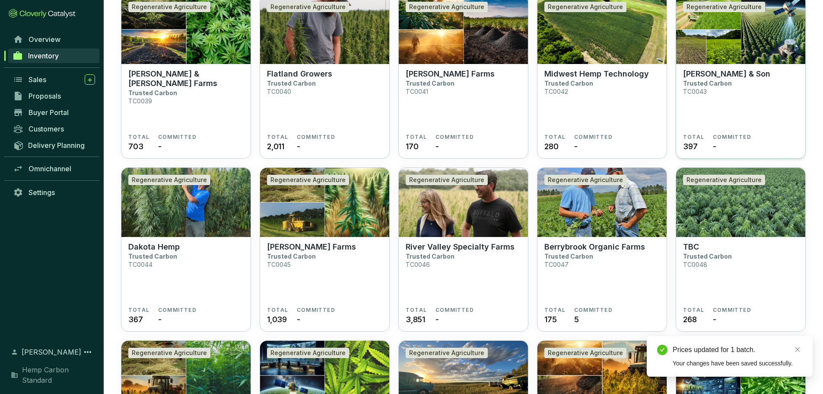
click at [723, 129] on section "K. J. Voase & Son Trusted Carbon TC0043" at bounding box center [740, 101] width 115 height 64
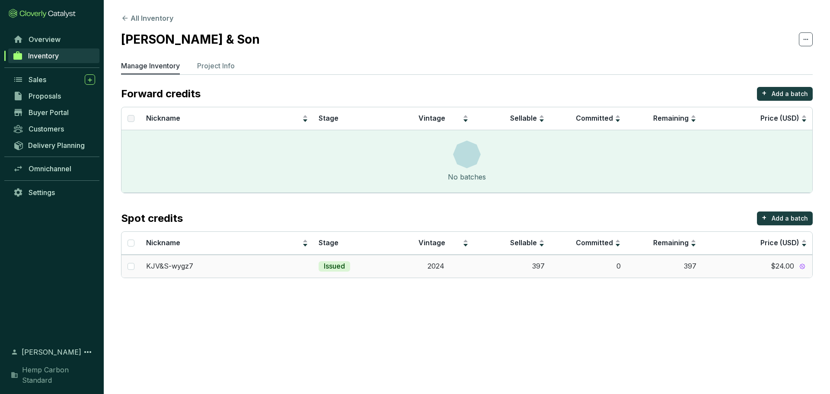
click at [136, 266] on td at bounding box center [130, 266] width 19 height 23
click at [135, 269] on td at bounding box center [130, 266] width 19 height 23
click at [133, 243] on input "Select all" at bounding box center [130, 242] width 7 height 7
checkbox input "true"
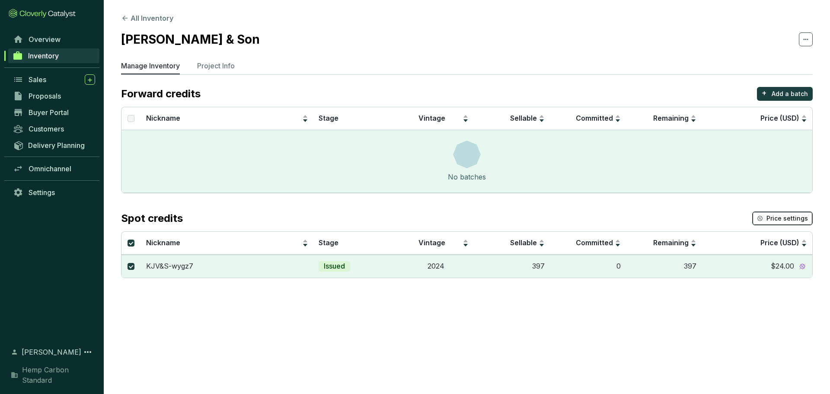
click at [788, 219] on span "Price settings" at bounding box center [786, 218] width 41 height 9
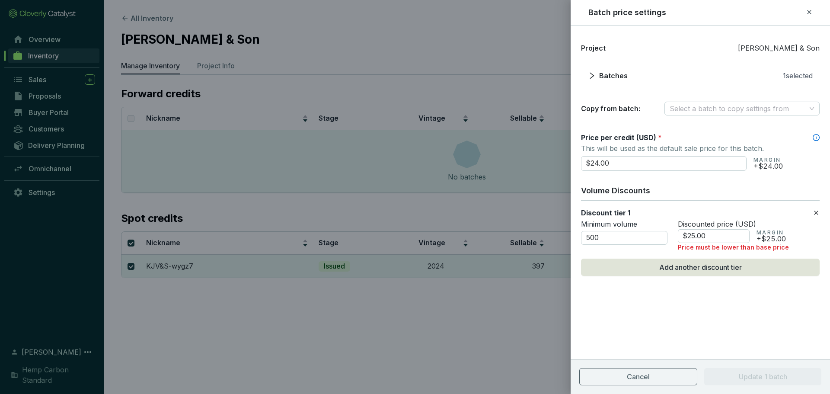
click at [817, 212] on icon at bounding box center [815, 212] width 7 height 10
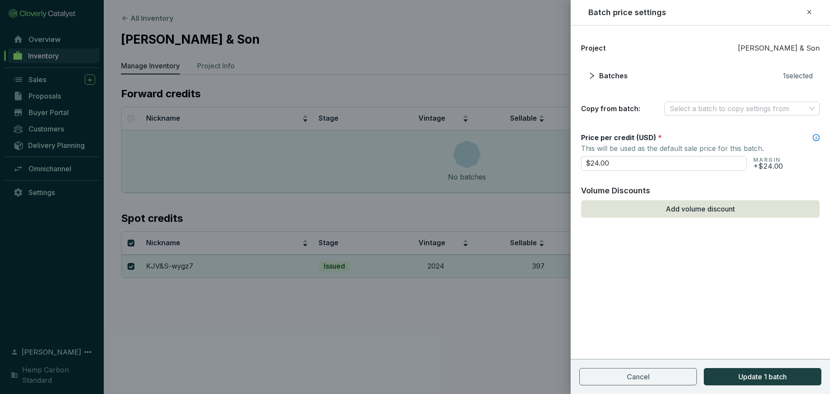
drag, startPoint x: 678, startPoint y: 161, endPoint x: 515, endPoint y: 170, distance: 163.2
click at [514, 170] on div "Batch price settings Project K. J. Voase & Son Batches 1 selected Copy from bat…" at bounding box center [415, 197] width 830 height 394
type input "$12.00"
click at [749, 377] on span "Update 1 batch" at bounding box center [762, 376] width 48 height 10
checkbox input "false"
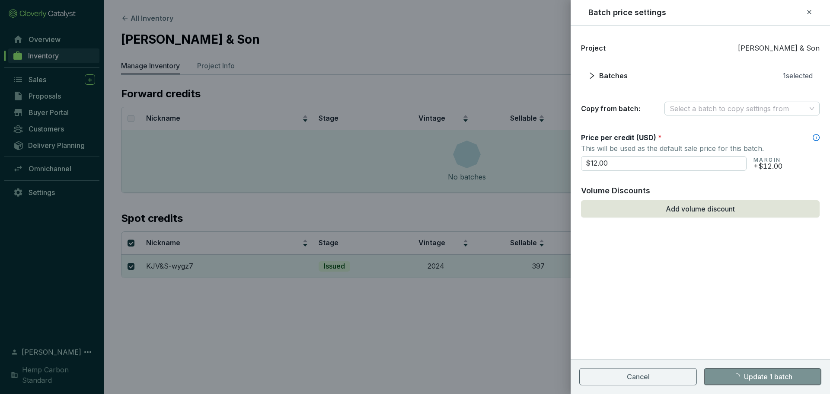
checkbox input "false"
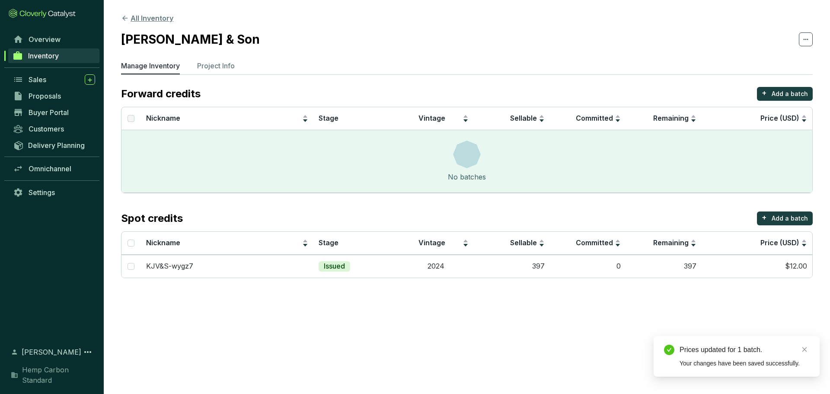
click at [128, 18] on icon at bounding box center [125, 18] width 8 height 8
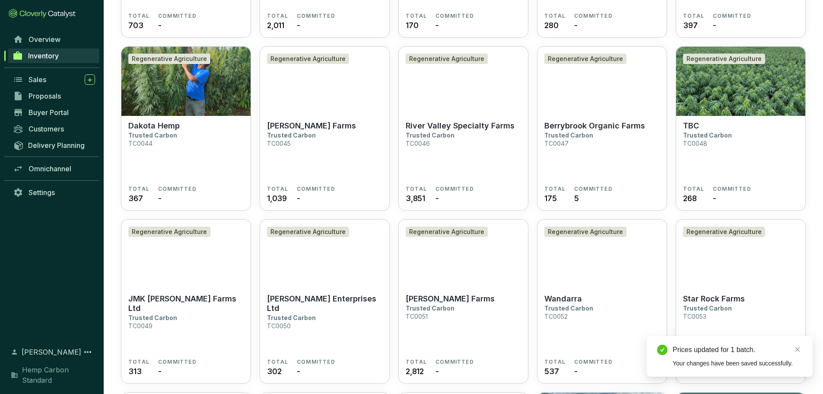
scroll to position [907, 0]
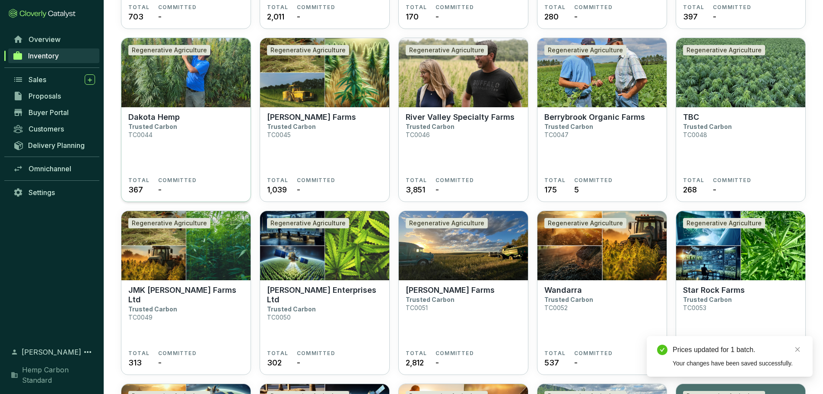
click at [191, 142] on section "Dakota Hemp Trusted Carbon TC0044" at bounding box center [185, 144] width 115 height 64
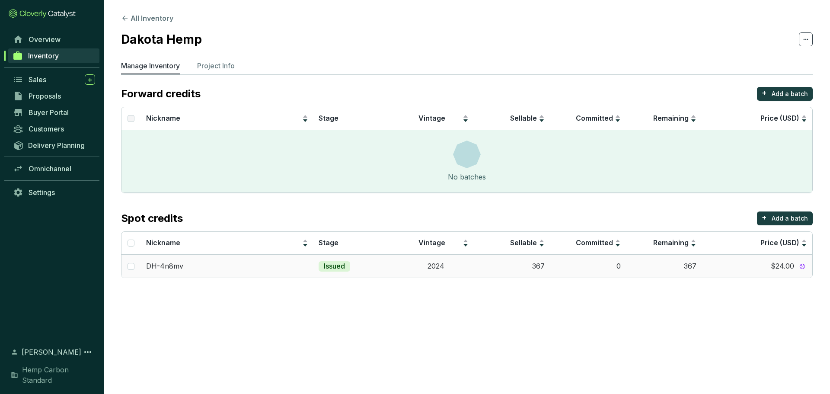
click at [138, 268] on td at bounding box center [130, 266] width 19 height 23
click at [134, 269] on input "checkbox" at bounding box center [130, 266] width 7 height 7
checkbox input "true"
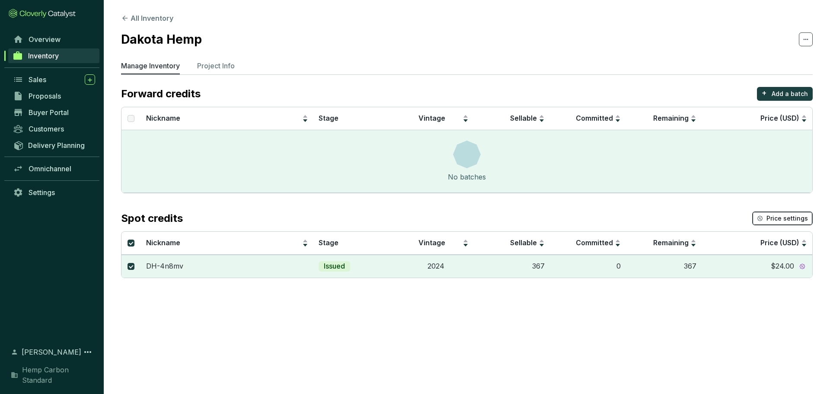
click at [800, 217] on span "Price settings" at bounding box center [786, 218] width 41 height 9
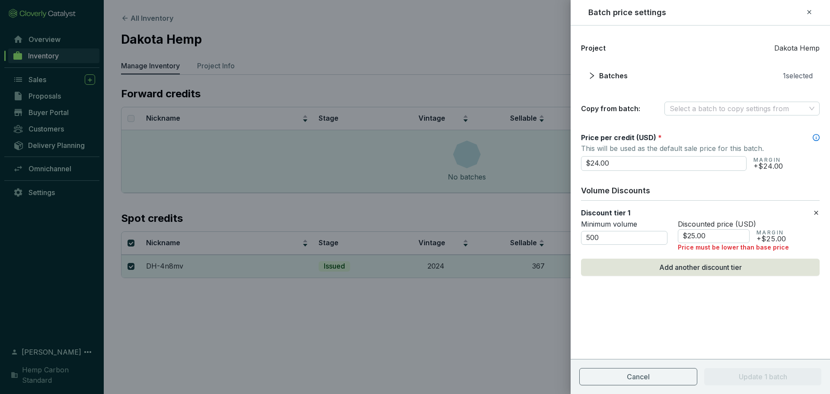
drag, startPoint x: 649, startPoint y: 162, endPoint x: 559, endPoint y: 163, distance: 90.3
click at [559, 163] on div "Batch price settings Project Dakota Hemp Batches 1 selected Copy from batch: Se…" at bounding box center [415, 197] width 830 height 394
type input "$12.00"
click at [817, 213] on icon at bounding box center [815, 212] width 7 height 10
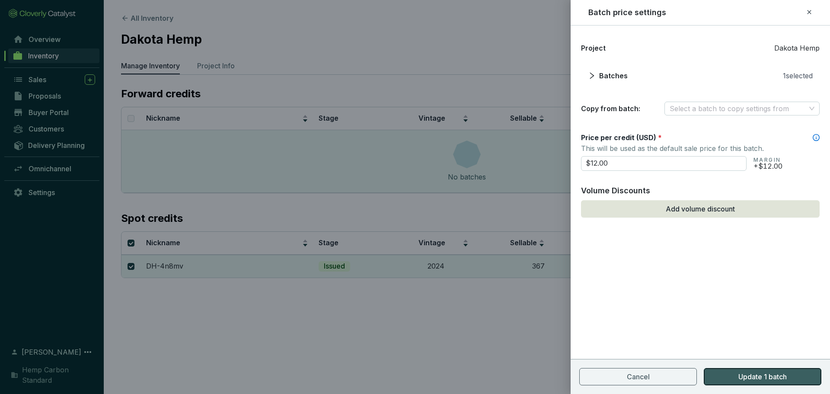
click at [749, 377] on span "Update 1 batch" at bounding box center [762, 376] width 48 height 10
checkbox input "false"
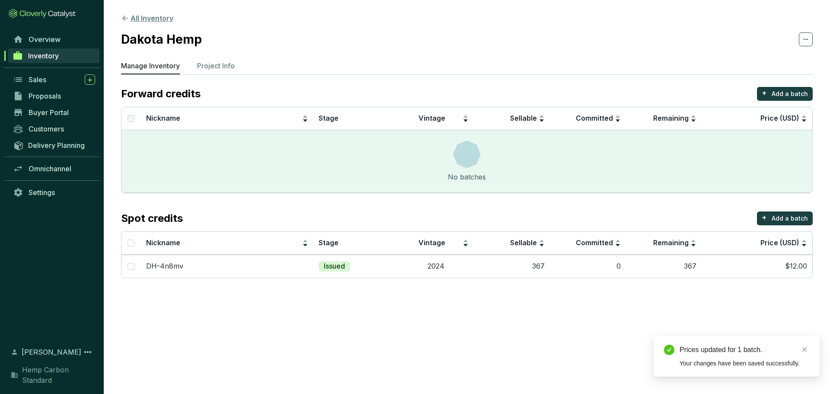
click at [127, 19] on icon at bounding box center [125, 18] width 8 height 8
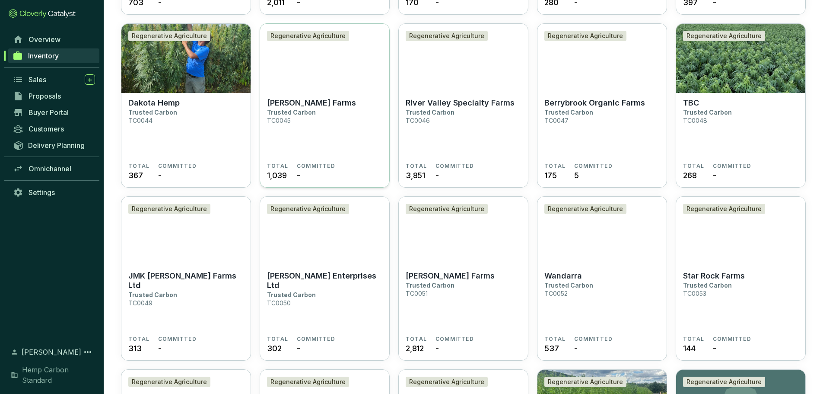
scroll to position [907, 0]
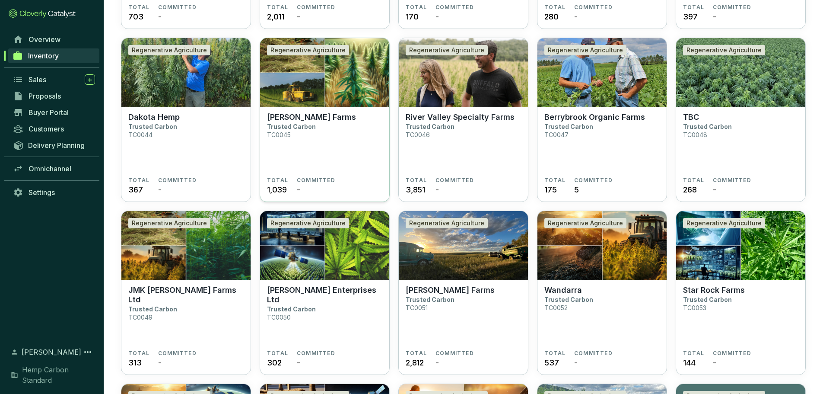
click at [356, 130] on section "Feistner Farms Trusted Carbon TC0045" at bounding box center [324, 144] width 115 height 64
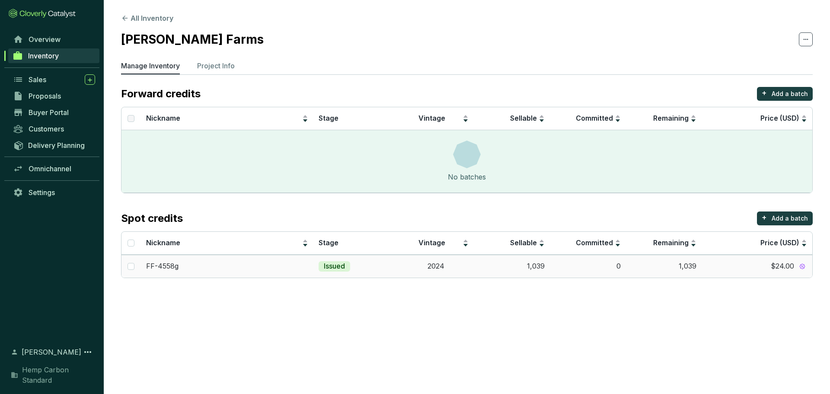
drag, startPoint x: 136, startPoint y: 264, endPoint x: 170, endPoint y: 263, distance: 34.1
click at [136, 264] on td at bounding box center [130, 266] width 19 height 23
click at [130, 266] on input "checkbox" at bounding box center [130, 266] width 7 height 7
checkbox input "true"
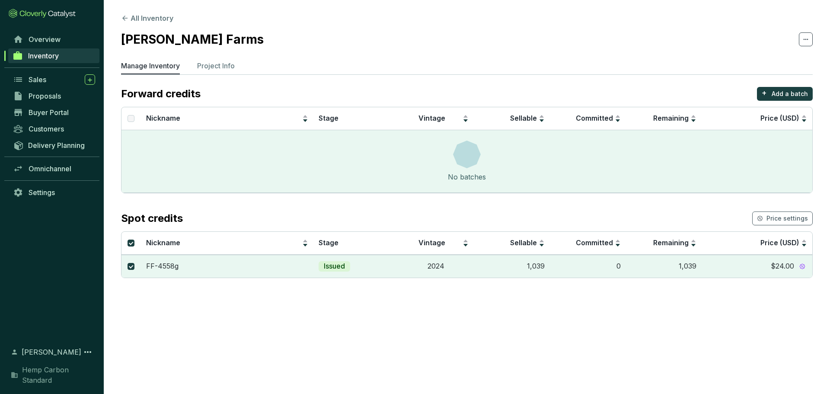
click at [782, 228] on section "Spot credits Price settings Nickname Stage Vintage Sellable Committed Remaining…" at bounding box center [466, 244] width 691 height 67
click at [783, 219] on span "Price settings" at bounding box center [786, 218] width 41 height 9
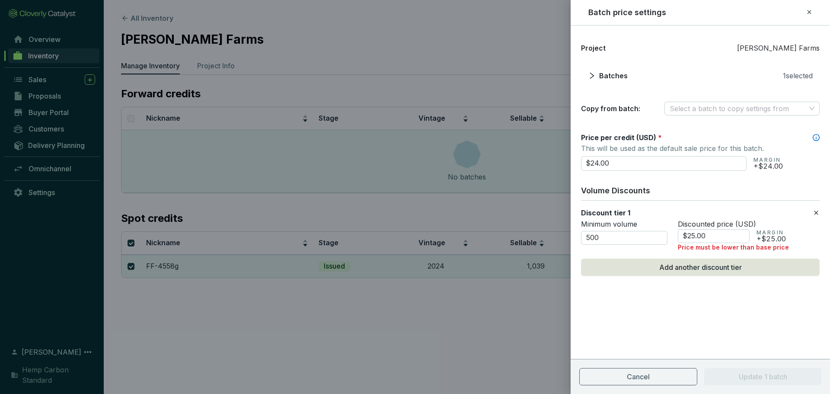
click at [818, 214] on icon at bounding box center [815, 212] width 7 height 10
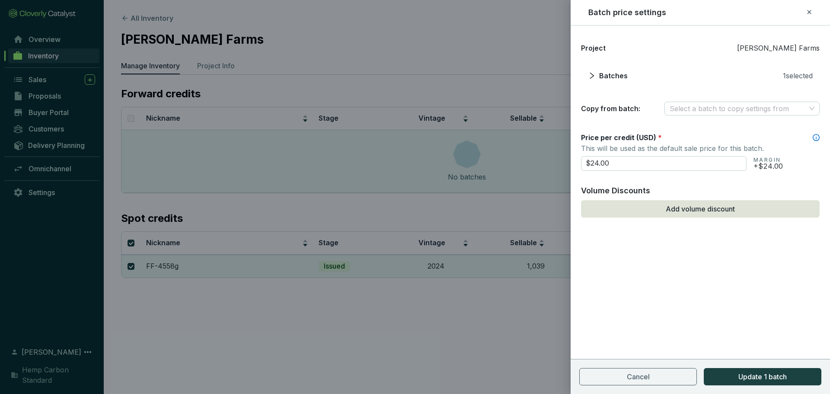
drag, startPoint x: 639, startPoint y: 167, endPoint x: 470, endPoint y: 166, distance: 169.4
click at [468, 166] on div "Batch price settings Project Feistner Farms Batches 1 selected Copy from batch:…" at bounding box center [415, 197] width 830 height 394
type input "$12.00"
click at [766, 369] on button "Update 1 batch" at bounding box center [762, 376] width 118 height 17
checkbox input "false"
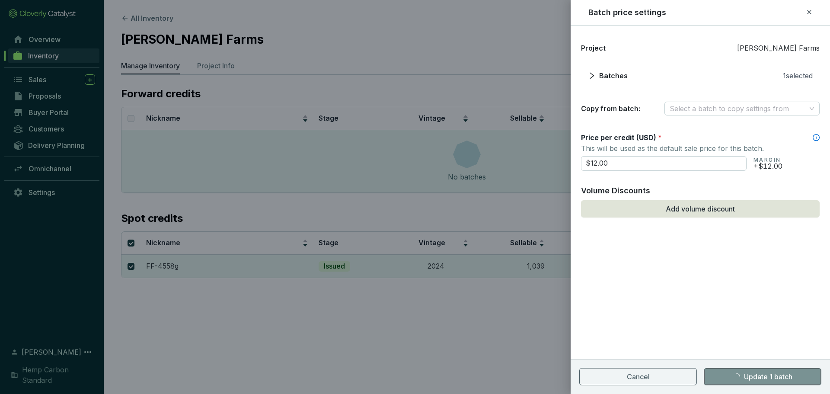
checkbox input "false"
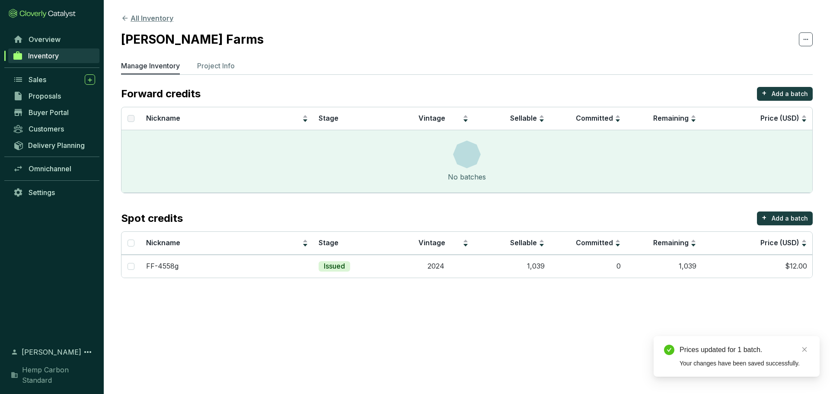
click at [127, 18] on icon at bounding box center [125, 18] width 8 height 8
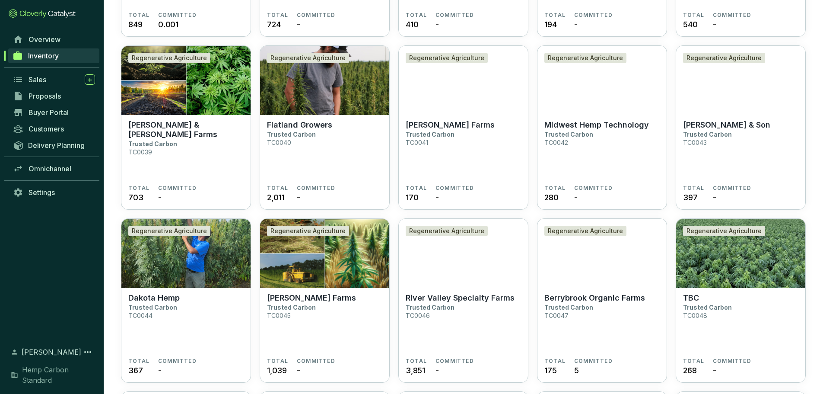
scroll to position [821, 0]
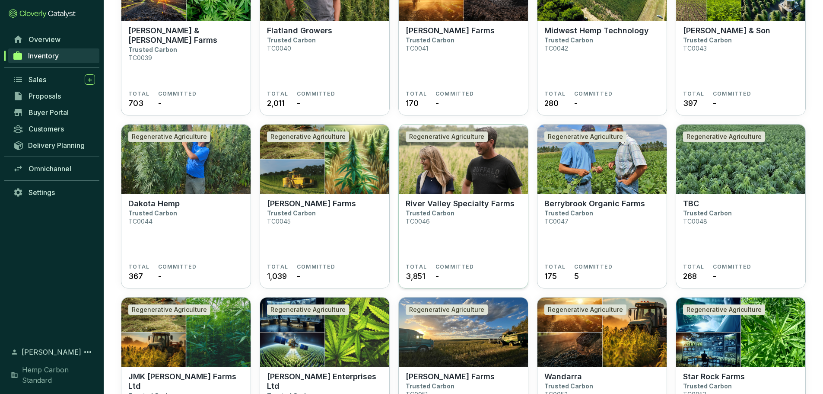
click at [467, 210] on section "River Valley Specialty Farms Trusted Carbon TC0046" at bounding box center [463, 231] width 115 height 64
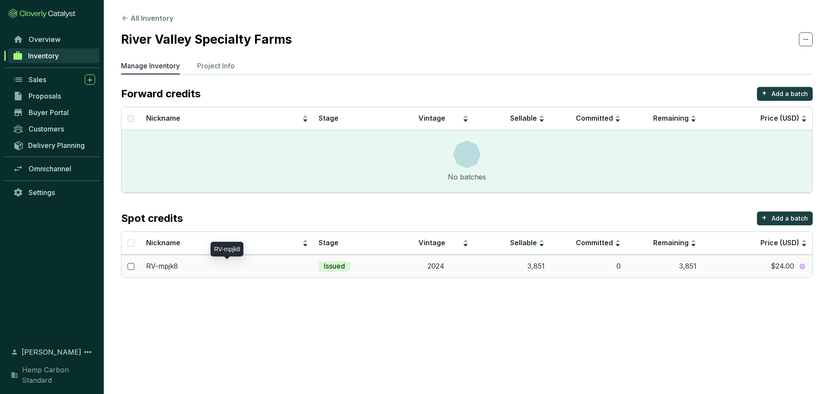
click at [133, 263] on input "checkbox" at bounding box center [130, 266] width 7 height 7
checkbox input "true"
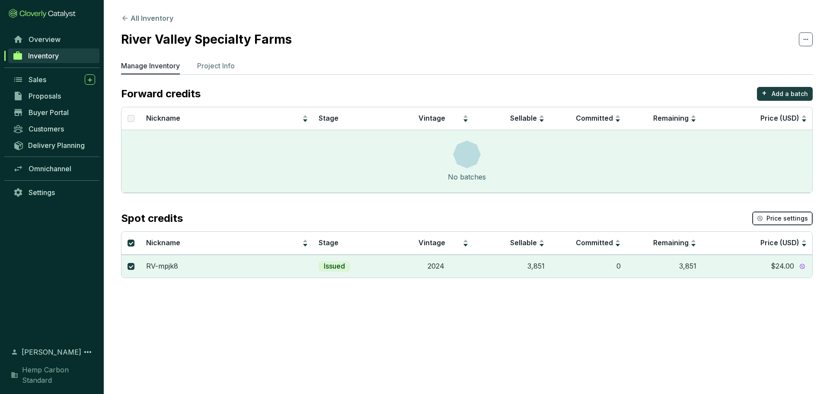
click at [779, 217] on span "Price settings" at bounding box center [786, 218] width 41 height 9
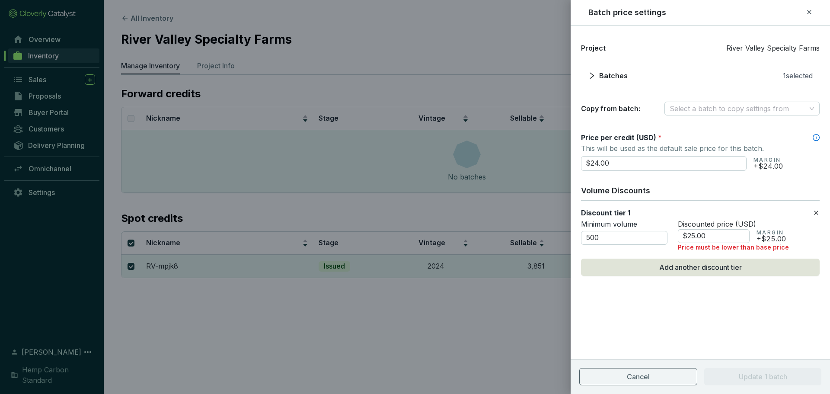
click at [817, 212] on icon at bounding box center [815, 212] width 7 height 10
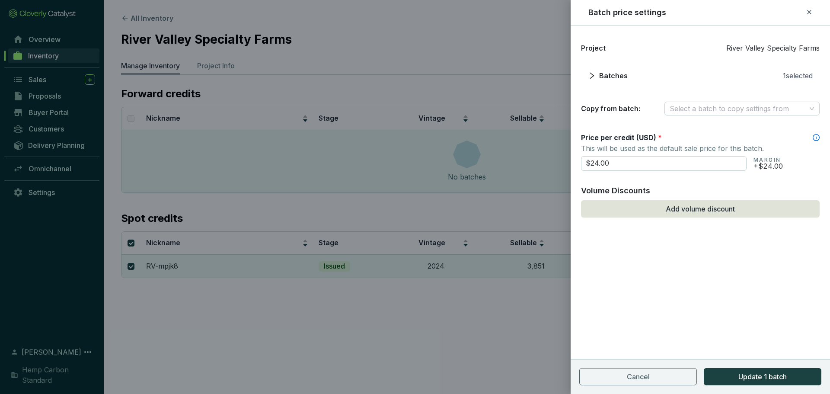
drag, startPoint x: 641, startPoint y: 164, endPoint x: 531, endPoint y: 165, distance: 110.2
click at [531, 165] on div "Batch price settings Project River Valley Specialty Farms Batches 1 selected Co…" at bounding box center [415, 197] width 830 height 394
type input "$12.00"
click at [736, 378] on button "Update 1 batch" at bounding box center [762, 376] width 118 height 17
checkbox input "false"
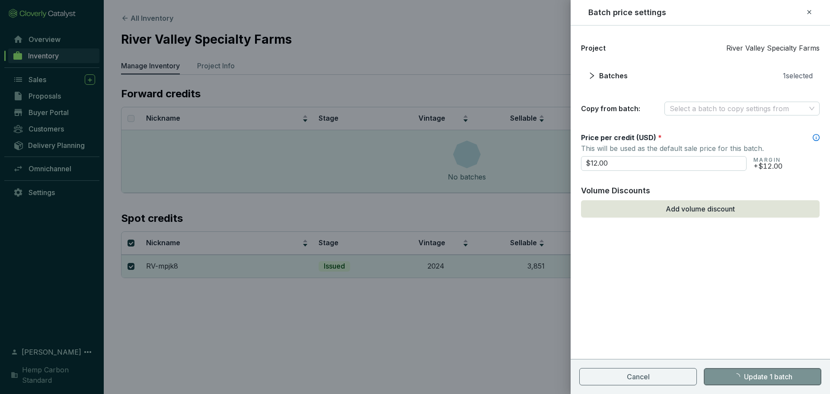
checkbox input "false"
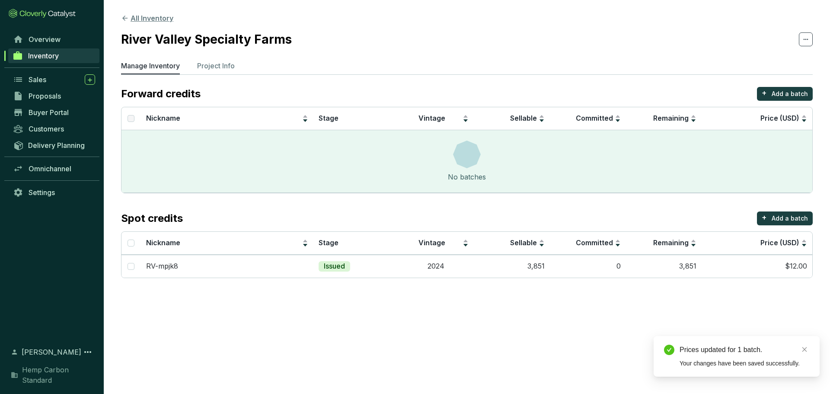
click at [123, 17] on icon at bounding box center [125, 18] width 8 height 8
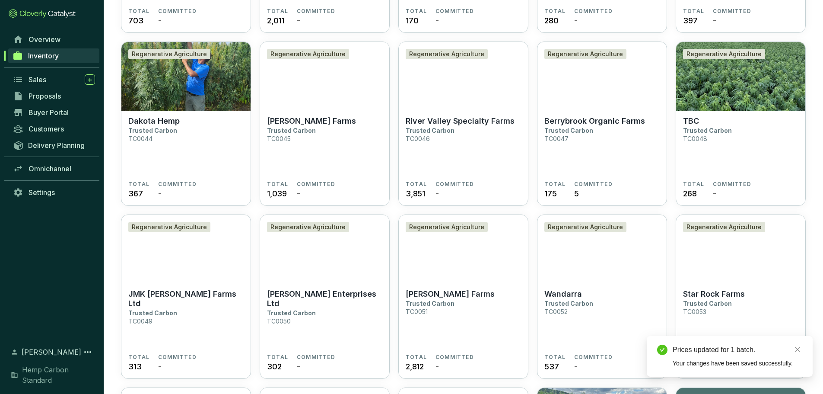
scroll to position [907, 0]
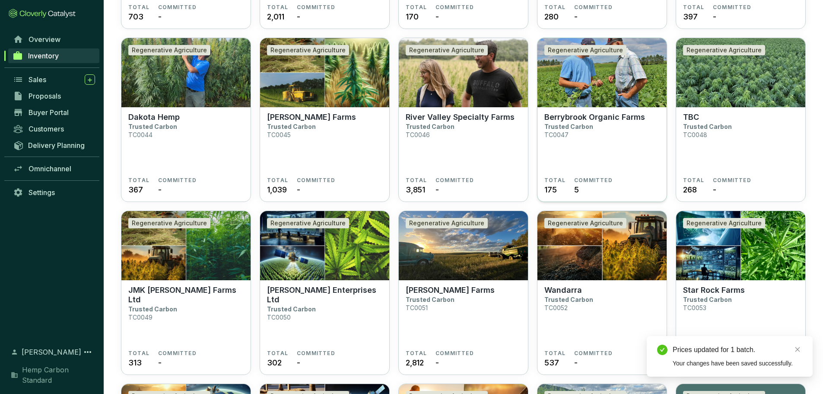
click at [587, 147] on section "Berrybrook Organic Farms Trusted Carbon TC0047" at bounding box center [601, 144] width 115 height 64
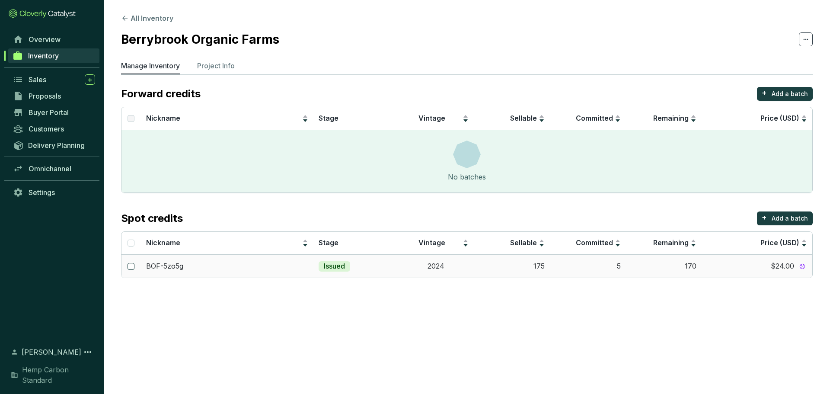
click at [130, 263] on input "checkbox" at bounding box center [130, 266] width 7 height 7
checkbox input "true"
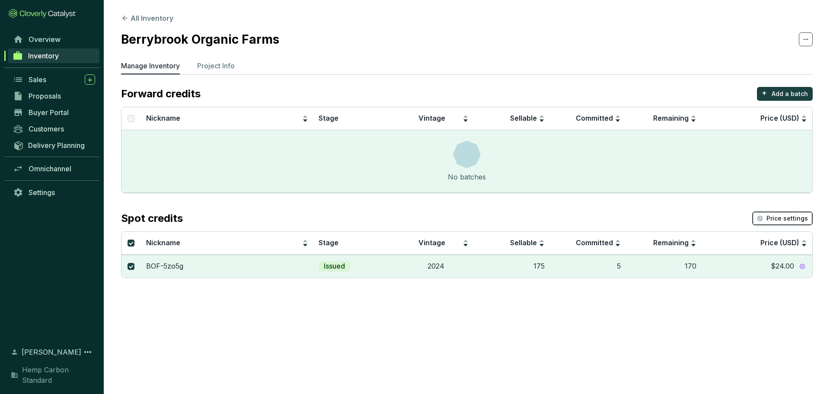
click at [776, 216] on span "Price settings" at bounding box center [786, 218] width 41 height 9
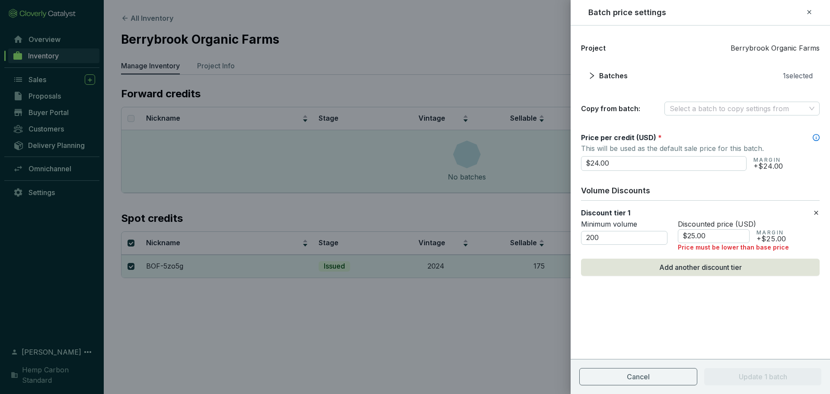
click at [816, 209] on icon at bounding box center [815, 212] width 7 height 10
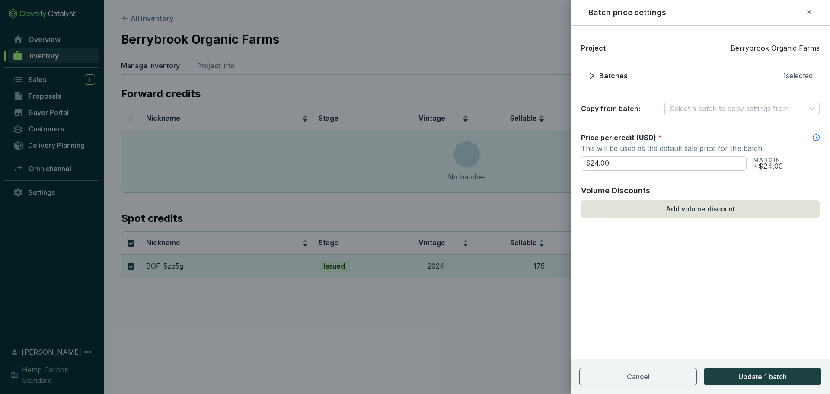
drag, startPoint x: 655, startPoint y: 158, endPoint x: 528, endPoint y: 161, distance: 126.2
click at [530, 162] on div "Batch price settings Project Berrybrook Organic Farms Batches 1 selected Copy f…" at bounding box center [415, 197] width 830 height 394
type input "$12.00"
click at [760, 371] on span "Update 1 batch" at bounding box center [762, 376] width 48 height 10
checkbox input "false"
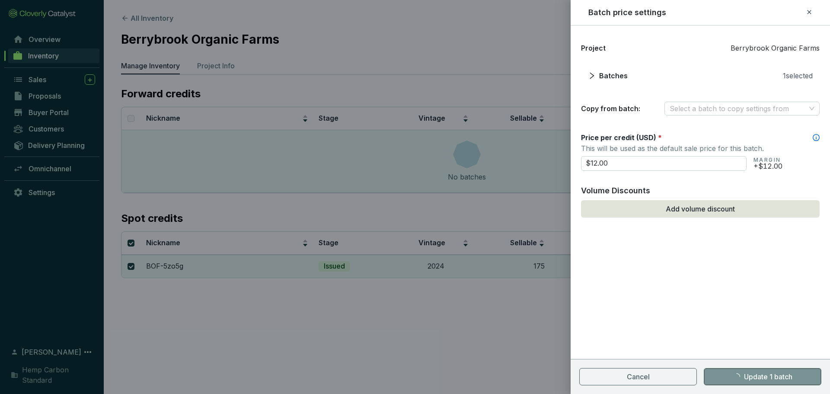
checkbox input "false"
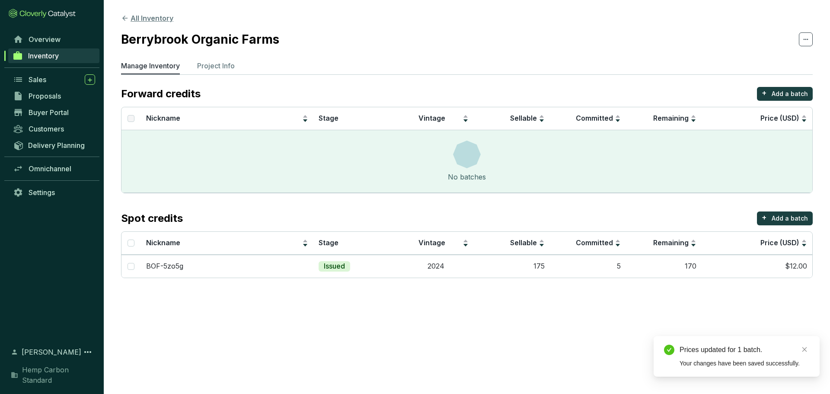
click at [126, 19] on icon at bounding box center [125, 18] width 8 height 8
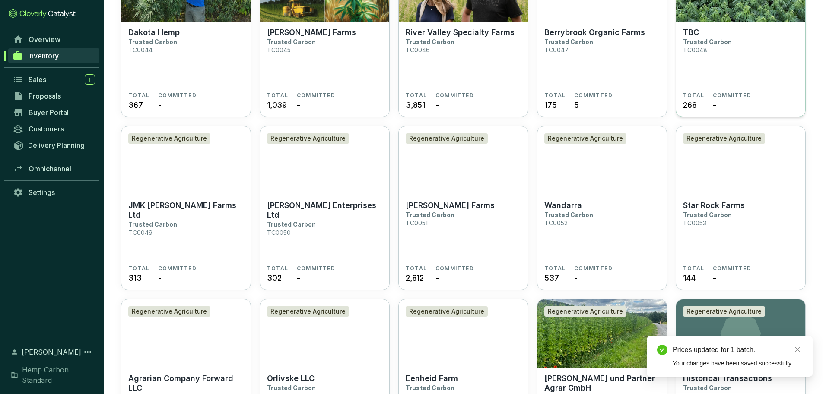
scroll to position [951, 0]
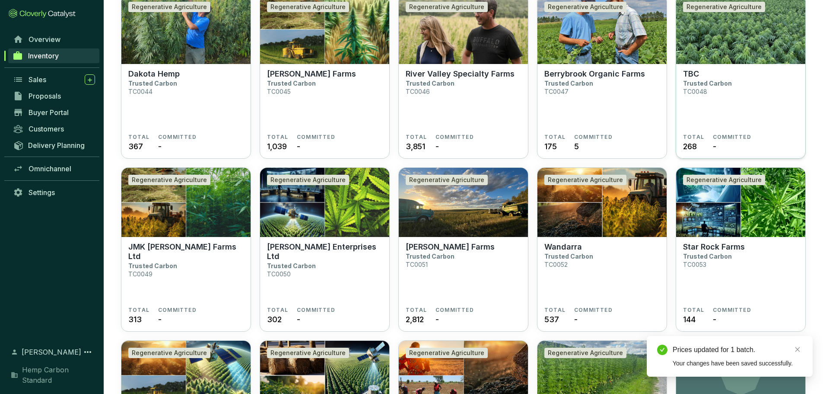
click at [722, 86] on p "Trusted Carbon" at bounding box center [707, 83] width 49 height 7
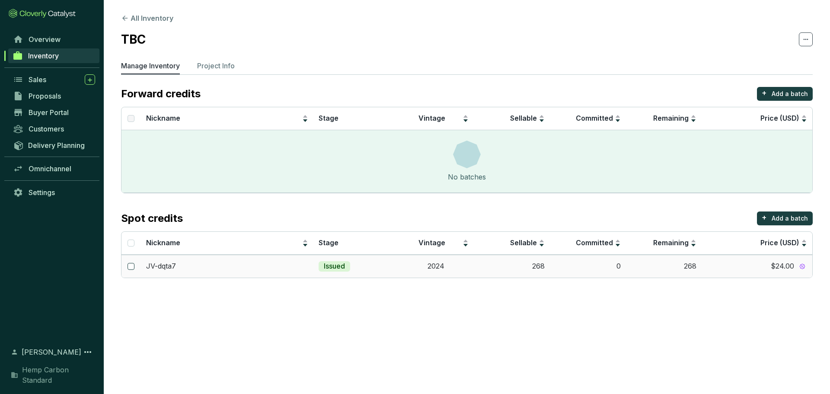
click at [134, 264] on input "checkbox" at bounding box center [130, 266] width 7 height 7
checkbox input "true"
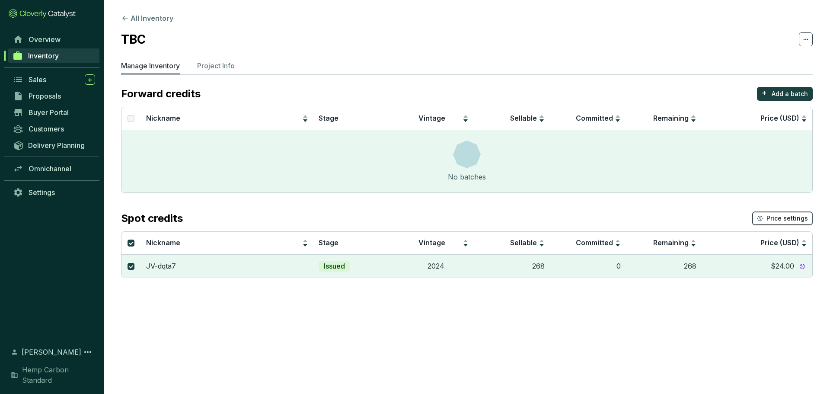
click at [784, 218] on span "Price settings" at bounding box center [786, 218] width 41 height 9
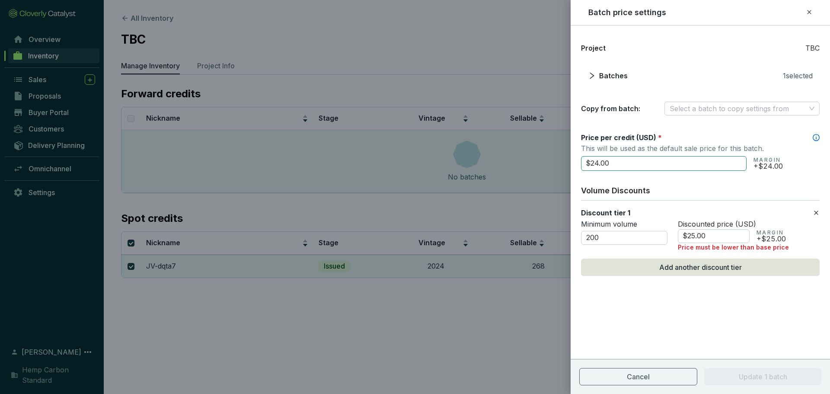
drag, startPoint x: 610, startPoint y: 155, endPoint x: 607, endPoint y: 159, distance: 5.3
click at [607, 159] on section "$24.00 MARGIN +$24.00" at bounding box center [700, 162] width 239 height 16
drag, startPoint x: 611, startPoint y: 161, endPoint x: 506, endPoint y: 165, distance: 105.9
click at [506, 165] on div "Batch price settings Project TBC Batches 1 selected Copy from batch: Select a b…" at bounding box center [415, 197] width 830 height 394
type input "$12.00"
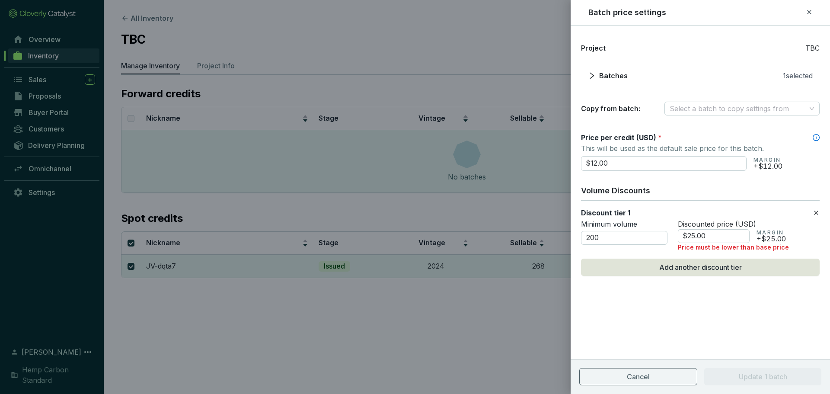
click at [815, 212] on icon at bounding box center [815, 212] width 7 height 10
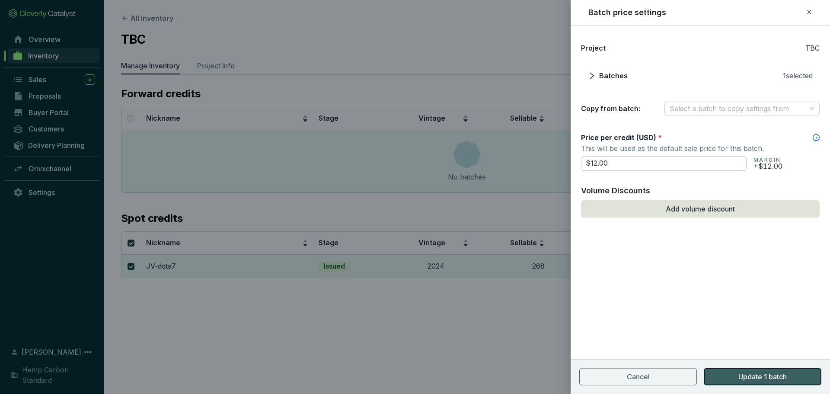
click at [743, 384] on button "Update 1 batch" at bounding box center [762, 376] width 118 height 17
checkbox input "false"
click at [743, 380] on div "Cancel Update 1 batch" at bounding box center [700, 376] width 242 height 17
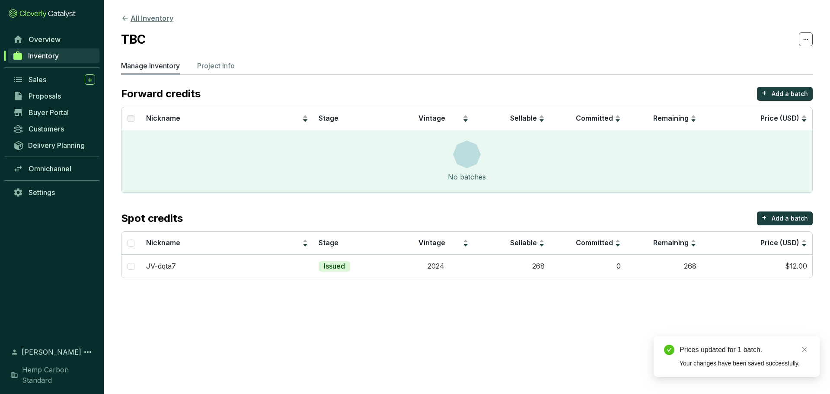
click at [127, 22] on icon at bounding box center [125, 18] width 8 height 8
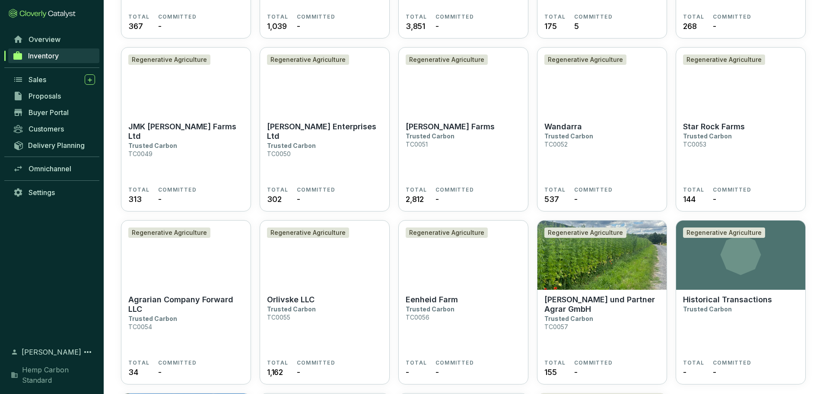
scroll to position [1080, 0]
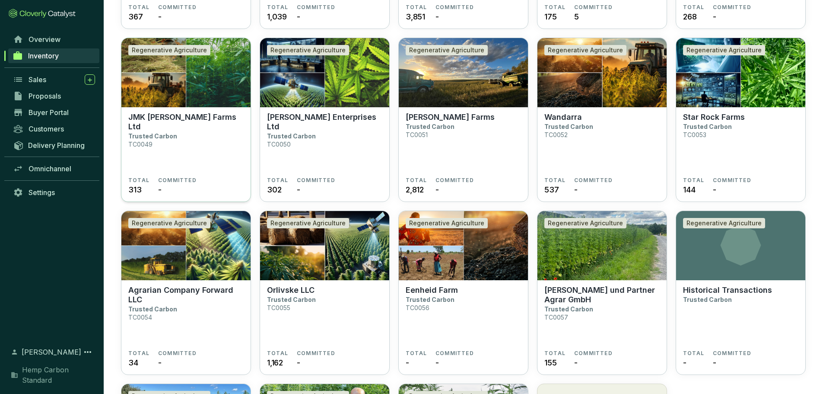
click at [197, 145] on section "JMK Kreft Farms Ltd Trusted Carbon TC0049" at bounding box center [185, 144] width 115 height 64
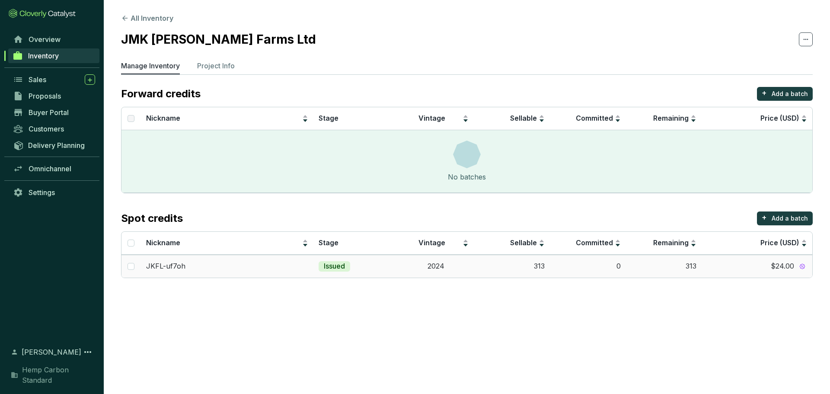
click at [143, 267] on td "JKFL-uf7oh" at bounding box center [227, 266] width 173 height 23
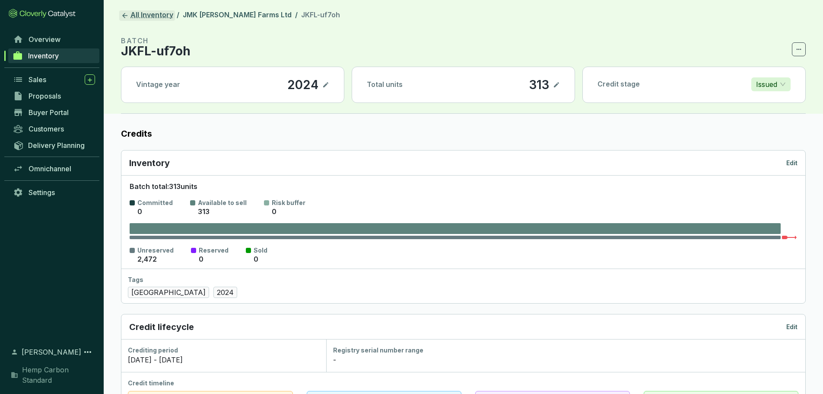
click at [126, 18] on icon at bounding box center [125, 16] width 8 height 8
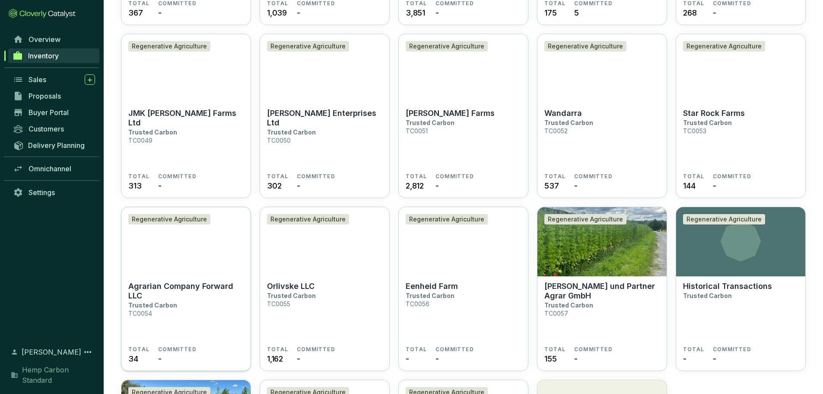
scroll to position [1084, 0]
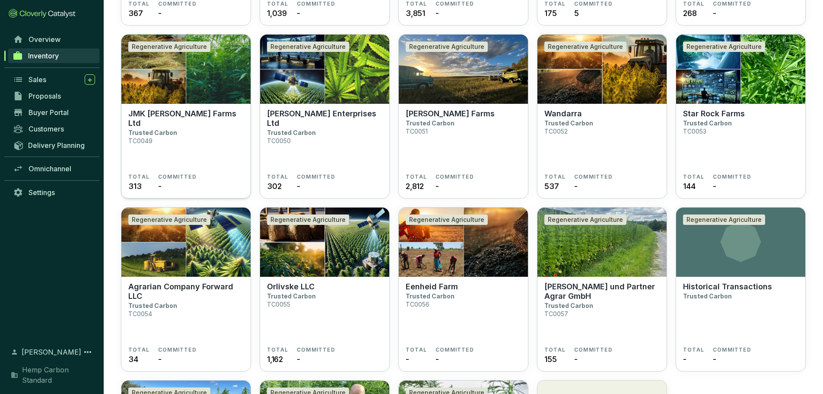
click at [170, 116] on p "JMK [PERSON_NAME] Farms Ltd" at bounding box center [185, 118] width 115 height 19
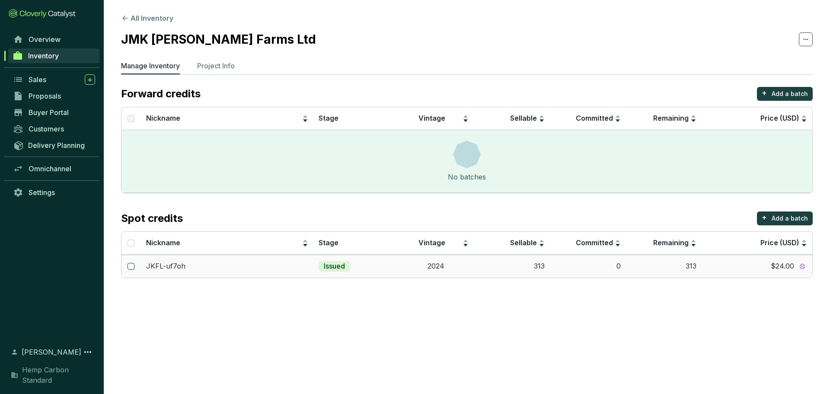
click at [131, 269] on input "checkbox" at bounding box center [130, 266] width 7 height 7
checkbox input "true"
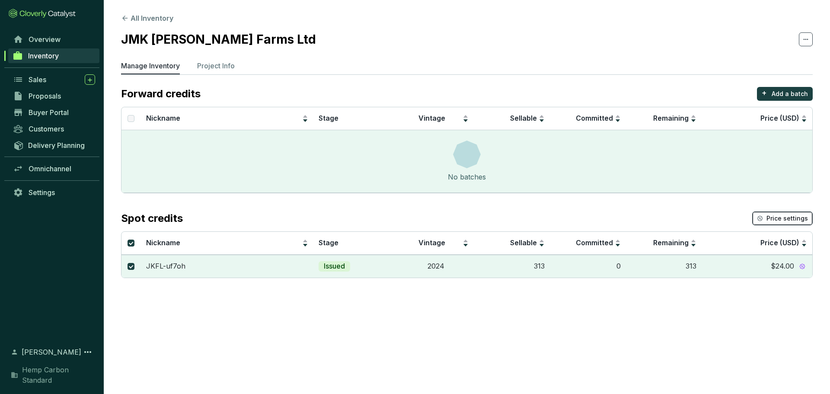
click at [783, 217] on span "Price settings" at bounding box center [786, 218] width 41 height 9
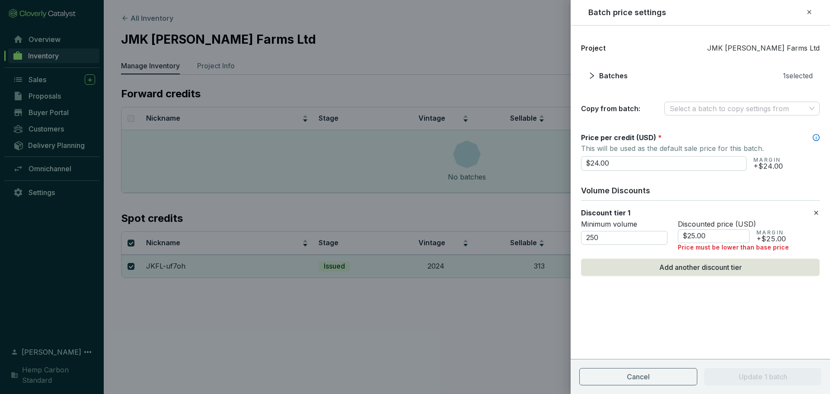
click at [820, 211] on div "Project JMK Kreft Farms Ltd Batches 1 selected Copy from batch: Select a batch …" at bounding box center [699, 180] width 259 height 288
click at [817, 211] on icon at bounding box center [816, 212] width 4 height 4
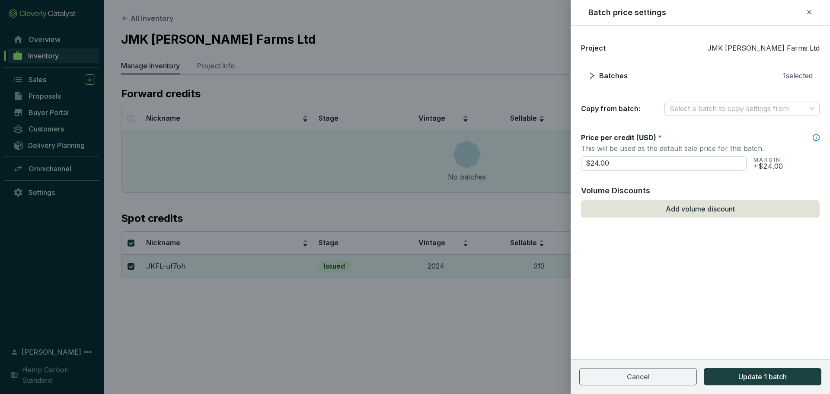
drag, startPoint x: 669, startPoint y: 160, endPoint x: 477, endPoint y: 151, distance: 191.6
click at [477, 151] on div "Batch price settings Project JMK Kreft Farms Ltd Batches 1 selected Copy from b…" at bounding box center [415, 197] width 830 height 394
type input "$12.00"
drag, startPoint x: 736, startPoint y: 300, endPoint x: 739, endPoint y: 354, distance: 54.1
click at [736, 302] on div "Project JMK Kreft Farms Ltd Batches 1 selected Copy from batch: Select a batch …" at bounding box center [699, 209] width 259 height 368
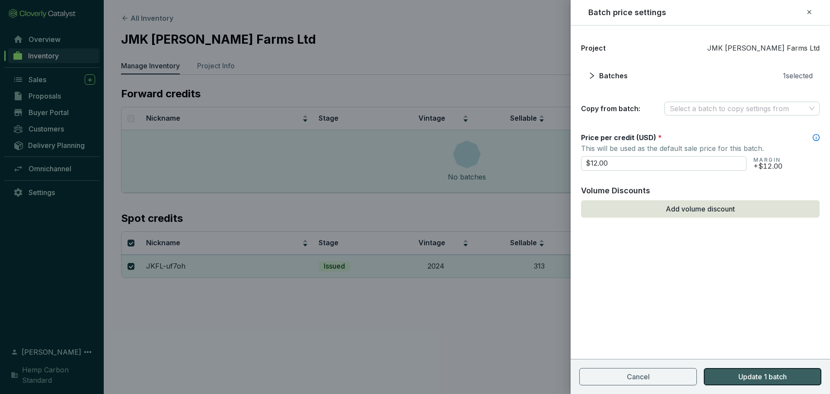
click at [738, 372] on span "Update 1 batch" at bounding box center [762, 376] width 48 height 10
checkbox input "false"
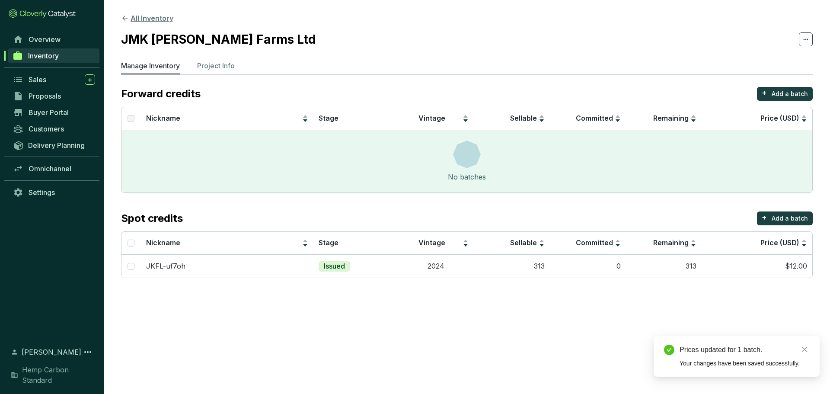
click at [123, 19] on icon at bounding box center [124, 18] width 5 height 5
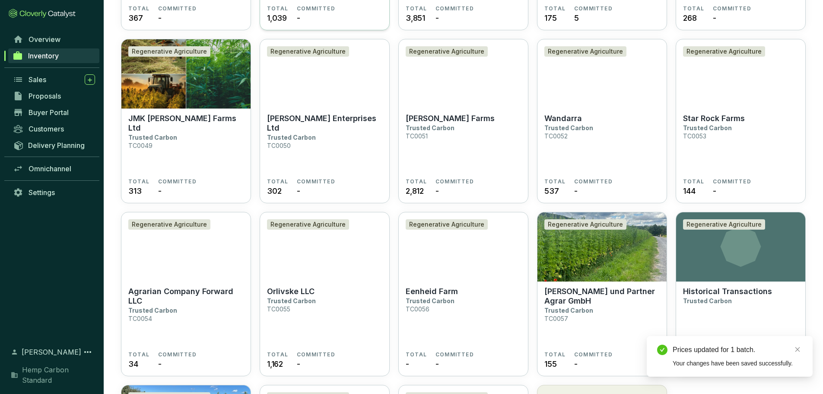
scroll to position [1080, 0]
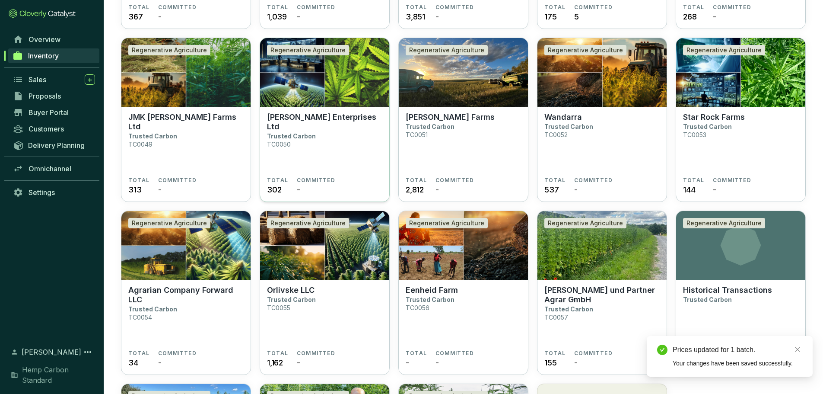
click at [313, 111] on section "Veenstra Enterprises Ltd Trusted Carbon TC0050 TOTAL 302 COMMITTED -" at bounding box center [324, 154] width 129 height 95
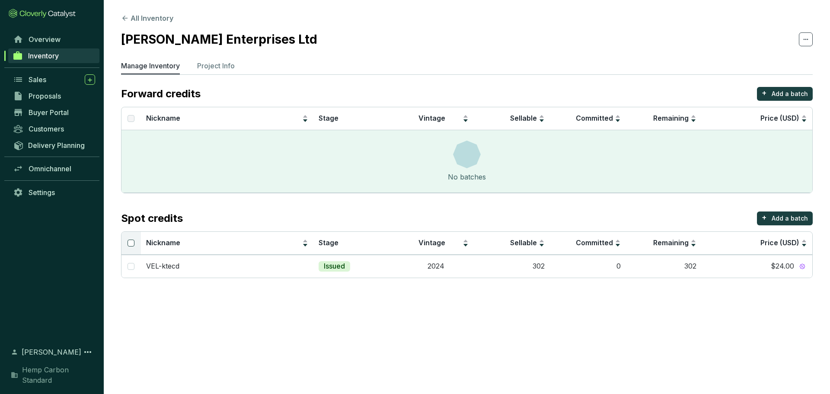
click at [133, 242] on input "Select all" at bounding box center [130, 242] width 7 height 7
checkbox input "true"
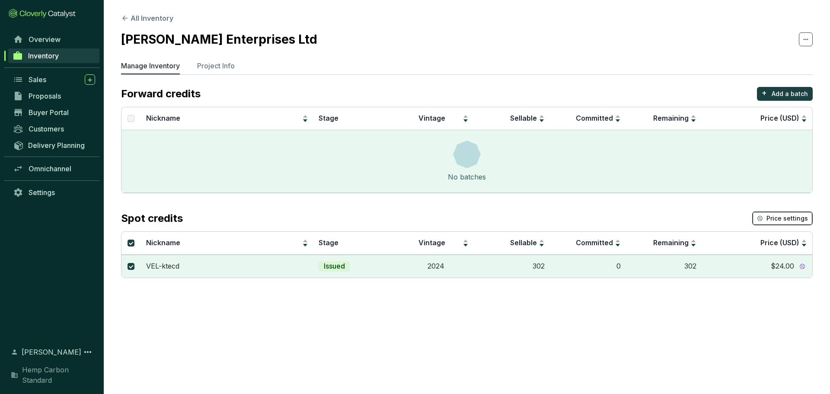
click at [805, 221] on span "Price settings" at bounding box center [786, 218] width 41 height 9
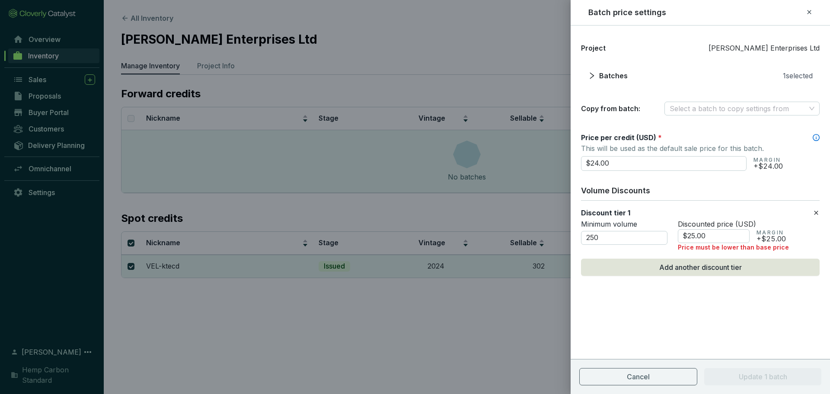
click at [814, 215] on icon at bounding box center [815, 212] width 7 height 10
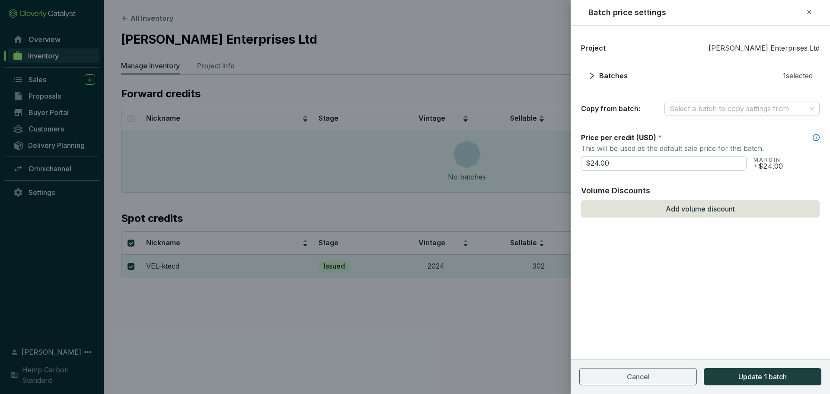
drag, startPoint x: 621, startPoint y: 166, endPoint x: 513, endPoint y: 167, distance: 108.0
click at [513, 167] on div "Batch price settings Project Veenstra Enterprises Ltd Batches 1 selected Copy f…" at bounding box center [415, 197] width 830 height 394
type input "$12.00"
click at [733, 293] on div "Project Veenstra Enterprises Ltd Batches 1 selected Copy from batch: Select a b…" at bounding box center [699, 209] width 259 height 368
click at [745, 382] on button "Update 1 batch" at bounding box center [762, 376] width 118 height 17
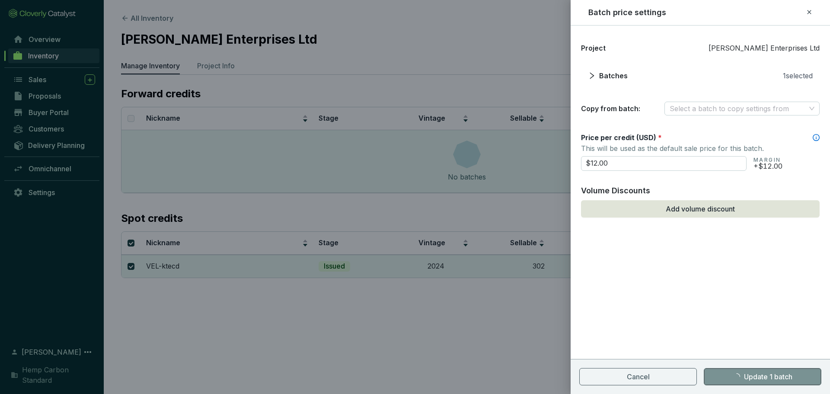
checkbox input "false"
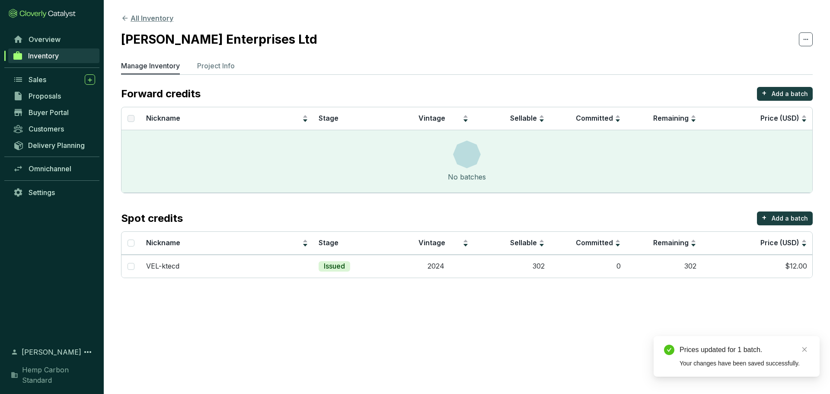
click at [128, 17] on icon at bounding box center [125, 18] width 8 height 8
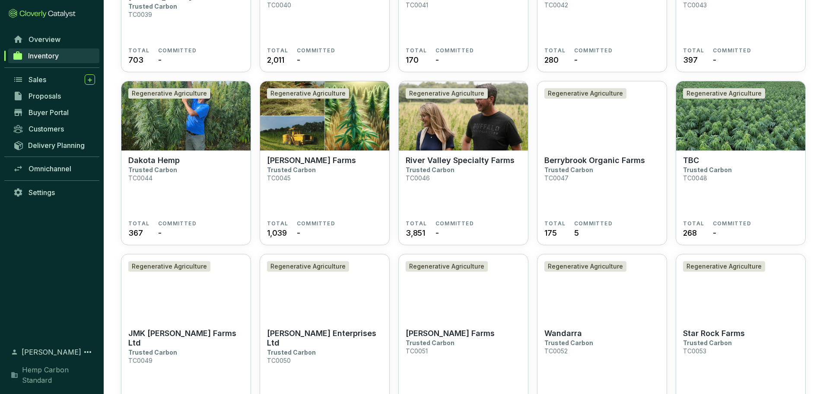
scroll to position [1080, 0]
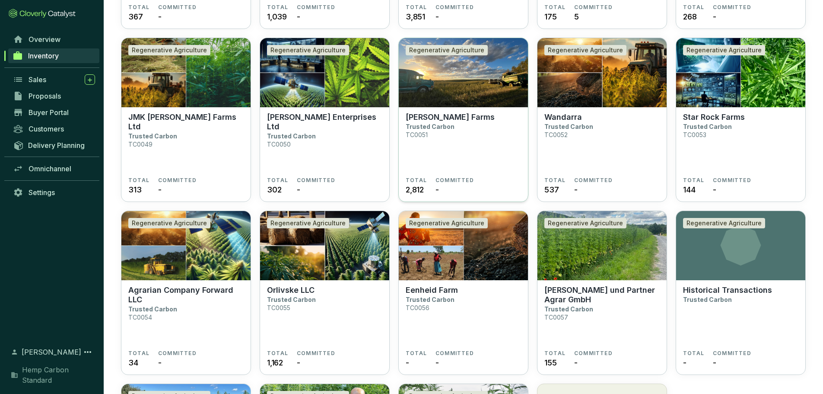
click at [421, 121] on p "[PERSON_NAME] Farms" at bounding box center [450, 117] width 89 height 10
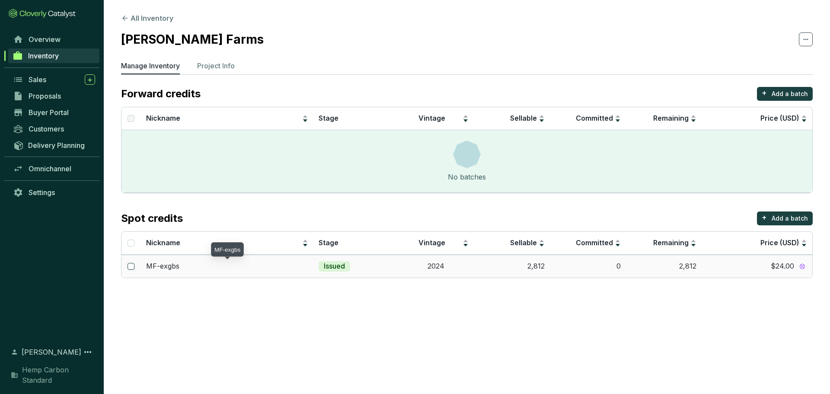
click at [127, 268] on input "checkbox" at bounding box center [130, 266] width 7 height 7
checkbox input "true"
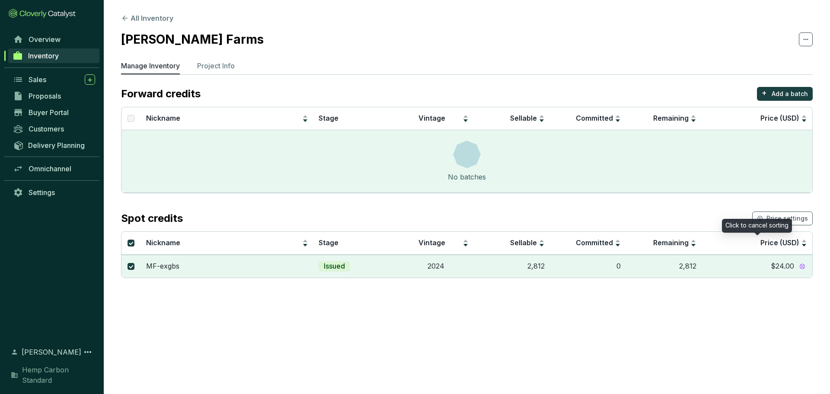
click at [774, 219] on div "Click to cancel sorting" at bounding box center [757, 226] width 70 height 14
click at [792, 216] on span "Price settings" at bounding box center [786, 218] width 41 height 9
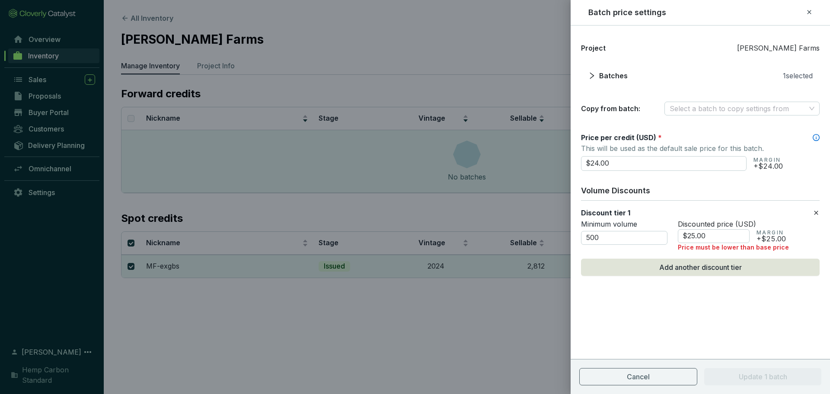
click at [820, 215] on div "Project [PERSON_NAME] Farms Batches 1 selected Copy from batch: Select a batch …" at bounding box center [699, 180] width 259 height 288
click at [817, 214] on icon at bounding box center [816, 212] width 4 height 4
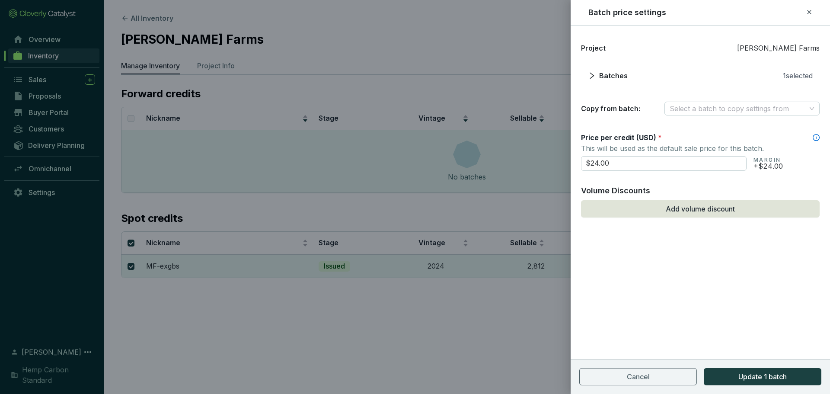
drag, startPoint x: 648, startPoint y: 162, endPoint x: 479, endPoint y: 169, distance: 169.5
click at [479, 169] on div "Batch price settings Project Marshall Farms Batches 1 selected Copy from batch:…" at bounding box center [415, 197] width 830 height 394
type input "$12.00"
click at [740, 377] on span "Update 1 batch" at bounding box center [762, 376] width 48 height 10
checkbox input "false"
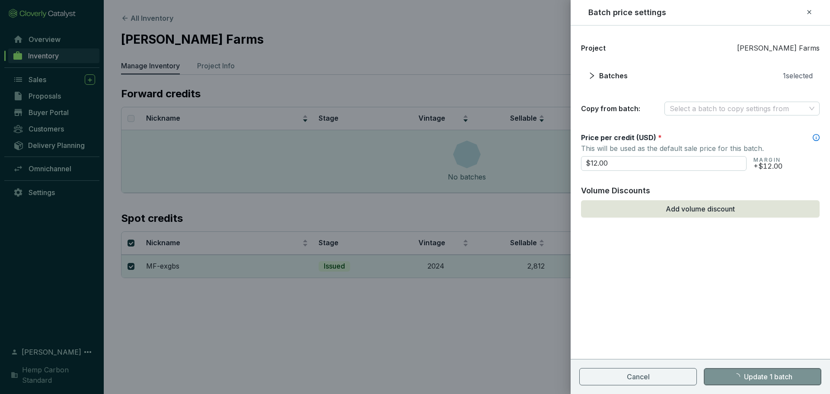
checkbox input "false"
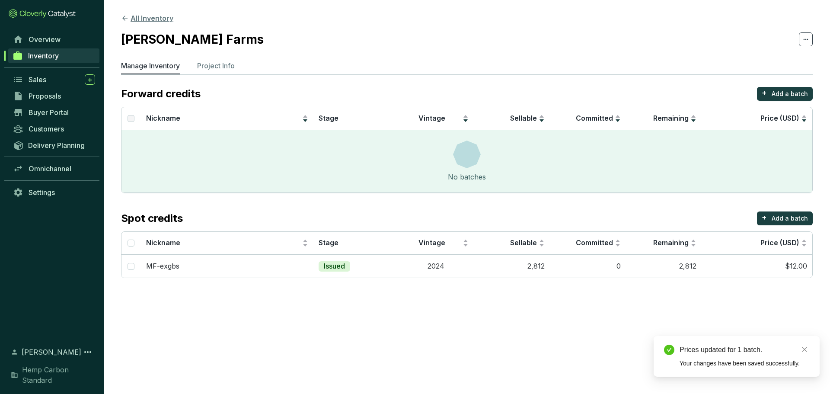
click at [126, 16] on icon at bounding box center [125, 18] width 8 height 8
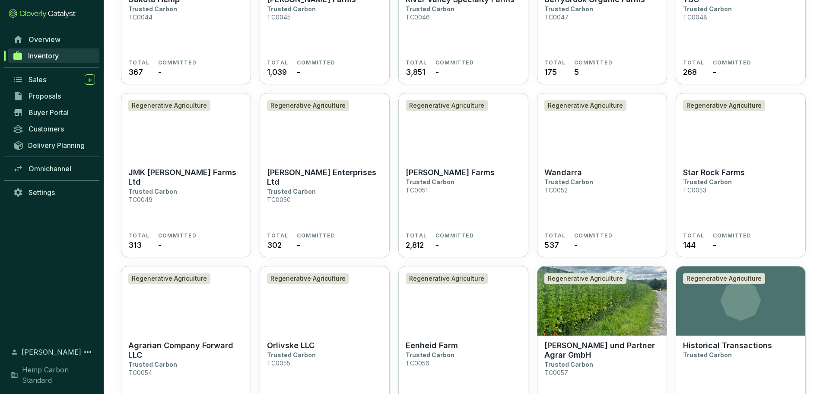
scroll to position [1037, 0]
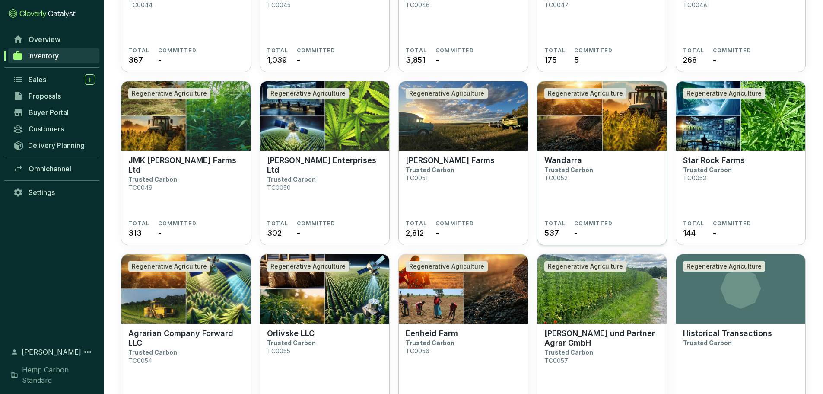
click at [575, 150] on section "Wandarra Trusted Carbon TC0052 TOTAL 537 COMMITTED -" at bounding box center [602, 197] width 129 height 95
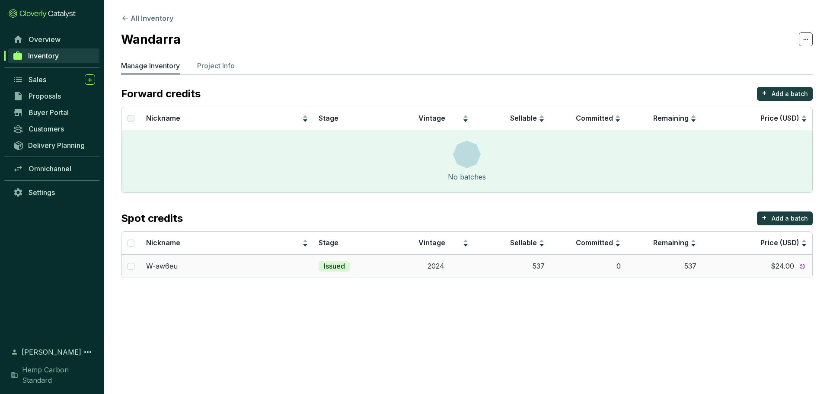
click at [126, 267] on td at bounding box center [130, 266] width 19 height 23
click at [131, 267] on input "checkbox" at bounding box center [130, 266] width 7 height 7
checkbox input "true"
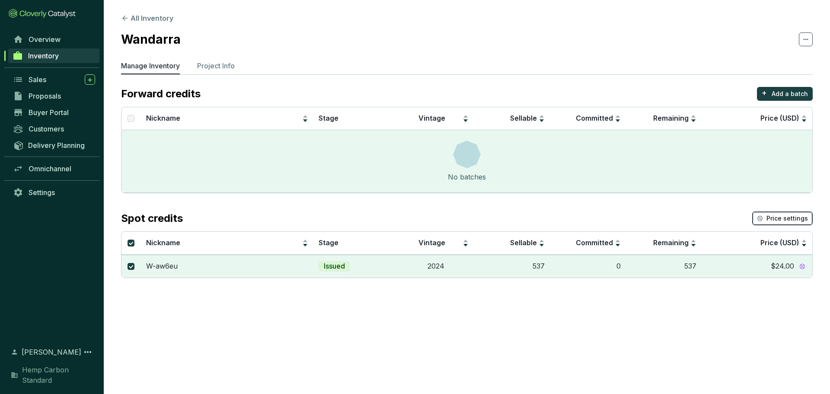
click at [797, 216] on span "Price settings" at bounding box center [786, 218] width 41 height 9
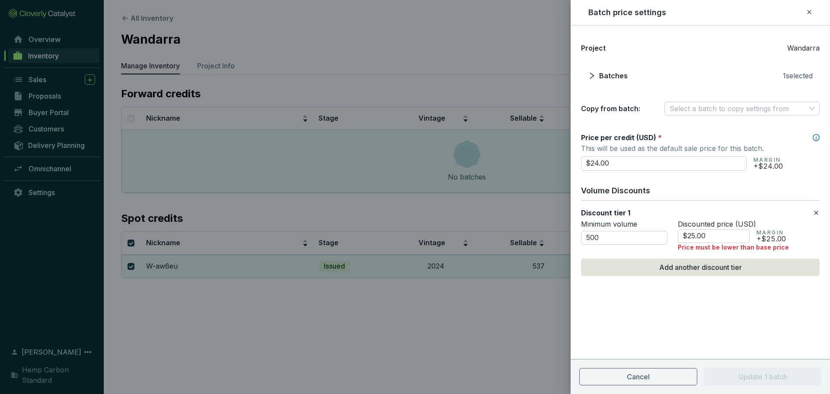
drag, startPoint x: 633, startPoint y: 165, endPoint x: 512, endPoint y: 163, distance: 120.6
click at [512, 163] on div "Batch price settings Project Wandarra Batches 1 selected Copy from batch: Selec…" at bounding box center [415, 197] width 830 height 394
type input "$12.00"
click at [688, 319] on div "Project Wandarra Batches 1 selected Copy from batch: Select a batch to copy set…" at bounding box center [699, 180] width 259 height 288
click at [812, 210] on icon at bounding box center [815, 212] width 7 height 10
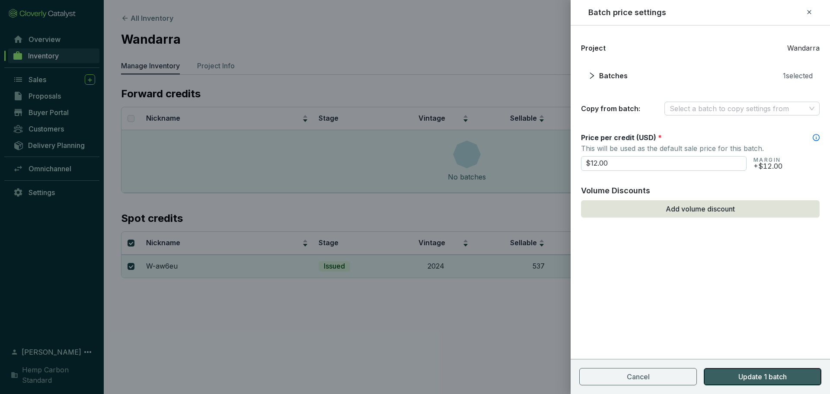
click at [754, 377] on span "Update 1 batch" at bounding box center [762, 376] width 48 height 10
checkbox input "false"
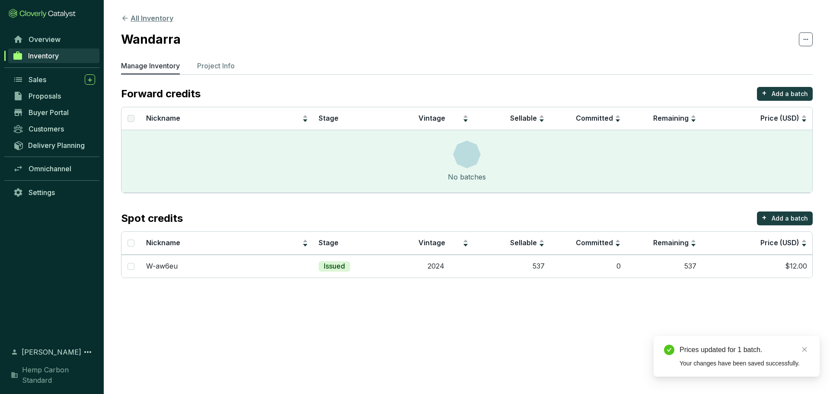
click at [124, 18] on icon at bounding box center [125, 18] width 8 height 8
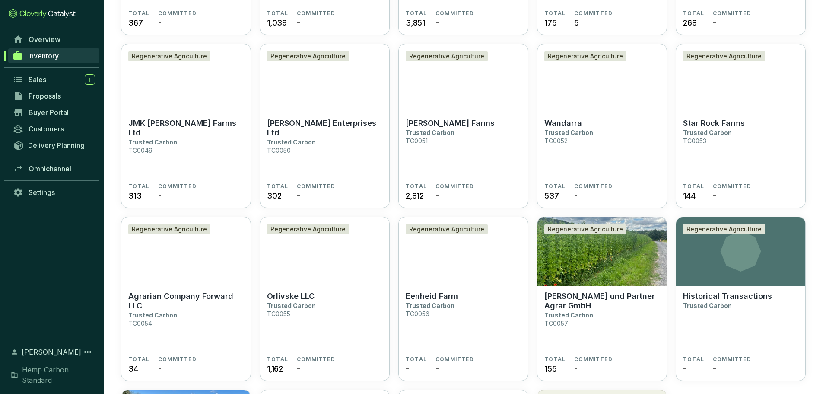
scroll to position [1167, 0]
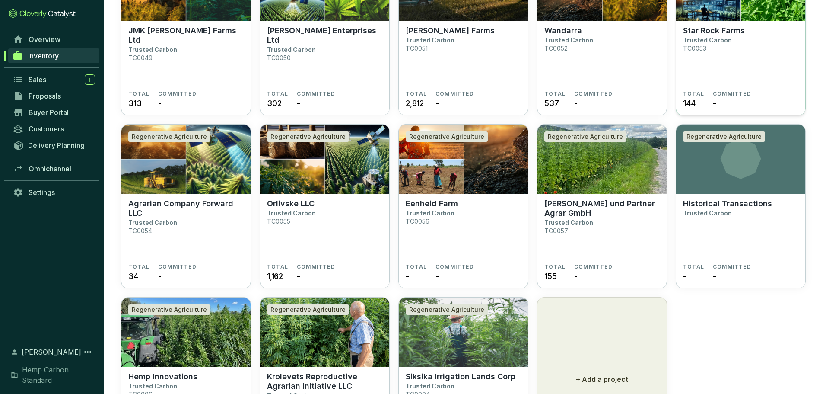
click at [729, 36] on section "Star Rock Farms Trusted Carbon TC0053" at bounding box center [740, 58] width 115 height 64
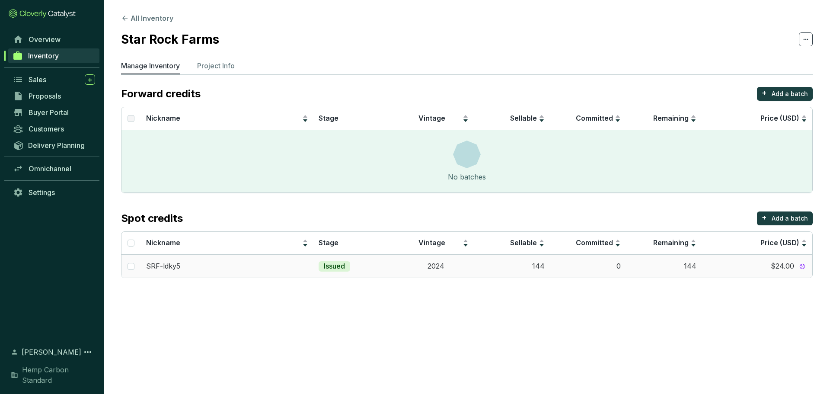
click at [126, 261] on td at bounding box center [130, 266] width 19 height 23
click at [130, 264] on input "checkbox" at bounding box center [130, 266] width 7 height 7
checkbox input "true"
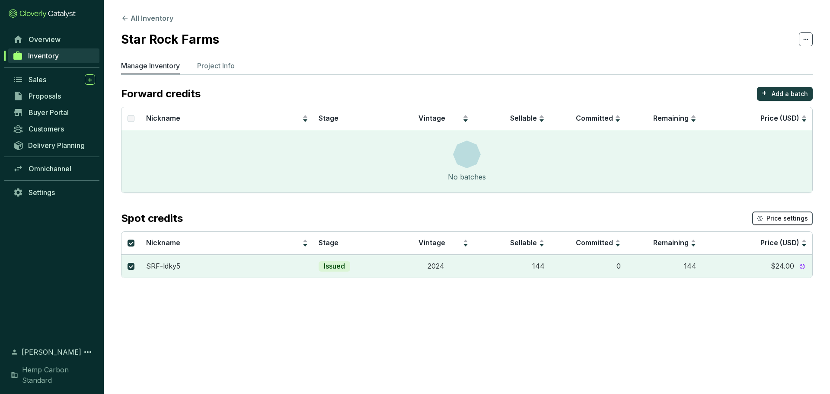
click at [791, 214] on span "Price settings" at bounding box center [786, 218] width 41 height 9
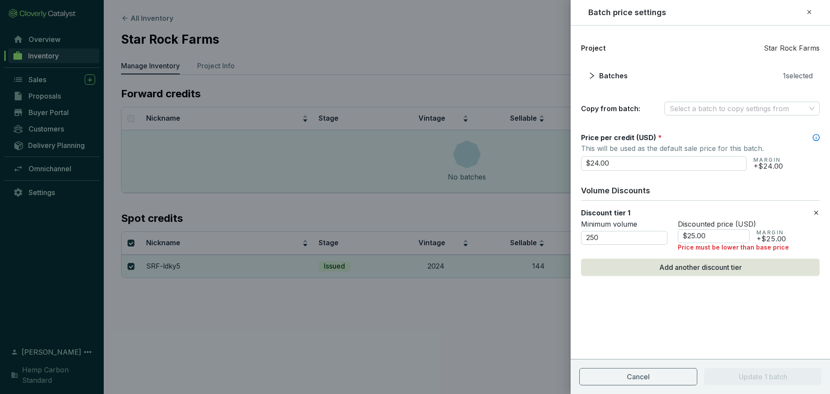
click at [819, 210] on icon at bounding box center [815, 212] width 7 height 10
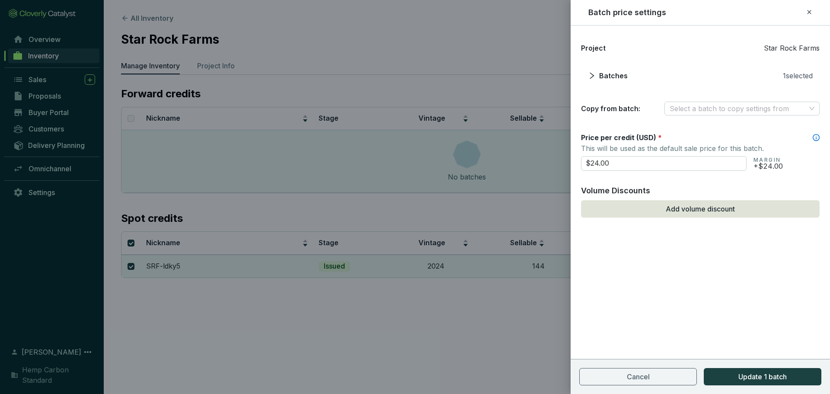
drag, startPoint x: 629, startPoint y: 166, endPoint x: 551, endPoint y: 167, distance: 77.8
click at [551, 167] on div "Batch price settings Project Star Rock Farms Batches 1 selected Copy from batch…" at bounding box center [415, 197] width 830 height 394
type input "$12.00"
click at [737, 371] on button "Update 1 batch" at bounding box center [762, 376] width 118 height 17
checkbox input "false"
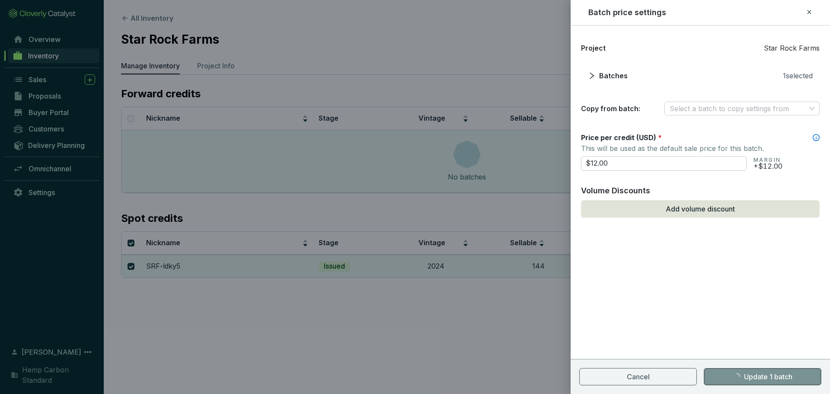
checkbox input "false"
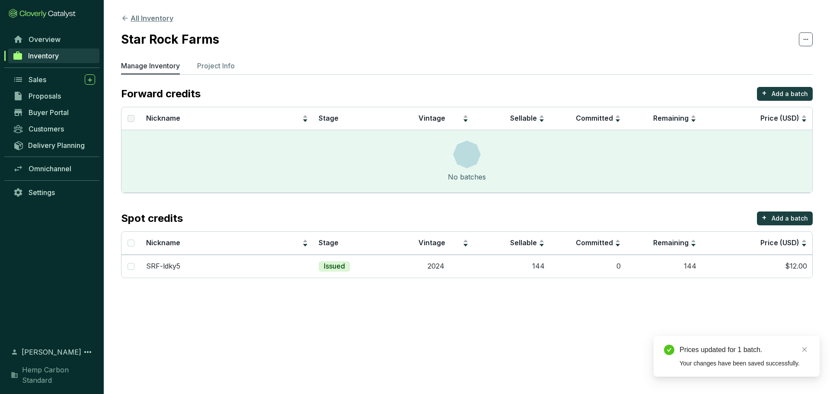
click at [130, 21] on button "All Inventory" at bounding box center [147, 18] width 52 height 10
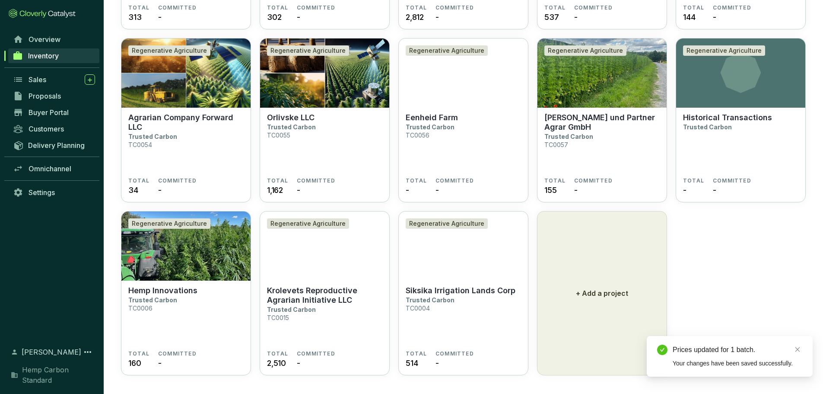
scroll to position [1253, 0]
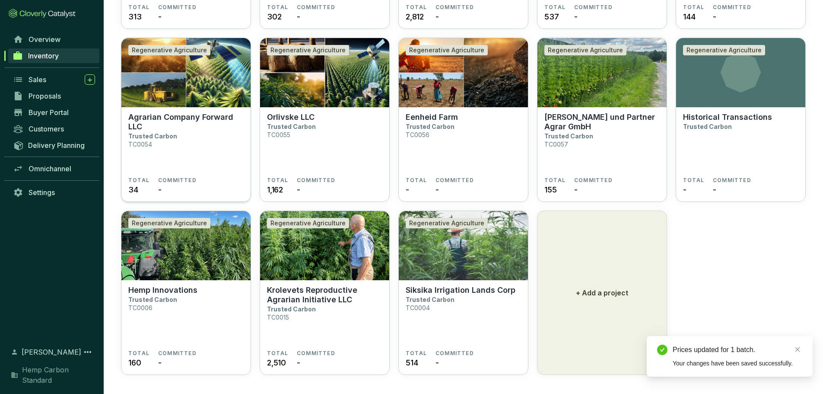
click at [209, 113] on p "Agrarian Company Forward LLC" at bounding box center [185, 121] width 115 height 19
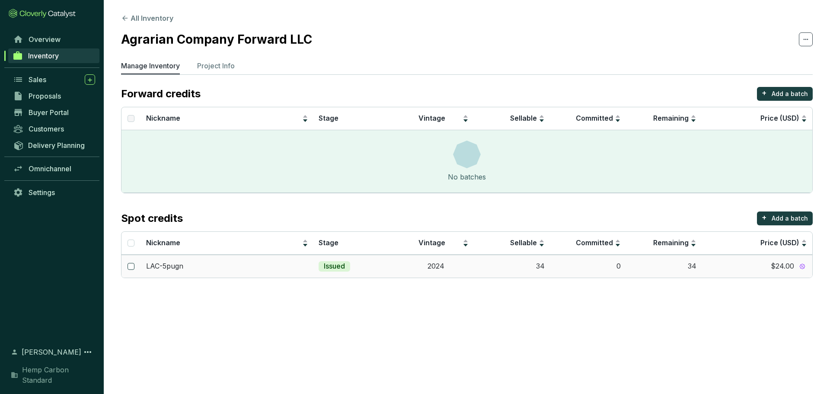
click at [130, 265] on input "checkbox" at bounding box center [130, 266] width 7 height 7
checkbox input "true"
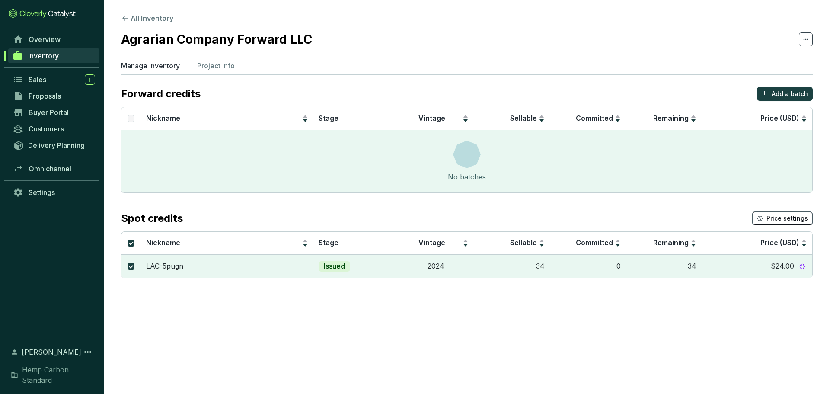
click at [785, 213] on button "Price settings" at bounding box center [782, 218] width 60 height 14
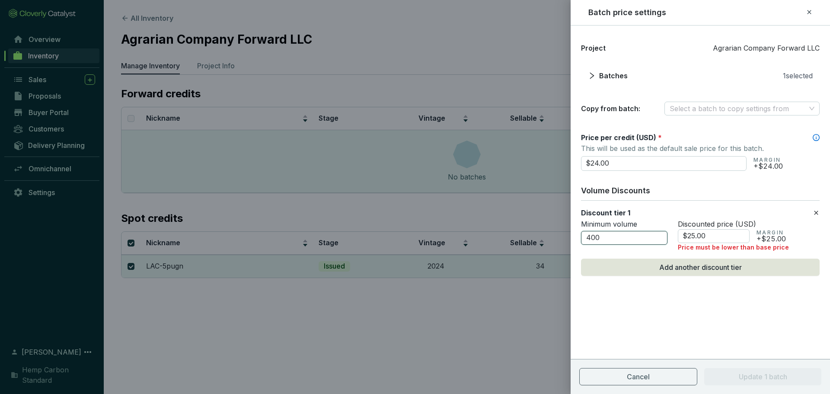
drag, startPoint x: 613, startPoint y: 242, endPoint x: 537, endPoint y: 239, distance: 76.1
click at [537, 239] on div "Batch price settings Project Agrarian Company Forward LLC Batches 1 selected Co…" at bounding box center [415, 197] width 830 height 394
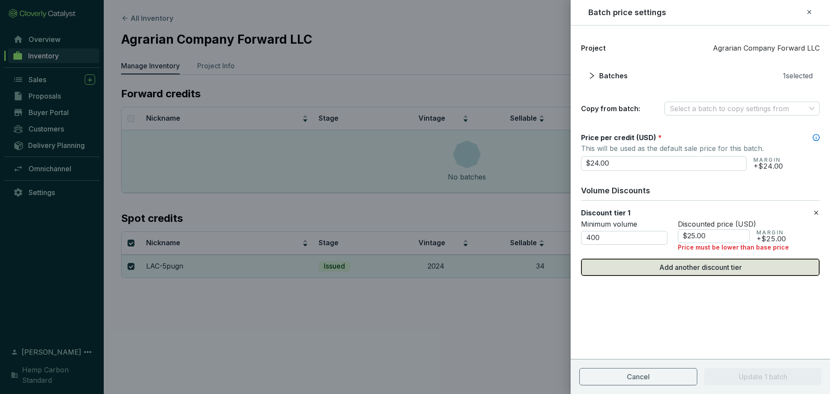
click at [816, 213] on icon at bounding box center [815, 212] width 7 height 10
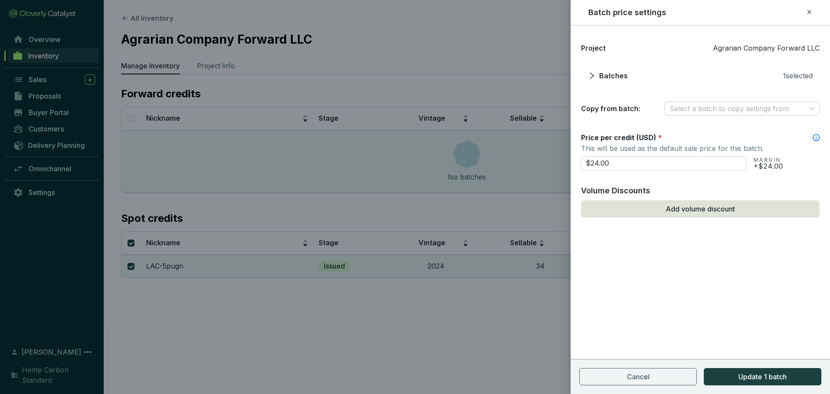
drag, startPoint x: 559, startPoint y: 161, endPoint x: 465, endPoint y: 159, distance: 93.8
click at [455, 157] on div "Batch price settings Project Agrarian Company Forward LLC Batches 1 selected Co…" at bounding box center [415, 197] width 830 height 394
type input "$12.00"
click at [734, 376] on button "Update 1 batch" at bounding box center [762, 376] width 118 height 17
checkbox input "false"
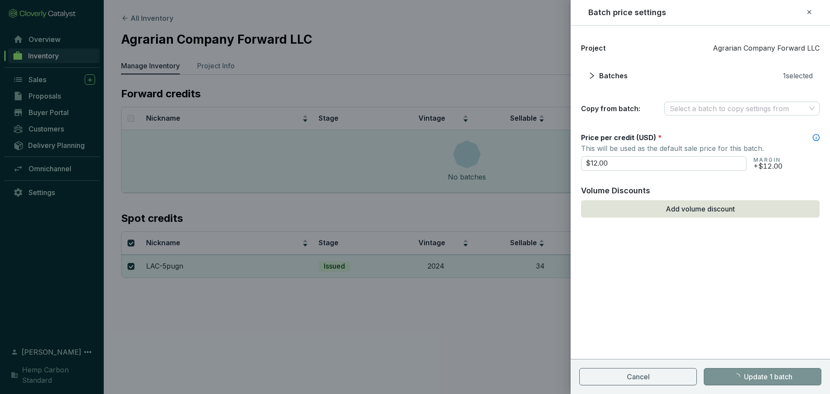
checkbox input "false"
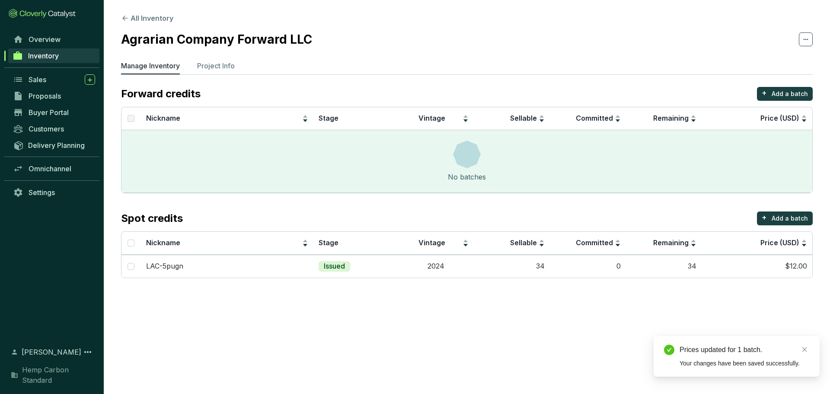
click at [129, 23] on section "All Inventory Agrarian Company Forward LLC Manage Inventory Project Info Forwar…" at bounding box center [467, 147] width 726 height 295
click at [126, 19] on icon at bounding box center [125, 18] width 8 height 8
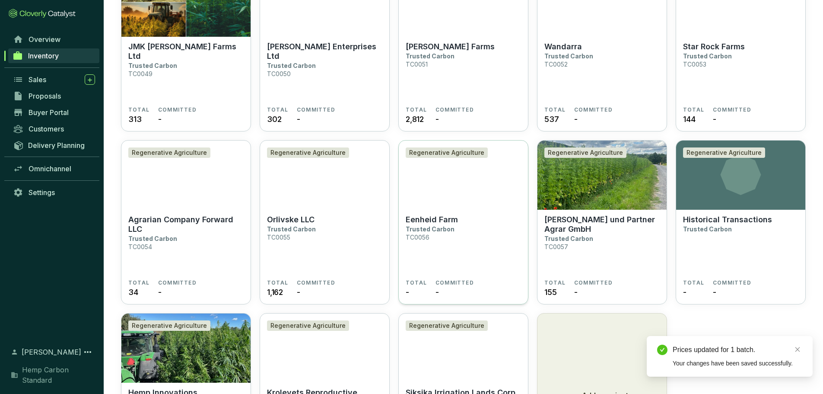
scroll to position [1257, 0]
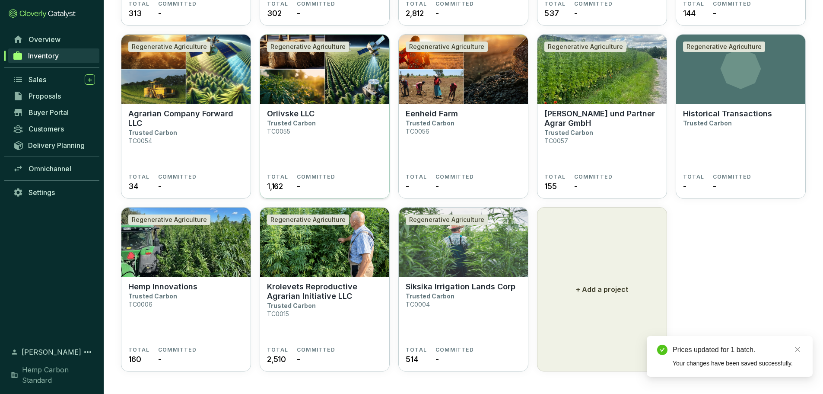
click at [305, 111] on p "Orlivske LLC" at bounding box center [291, 114] width 48 height 10
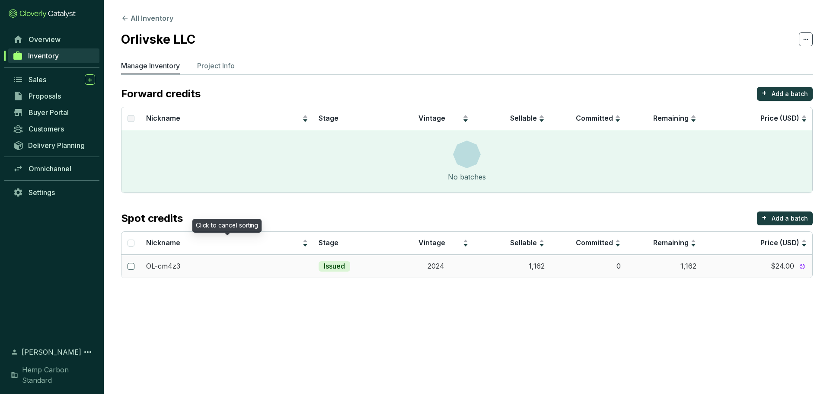
click at [133, 264] on input "checkbox" at bounding box center [130, 266] width 7 height 7
checkbox input "true"
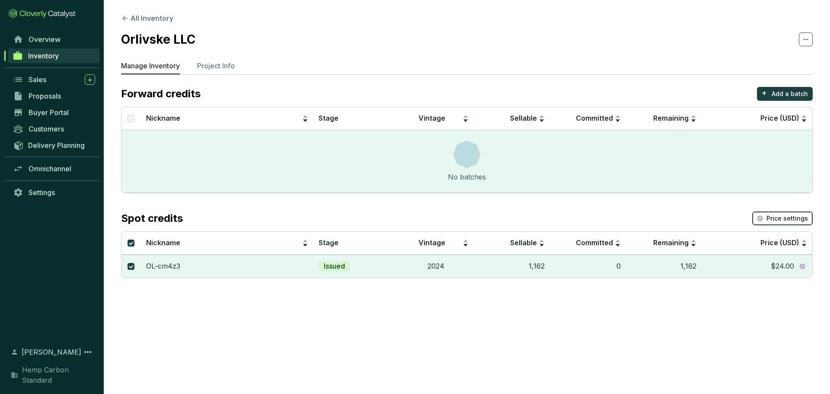
click at [771, 224] on button "Price settings" at bounding box center [782, 218] width 60 height 14
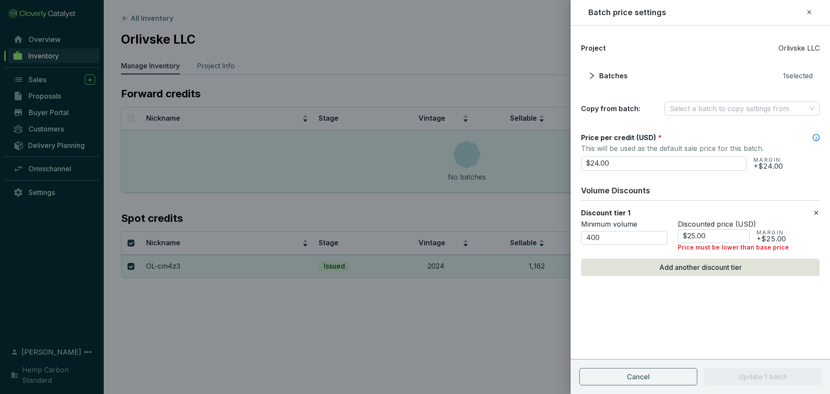
drag, startPoint x: 815, startPoint y: 212, endPoint x: 788, endPoint y: 212, distance: 26.8
click at [814, 212] on icon at bounding box center [815, 212] width 7 height 10
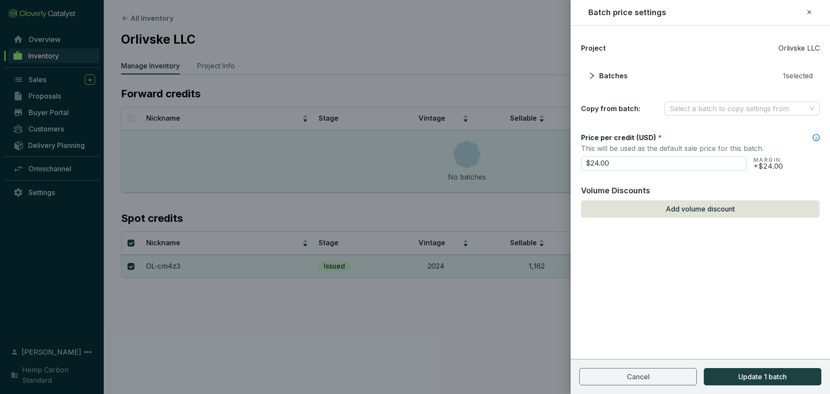
drag, startPoint x: 536, startPoint y: 163, endPoint x: 477, endPoint y: 175, distance: 60.3
click at [477, 175] on div "Batch price settings Project Orlivske LLC Batches 1 selected Copy from batch: S…" at bounding box center [415, 197] width 830 height 394
type input "$12.00"
drag, startPoint x: 683, startPoint y: 305, endPoint x: 698, endPoint y: 338, distance: 36.7
click at [685, 309] on div "Project Orlivske LLC Batches 1 selected Copy from batch: Select a batch to copy…" at bounding box center [699, 209] width 259 height 368
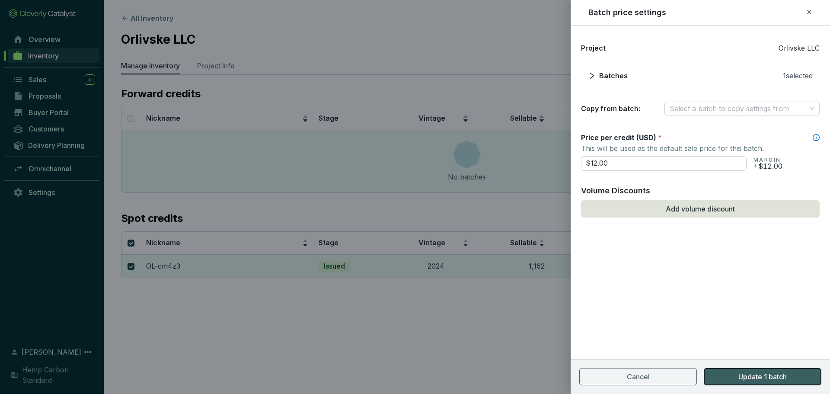
click at [723, 371] on button "Update 1 batch" at bounding box center [762, 376] width 118 height 17
checkbox input "false"
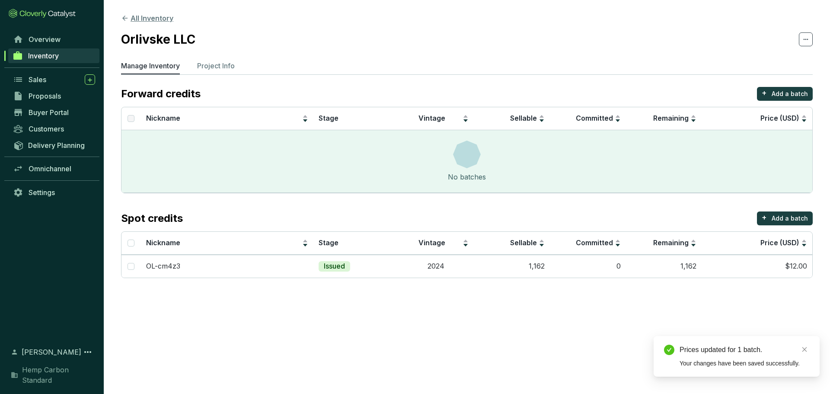
click at [125, 16] on icon at bounding box center [124, 18] width 5 height 5
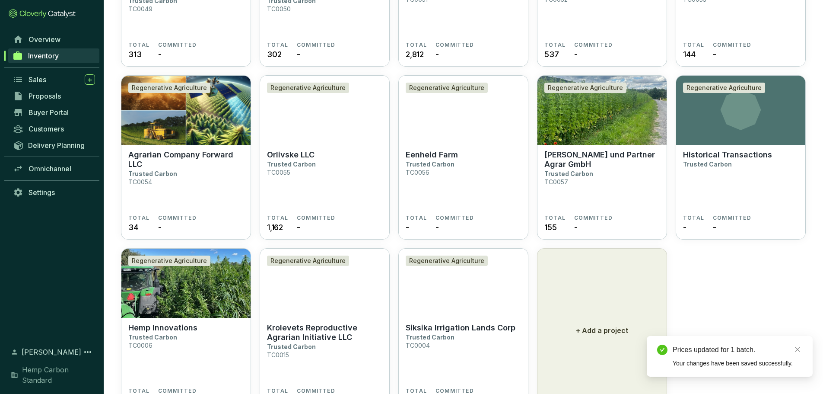
scroll to position [1257, 0]
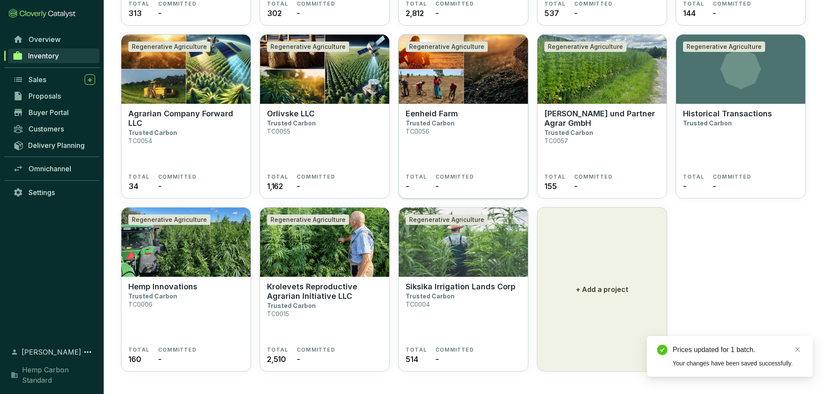
click at [447, 118] on p "Eenheid Farm" at bounding box center [432, 114] width 52 height 10
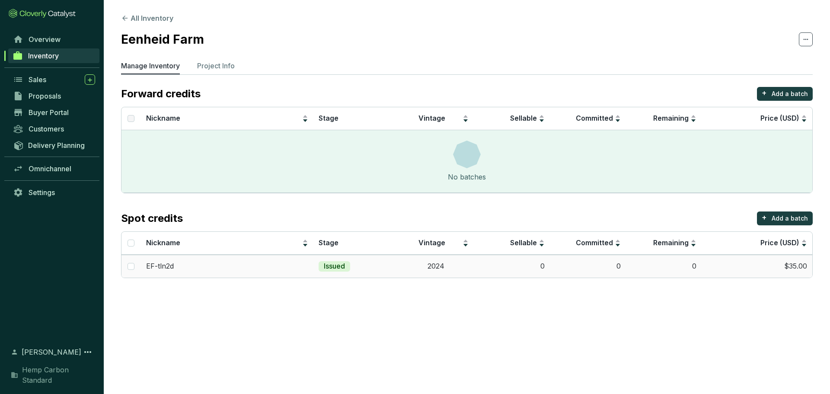
click at [138, 265] on td at bounding box center [130, 266] width 19 height 23
click at [131, 264] on input "checkbox" at bounding box center [130, 266] width 7 height 7
checkbox input "true"
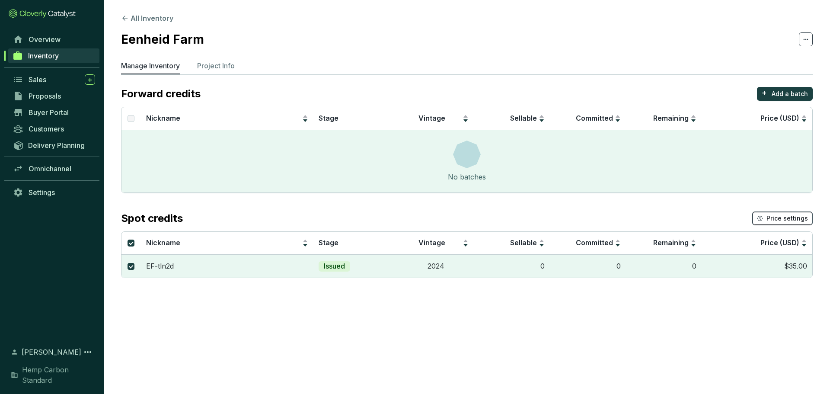
click at [781, 219] on span "Price settings" at bounding box center [786, 218] width 41 height 9
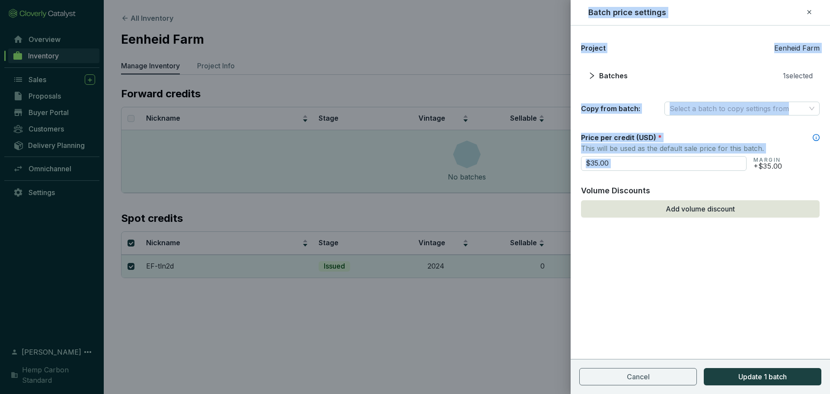
drag, startPoint x: 701, startPoint y: 155, endPoint x: 491, endPoint y: 172, distance: 210.7
click at [490, 172] on div "Batch price settings Project Eenheid Farm Batches 1 selected Copy from batch: S…" at bounding box center [415, 197] width 830 height 394
click at [614, 166] on input "$35.00" at bounding box center [663, 163] width 165 height 15
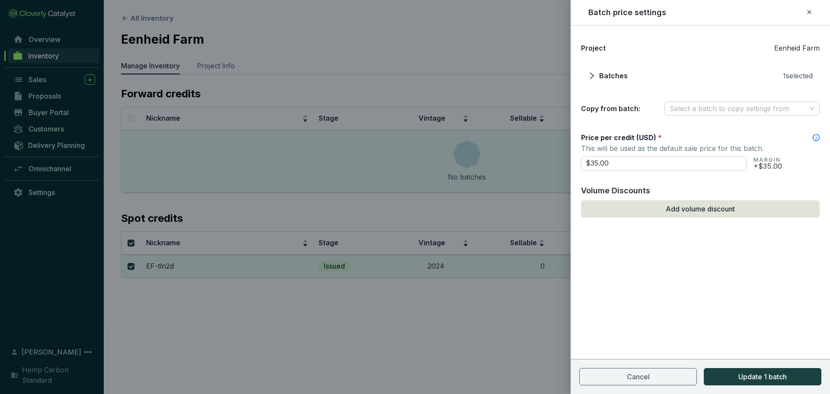
drag, startPoint x: 595, startPoint y: 164, endPoint x: 552, endPoint y: 164, distance: 42.8
click at [550, 164] on div "Batch price settings Project Eenheid Farm Batches 1 selected Copy from batch: S…" at bounding box center [415, 197] width 830 height 394
type input "$12.00"
click at [767, 380] on span "Update 1 batch" at bounding box center [762, 376] width 48 height 10
checkbox input "false"
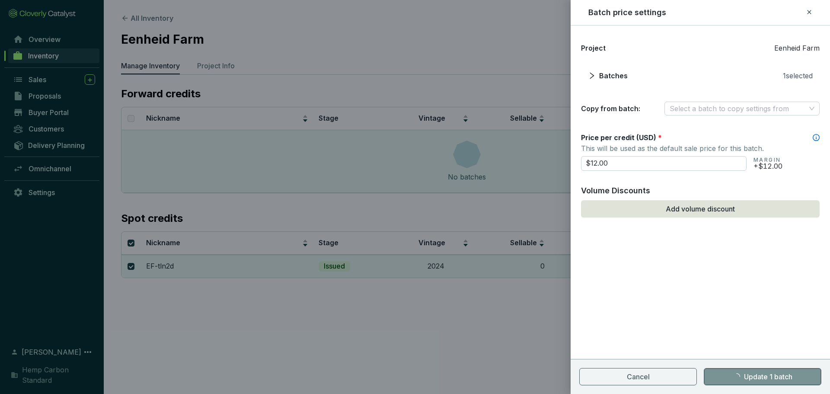
checkbox input "false"
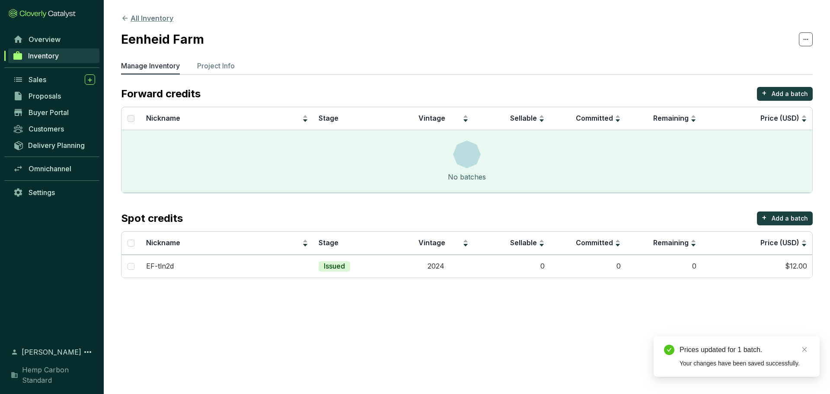
click at [127, 22] on button "All Inventory" at bounding box center [147, 18] width 52 height 10
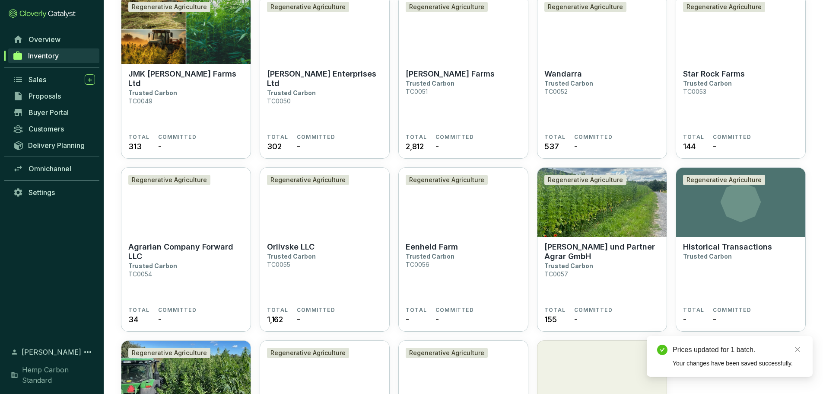
scroll to position [1167, 0]
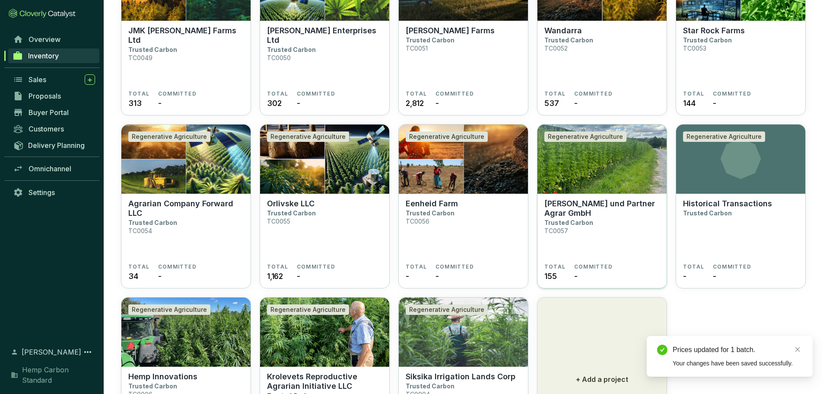
click at [579, 219] on section "Krug und Partner Agrar GmbH Trusted Carbon TC0057" at bounding box center [601, 231] width 115 height 64
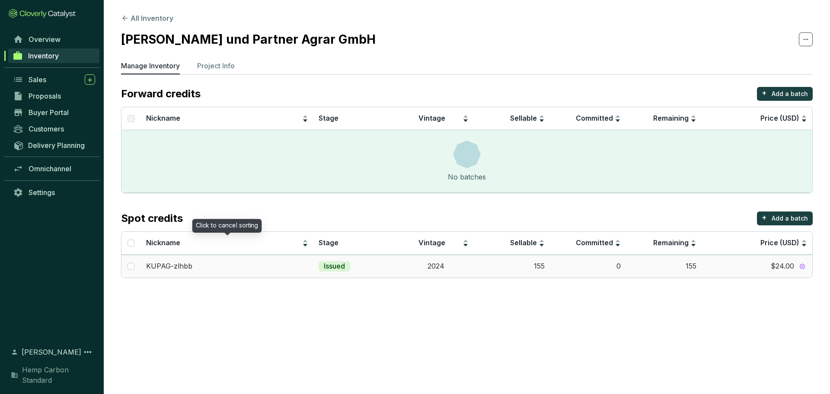
click at [137, 262] on td at bounding box center [130, 266] width 19 height 23
click at [132, 267] on input "checkbox" at bounding box center [130, 266] width 7 height 7
checkbox input "true"
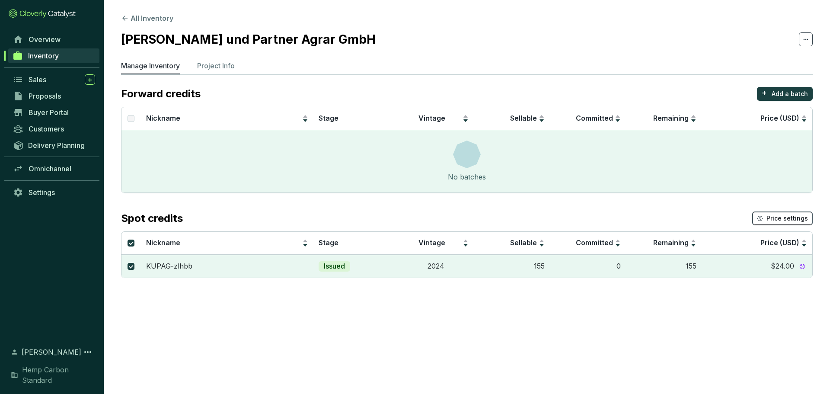
click at [800, 217] on span "Price settings" at bounding box center [786, 218] width 41 height 9
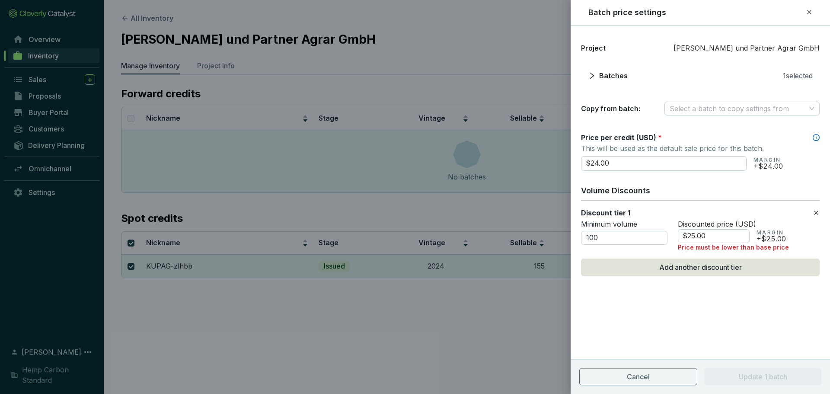
click at [816, 215] on icon at bounding box center [815, 212] width 7 height 10
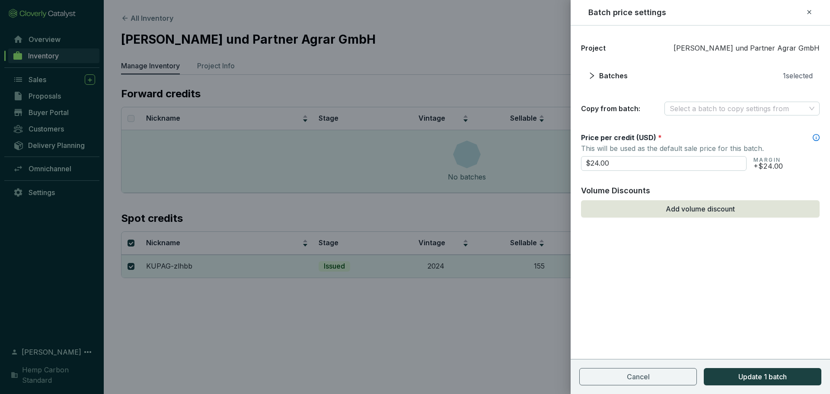
drag, startPoint x: 662, startPoint y: 169, endPoint x: 477, endPoint y: 171, distance: 184.9
click at [477, 171] on div "Batch price settings Project Krug und Partner Agrar GmbH Batches 1 selected Cop…" at bounding box center [415, 197] width 830 height 394
type input "$12.00"
click at [761, 370] on button "Update 1 batch" at bounding box center [762, 376] width 118 height 17
checkbox input "false"
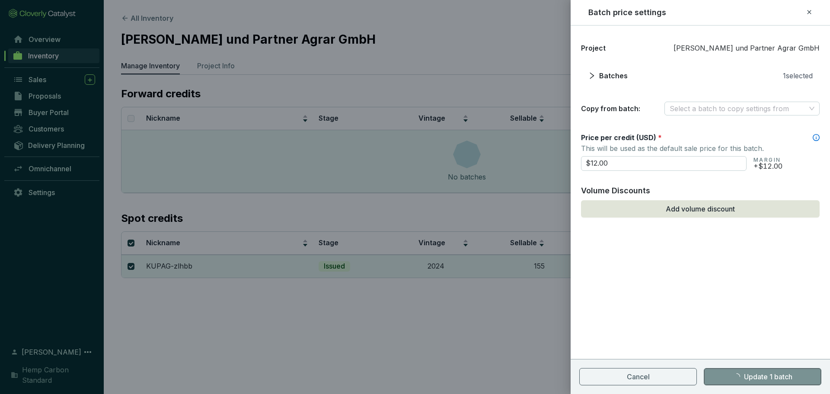
checkbox input "false"
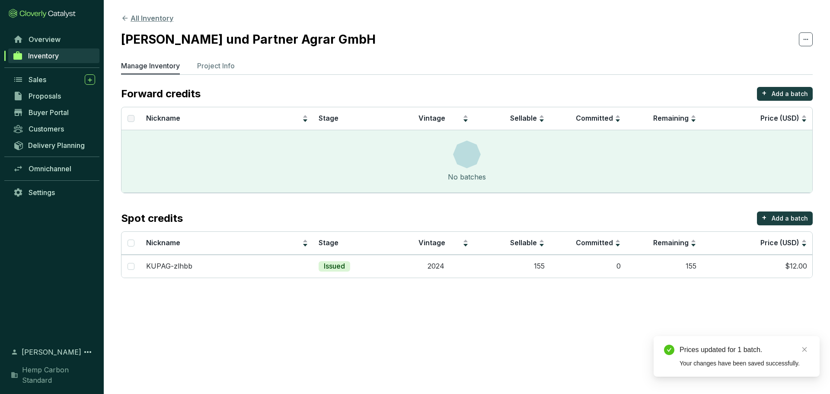
click at [123, 16] on icon at bounding box center [125, 18] width 8 height 8
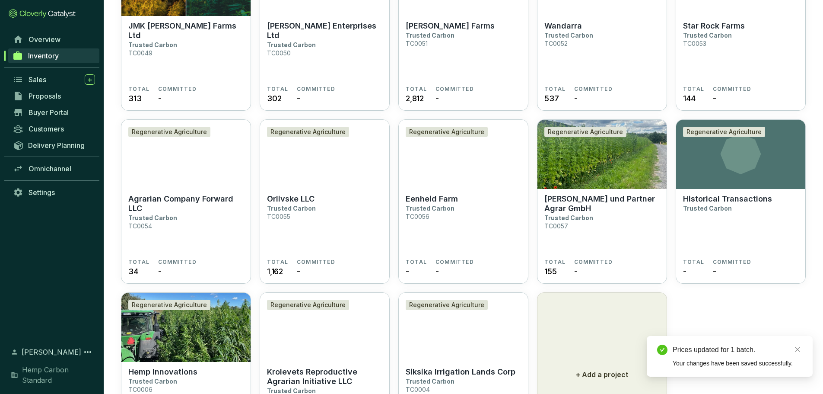
scroll to position [1257, 0]
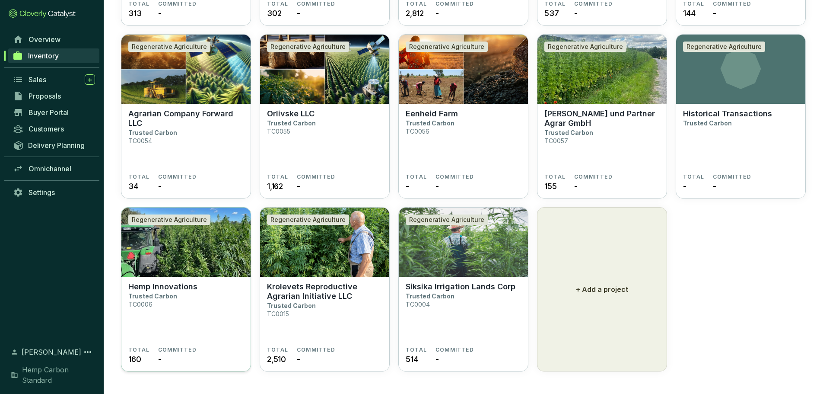
click at [181, 273] on img at bounding box center [185, 241] width 129 height 69
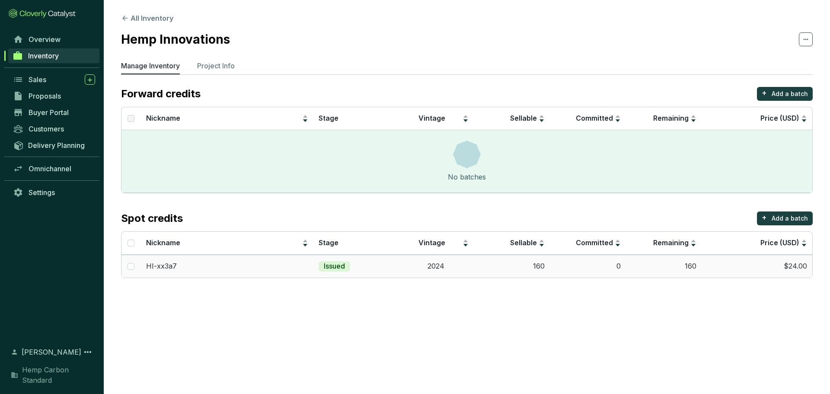
click at [127, 267] on td at bounding box center [130, 266] width 19 height 23
click at [140, 269] on td at bounding box center [130, 266] width 19 height 23
click at [133, 267] on input "checkbox" at bounding box center [130, 266] width 7 height 7
checkbox input "true"
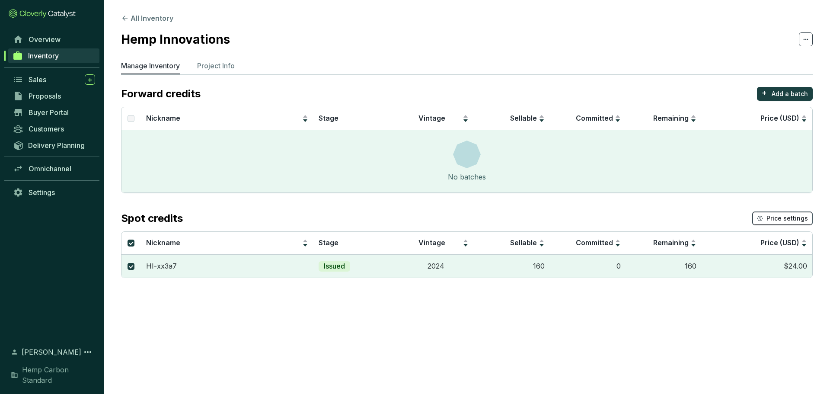
click at [768, 219] on span "Price settings" at bounding box center [786, 218] width 41 height 9
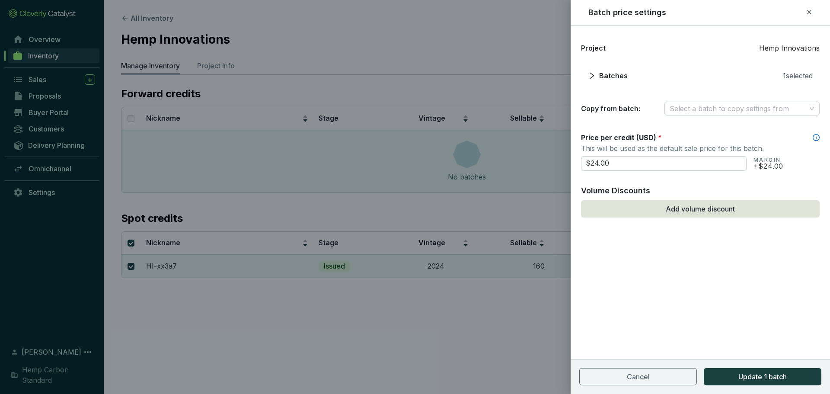
drag, startPoint x: 645, startPoint y: 165, endPoint x: 539, endPoint y: 166, distance: 105.9
click at [539, 166] on div "Batch price settings Project Hemp Innovations Batches 1 selected Copy from batc…" at bounding box center [415, 197] width 830 height 394
type input "$12.00"
click at [780, 376] on span "Update 1 batch" at bounding box center [762, 376] width 48 height 10
checkbox input "false"
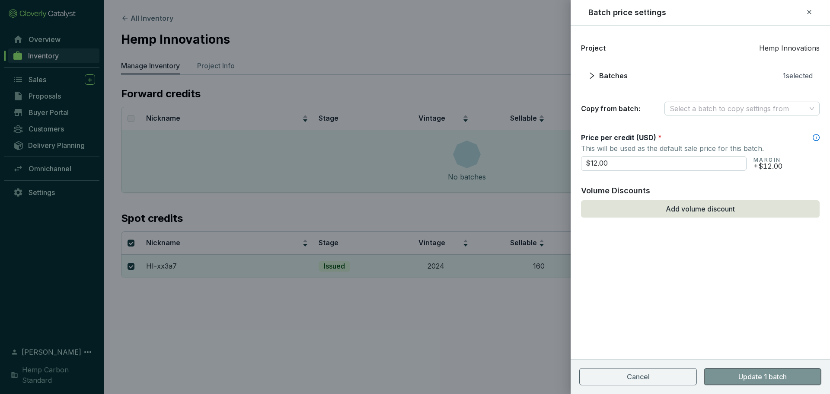
checkbox input "false"
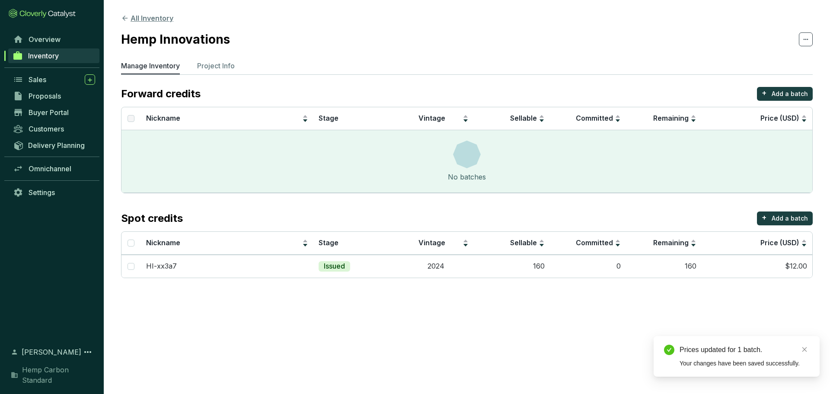
click at [127, 16] on icon at bounding box center [125, 18] width 8 height 8
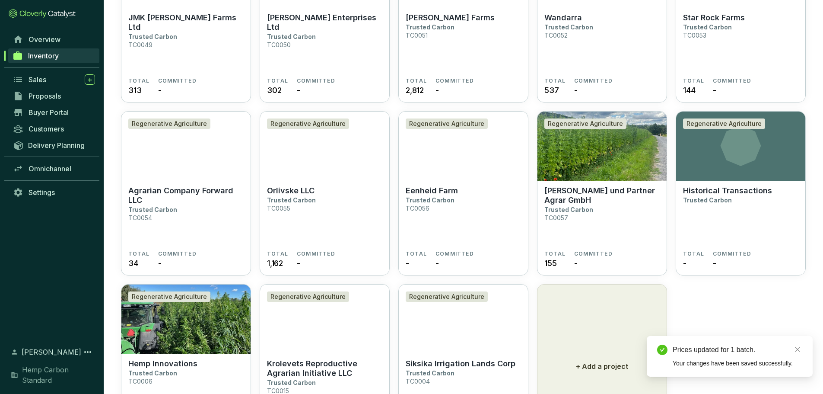
scroll to position [1257, 0]
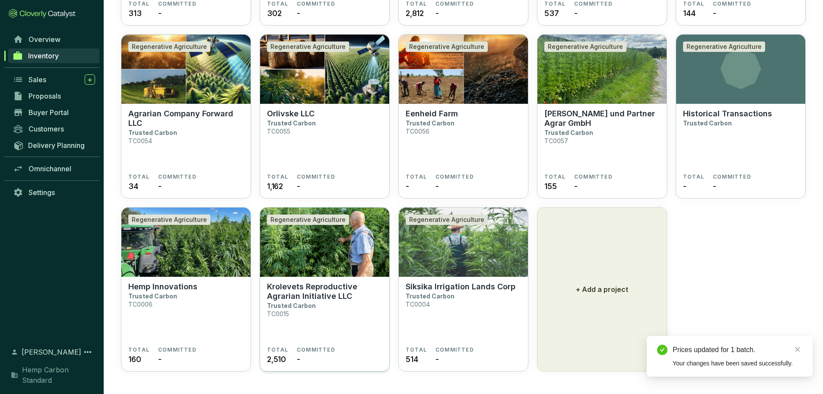
click at [312, 306] on p "Trusted Carbon" at bounding box center [291, 305] width 49 height 7
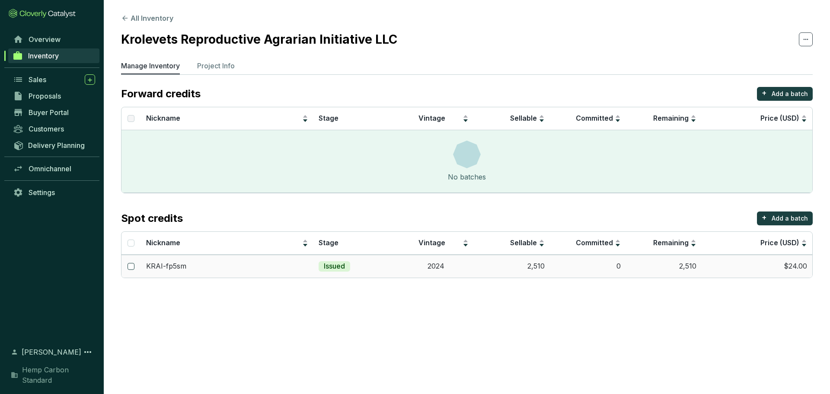
click at [130, 268] on input "checkbox" at bounding box center [130, 266] width 7 height 7
checkbox input "true"
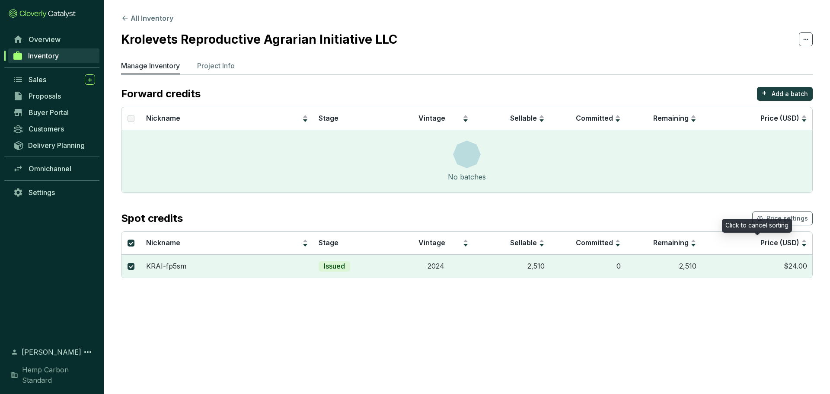
click at [772, 220] on div "Click to cancel sorting" at bounding box center [757, 226] width 70 height 14
click at [773, 217] on span "Price settings" at bounding box center [786, 218] width 41 height 9
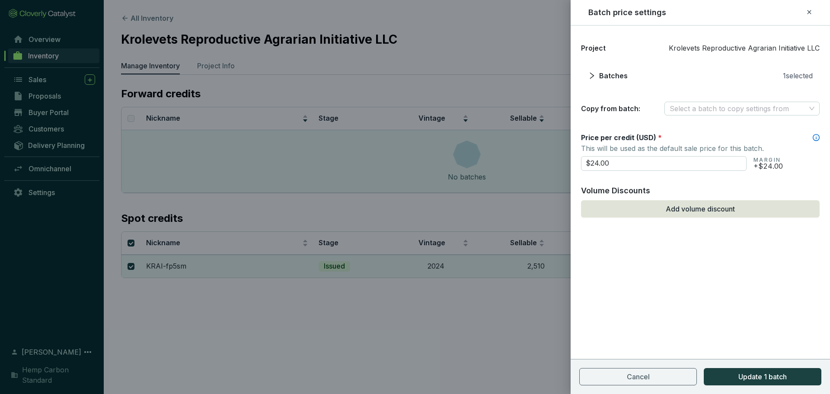
drag, startPoint x: 634, startPoint y: 160, endPoint x: 484, endPoint y: 174, distance: 150.6
click at [484, 174] on div "Batch price settings Project Krolevets Reproductive Agrarian Initiative LLC Bat…" at bounding box center [415, 197] width 830 height 394
type input "$12.00"
click at [732, 369] on button "Update 1 batch" at bounding box center [762, 376] width 118 height 17
checkbox input "false"
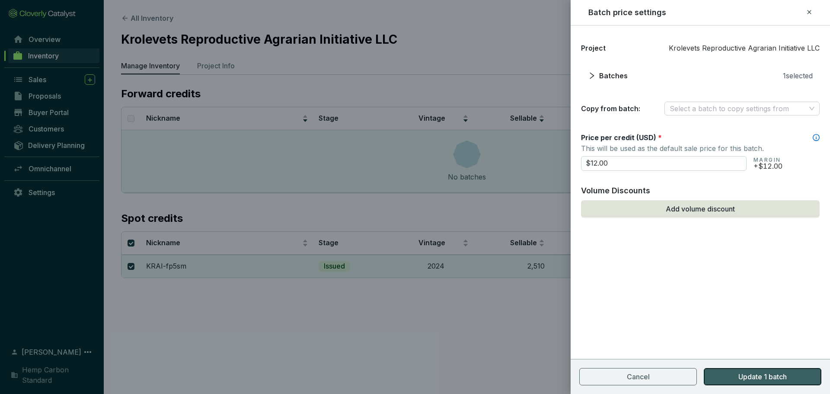
checkbox input "false"
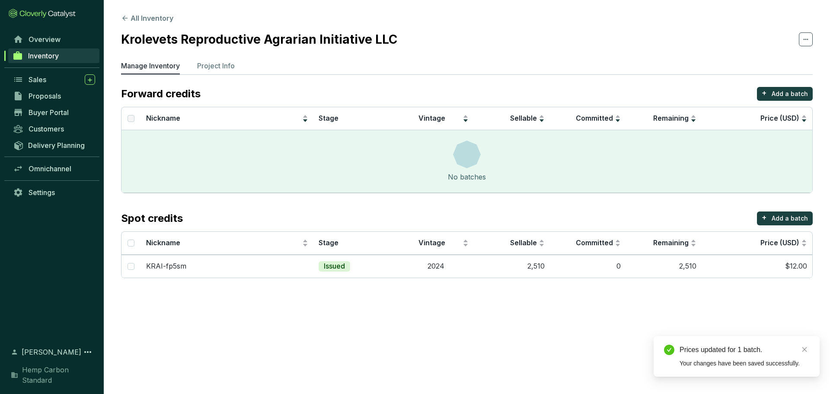
click at [123, 23] on section "All Inventory Krolevets Reproductive Agrarian Initiative LLC Manage Inventory P…" at bounding box center [467, 147] width 726 height 295
click at [126, 19] on icon at bounding box center [125, 18] width 8 height 8
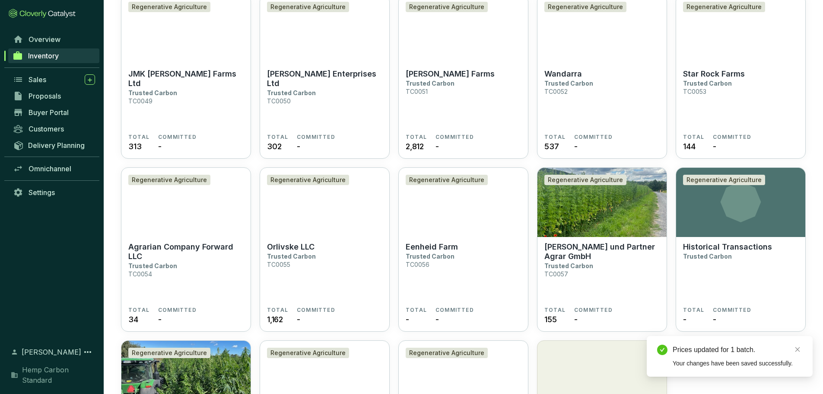
scroll to position [1257, 0]
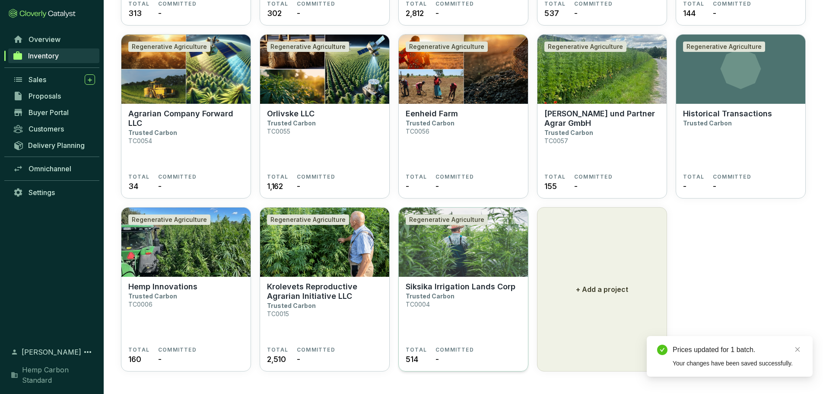
click at [410, 270] on img at bounding box center [463, 241] width 129 height 69
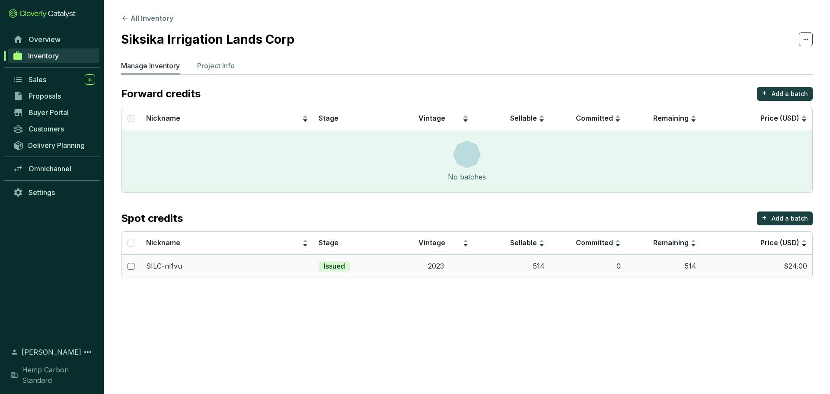
click at [129, 269] on input "checkbox" at bounding box center [130, 266] width 7 height 7
checkbox input "true"
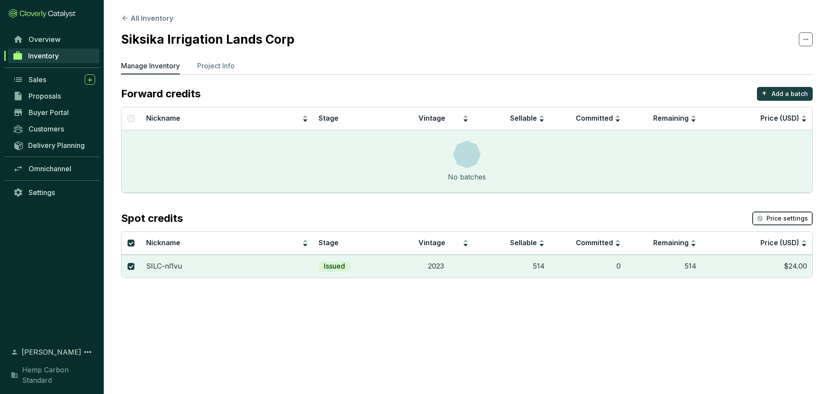
click at [804, 217] on span "Price settings" at bounding box center [786, 218] width 41 height 9
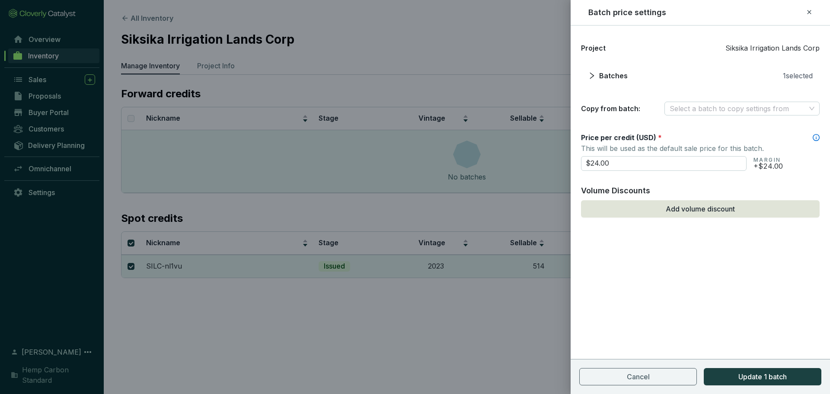
click at [516, 166] on div "Batch price settings Project Siksika Irrigation Lands Corp Batches 1 selected C…" at bounding box center [415, 197] width 830 height 394
type input "$12.00"
click at [741, 382] on button "Update 1 batch" at bounding box center [762, 376] width 118 height 17
checkbox input "false"
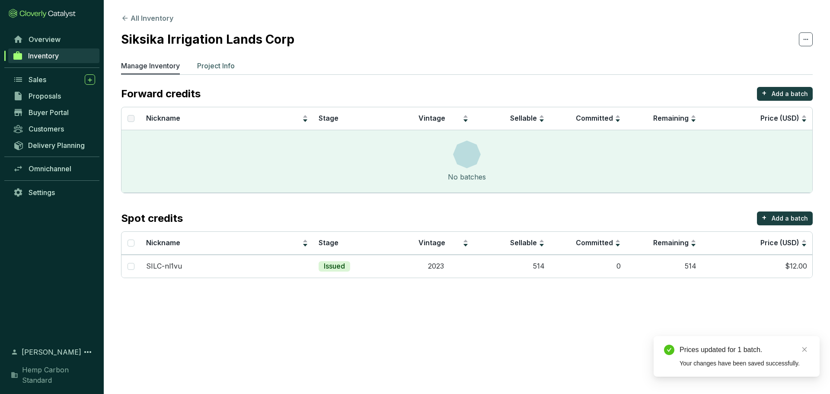
click at [217, 68] on p "Project Info" at bounding box center [216, 65] width 38 height 10
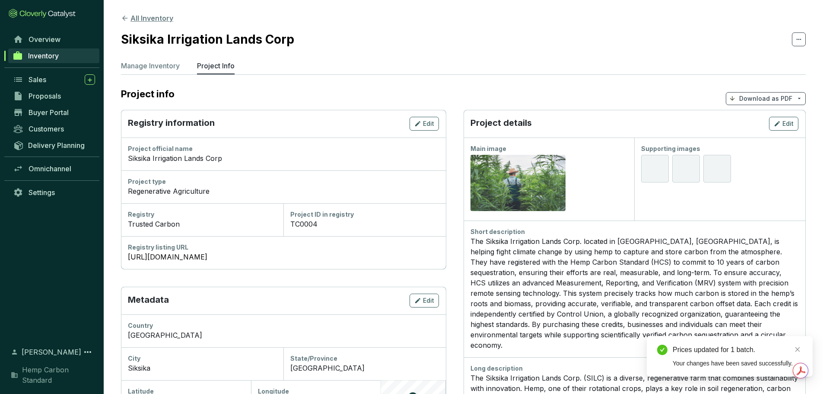
click at [124, 20] on icon at bounding box center [125, 18] width 8 height 8
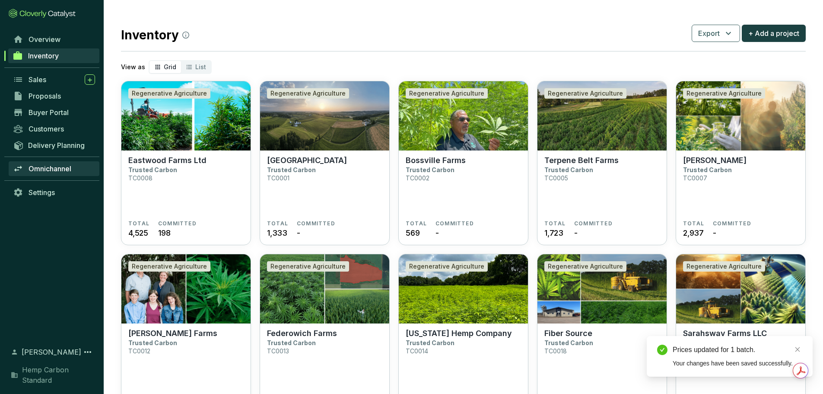
click at [64, 168] on span "Omnichannel" at bounding box center [50, 168] width 43 height 9
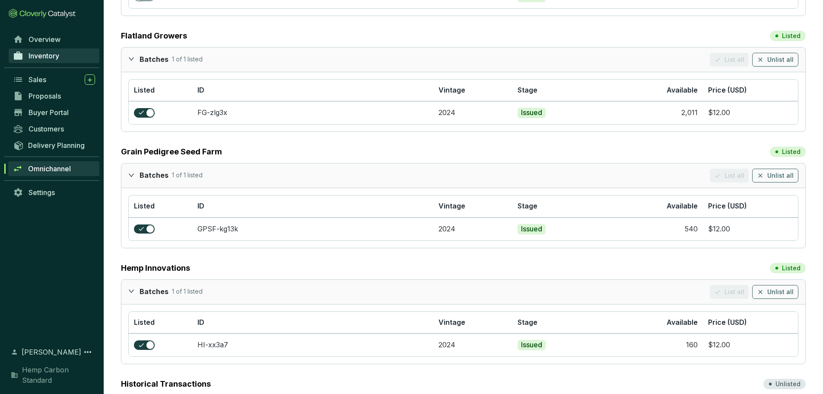
scroll to position [2030, 0]
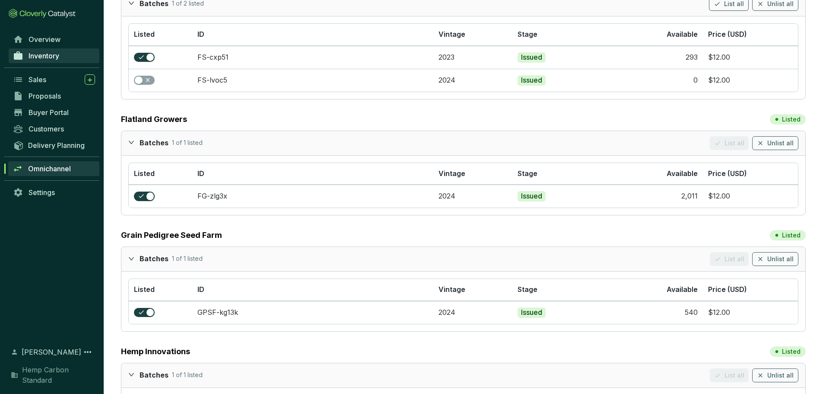
click at [50, 59] on span "Inventory" at bounding box center [44, 55] width 31 height 9
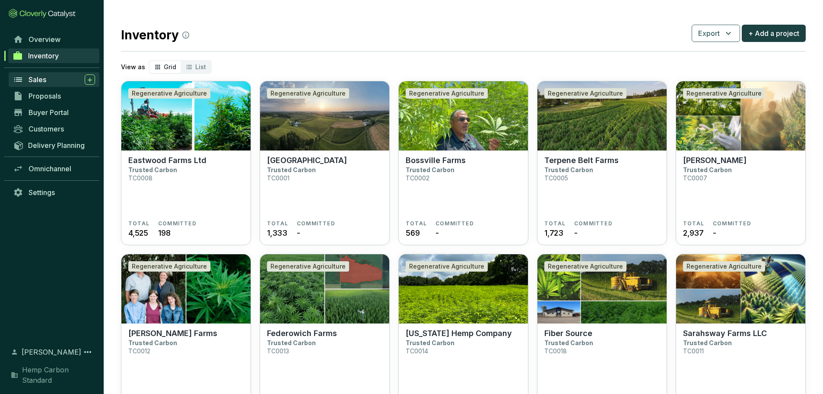
click at [48, 79] on div "Sales" at bounding box center [62, 79] width 67 height 10
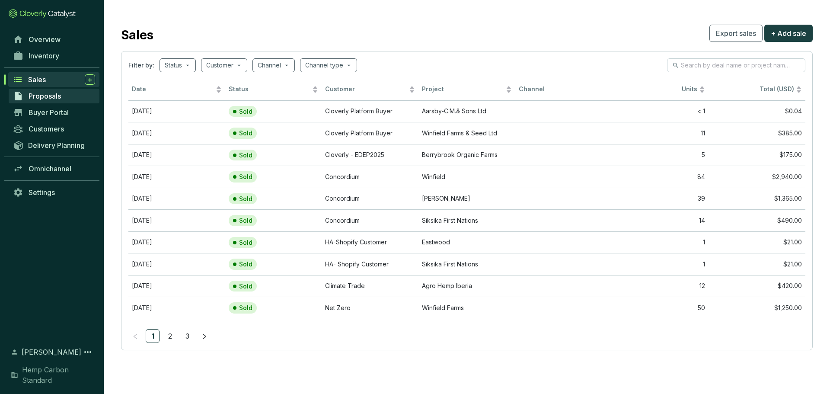
click at [49, 95] on span "Proposals" at bounding box center [45, 96] width 32 height 9
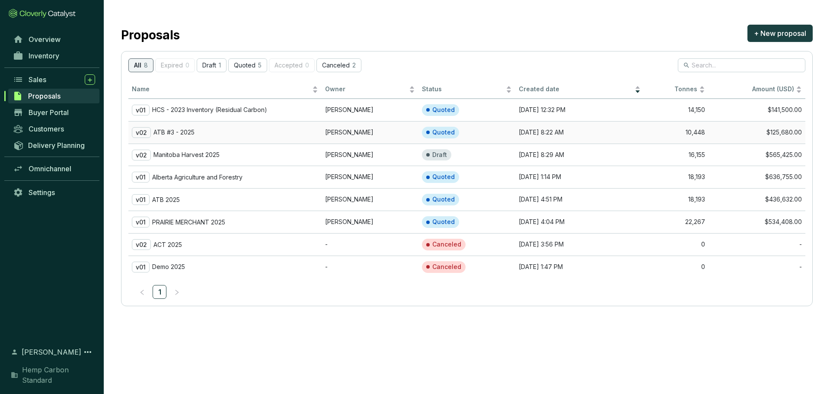
click at [196, 131] on div "v02 ATB #3 - 2025" at bounding box center [225, 132] width 186 height 11
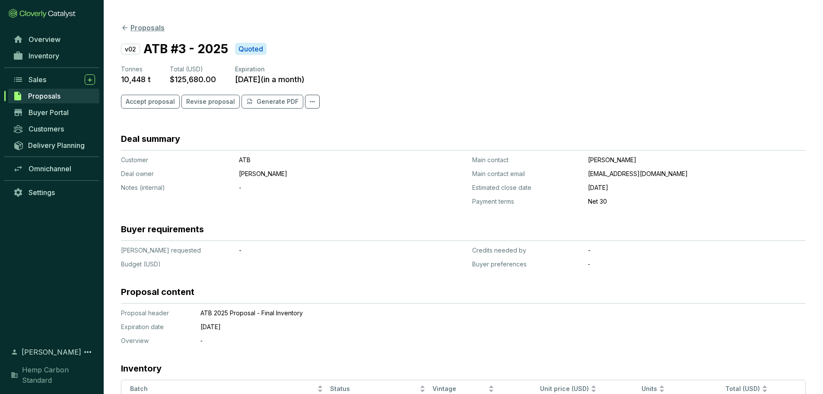
click at [124, 25] on icon at bounding box center [125, 28] width 8 height 8
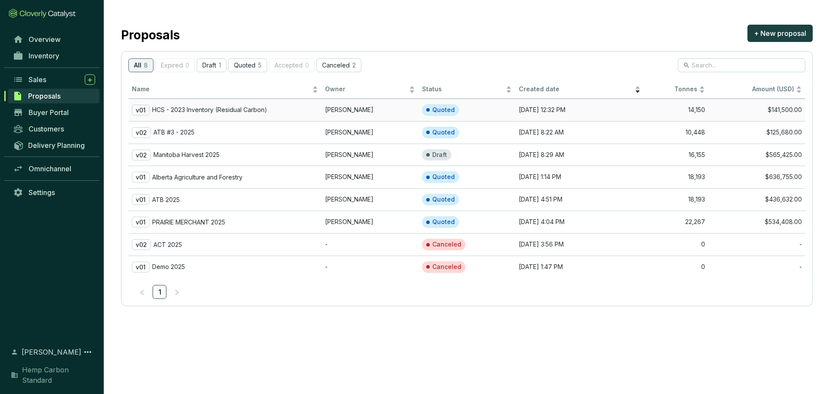
click at [200, 107] on p "HCS - 2023 Inventory (Residual Carbon)" at bounding box center [209, 110] width 115 height 8
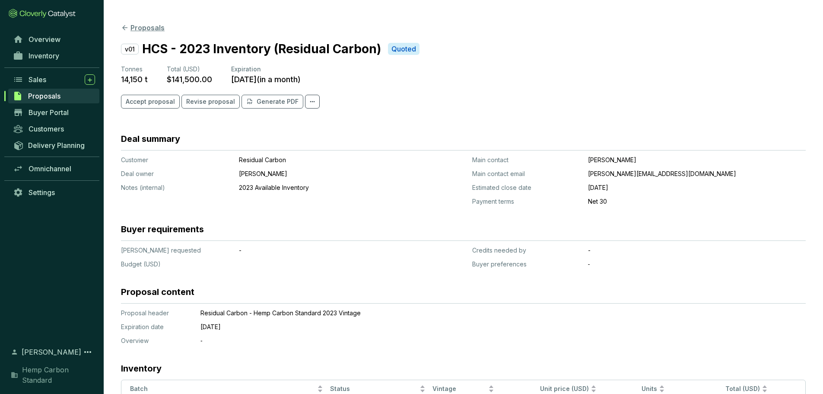
click at [133, 30] on button "Proposals" at bounding box center [143, 27] width 44 height 10
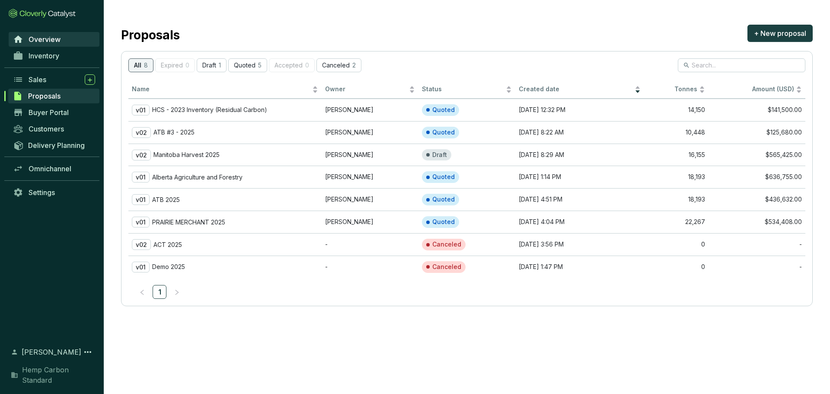
click at [45, 42] on span "Overview" at bounding box center [45, 39] width 32 height 9
